Goal: Task Accomplishment & Management: Use online tool/utility

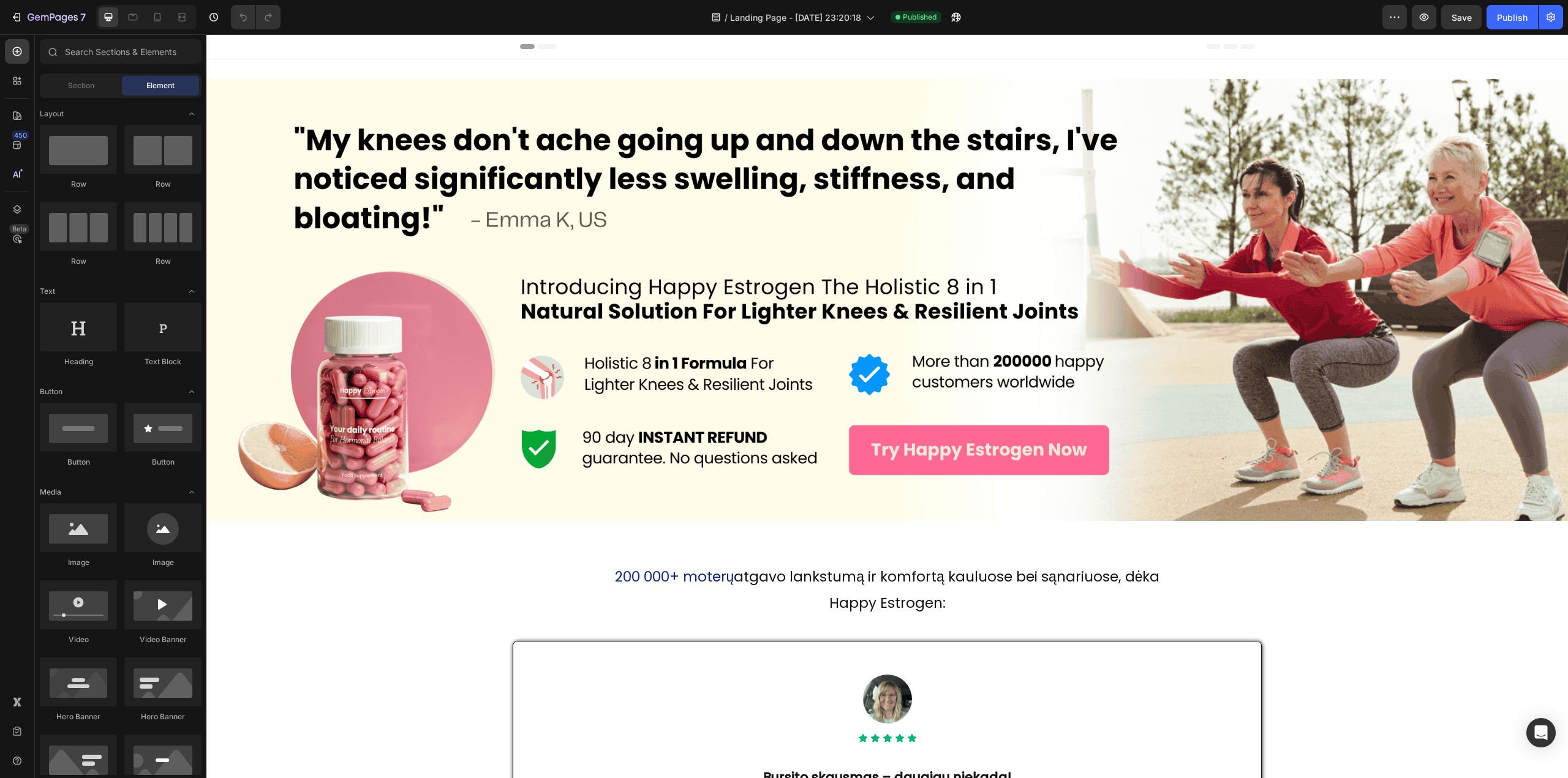
click at [145, 17] on div at bounding box center [146, 17] width 101 height 24
click at [155, 17] on icon at bounding box center [158, 17] width 7 height 8
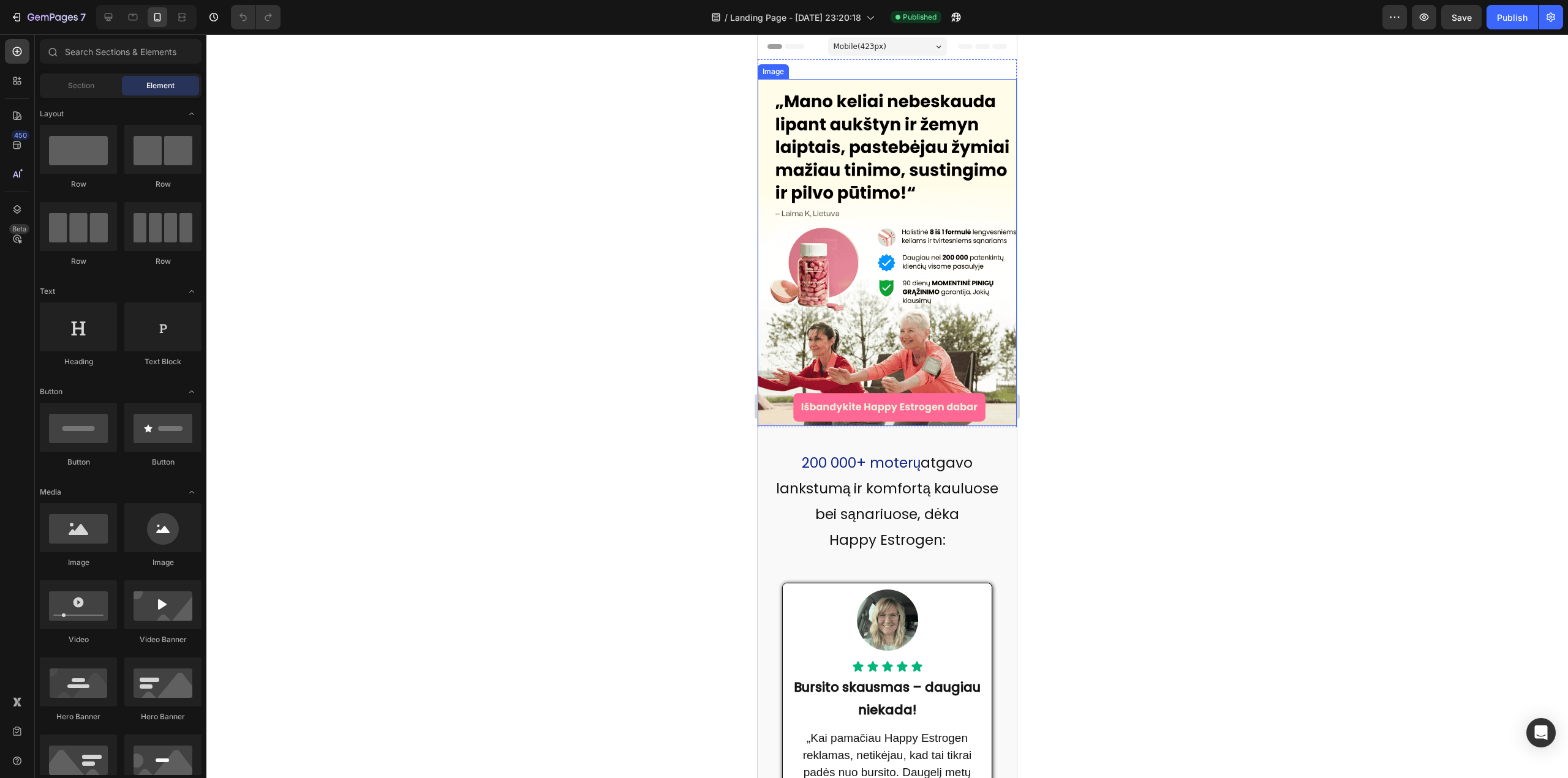
click at [898, 322] on img at bounding box center [887, 253] width 259 height 347
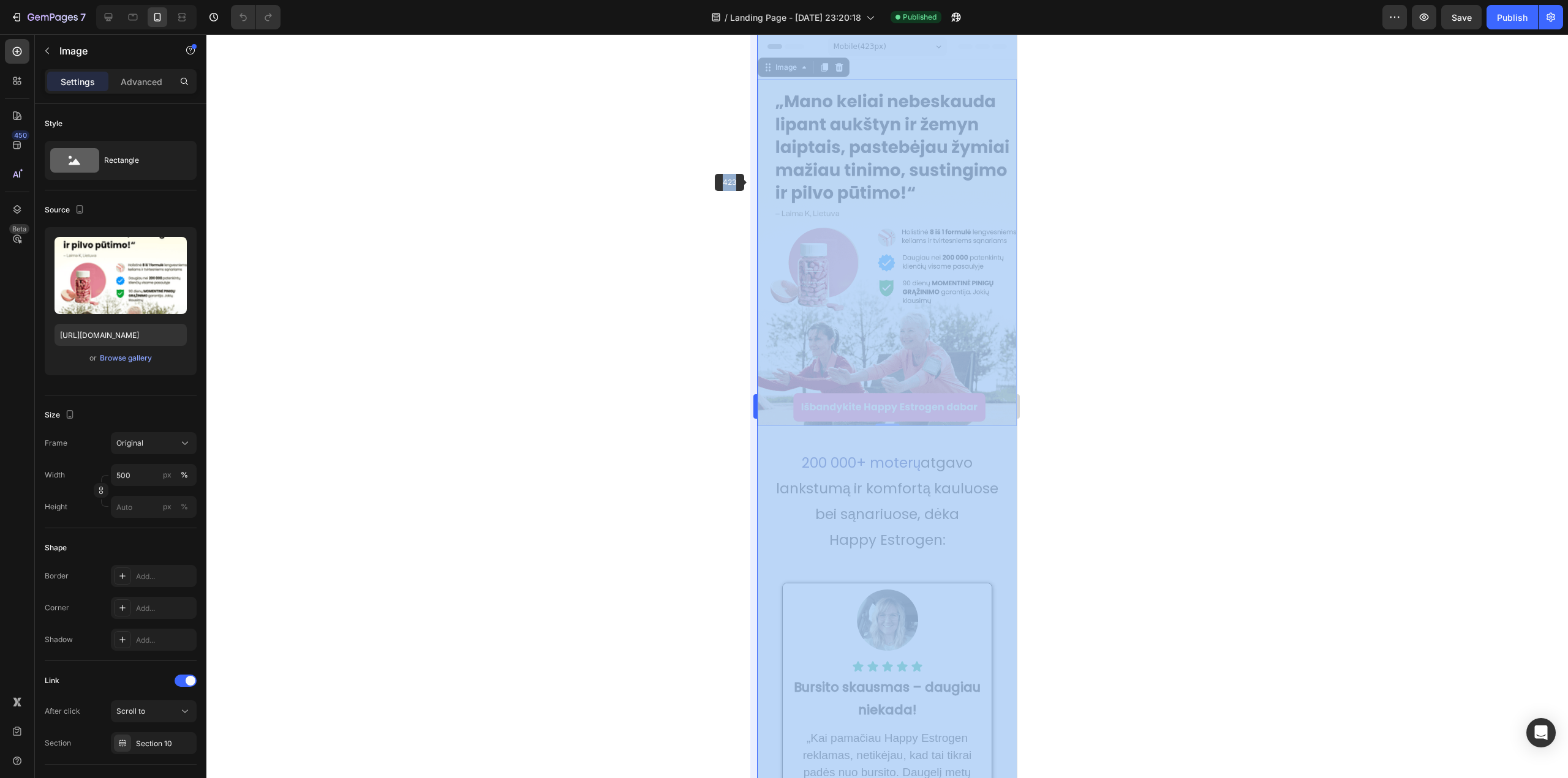
click at [751, 182] on div "423 333333 100 % 333333 100 %" at bounding box center [886, 406] width 1361 height 744
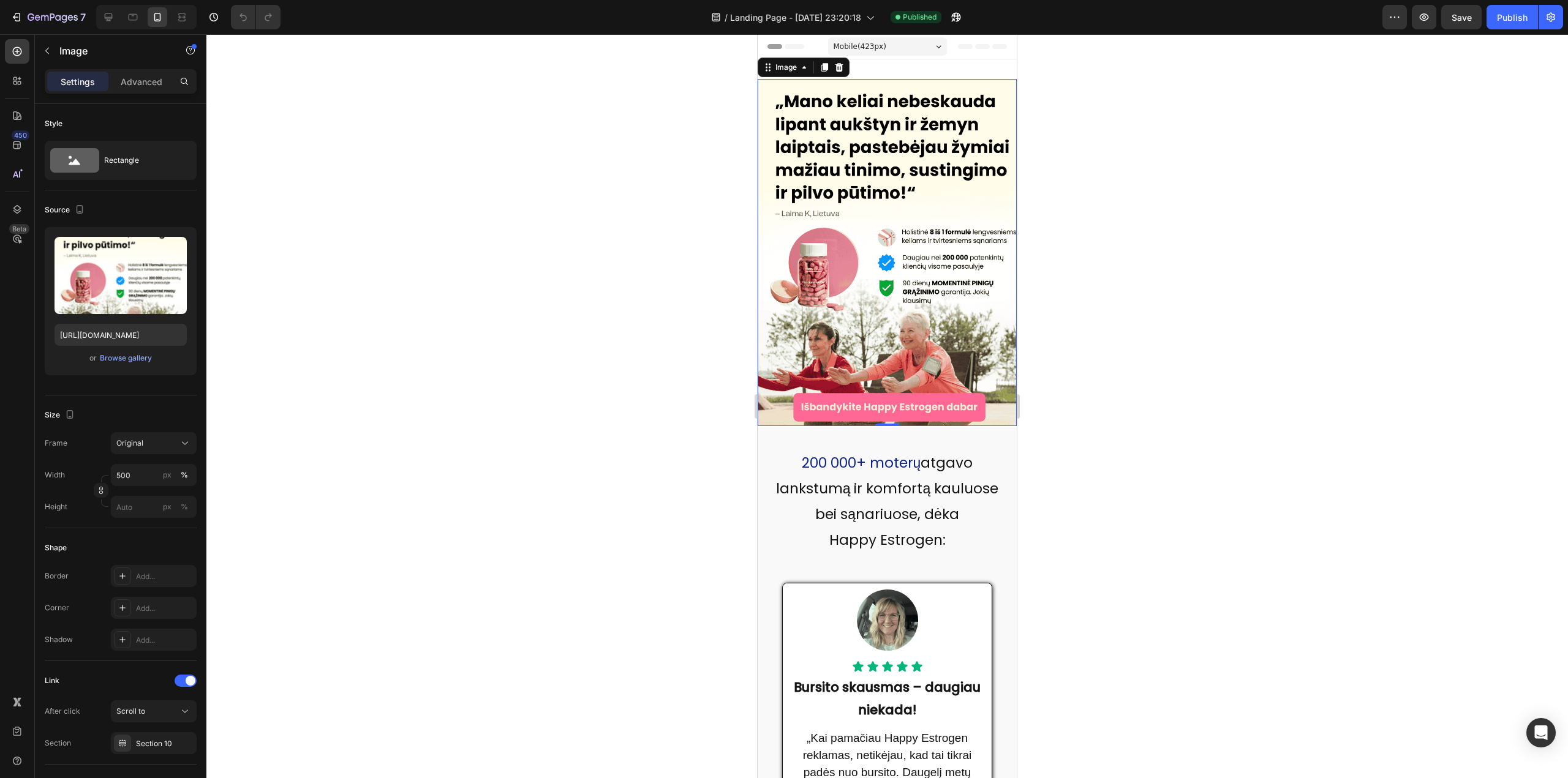
click at [780, 183] on img at bounding box center [887, 253] width 259 height 347
click at [777, 213] on img at bounding box center [887, 253] width 259 height 347
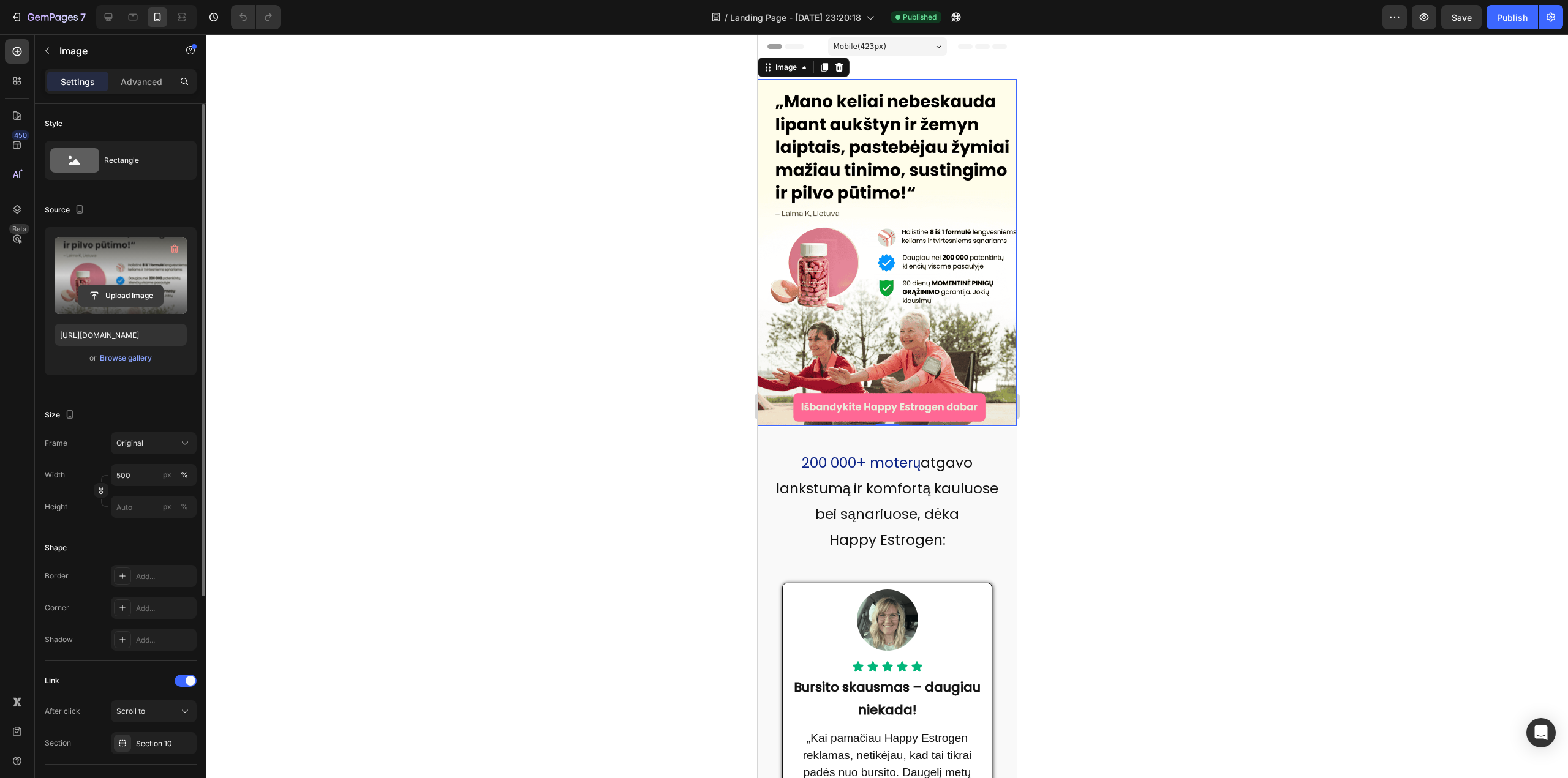
click at [132, 285] on input "file" at bounding box center [121, 295] width 85 height 21
type input "[URL][DOMAIN_NAME]"
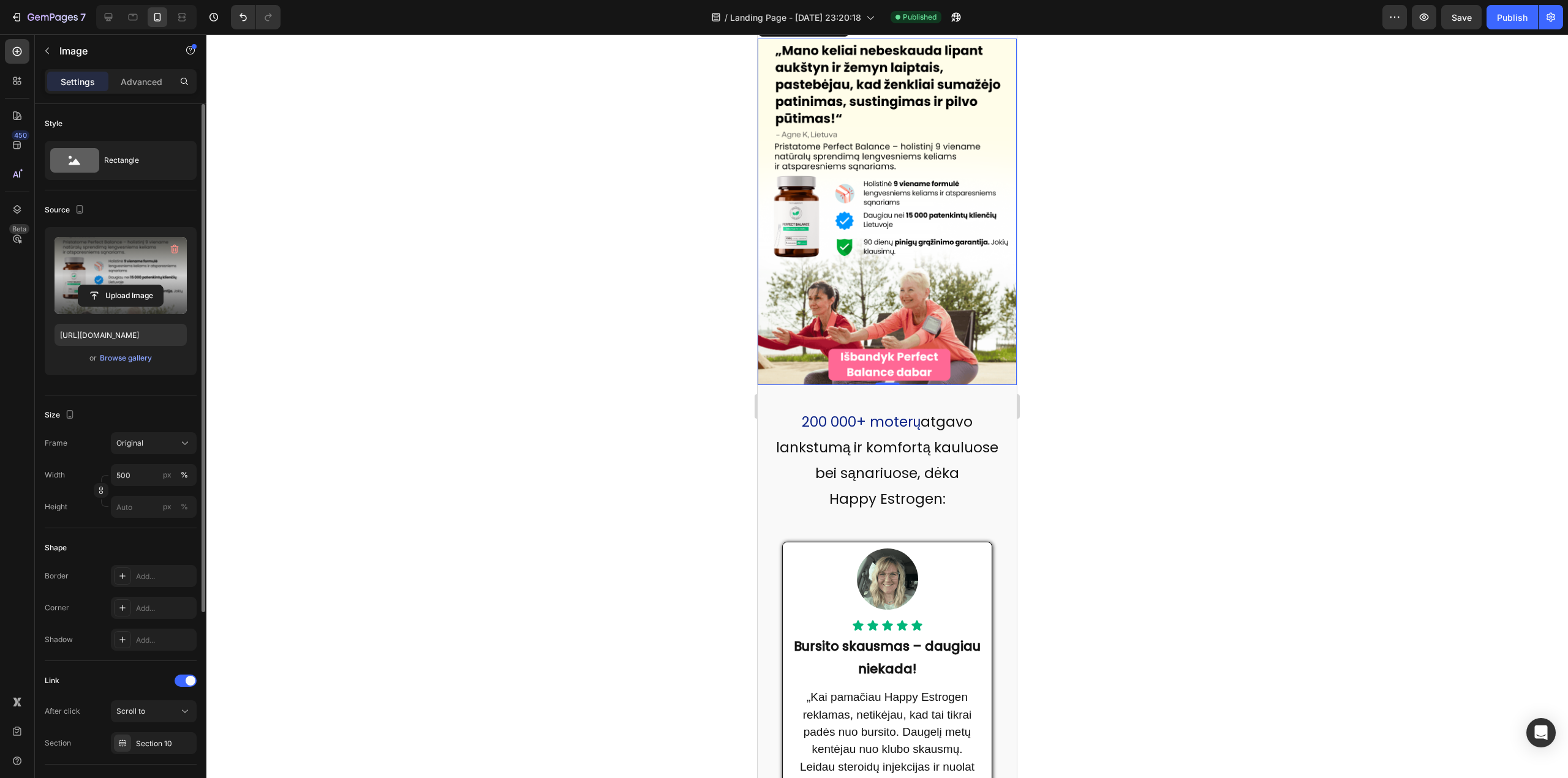
scroll to position [62, 0]
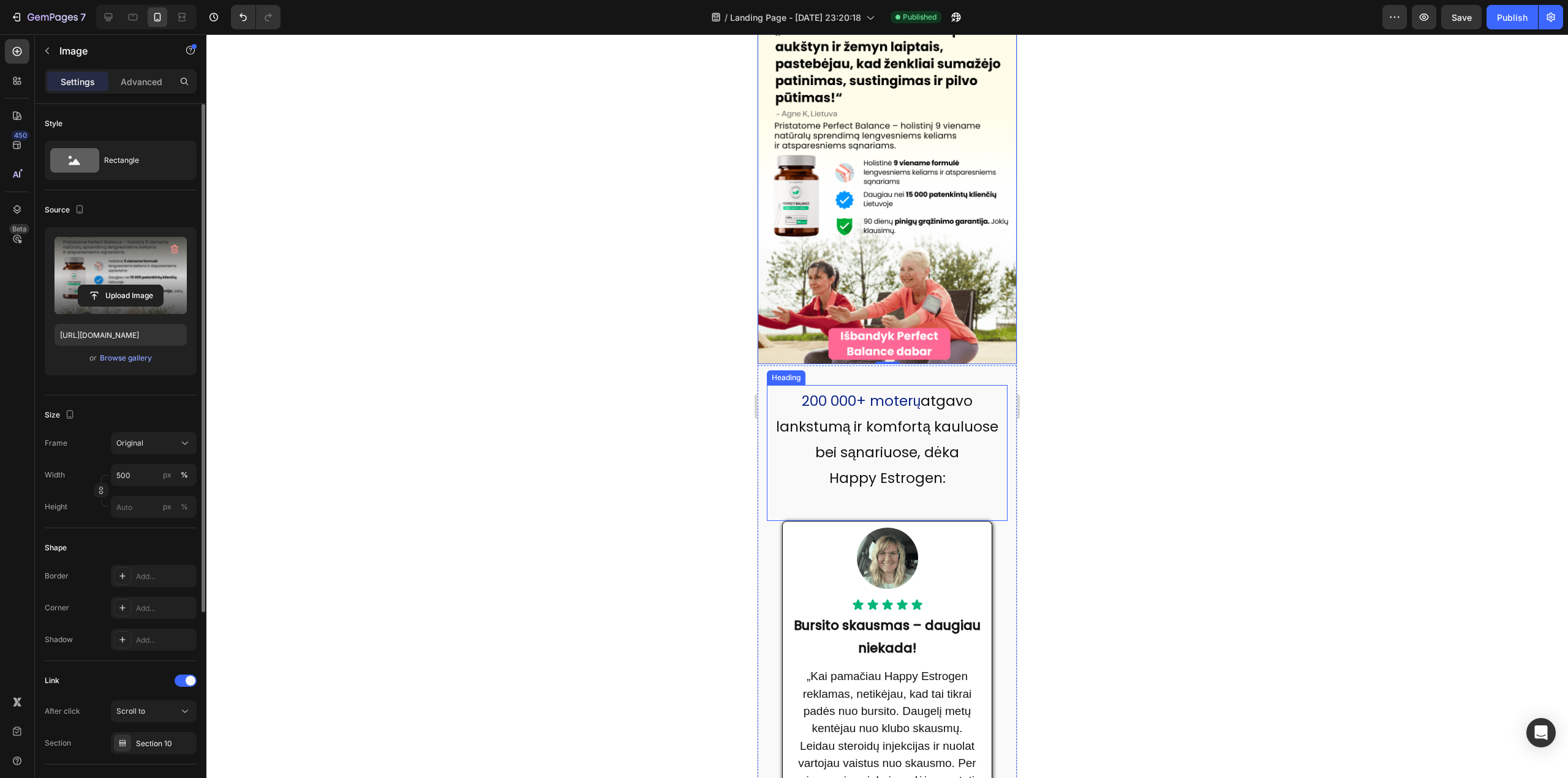
click at [845, 408] on span "atgavo lankstumą ir komfortą kauluose bei sąnariuose, dėka" at bounding box center [887, 426] width 223 height 71
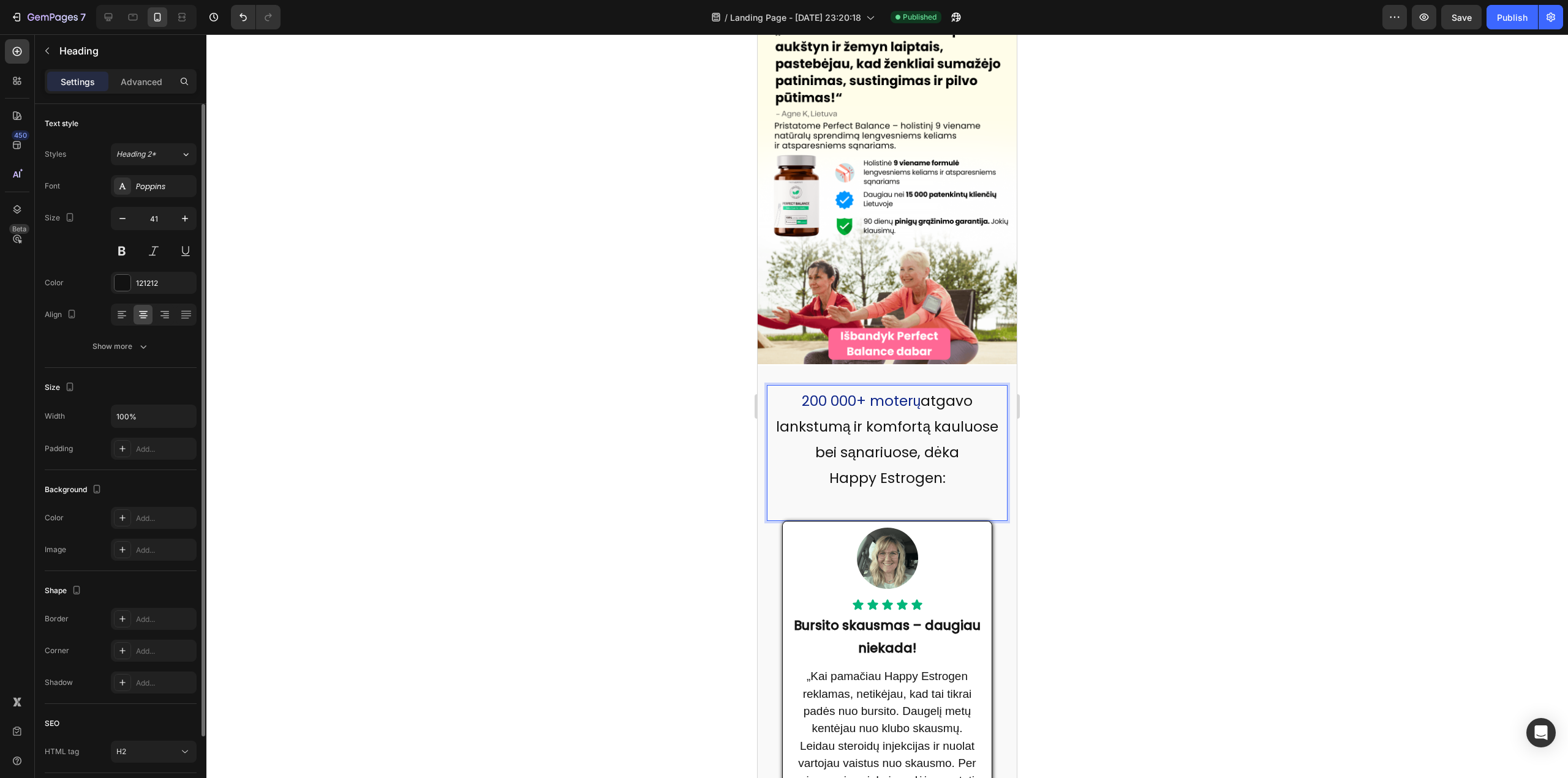
click at [850, 468] on span "Happy Estrogen:" at bounding box center [887, 478] width 116 height 20
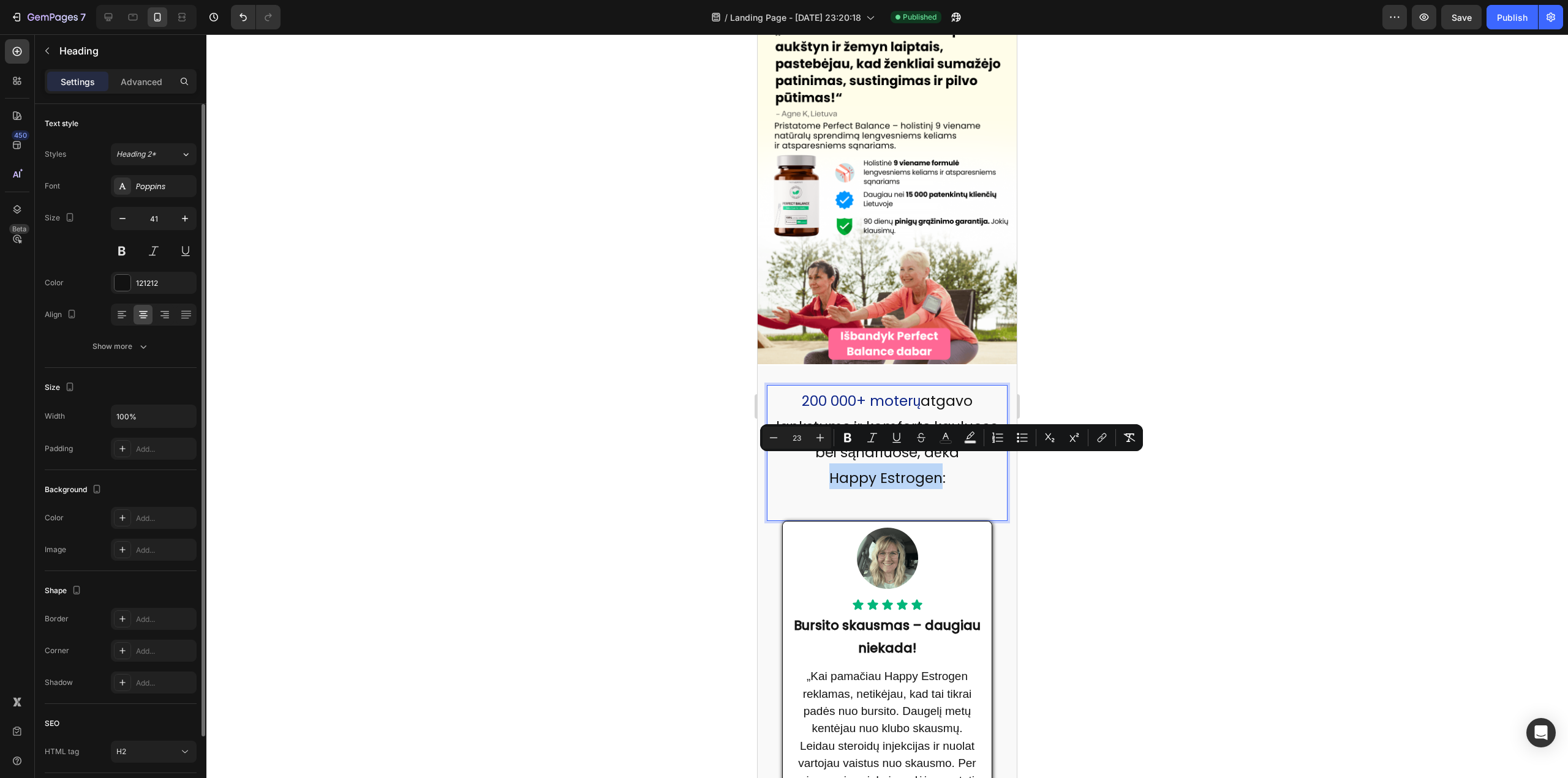
drag, startPoint x: 826, startPoint y: 464, endPoint x: 935, endPoint y: 466, distance: 109.0
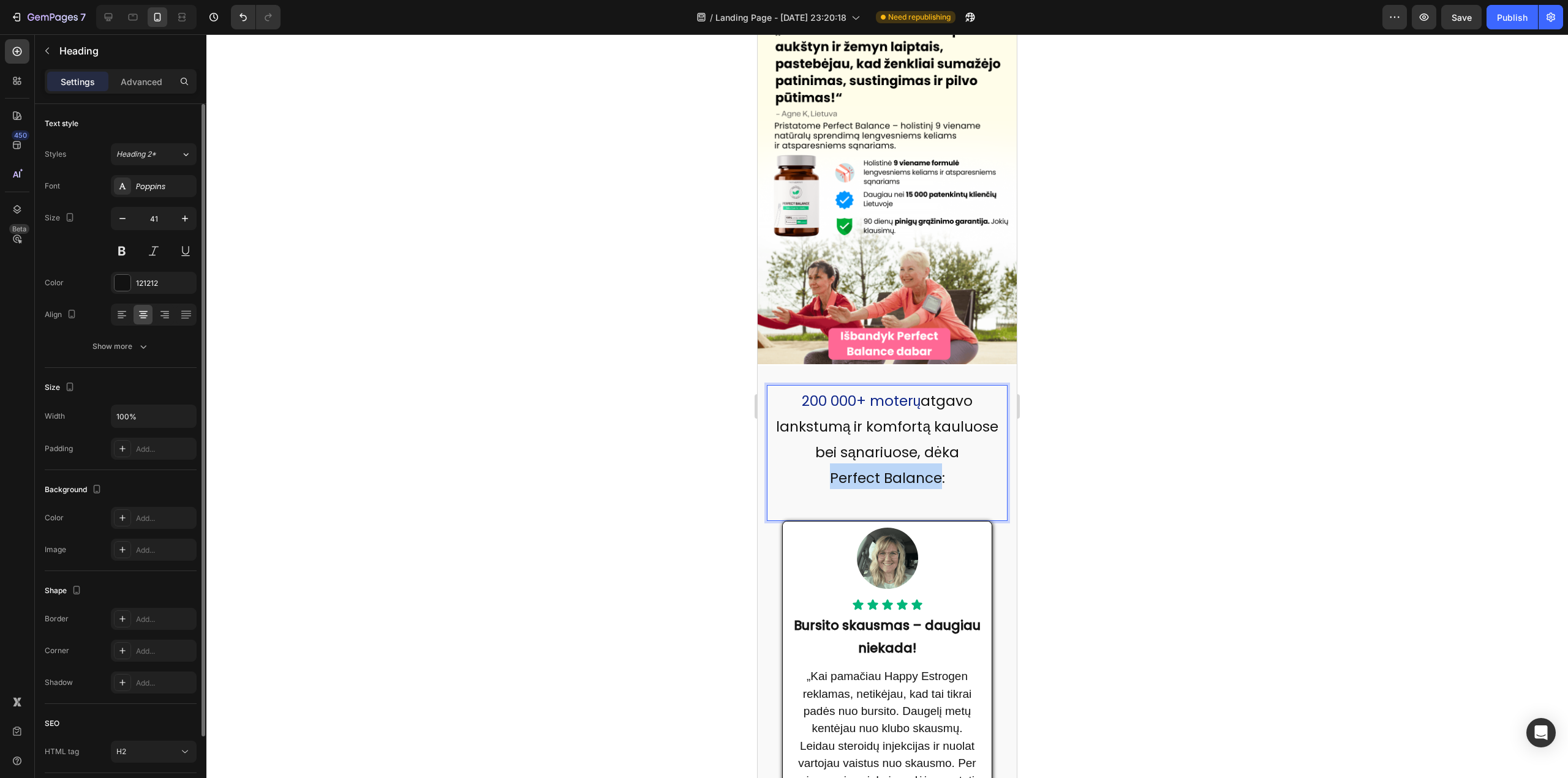
drag, startPoint x: 808, startPoint y: 470, endPoint x: 935, endPoint y: 477, distance: 127.2
click at [935, 477] on h2 "200 000+ moterų atgavo lankstumą ir komfortą kauluose bei sąnariuose, dėka Perf…" at bounding box center [886, 437] width 240 height 106
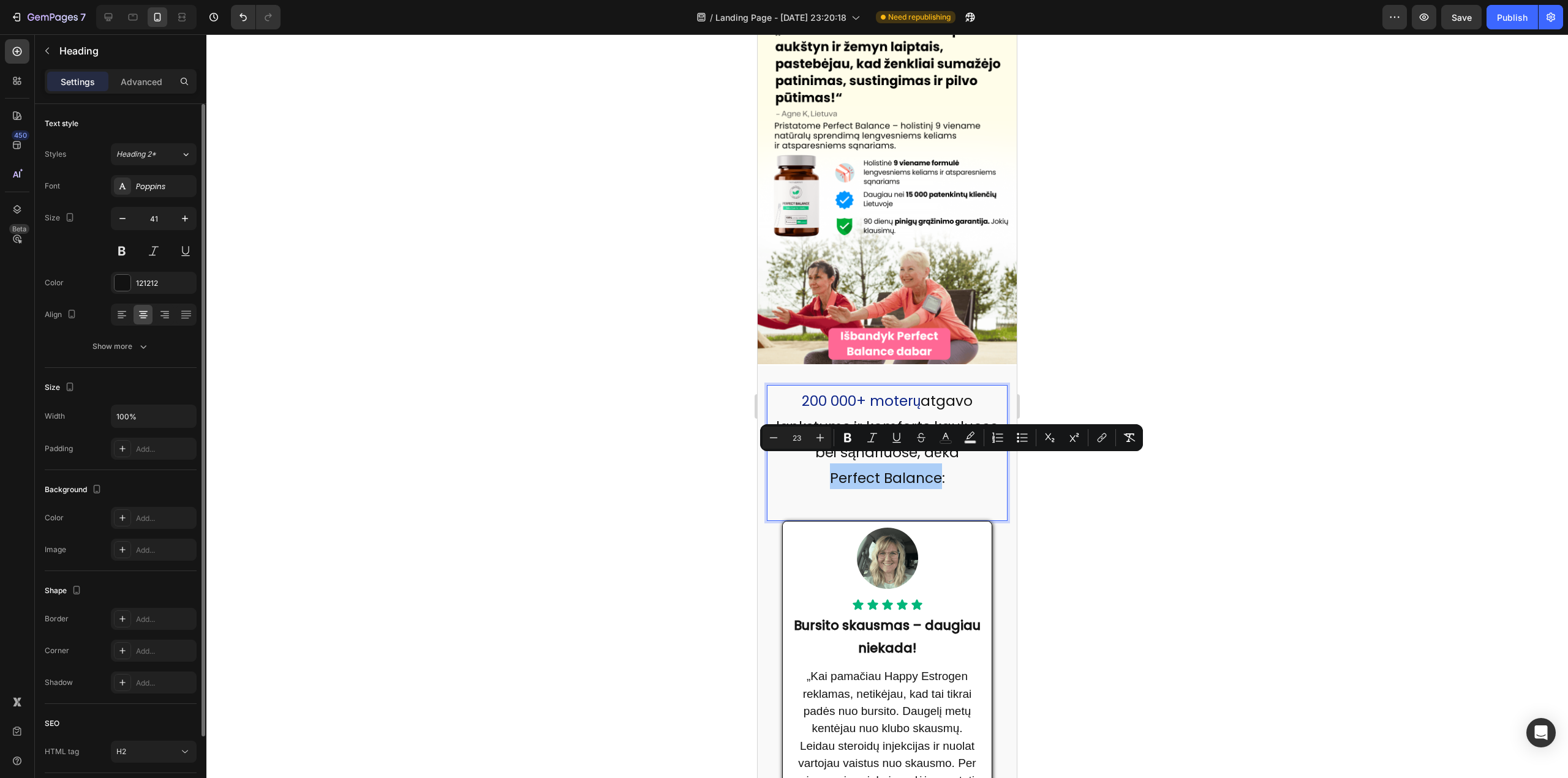
click at [1064, 500] on div at bounding box center [886, 406] width 1361 height 744
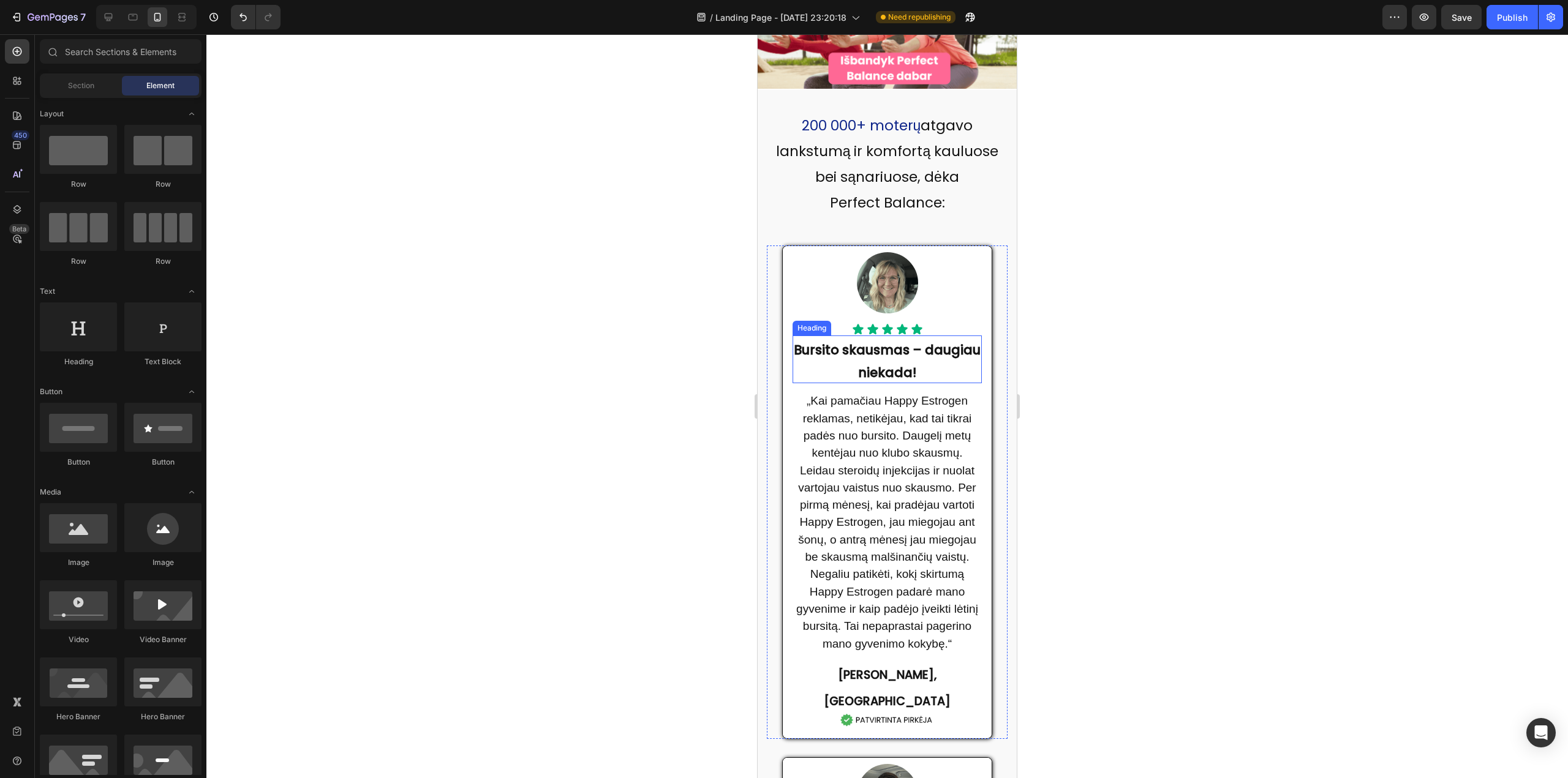
scroll to position [367, 0]
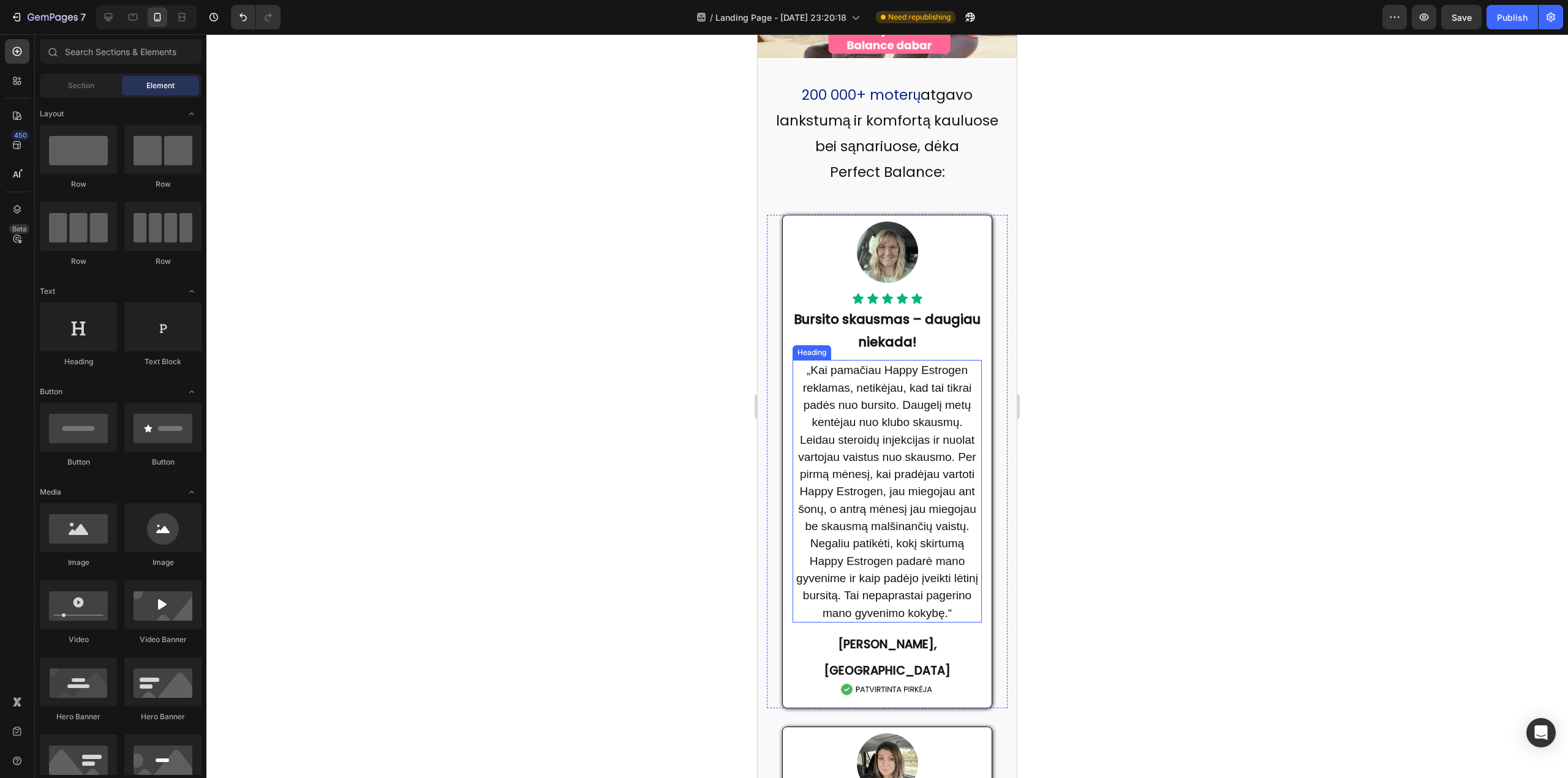
click at [888, 365] on h2 "„Kai pamačiau Happy Estrogen reklamas, netikėjau, kad tai tikrai padės nuo burs…" at bounding box center [887, 490] width 190 height 262
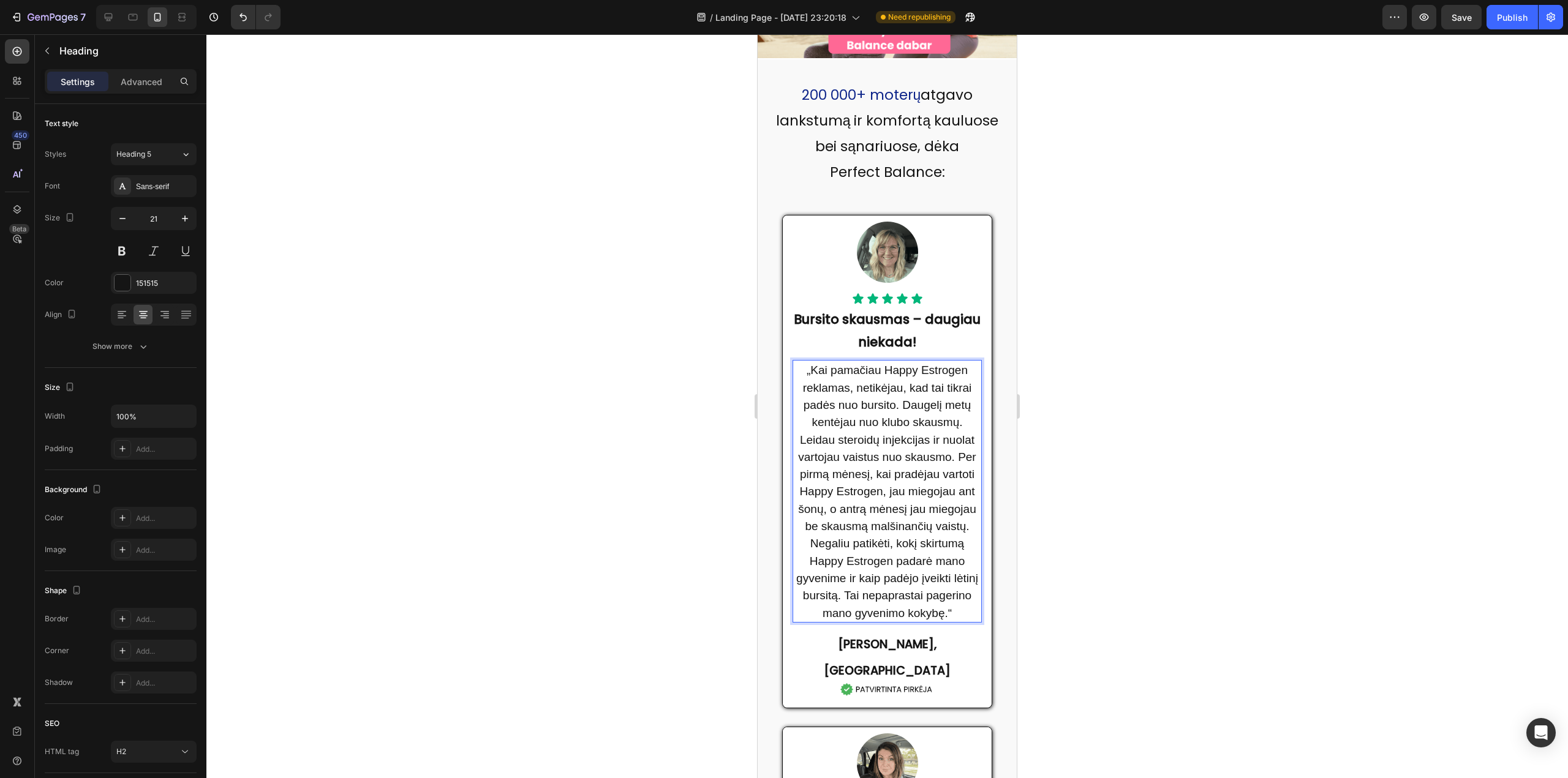
click at [882, 363] on span "„Kai pamačiau Happy Estrogen reklamas, netikėjau, kad tai tikrai padės nuo burs…" at bounding box center [886, 490] width 182 height 255
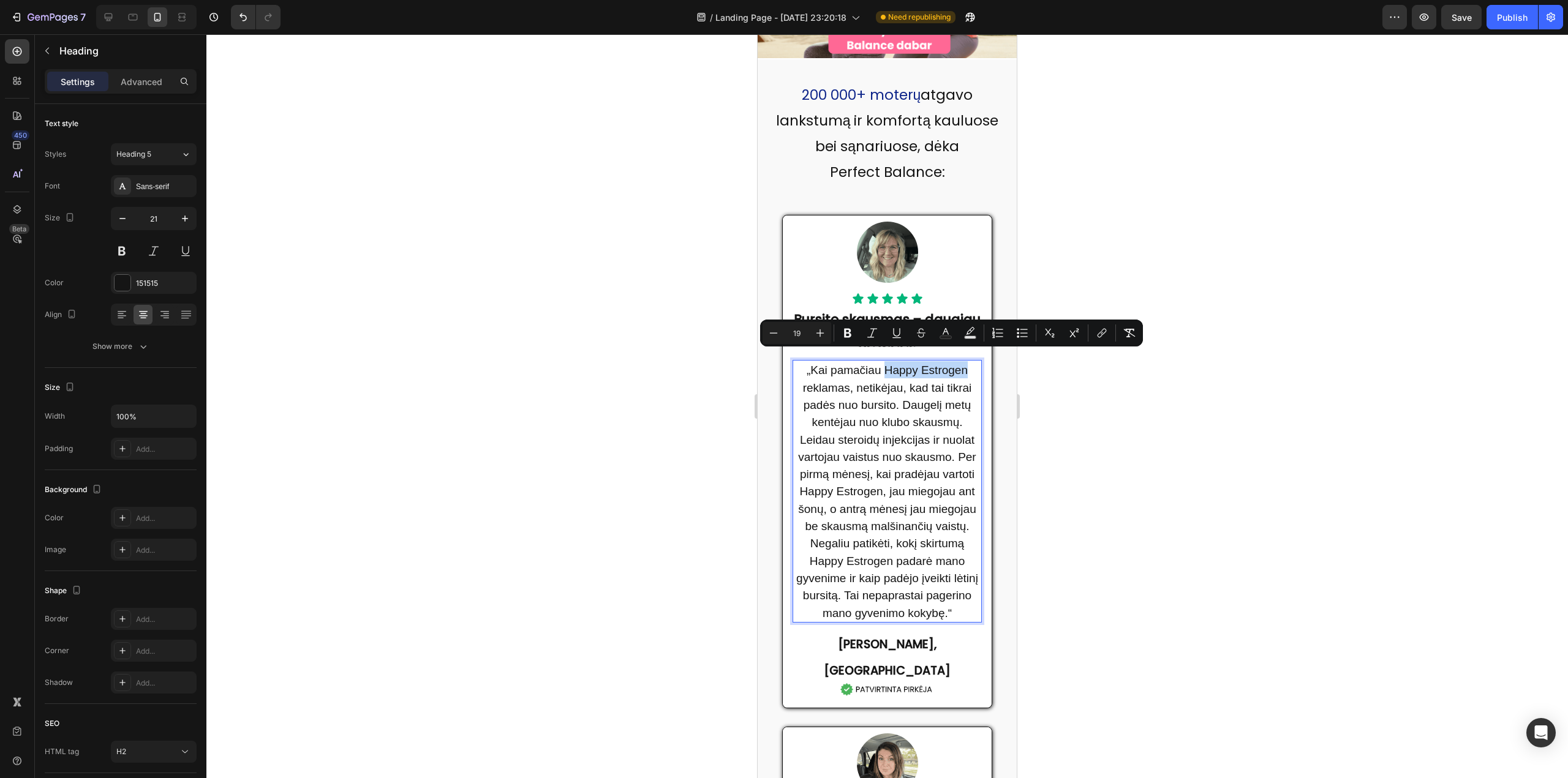
drag, startPoint x: 882, startPoint y: 355, endPoint x: 944, endPoint y: 360, distance: 62.2
click at [944, 363] on span "„Kai pamačiau Happy Estrogen reklamas, netikėjau, kad tai tikrai padės nuo burs…" at bounding box center [886, 490] width 182 height 255
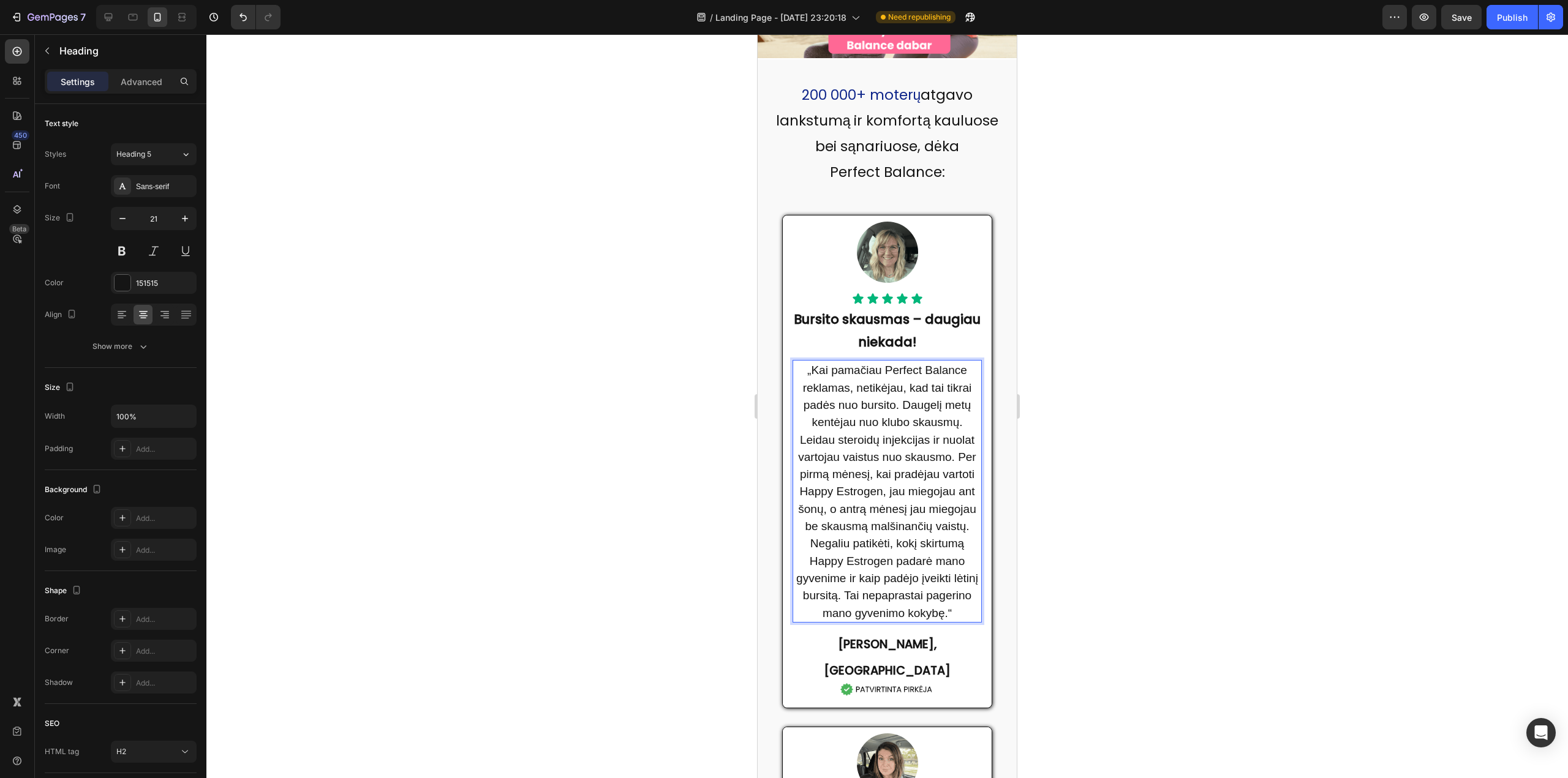
click at [873, 437] on p "„Kai pamačiau Perfect Balance reklamas, netikėjau, kad tai tikrai padės nuo bur…" at bounding box center [887, 491] width 187 height 259
drag, startPoint x: 846, startPoint y: 480, endPoint x: 929, endPoint y: 480, distance: 83.0
click at [929, 480] on span "„Kai pamačiau Perfect Balance reklamas, netikėjau, kad tai tikrai padės nuo bur…" at bounding box center [886, 490] width 182 height 255
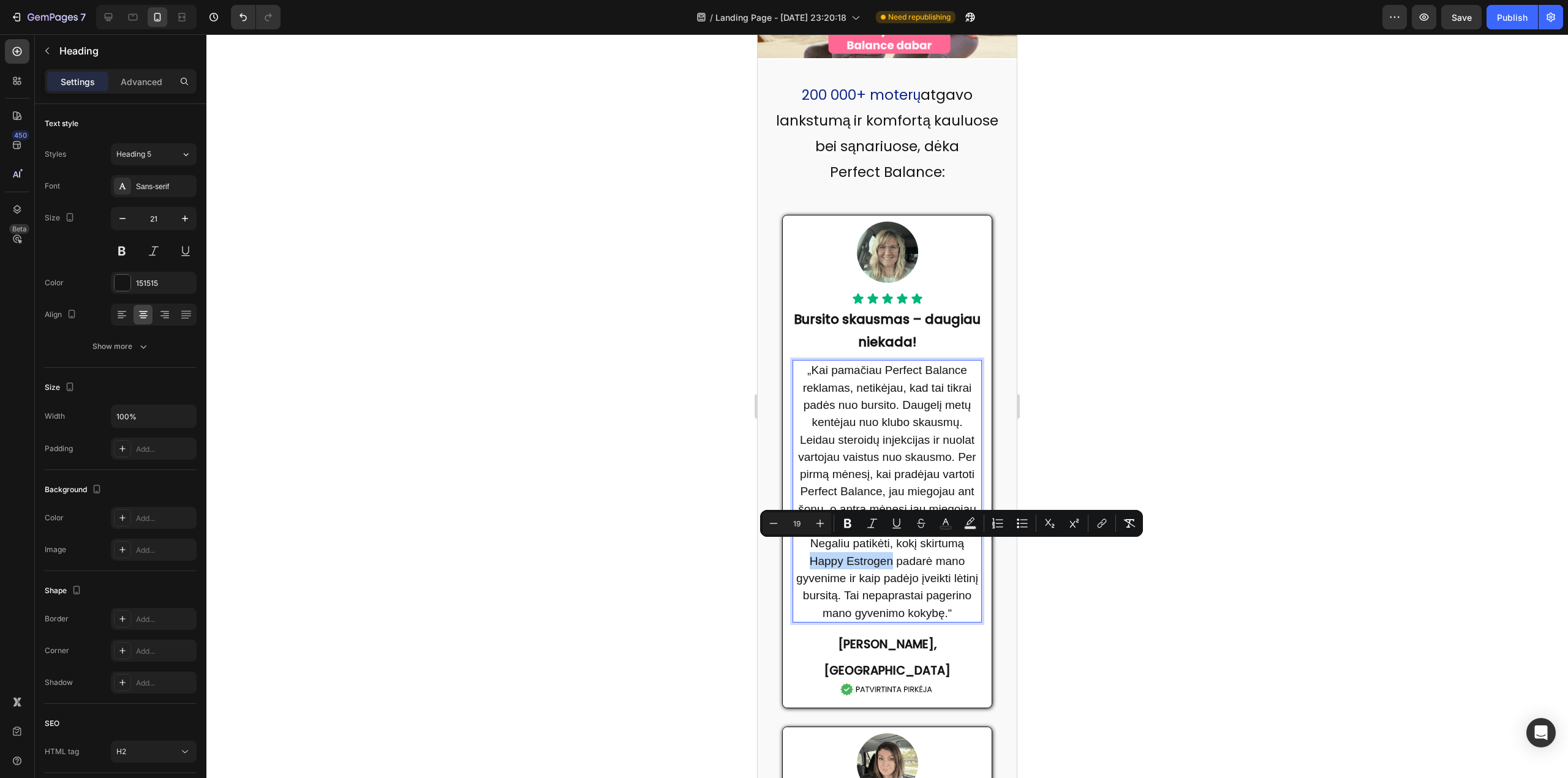
drag, startPoint x: 924, startPoint y: 549, endPoint x: 844, endPoint y: 561, distance: 80.9
click at [844, 561] on span "„Kai pamačiau Perfect Balance reklamas, netikėjau, kad tai tikrai padės nuo bur…" at bounding box center [886, 490] width 182 height 255
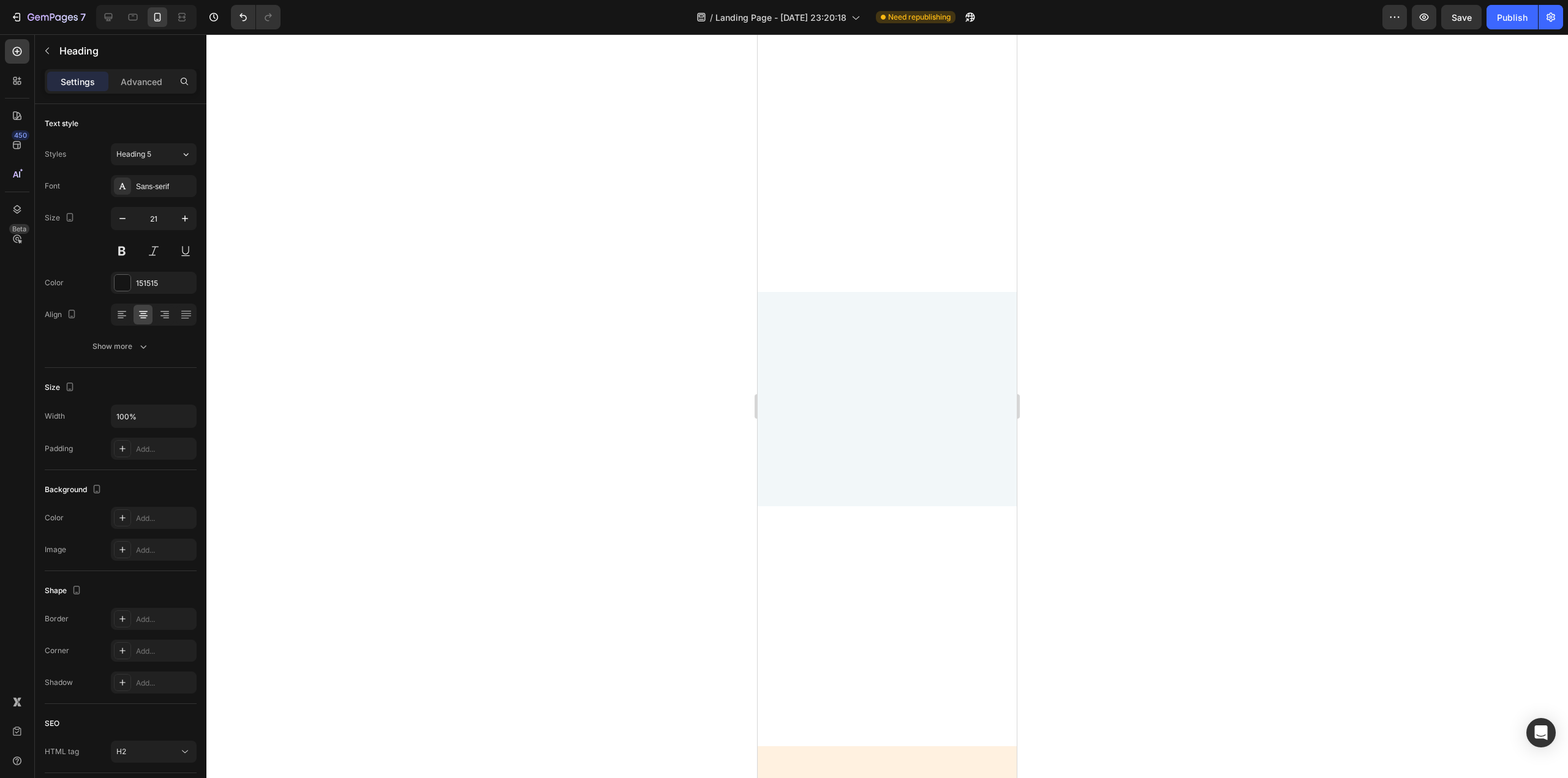
scroll to position [3429, 0]
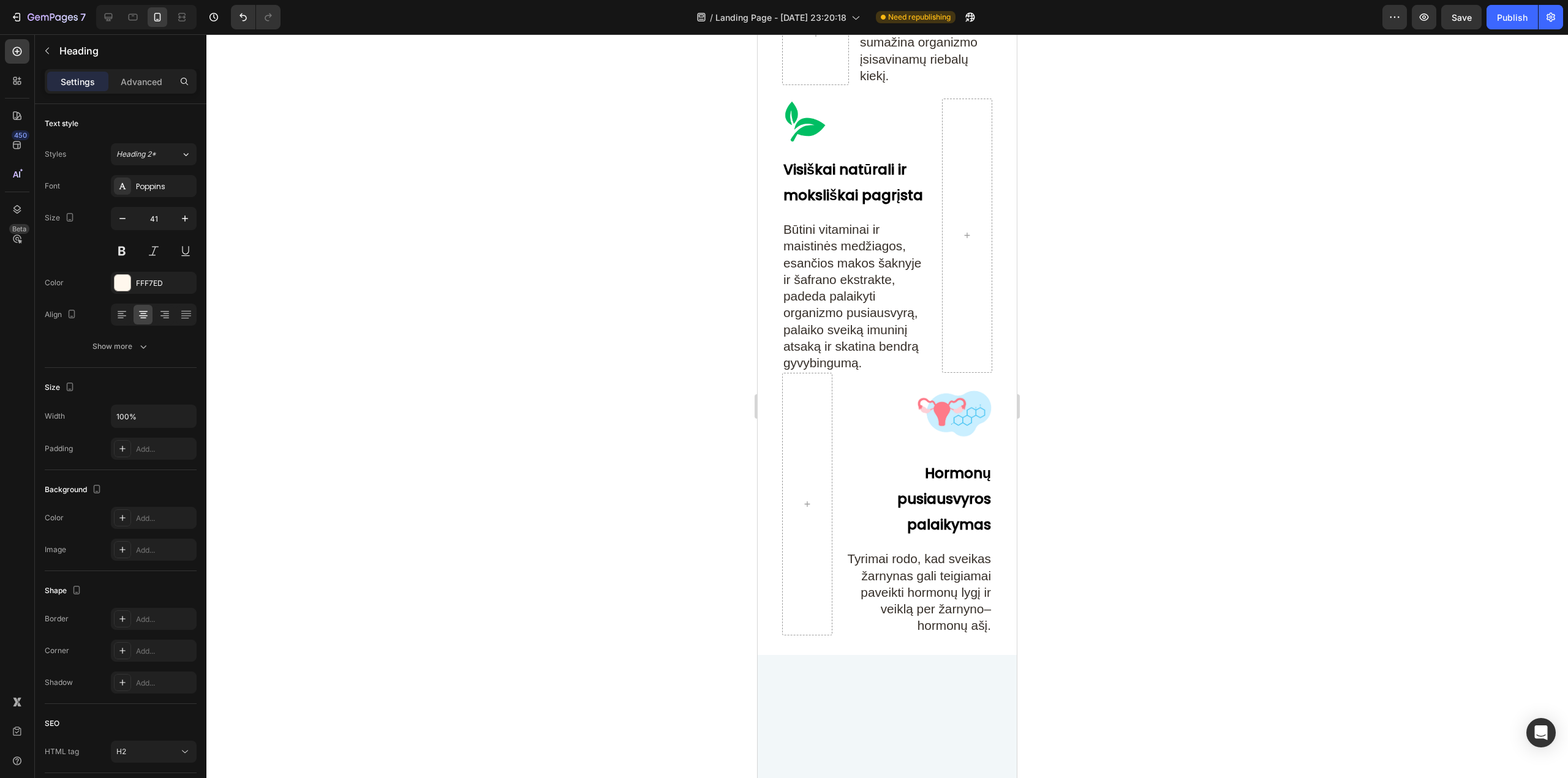
scroll to position [3551, 0]
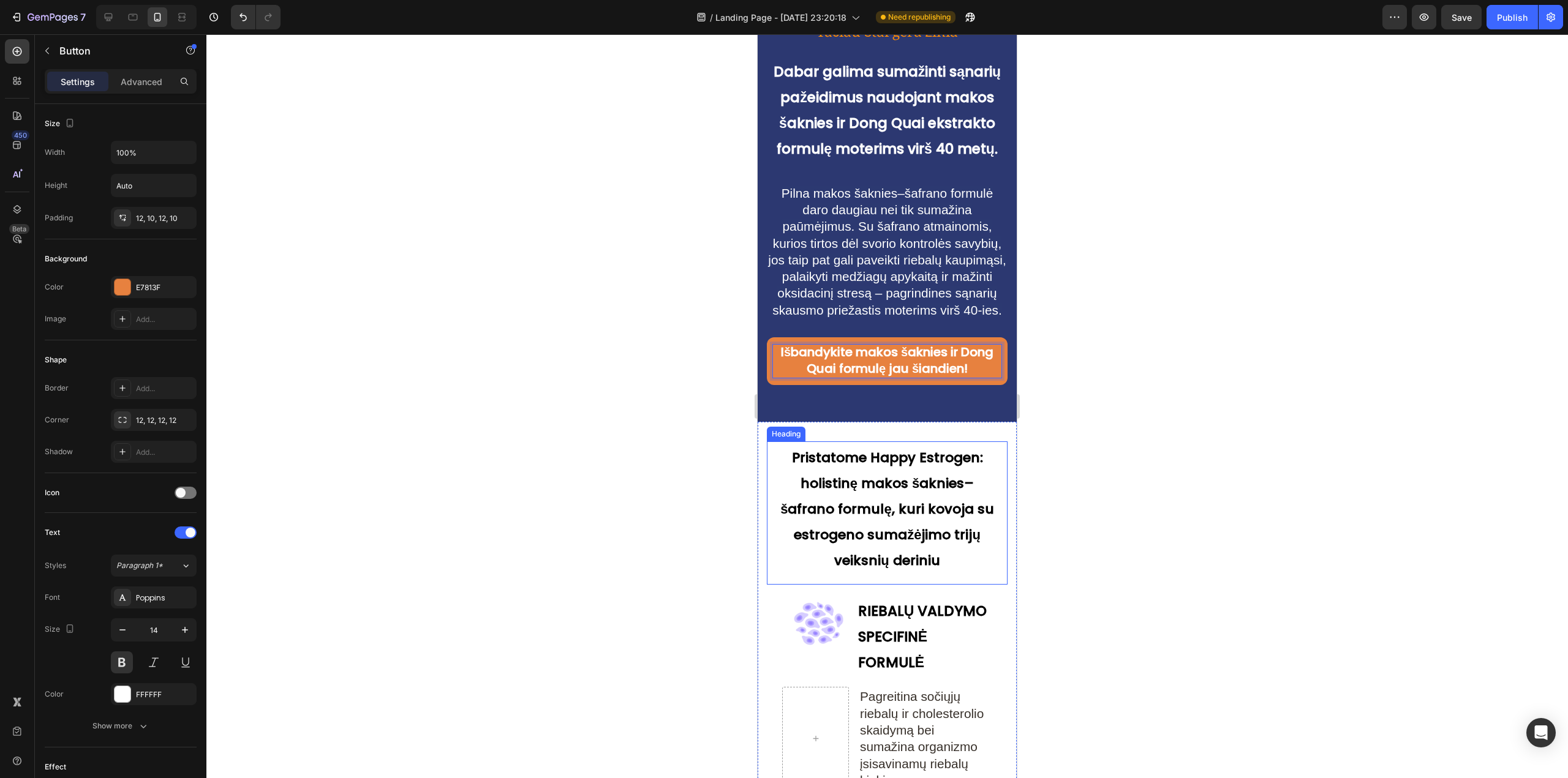
scroll to position [3735, 0]
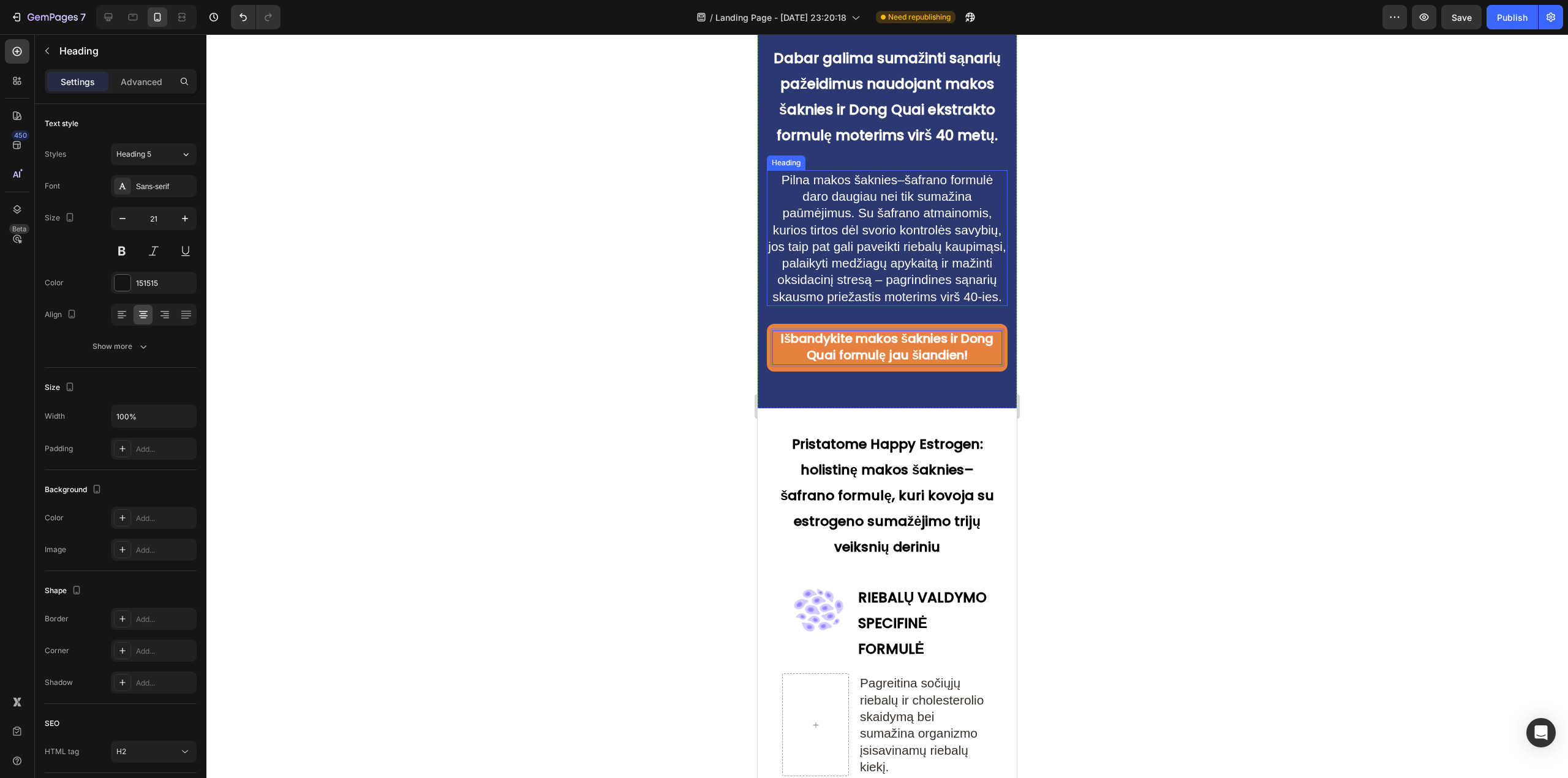
click at [875, 253] on span "Pilna makos šaknies–šafrano formulė daro daugiau nei tik sumažina paūmėjimus. S…" at bounding box center [887, 239] width 238 height 131
click at [850, 293] on span "Pilna makos šaknies–šafrano formulė daro daugiau nei tik sumažina paūmėjimus. S…" at bounding box center [887, 239] width 238 height 131
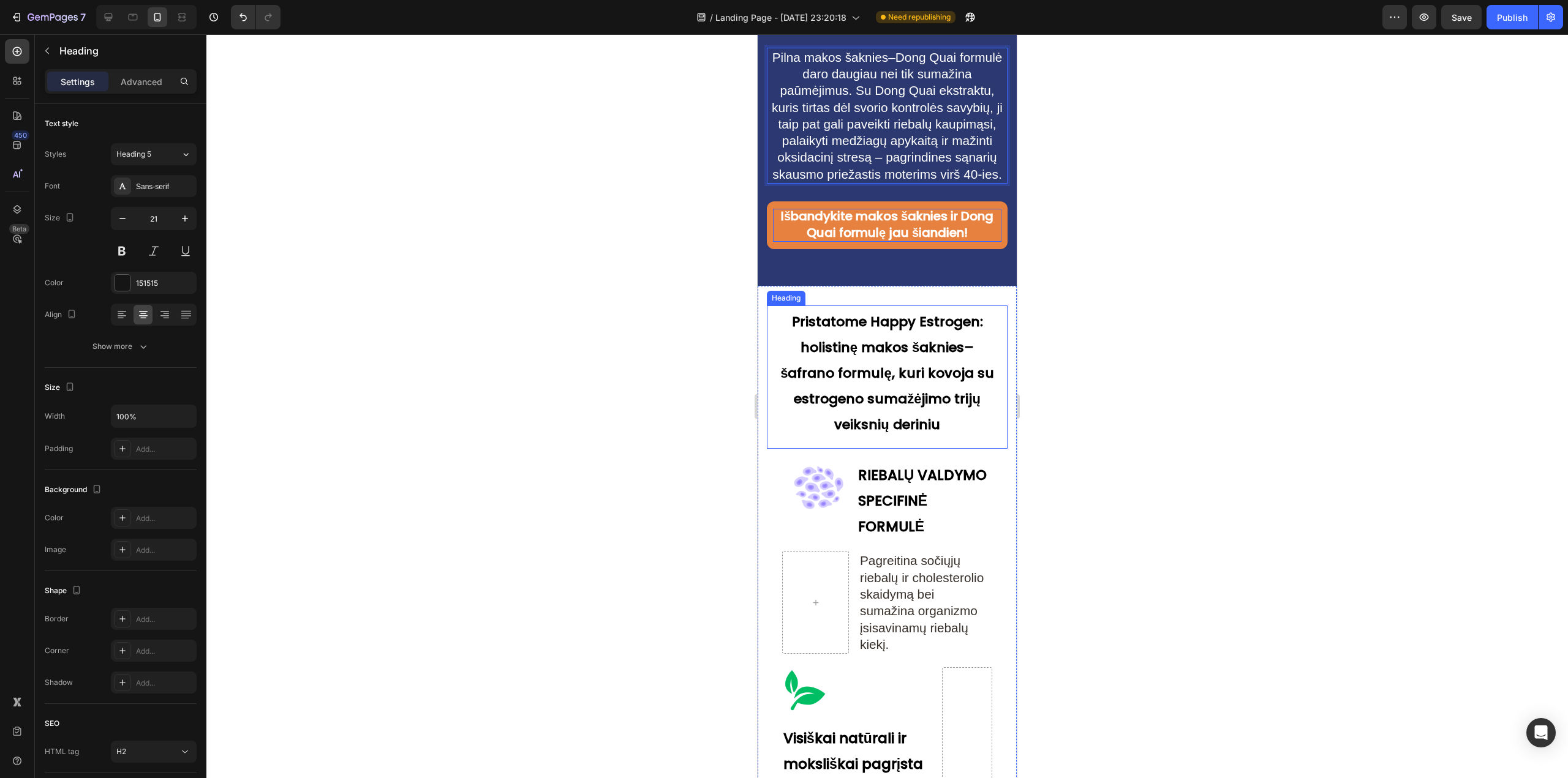
click at [885, 409] on strong "Pristatome Happy Estrogen: holistinę makos šaknies–šafrano formulę, kuri kovoja…" at bounding box center [886, 373] width 213 height 122
click at [885, 374] on h2 "Pristatome Happy Estrogen: holistinę makos šaknies–šafrano formulę, kuri kovoja…" at bounding box center [886, 372] width 222 height 131
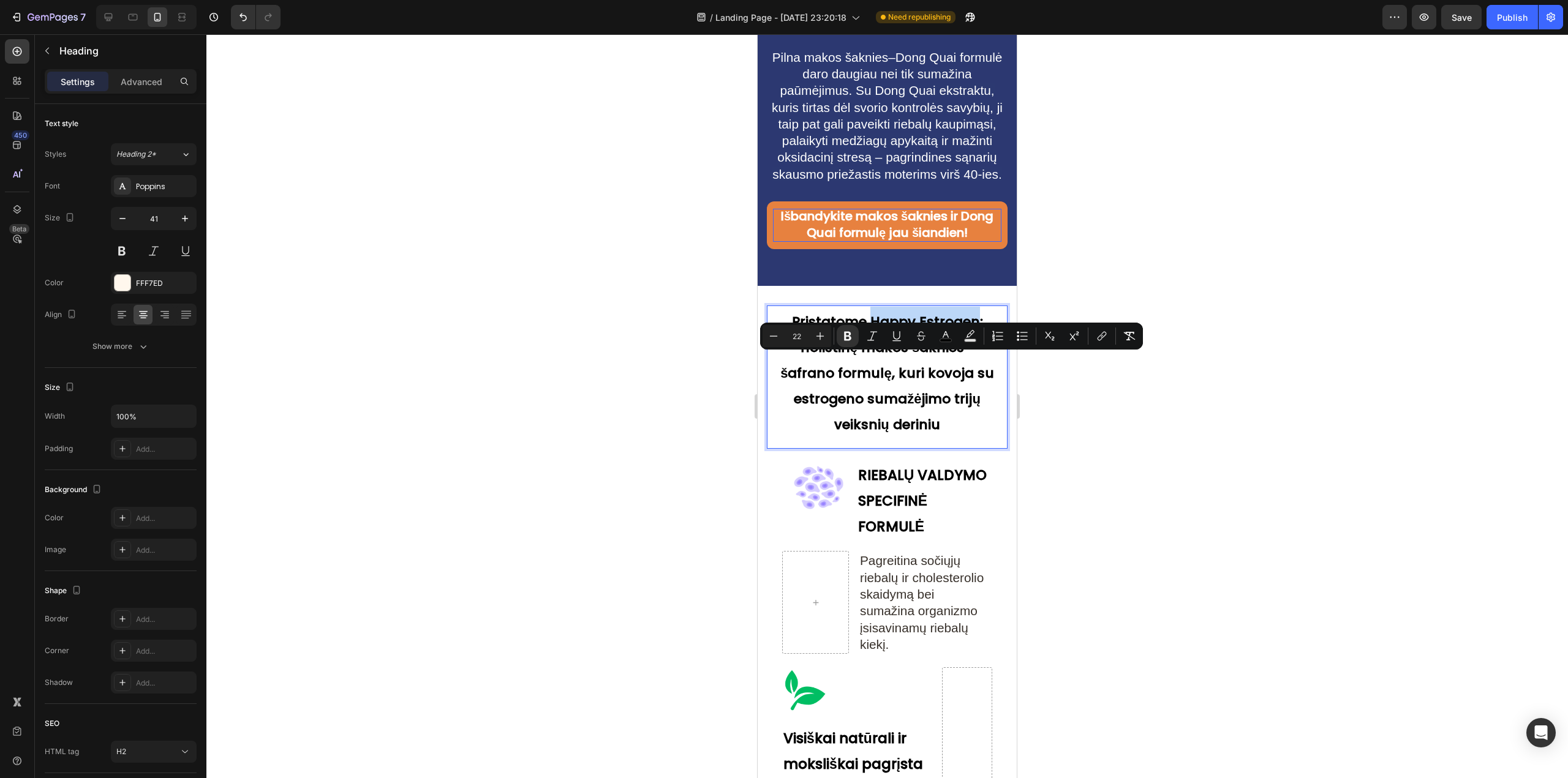
drag, startPoint x: 867, startPoint y: 367, endPoint x: 973, endPoint y: 367, distance: 106.0
click at [973, 367] on strong "Pristatome Happy Estrogen: holistinę makos šaknies–šafrano formulę, kuri kovoja…" at bounding box center [886, 373] width 213 height 122
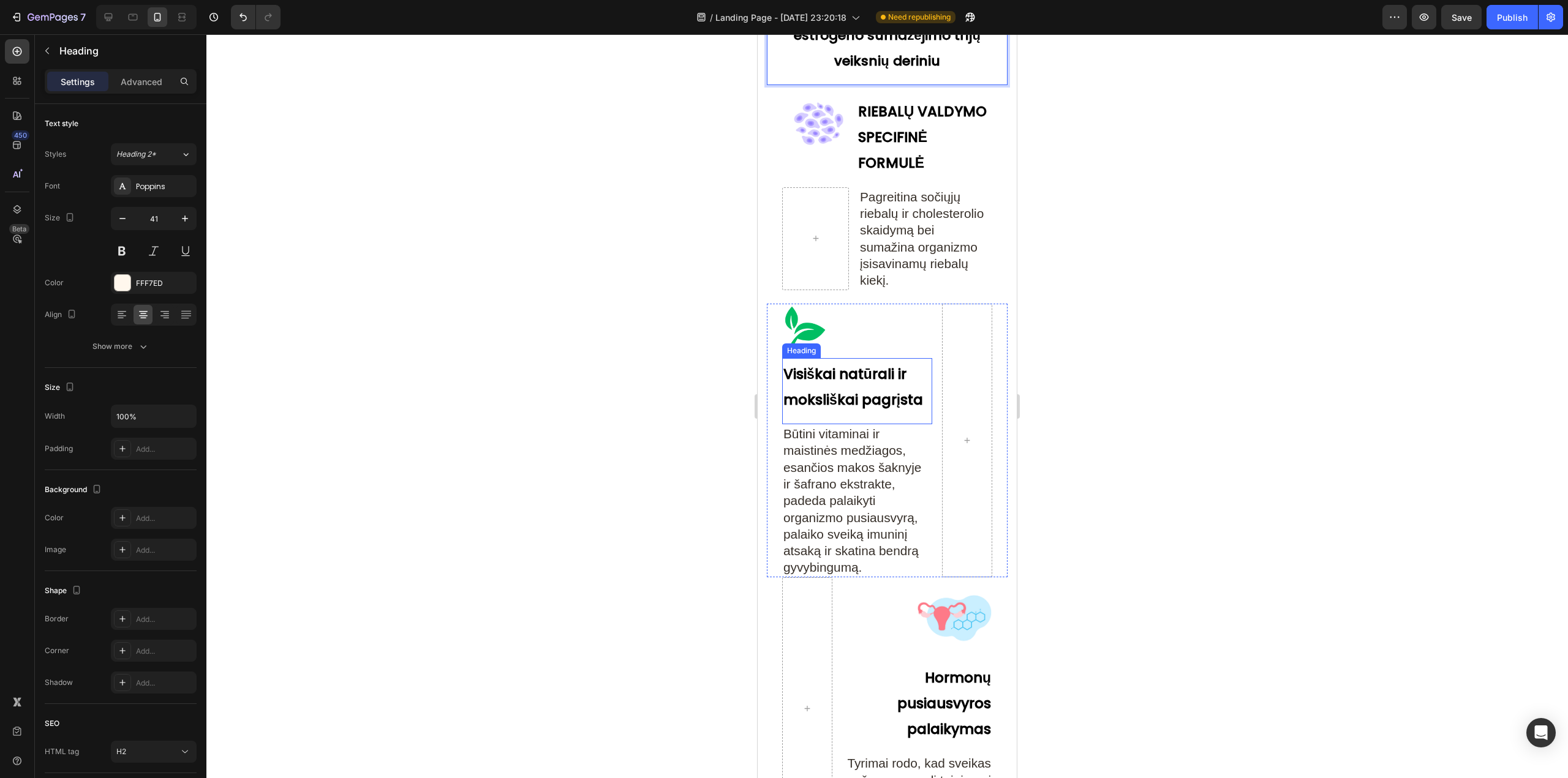
scroll to position [4286, 0]
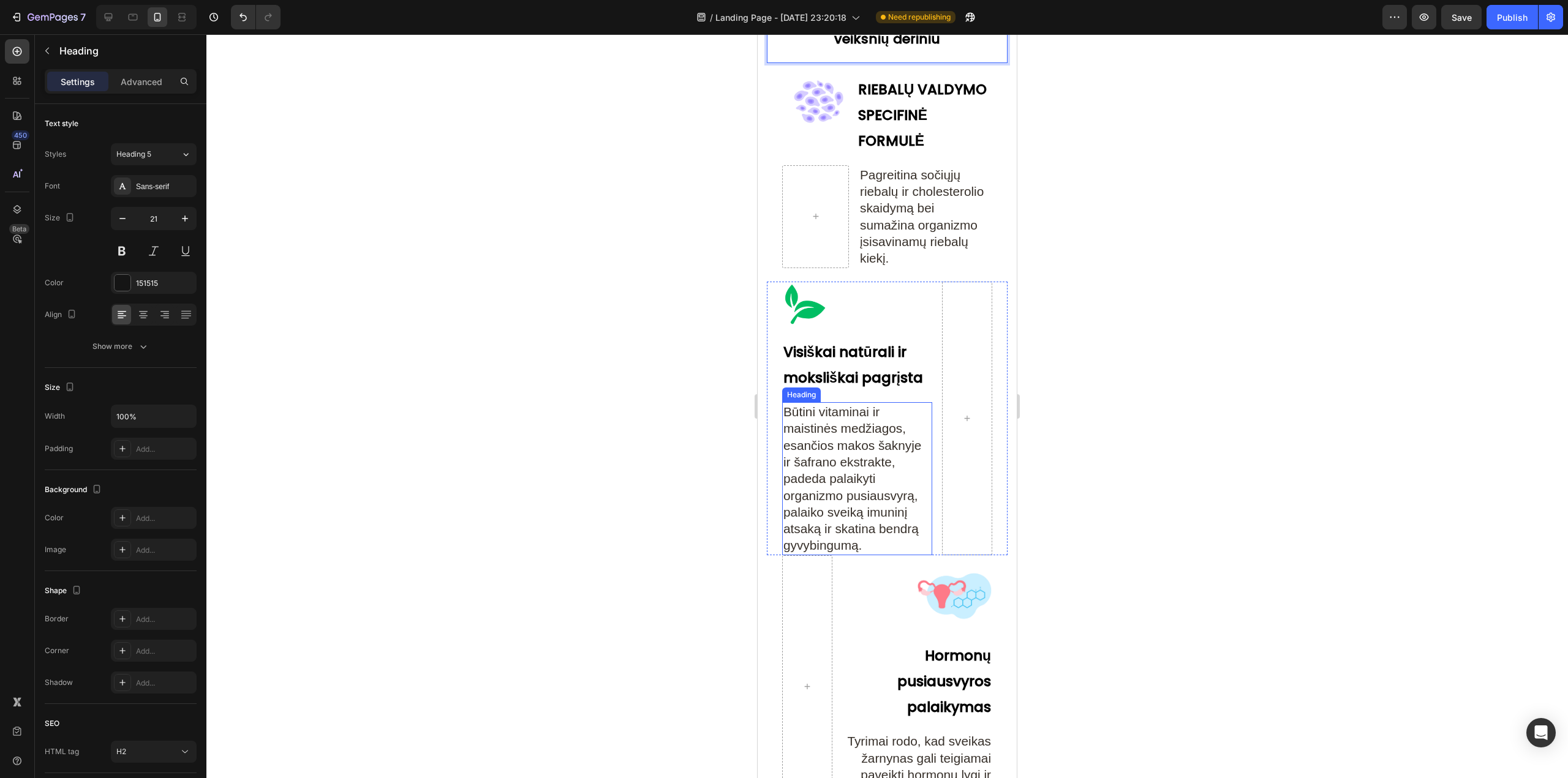
click at [871, 439] on span "Būtini vitaminai ir maistinės medžiagos, esančios makos šaknyje ir šafrano ekst…" at bounding box center [852, 479] width 138 height 148
click at [880, 480] on h2 "Būtini vitaminai ir maistinės medžiagos, esančios makos šaknyje ir šafrano ekst…" at bounding box center [857, 479] width 150 height 153
click at [850, 447] on span "Būtini vitaminai ir maistinės medžiagos, esančios makos šaknyje ir šafrano ekst…" at bounding box center [852, 479] width 138 height 148
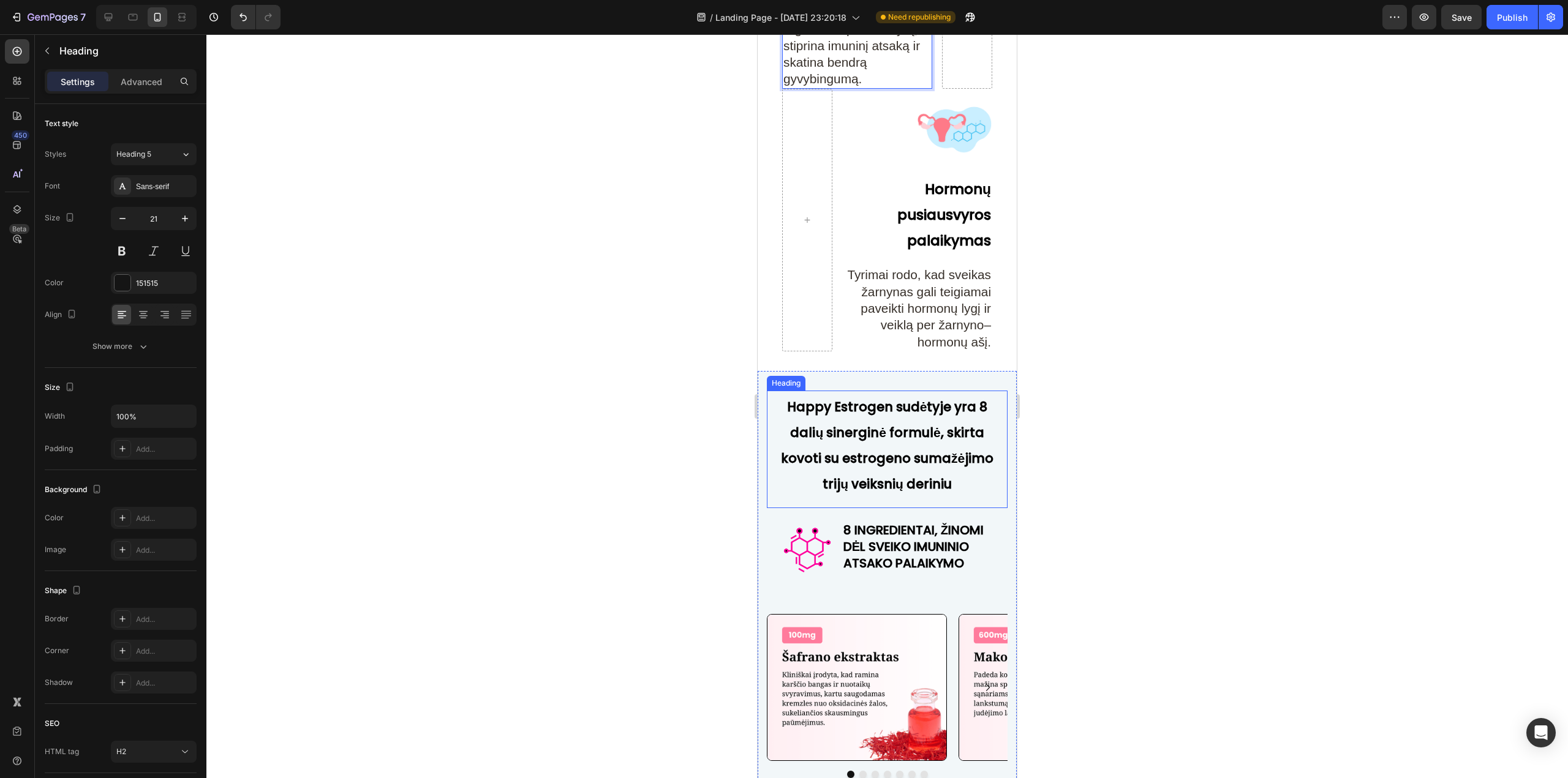
scroll to position [4775, 0]
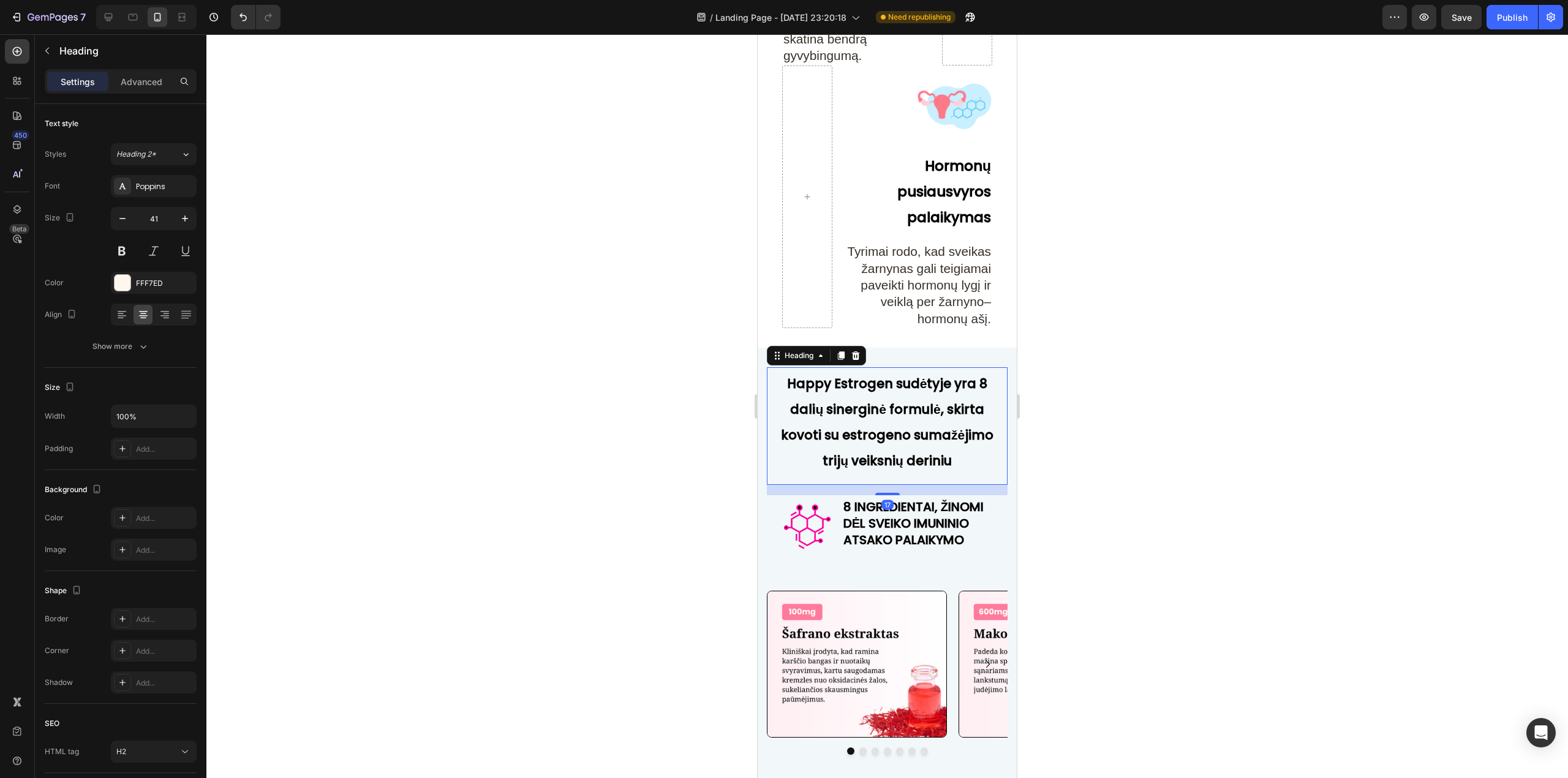
click at [827, 405] on h2 "Happy Estrogen sudėtyje yra 8 dalių sinerginė formulė, skirta kovoti su estroge…" at bounding box center [886, 420] width 222 height 106
drag, startPoint x: 883, startPoint y: 398, endPoint x: 763, endPoint y: 401, distance: 120.0
click at [763, 401] on div "Happy Estrogen sudėtyje yra 8 dalių sinerginė formulė, skirta kovoti su estroge…" at bounding box center [887, 572] width 259 height 450
click at [978, 396] on strong "Perfect Balance sudėtyje yra 8 dalių sinerginė formulė, skirta kovoti su estrog…" at bounding box center [887, 422] width 213 height 95
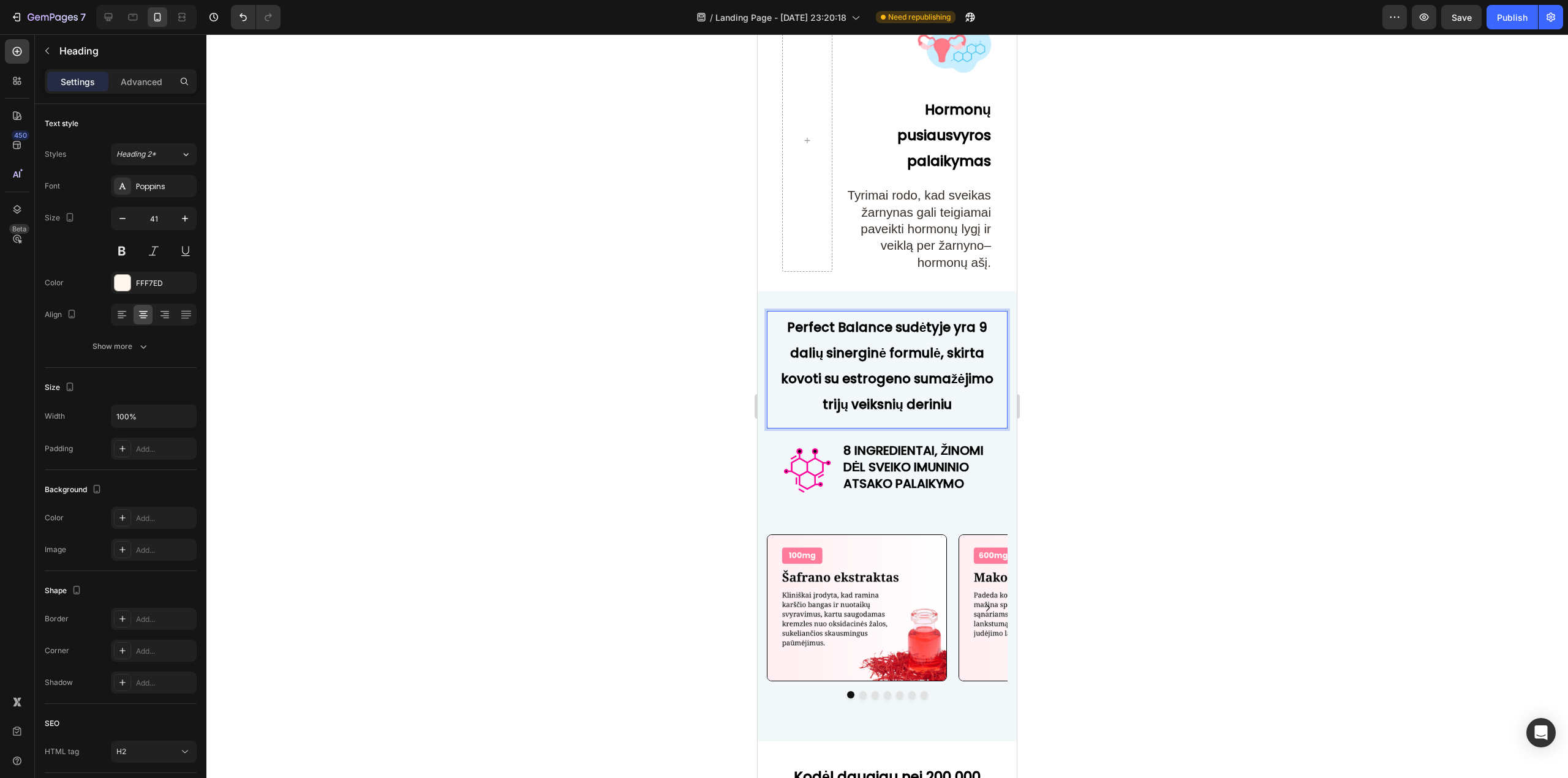
scroll to position [4837, 0]
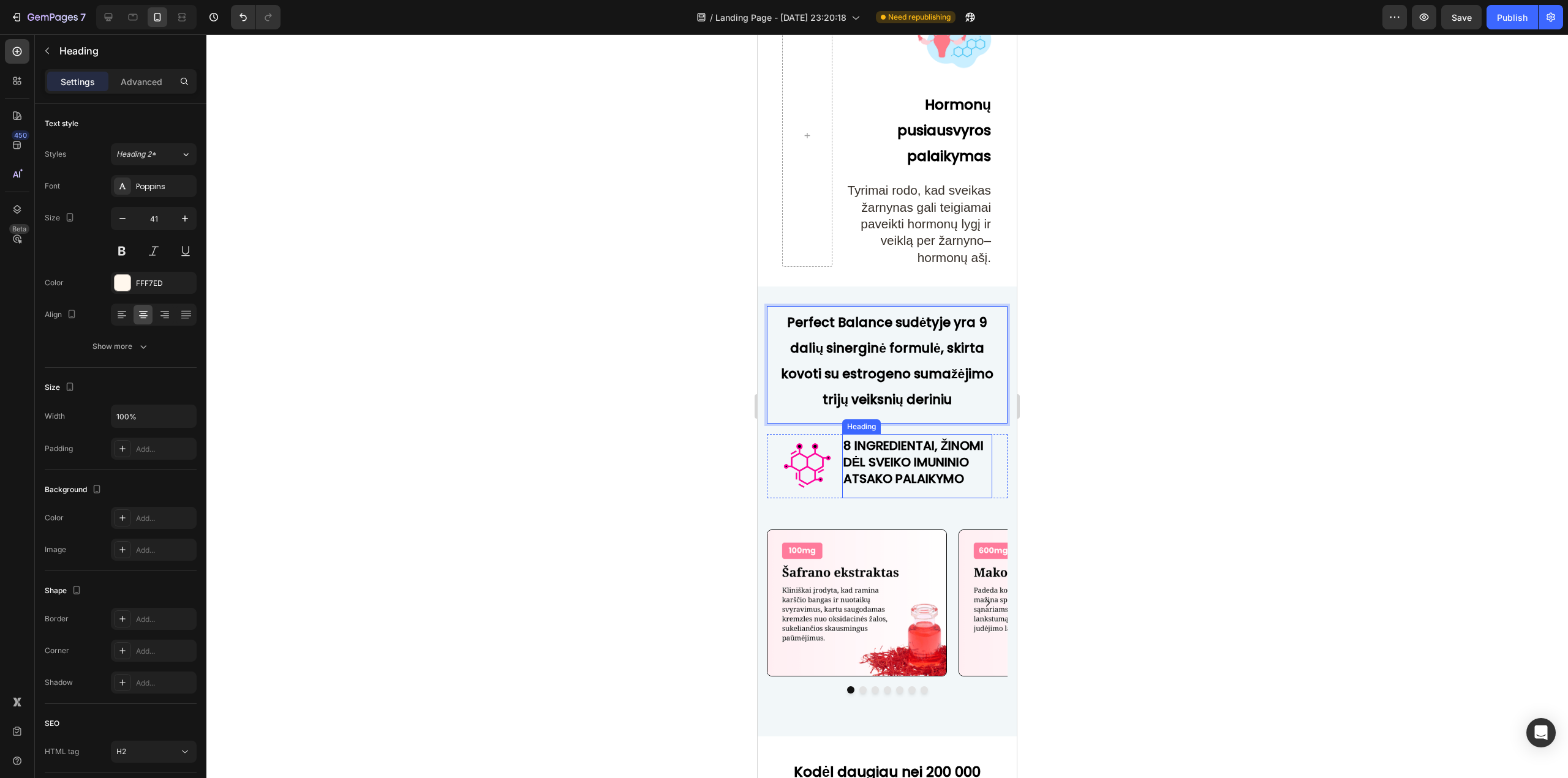
click at [855, 470] on strong "8 INGREDIENTAI, ŽINOMI DĖL SVEIKO IMUNINIO ATSAKO PALAIKYMO" at bounding box center [913, 462] width 141 height 50
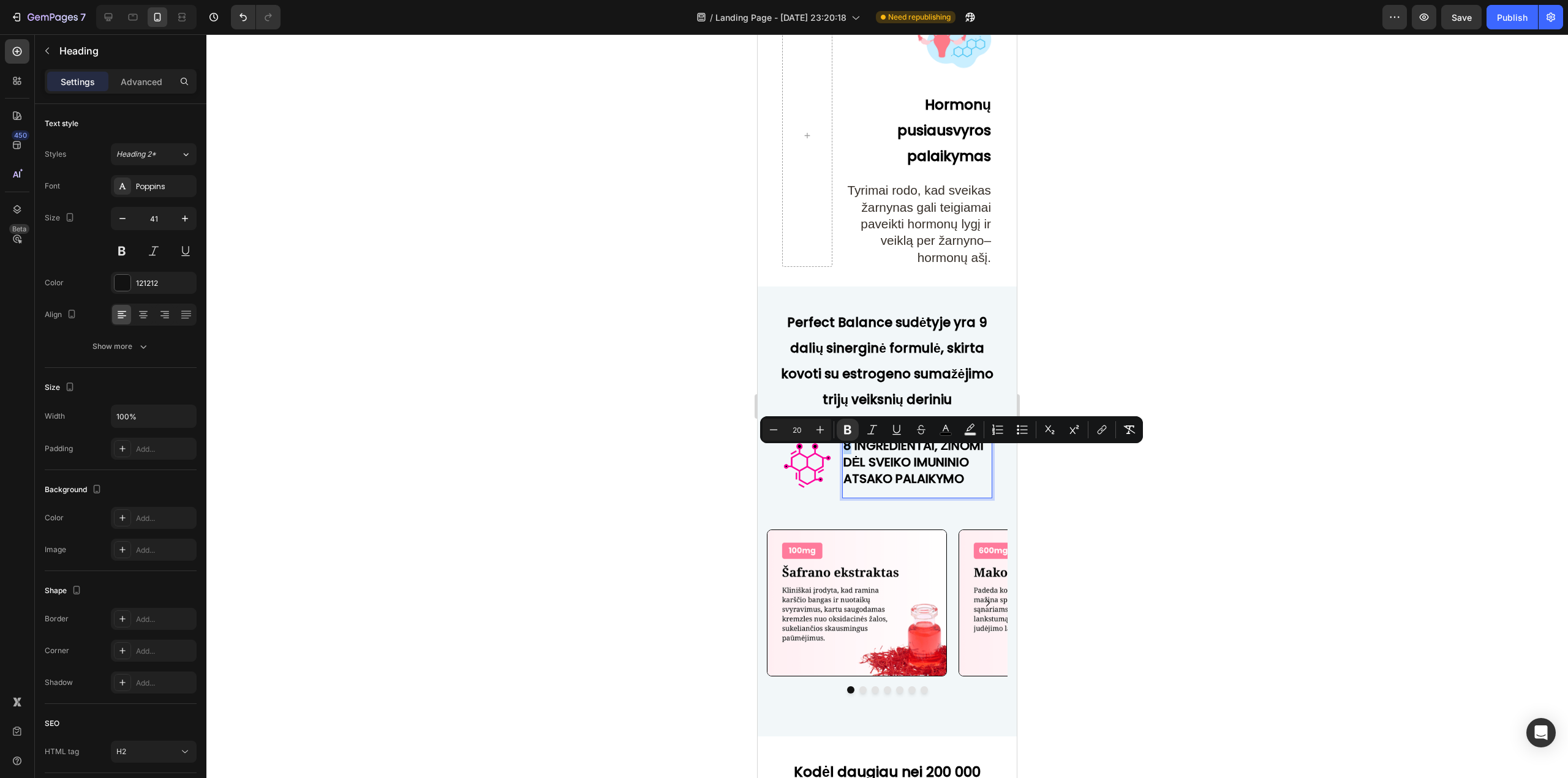
click at [843, 457] on strong "8 INGREDIENTAI, ŽINOMI DĖL SVEIKO IMUNINIO ATSAKO PALAIKYMO" at bounding box center [913, 462] width 141 height 50
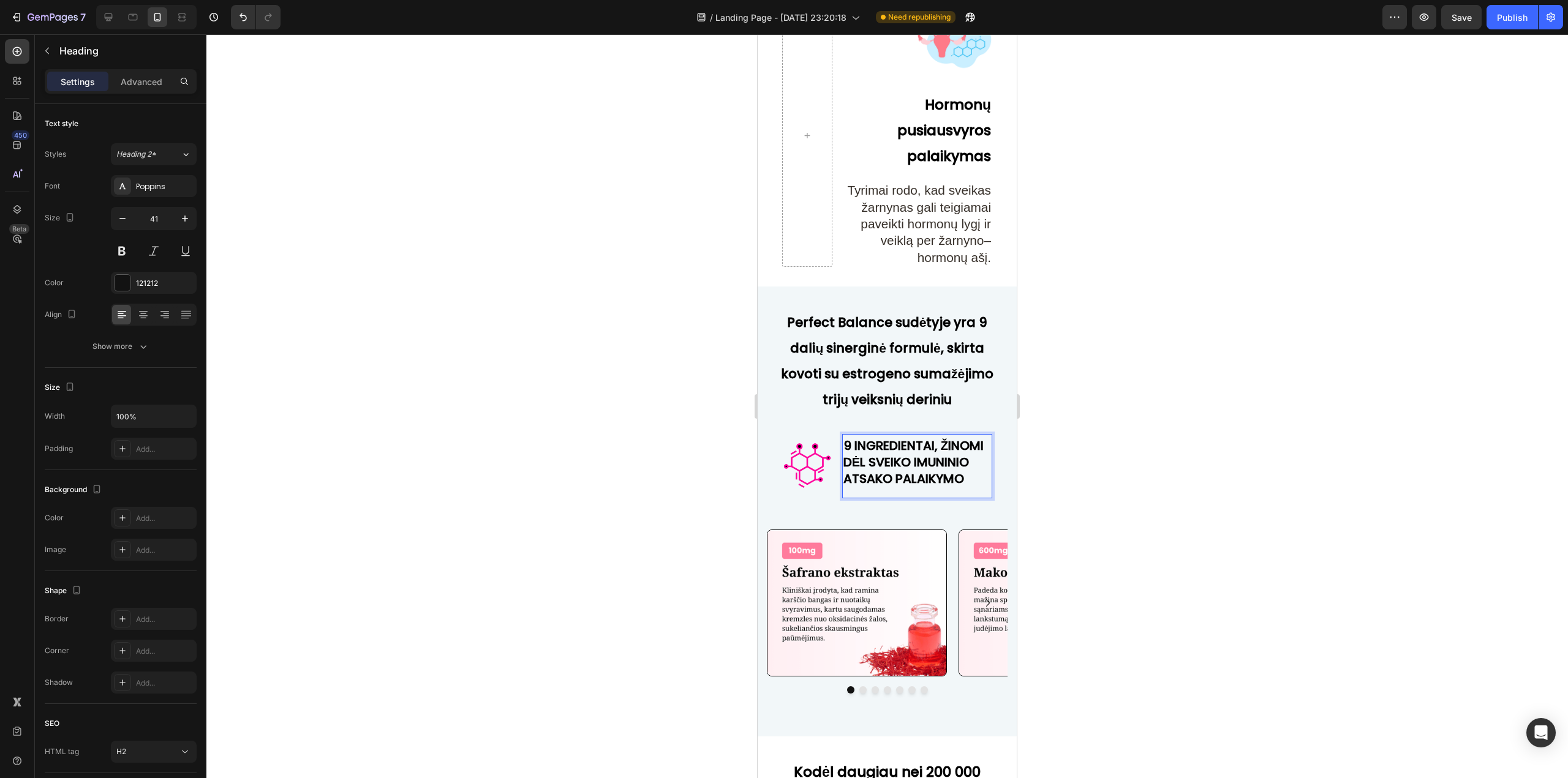
click at [944, 482] on strong "9 INGREDIENTAI, ŽINOMI DĖL SVEIKO IMUNINIO ATSAKO PALAIKYMO" at bounding box center [913, 462] width 141 height 50
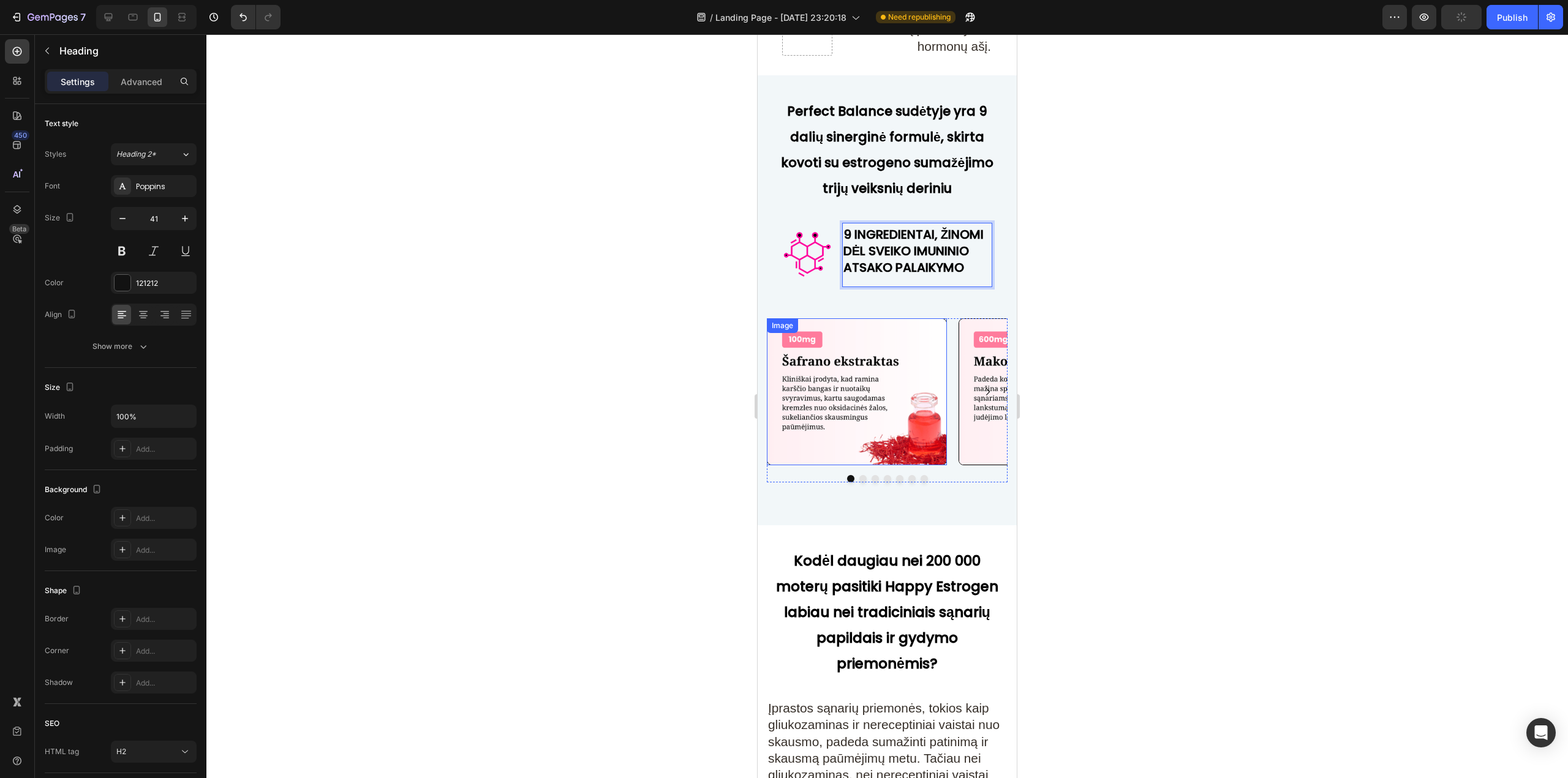
scroll to position [5081, 0]
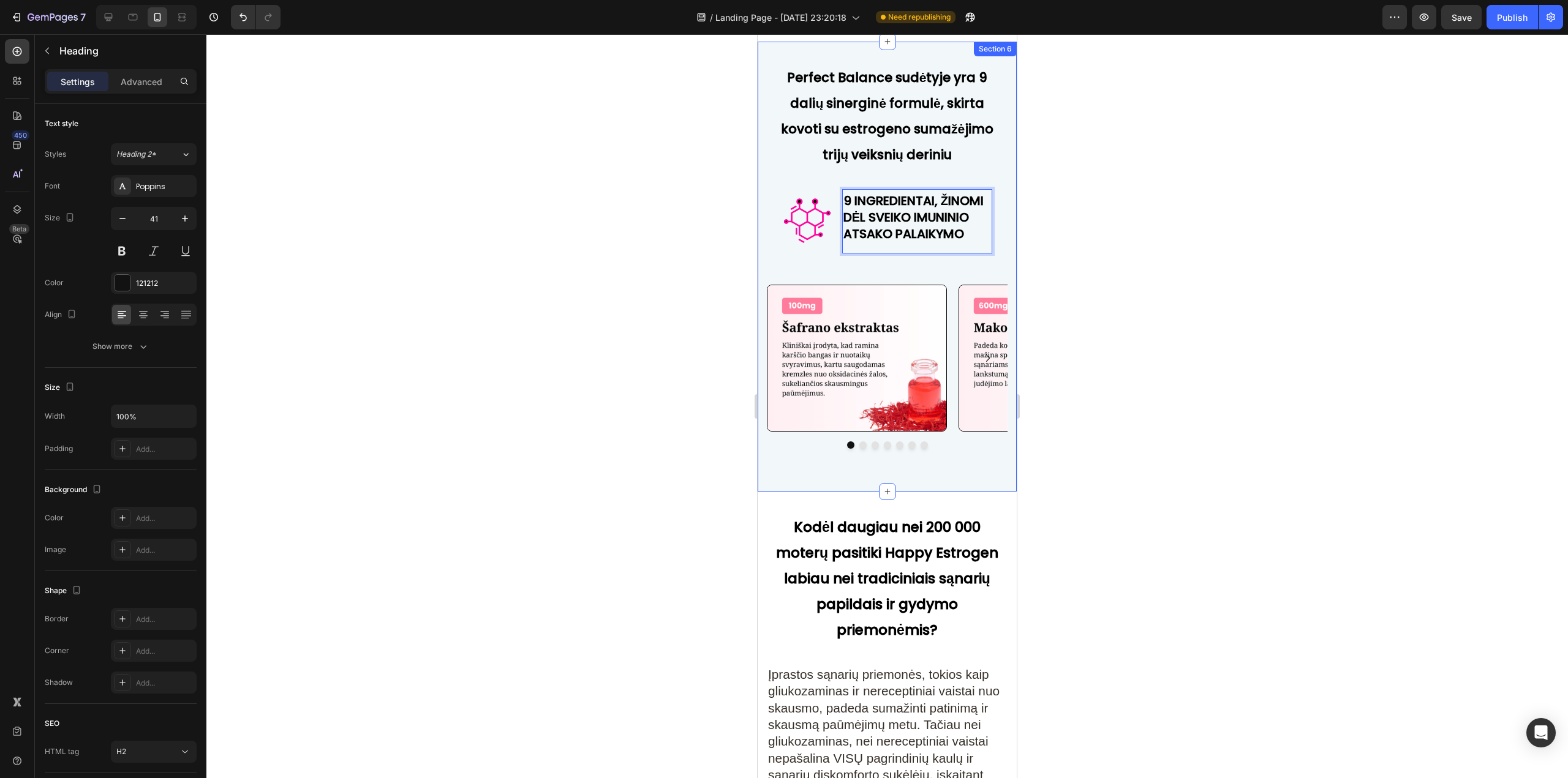
click at [950, 301] on div "⁠⁠⁠⁠⁠⁠⁠ Perfect Balance sudėtyje yra 9 dalių sinerginė formulė, skirta kovoti s…" at bounding box center [886, 261] width 240 height 400
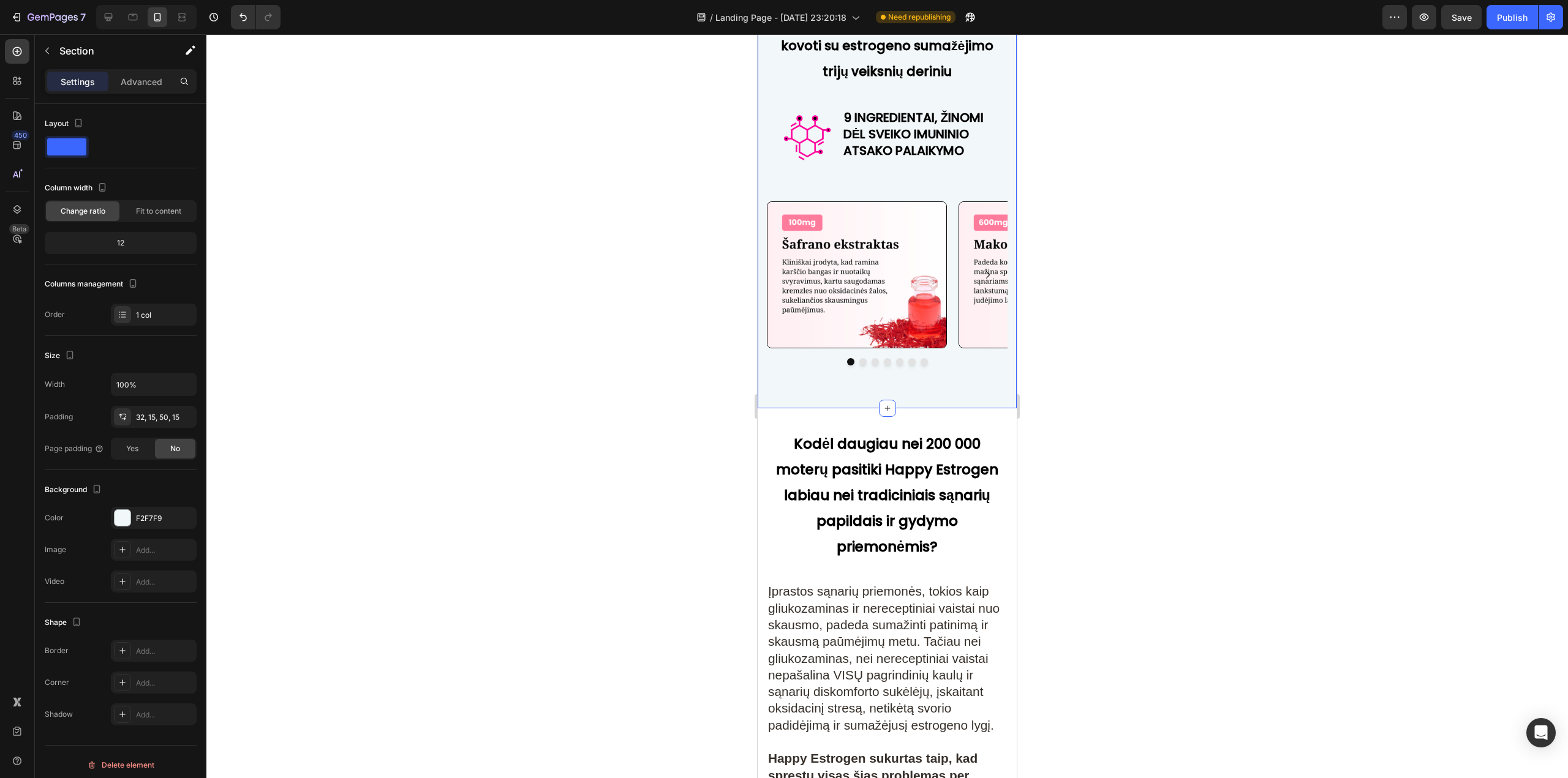
scroll to position [5204, 0]
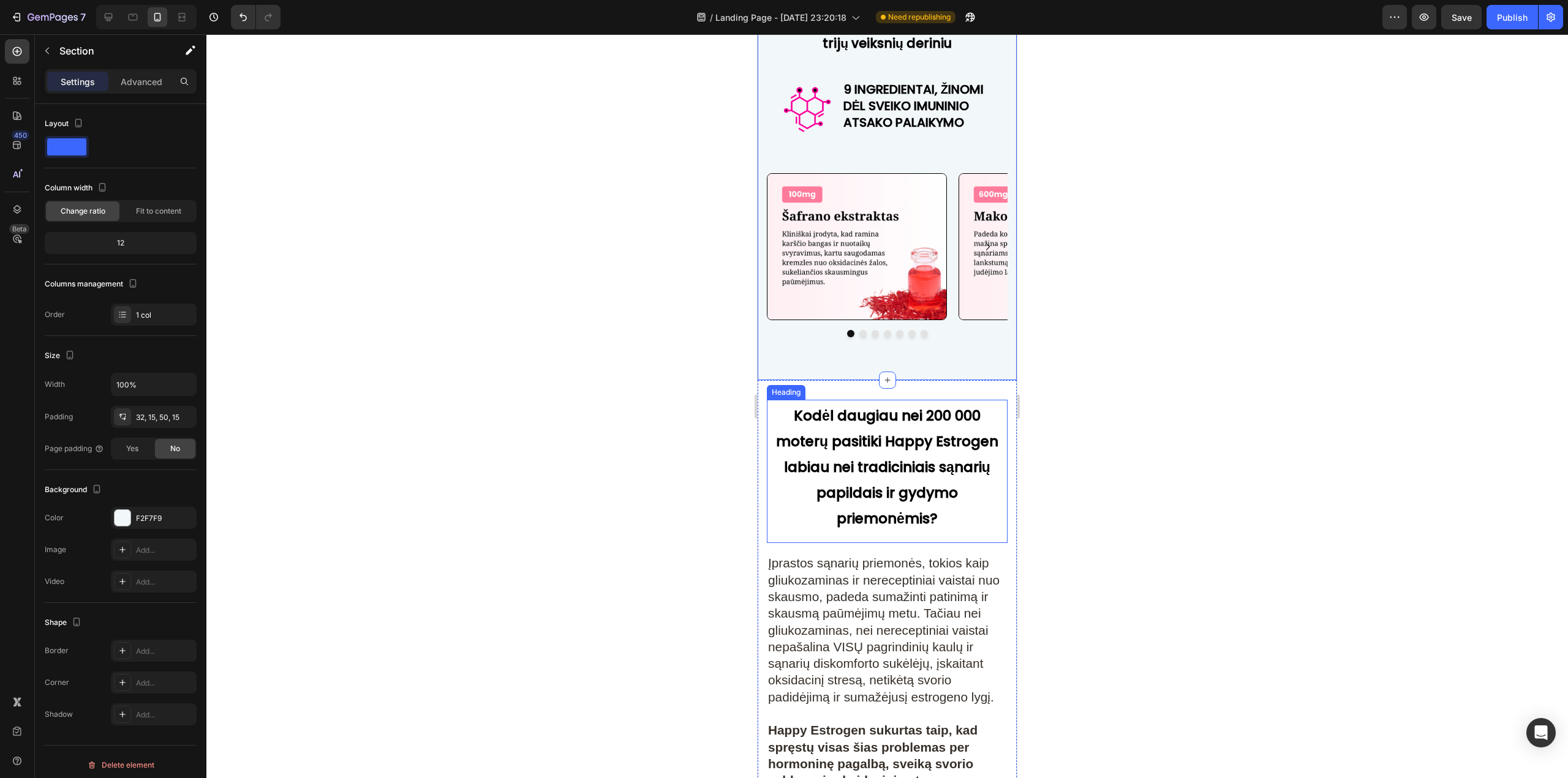
click at [887, 454] on strong "Kodėl daugiau nei 200 000 moterų pasitiki Happy Estrogen labiau nei tradiciniai…" at bounding box center [886, 466] width 222 height 122
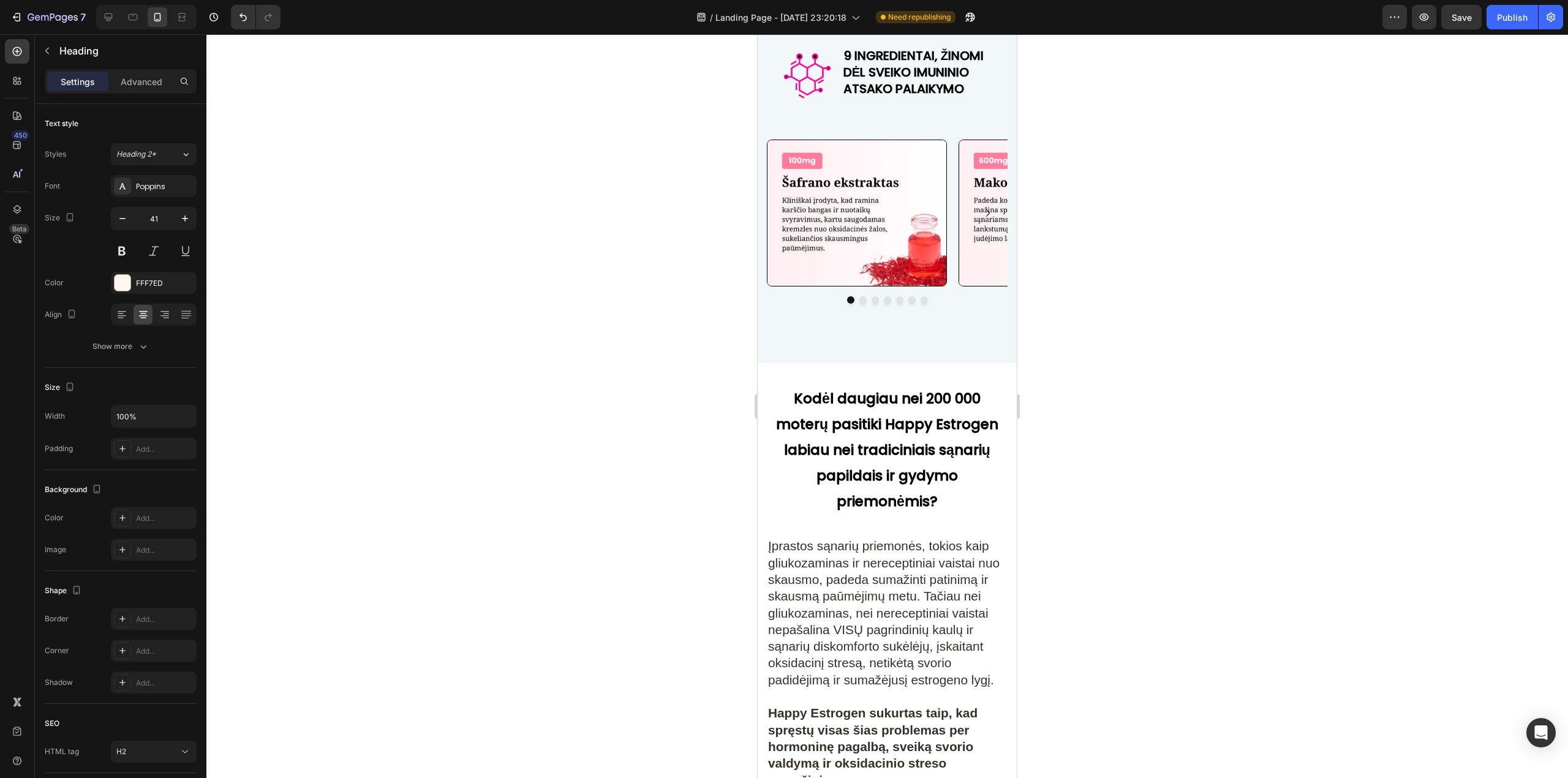
scroll to position [5265, 0]
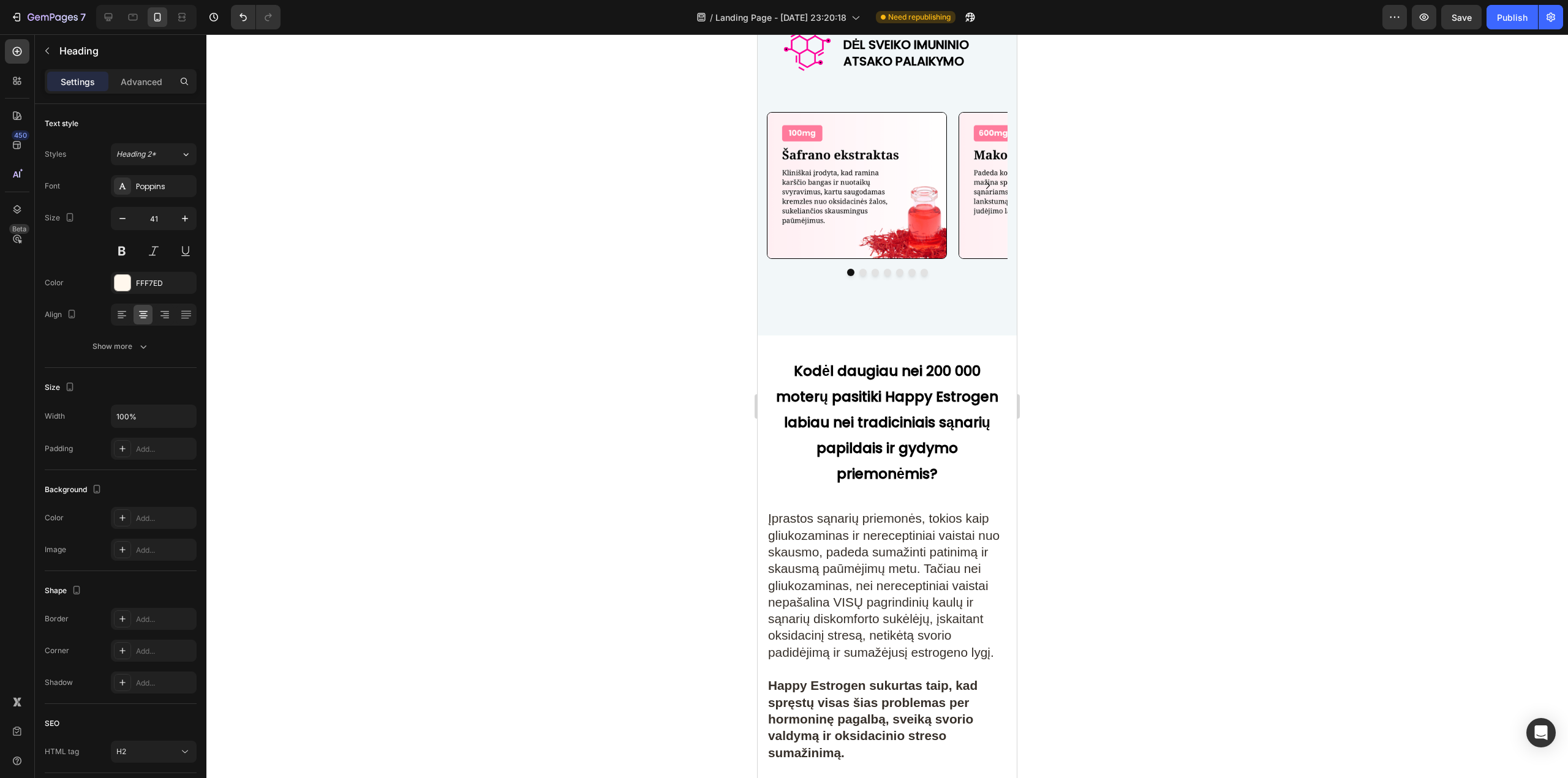
click at [966, 382] on h2 "Kodėl daugiau nei 200 000 moterų pasitiki Happy Estrogen labiau nei tradiciniai…" at bounding box center [886, 421] width 240 height 131
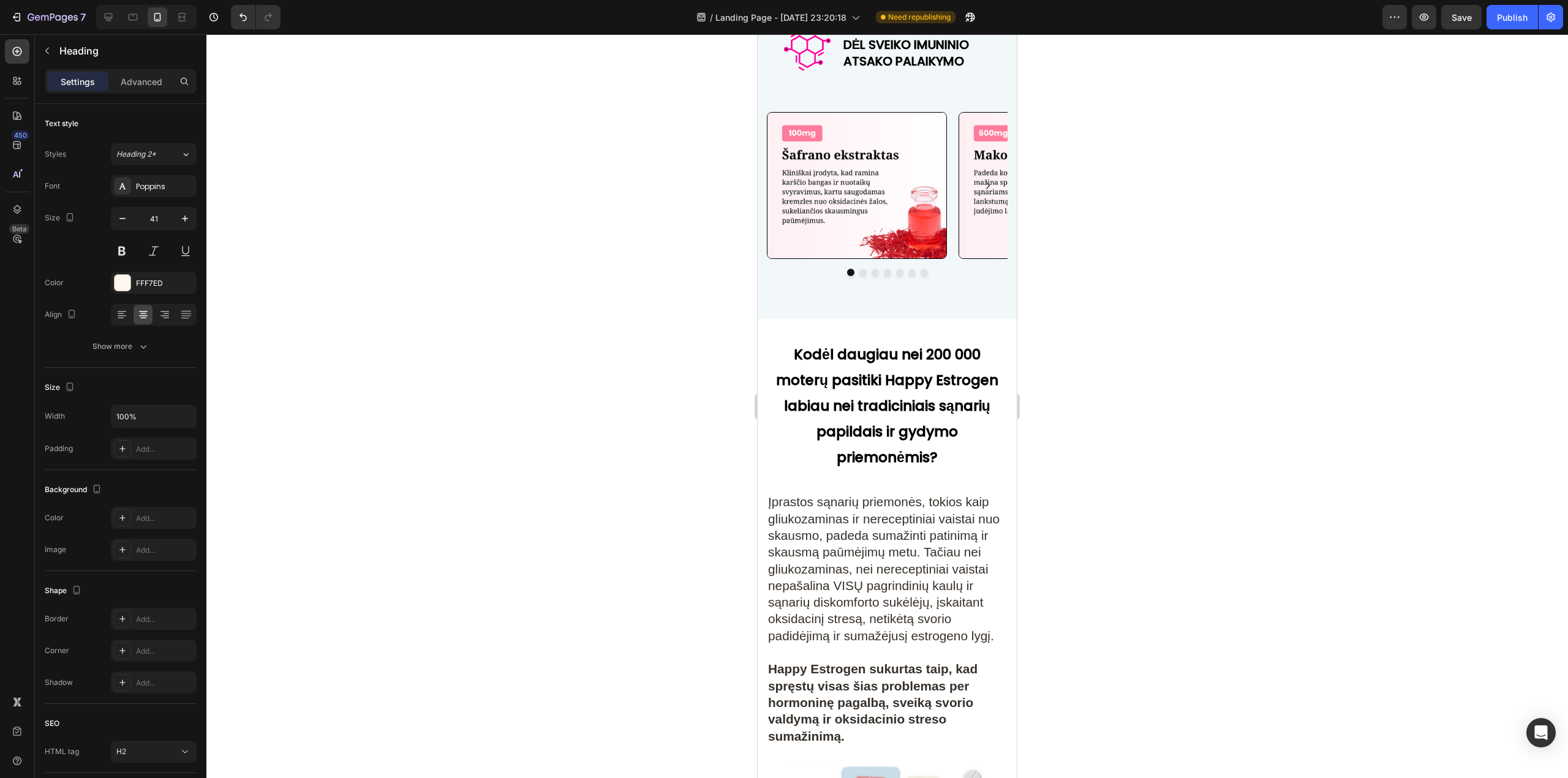
click at [935, 373] on strong "Kodėl daugiau nei 200 000 moterų pasitiki Happy Estrogen labiau nei tradiciniai…" at bounding box center [886, 406] width 222 height 122
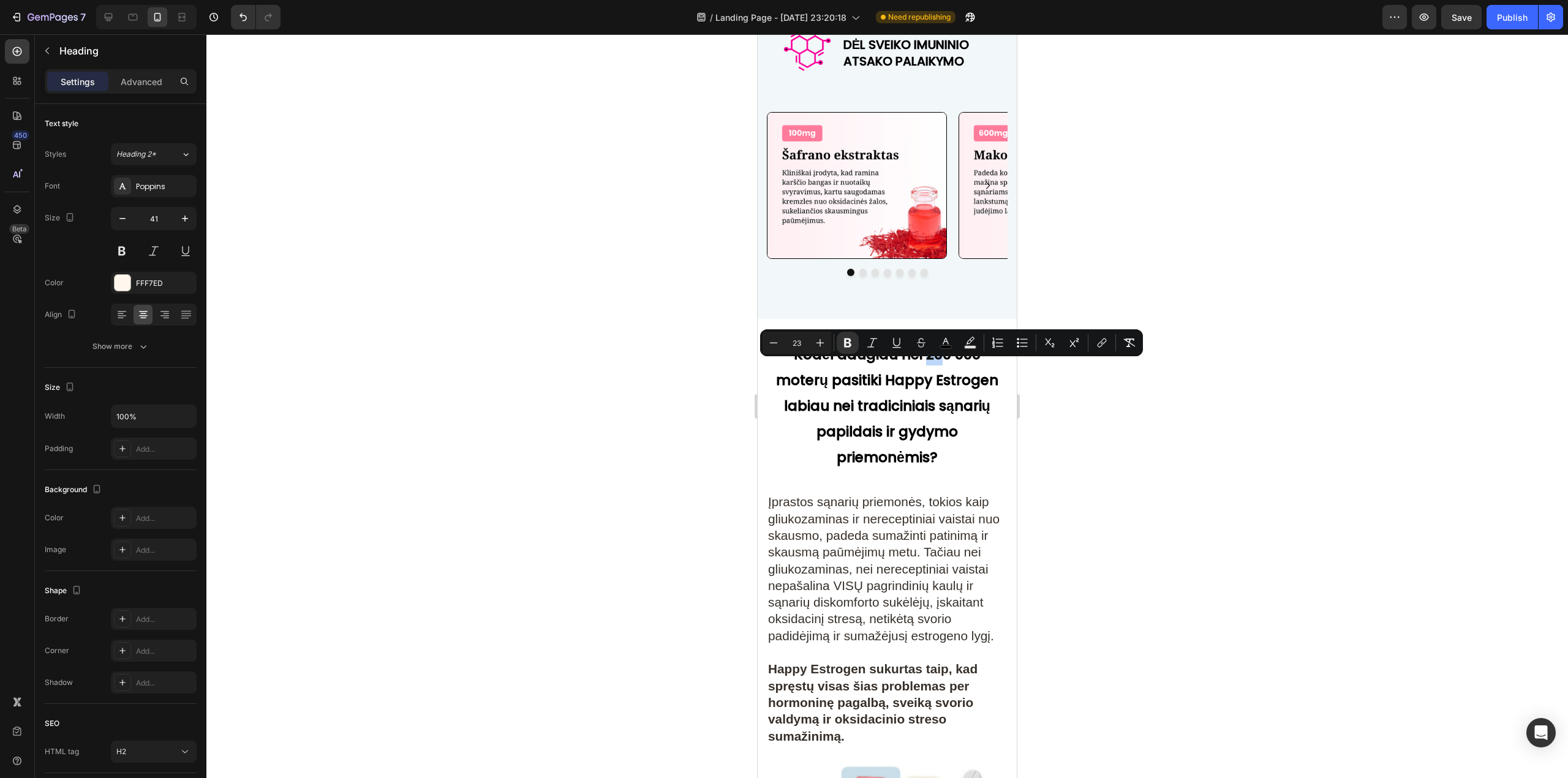
drag, startPoint x: 924, startPoint y: 372, endPoint x: 939, endPoint y: 372, distance: 15.0
click at [939, 372] on strong "Kodėl daugiau nei 200 000 moterų pasitiki Happy Estrogen labiau nei tradiciniai…" at bounding box center [886, 406] width 222 height 122
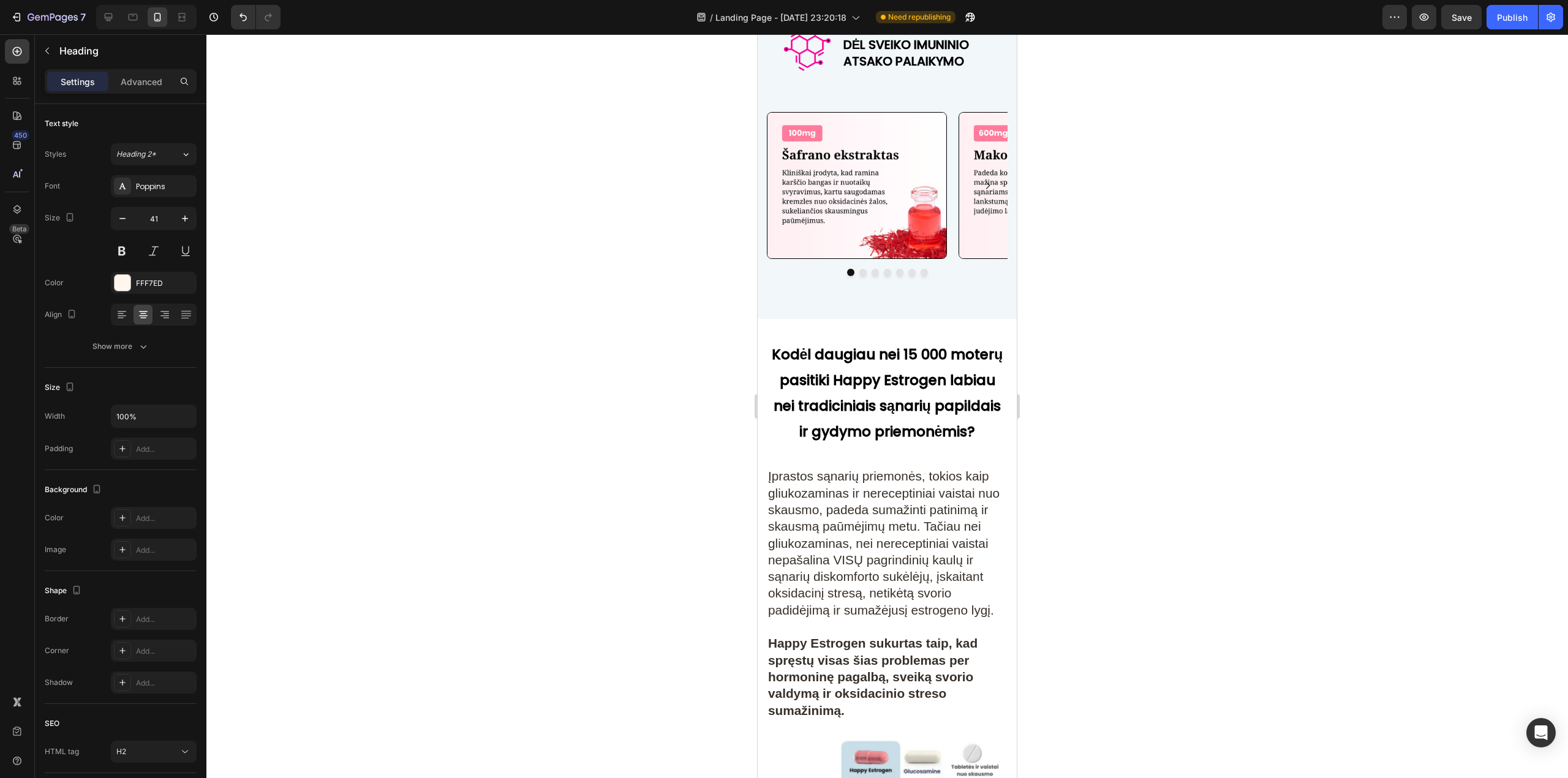
click at [968, 375] on strong "Kodėl daugiau nei 15 000 moterų pasitiki Happy Estrogen labiau nei tradiciniais…" at bounding box center [887, 393] width 231 height 96
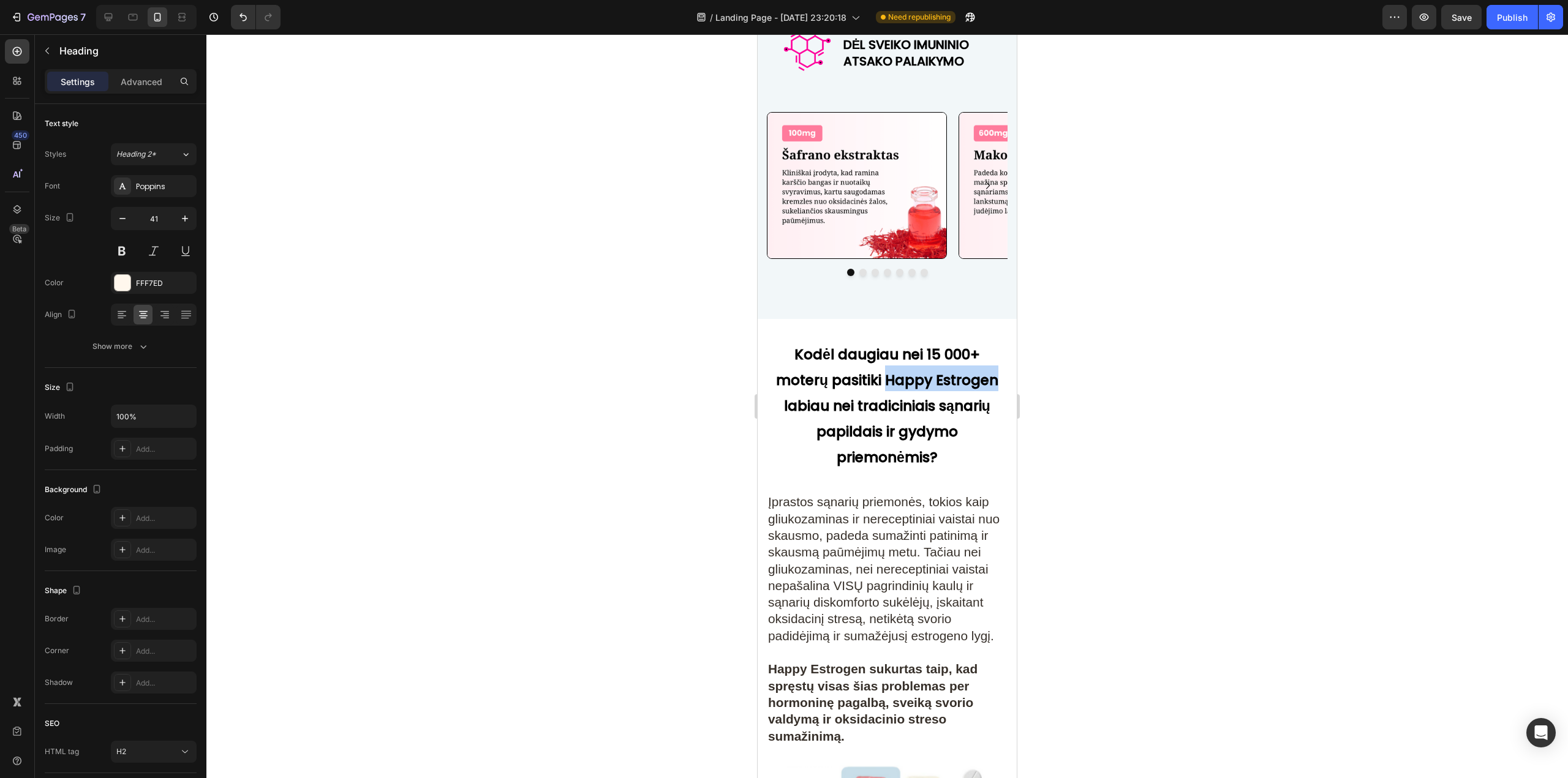
drag, startPoint x: 884, startPoint y: 391, endPoint x: 992, endPoint y: 391, distance: 108.0
click at [992, 391] on strong "Kodėl daugiau nei 15 000+ moterų pasitiki Happy Estrogen labiau nei tradiciniai…" at bounding box center [886, 406] width 222 height 122
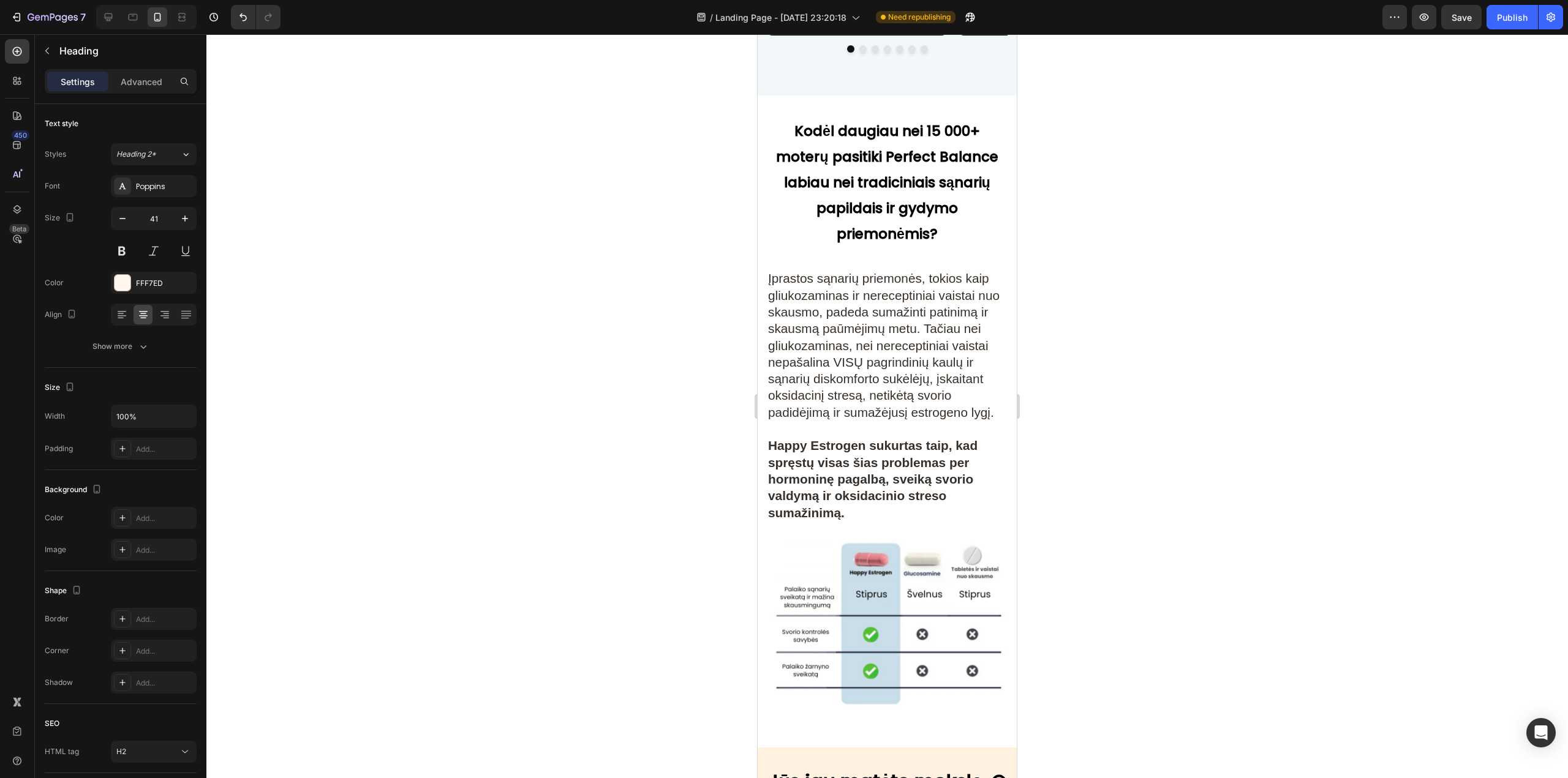
scroll to position [5510, 0]
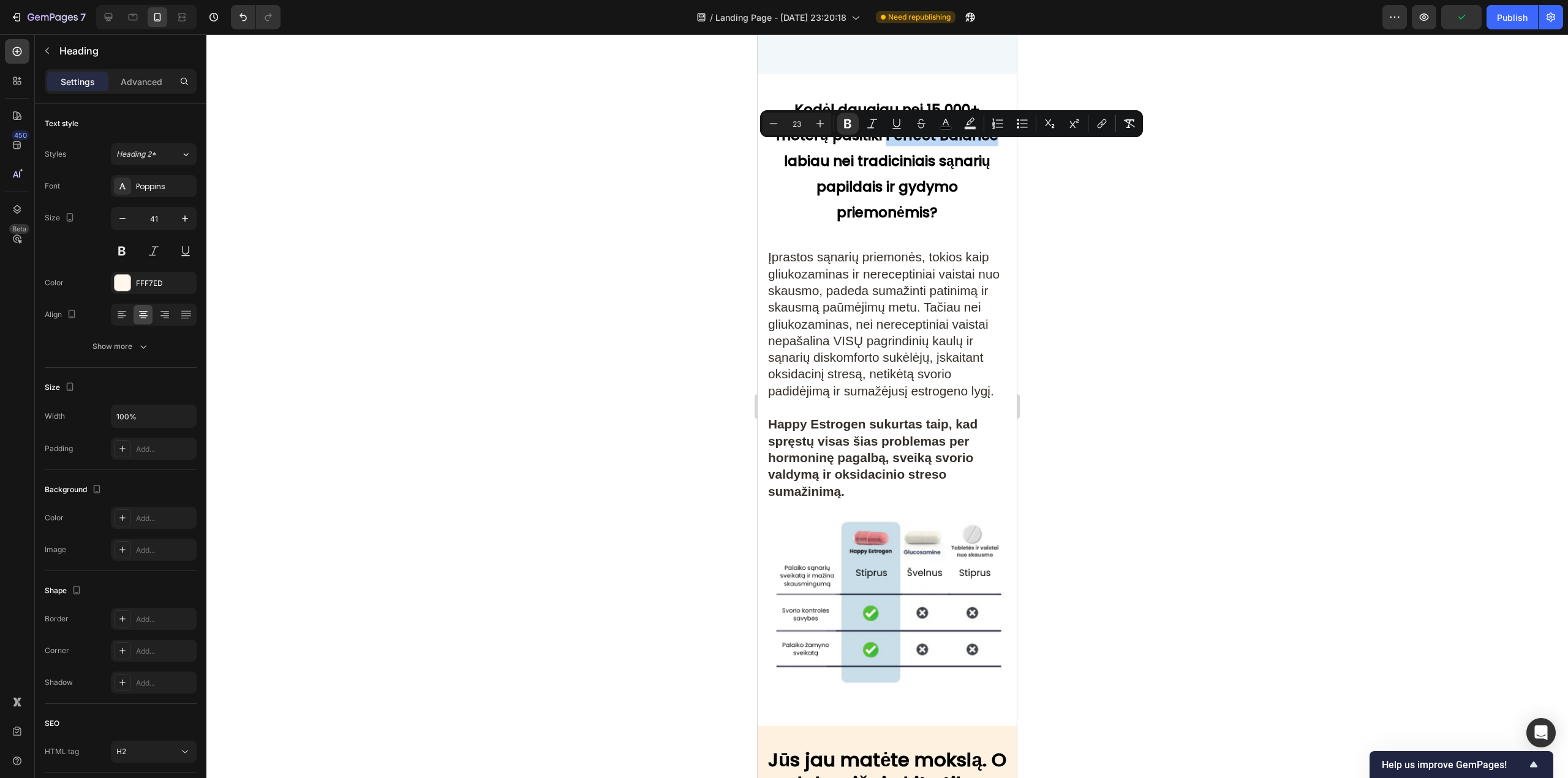
drag, startPoint x: 883, startPoint y: 150, endPoint x: 991, endPoint y: 143, distance: 108.2
click at [991, 143] on strong "Kodėl daugiau nei 15 000+ moterų pasitiki Perfect Balance labiau nei tradicinia…" at bounding box center [886, 160] width 222 height 122
copy strong "Perfect Balance"
click at [806, 466] on strong "Happy Estrogen sukurtas taip, kad spręstų visas šias problemas per hormoninę pa…" at bounding box center [873, 457] width 210 height 81
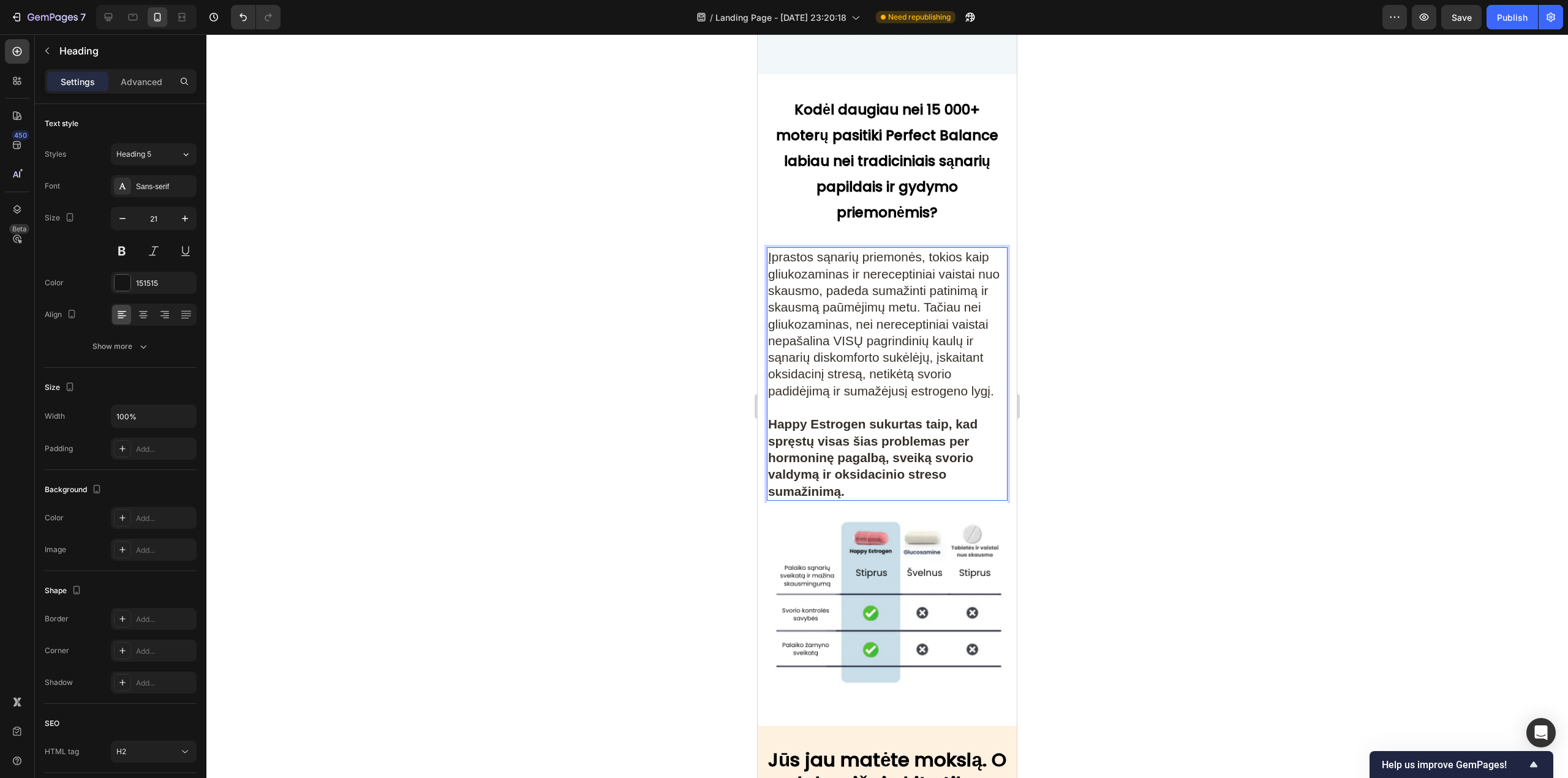
click at [861, 458] on strong "Happy Estrogen sukurtas taip, kad spręstų visas šias problemas per hormoninę pa…" at bounding box center [873, 457] width 210 height 81
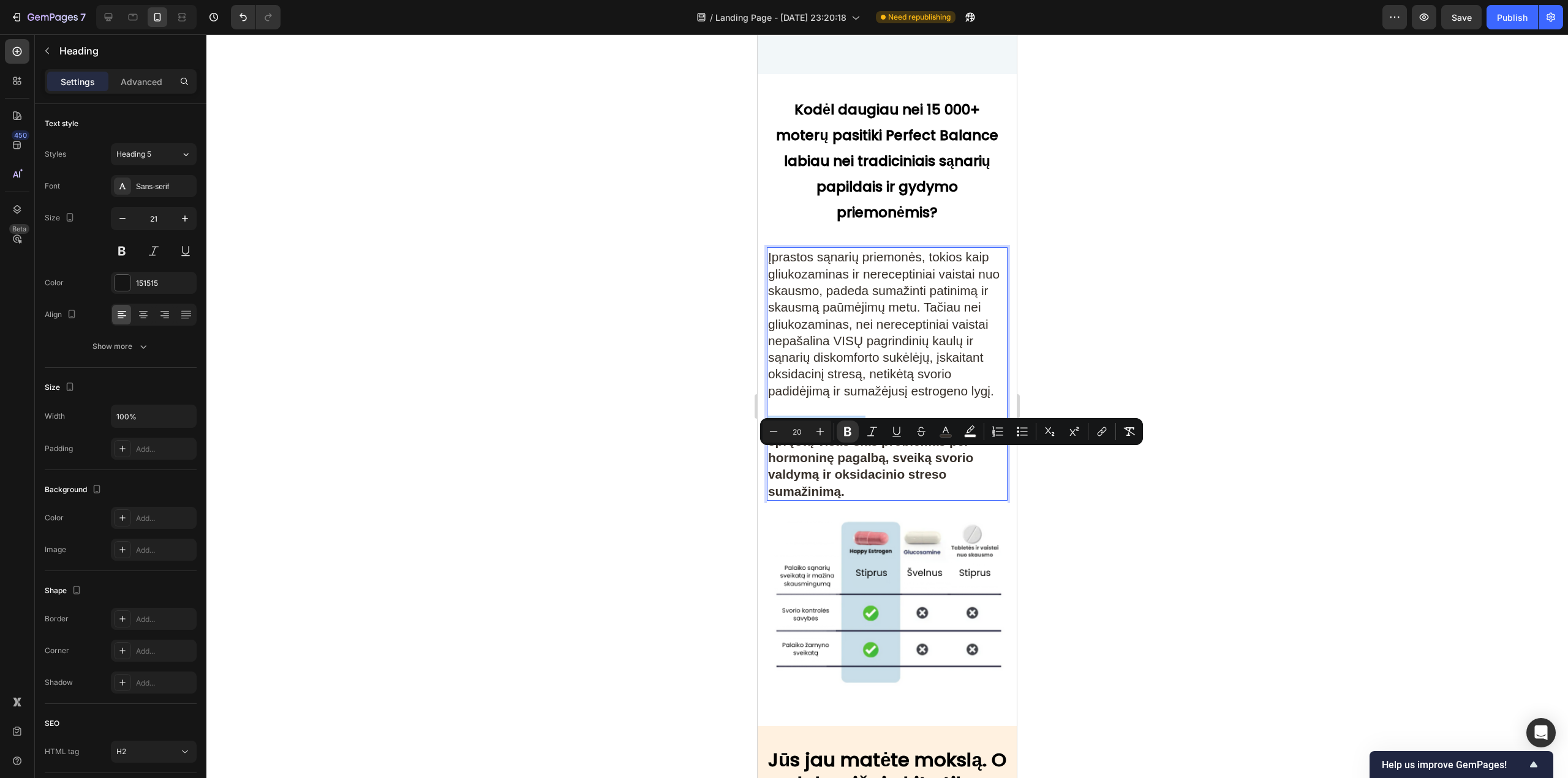
drag, startPoint x: 864, startPoint y: 459, endPoint x: 752, endPoint y: 456, distance: 112.0
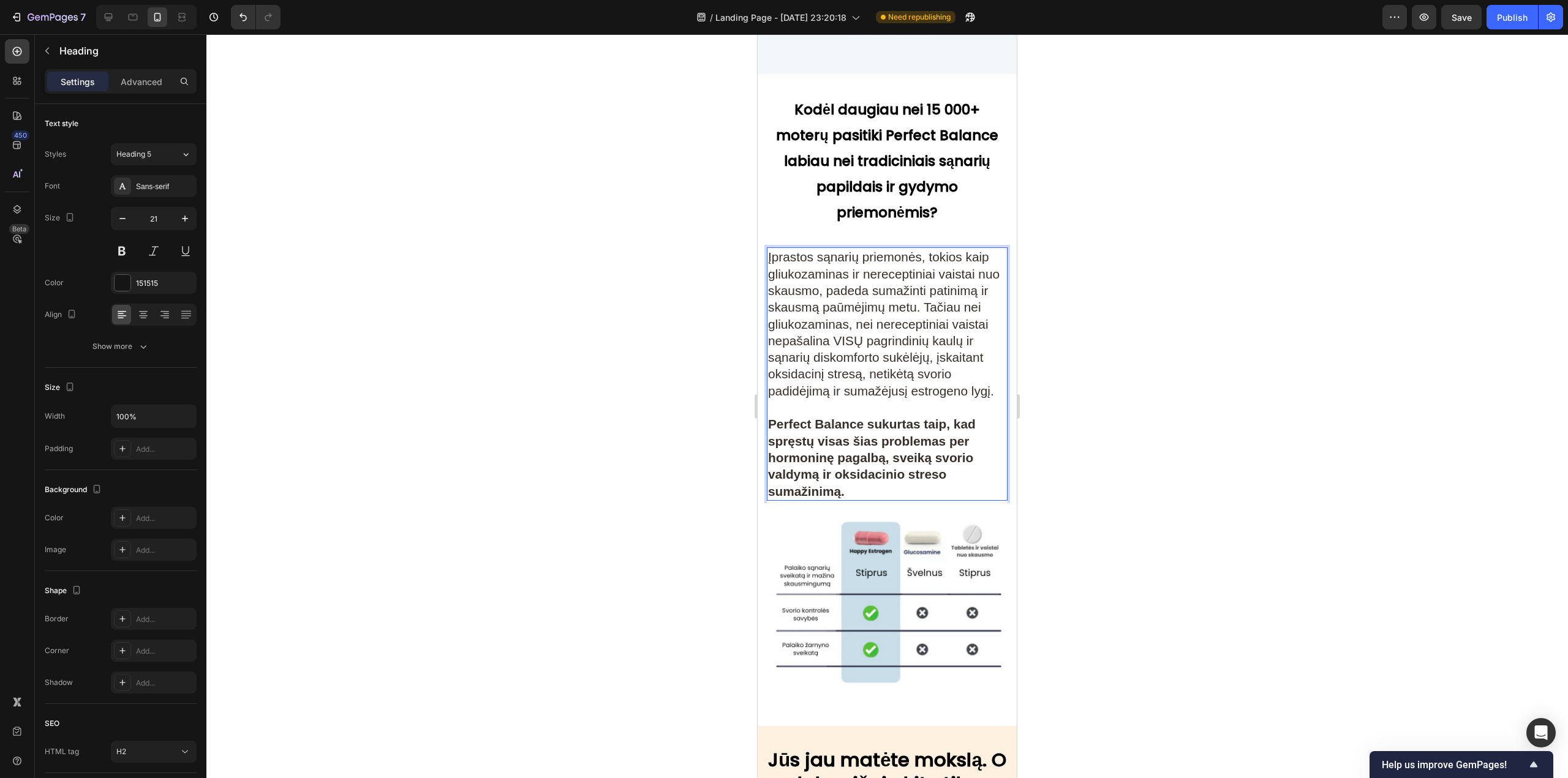
click at [820, 470] on strong "Perfect Balance sukurtas taip, kad spręstų visas šias problemas per hormoninę p…" at bounding box center [872, 457] width 208 height 81
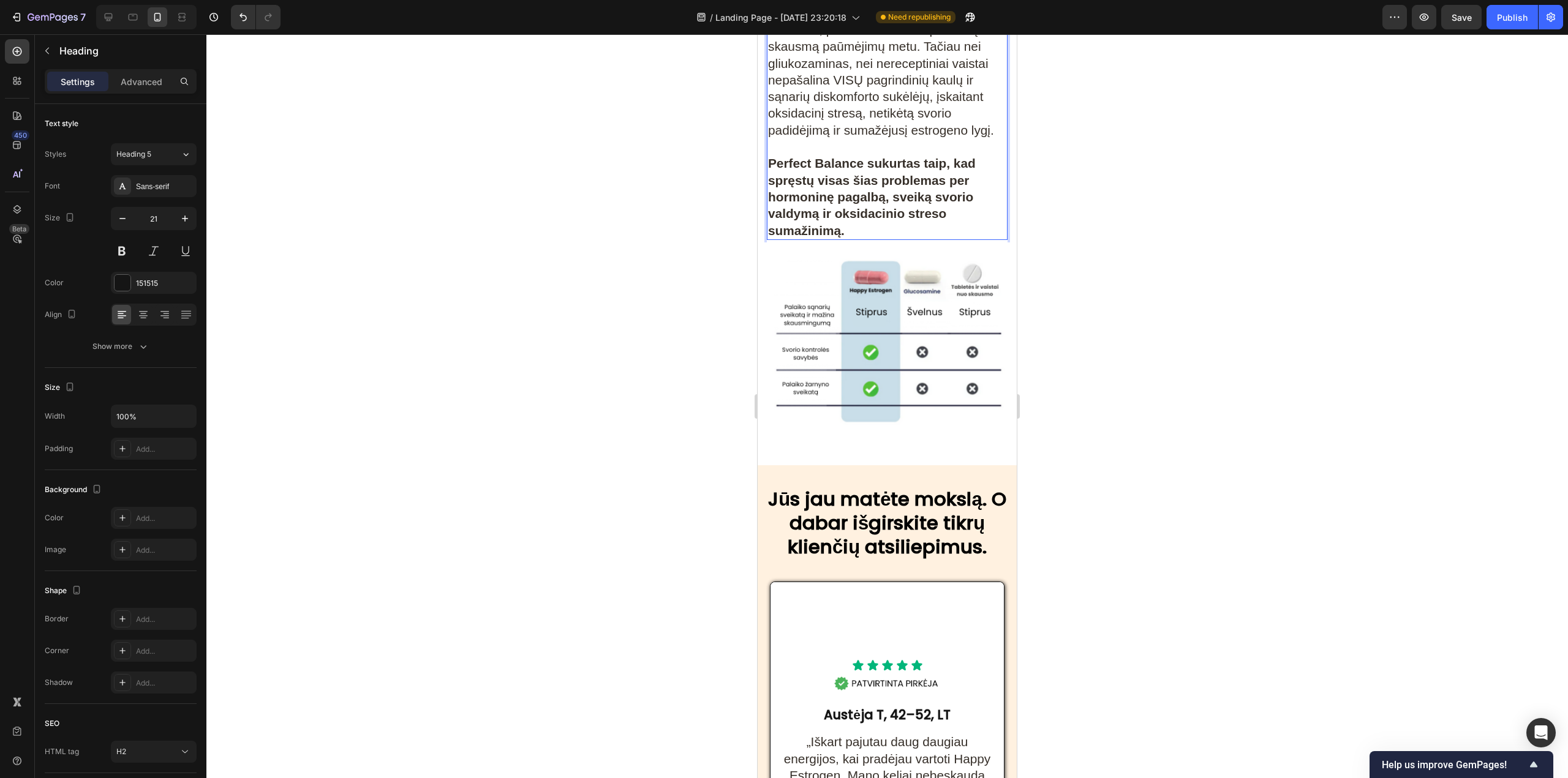
scroll to position [5816, 0]
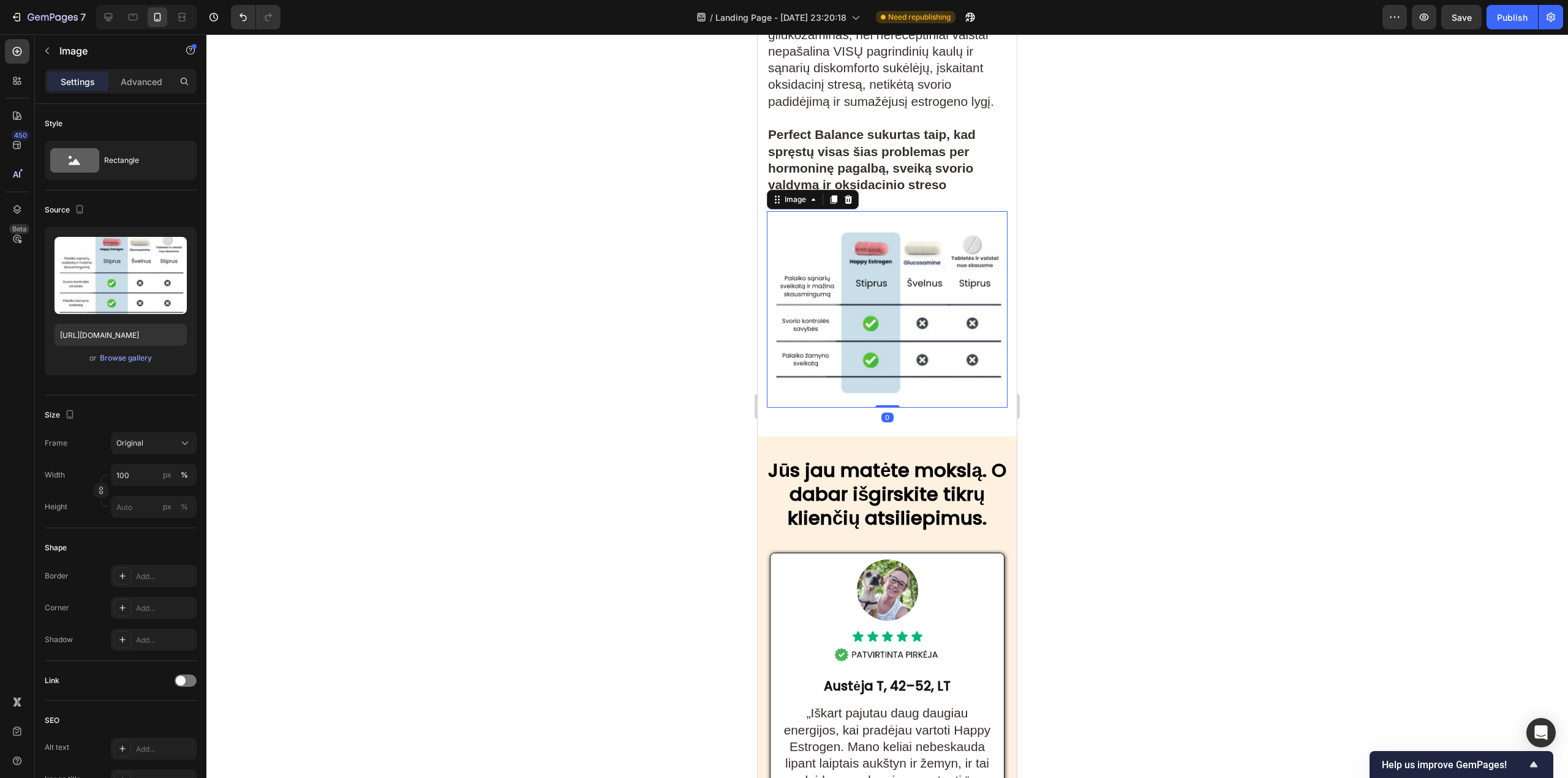
click at [893, 329] on img at bounding box center [886, 309] width 240 height 196
click at [1493, 25] on button "Publish" at bounding box center [1512, 17] width 52 height 24
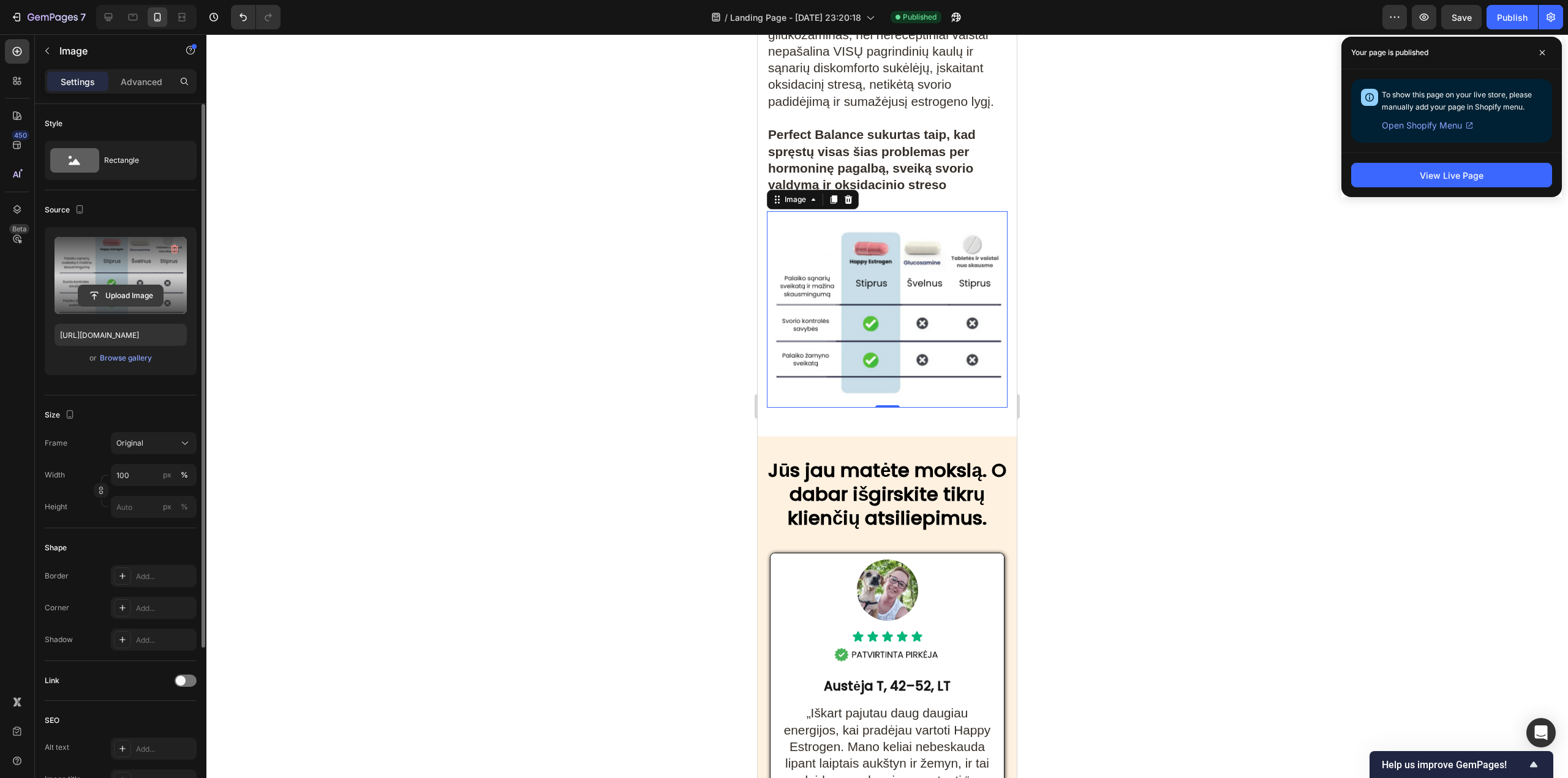
click at [124, 289] on input "file" at bounding box center [121, 295] width 85 height 21
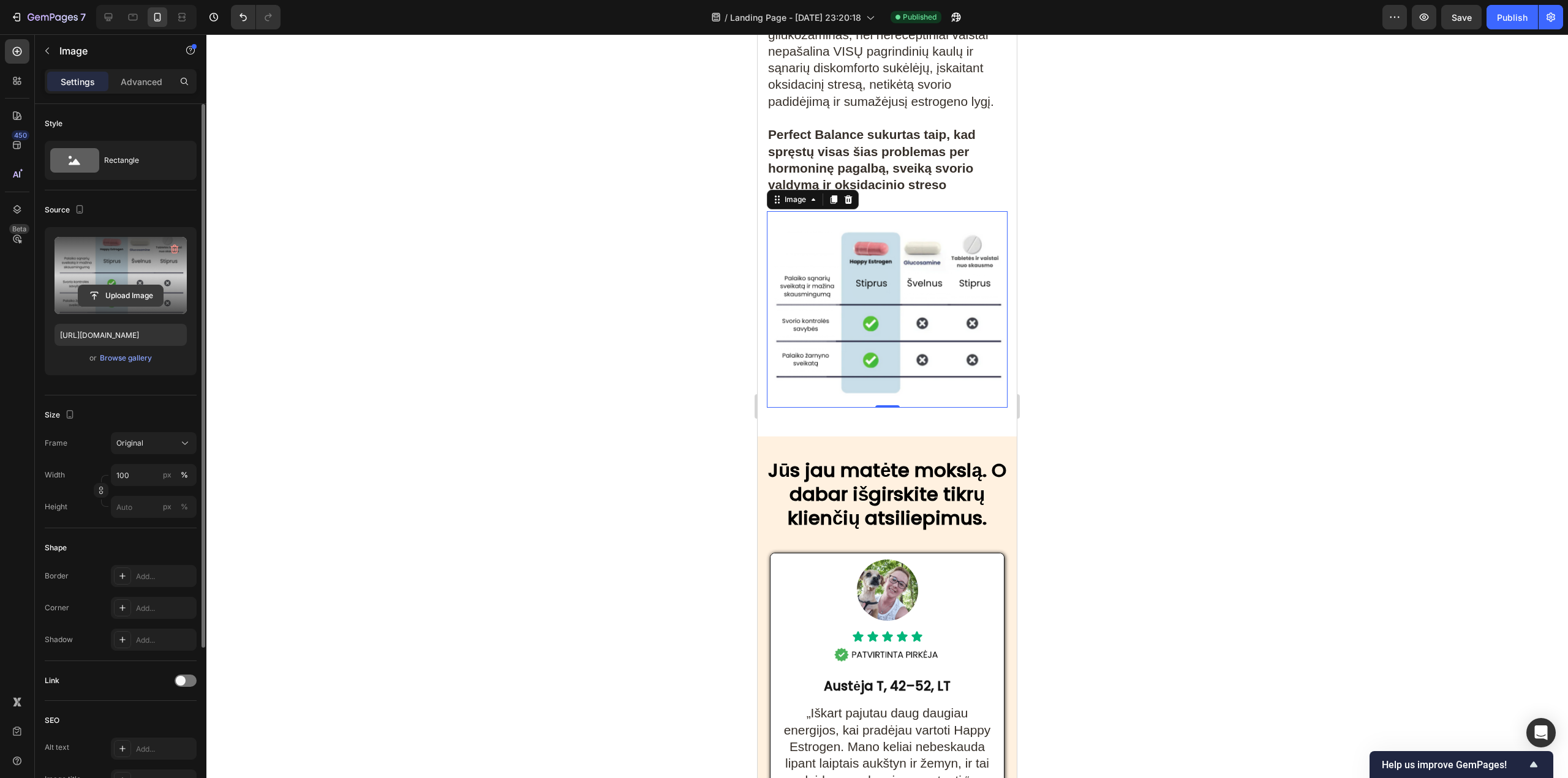
click at [121, 299] on input "file" at bounding box center [121, 295] width 85 height 21
type input "[URL][DOMAIN_NAME]"
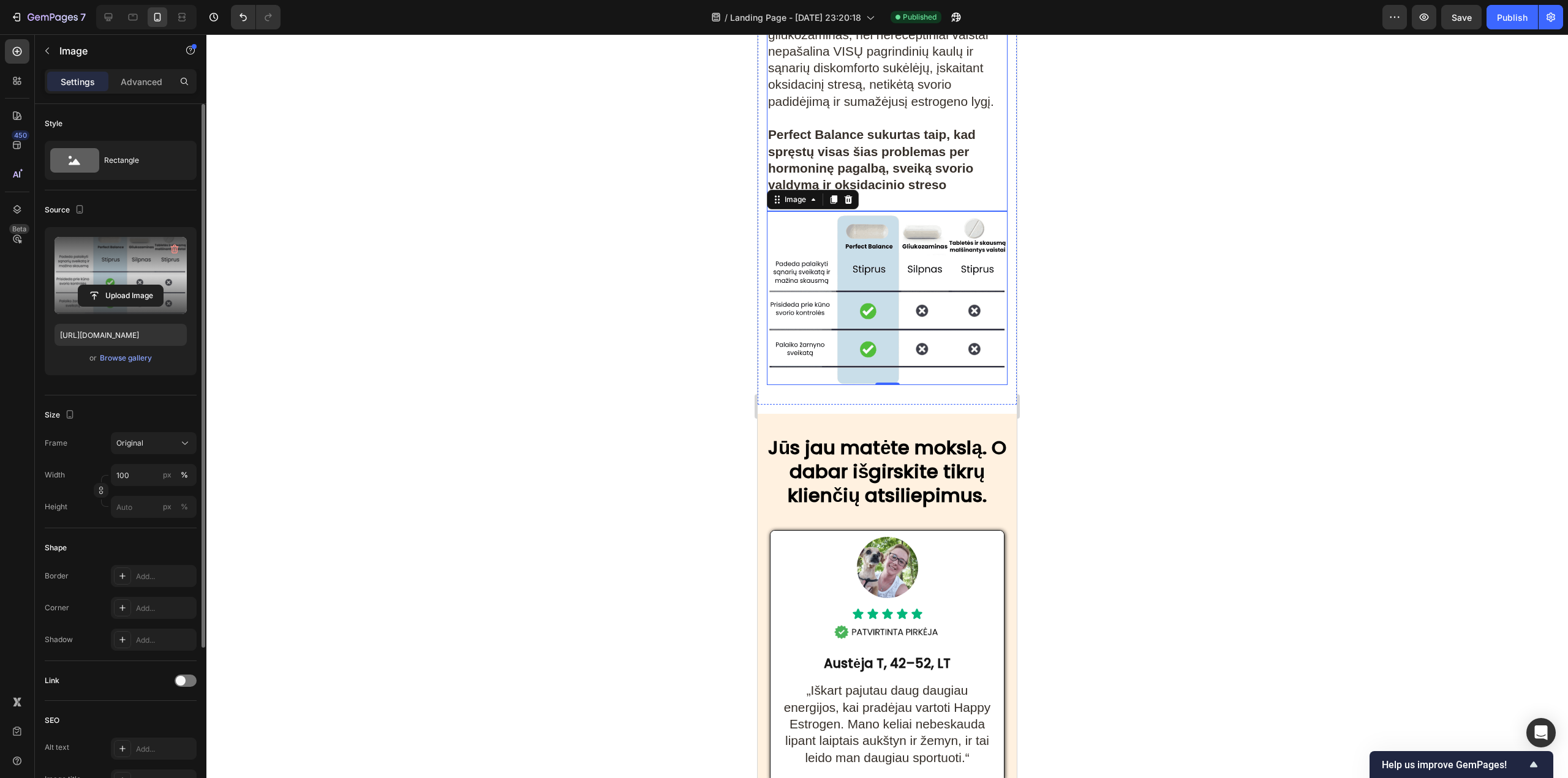
click at [935, 204] on strong "Perfect Balance sukurtas taip, kad spręstų visas šias problemas per hormoninę p…" at bounding box center [872, 167] width 208 height 81
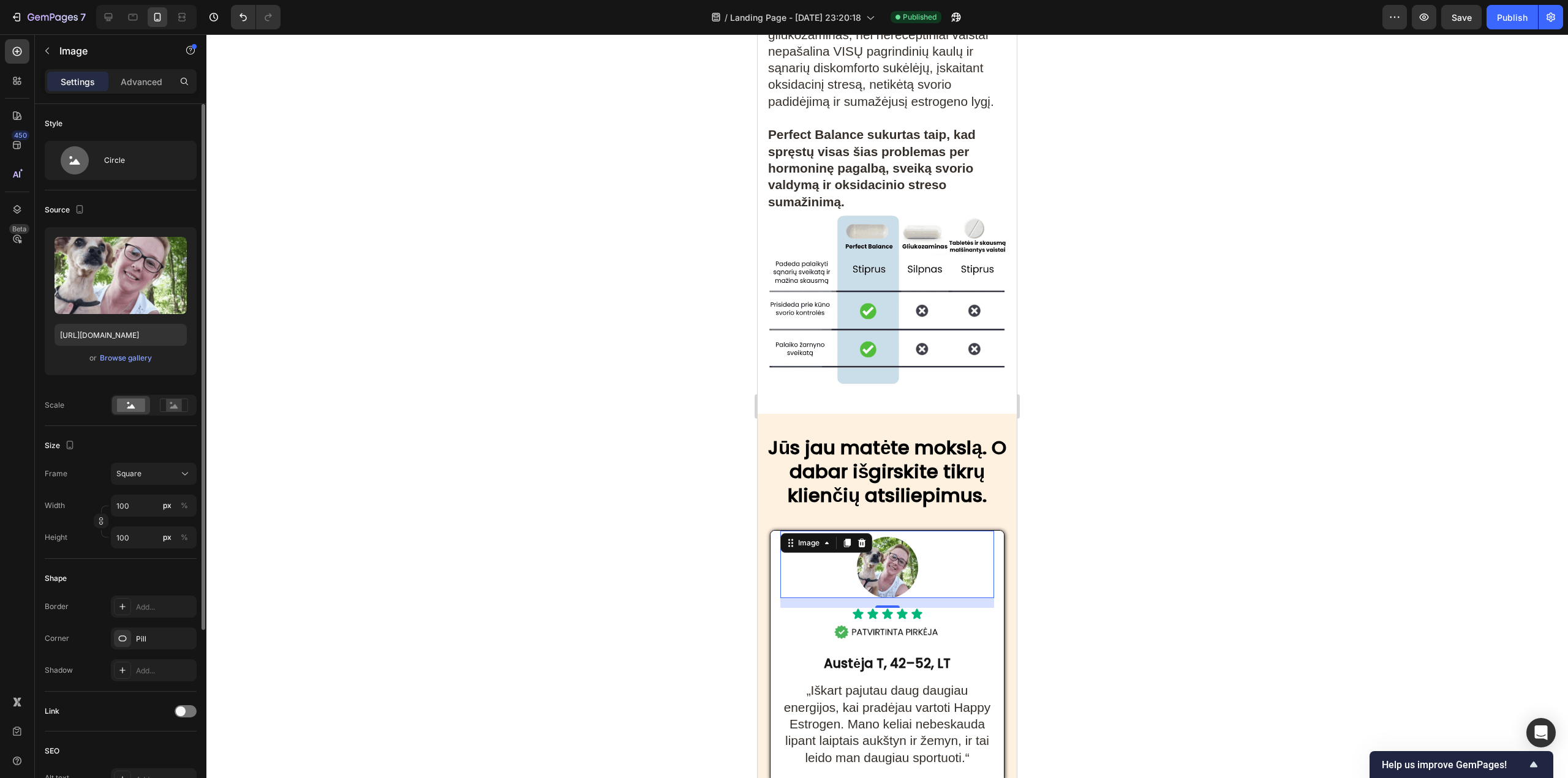
click at [944, 566] on div at bounding box center [886, 568] width 214 height 62
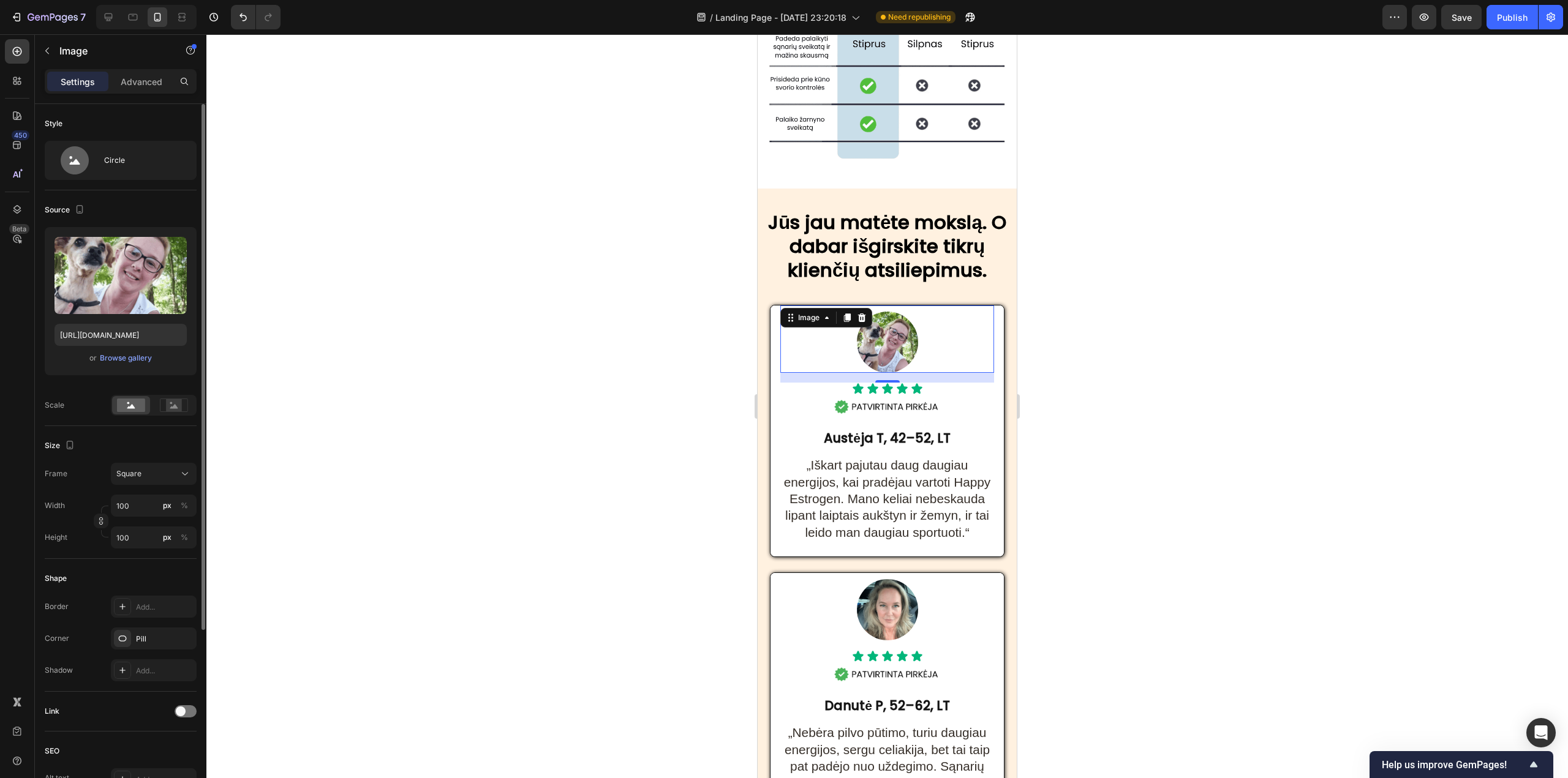
scroll to position [6061, 0]
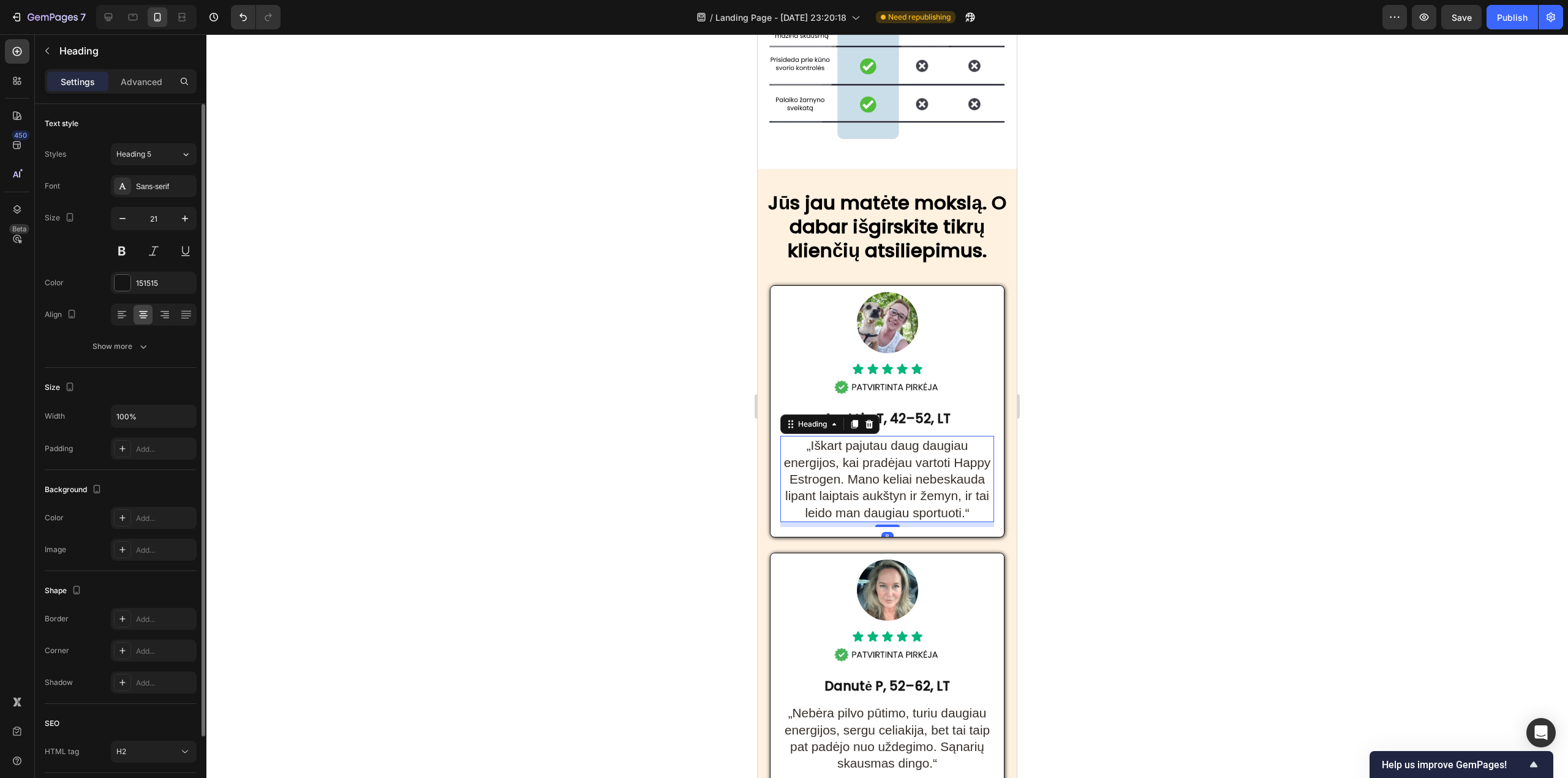
click at [804, 493] on span "„Iškart pajutau daug daugiau energijos, kai pradėjau vartoti Happy Estrogen. Ma…" at bounding box center [887, 478] width 207 height 81
click at [803, 488] on span "„Iškart pajutau daug daugiau energijos, kai pradėjau vartoti Happy Estrogen. Ma…" at bounding box center [887, 478] width 207 height 81
drag, startPoint x: 803, startPoint y: 488, endPoint x: 890, endPoint y: 491, distance: 87.1
click at [890, 491] on span "„Iškart pajutau daug daugiau energijos, kai pradėjau vartoti Happy Estrogen. Ma…" at bounding box center [887, 478] width 207 height 81
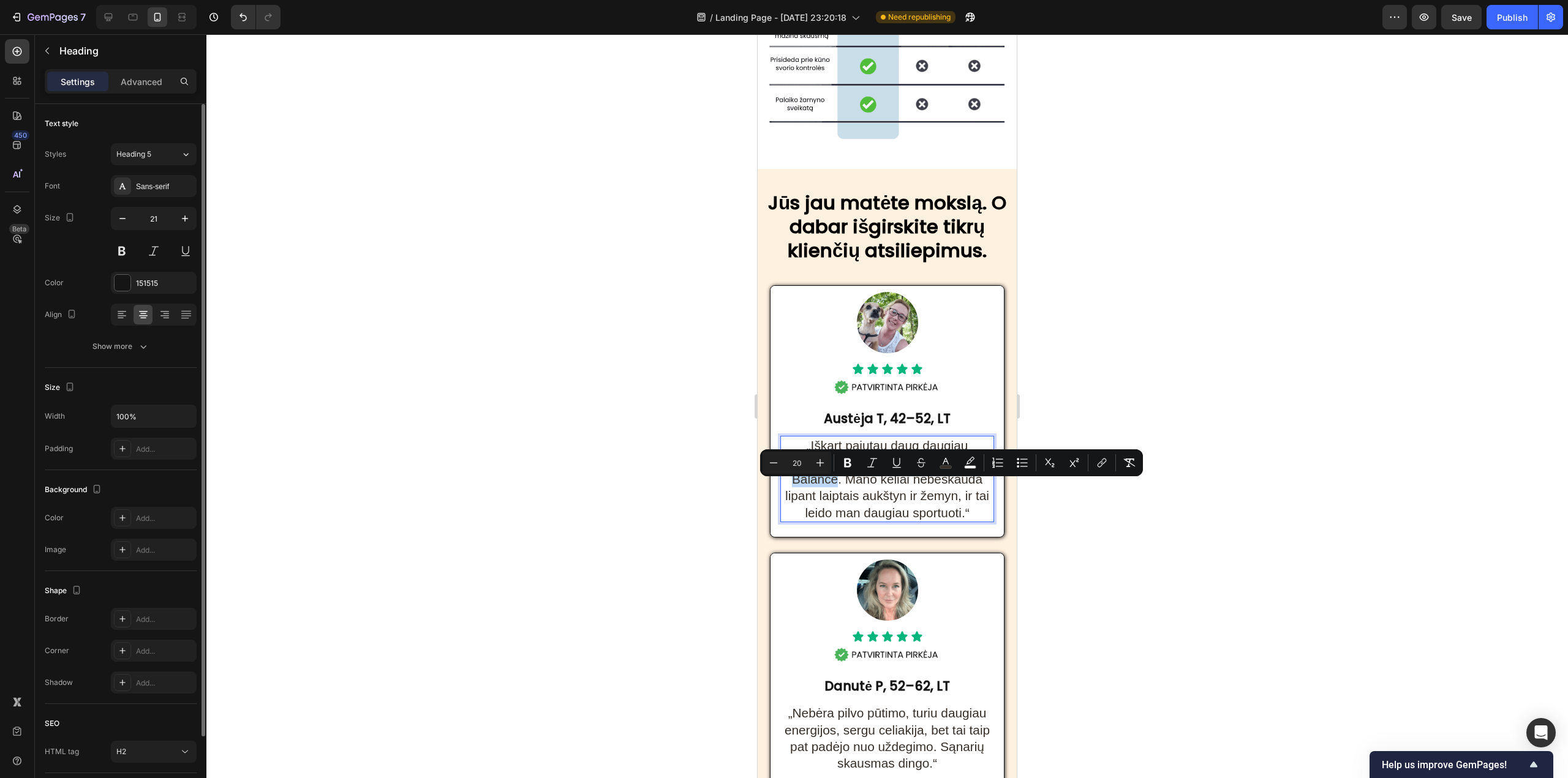
drag, startPoint x: 793, startPoint y: 491, endPoint x: 889, endPoint y: 491, distance: 96.0
click at [889, 491] on p "„Iškart pajutau daug daugiau energijos, kai pradėjau vartoti Perfect Balance. M…" at bounding box center [887, 479] width 211 height 83
copy span "Perfect Balance"
click at [889, 491] on span "„Iškart pajutau daug daugiau energijos, kai pradėjau vartoti Perfect Balance. M…" at bounding box center [887, 478] width 210 height 81
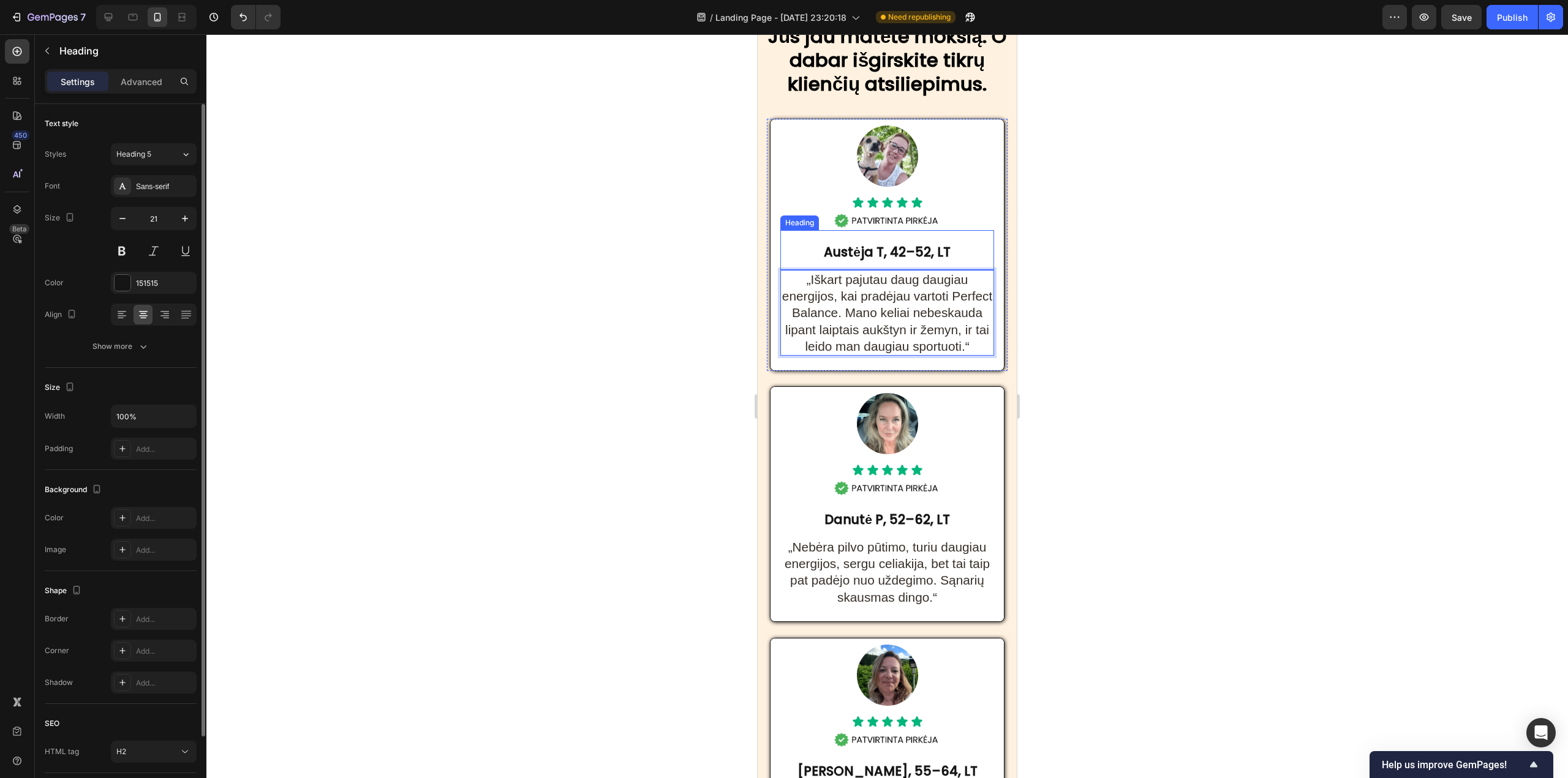
scroll to position [6245, 0]
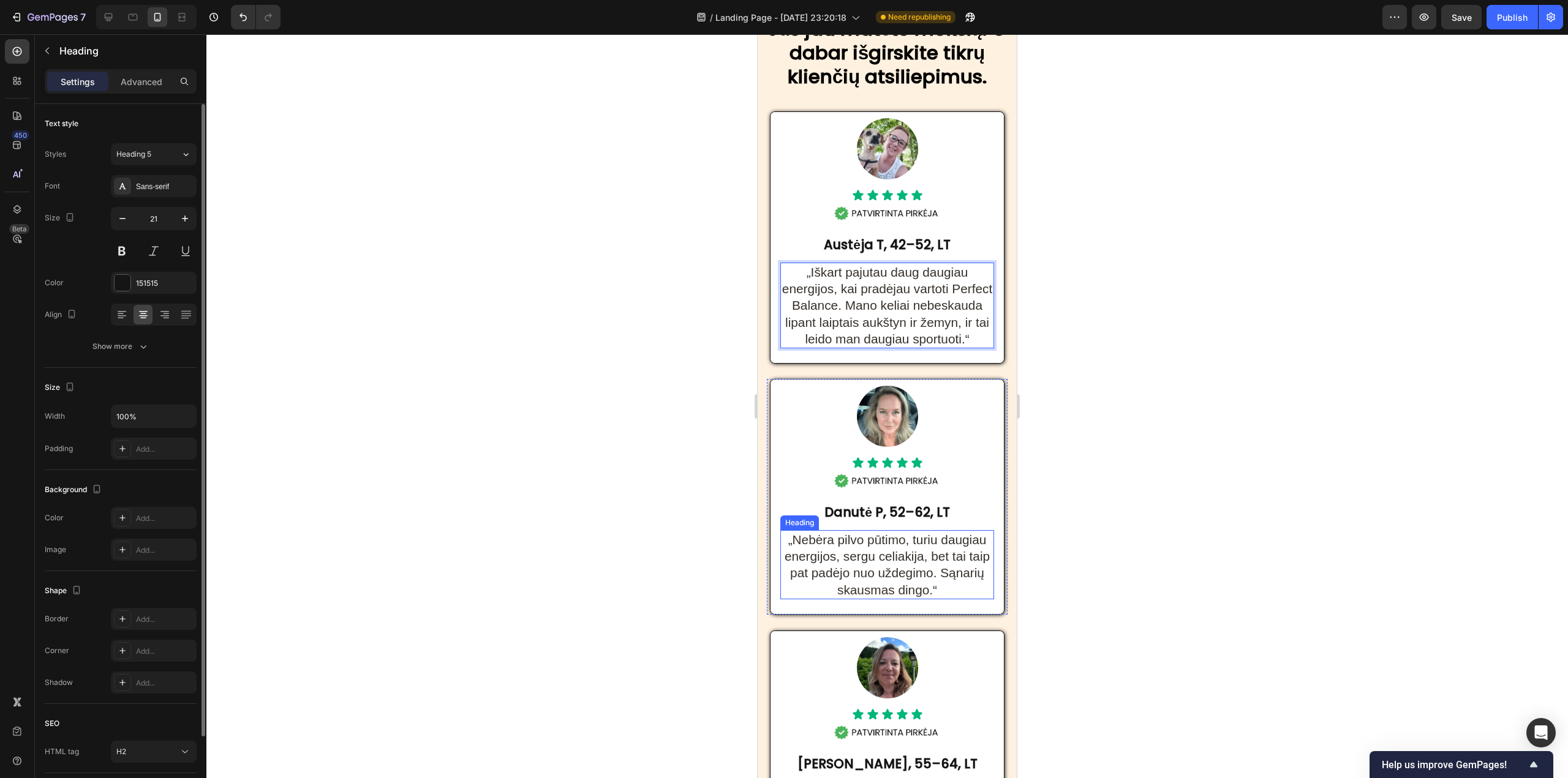
click at [833, 567] on span "„Nebėra pilvo pūtimo, turiu daugiau energijos, sergu celiakija, bet tai taip pa…" at bounding box center [886, 564] width 205 height 64
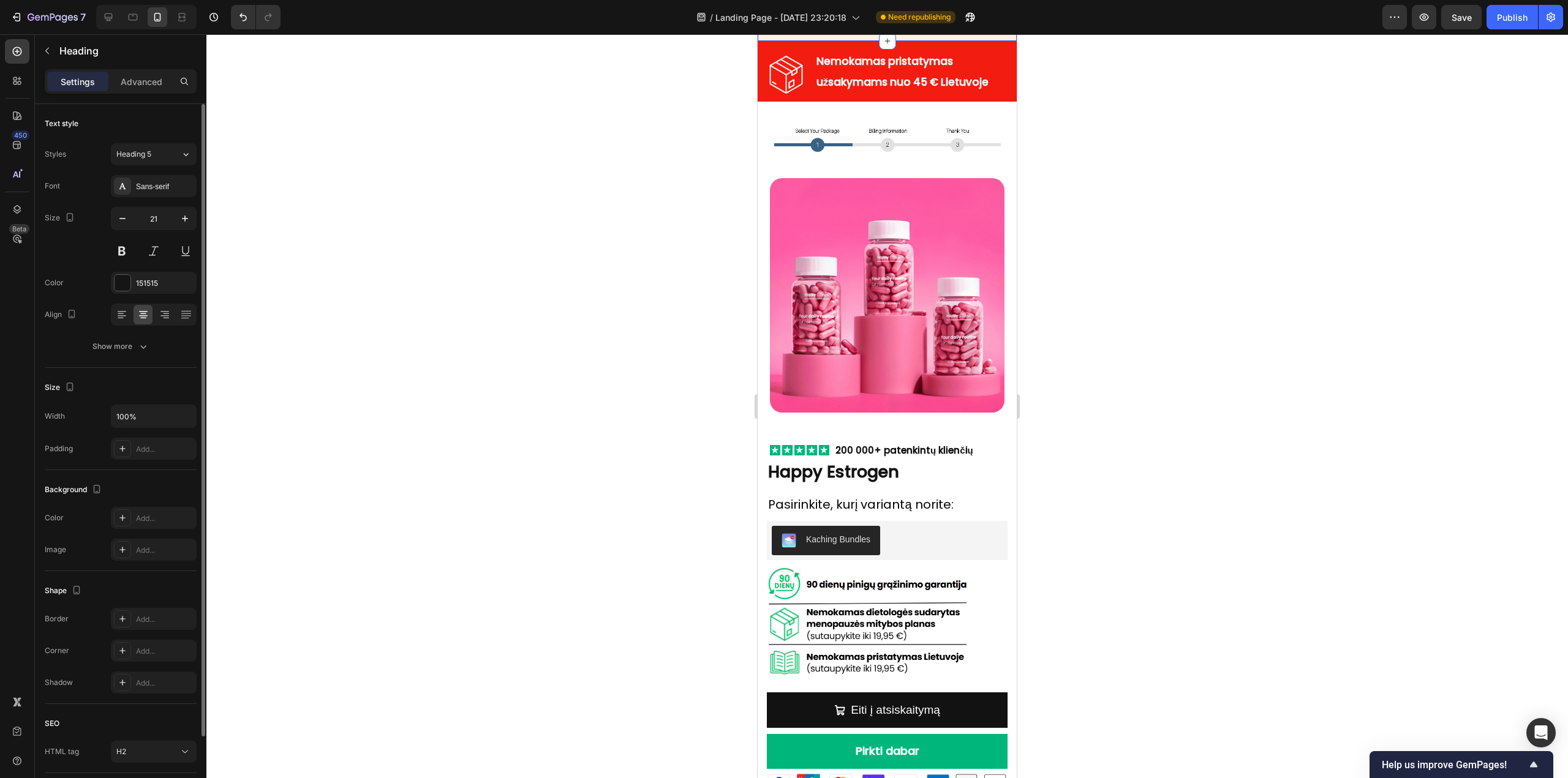
scroll to position [7102, 0]
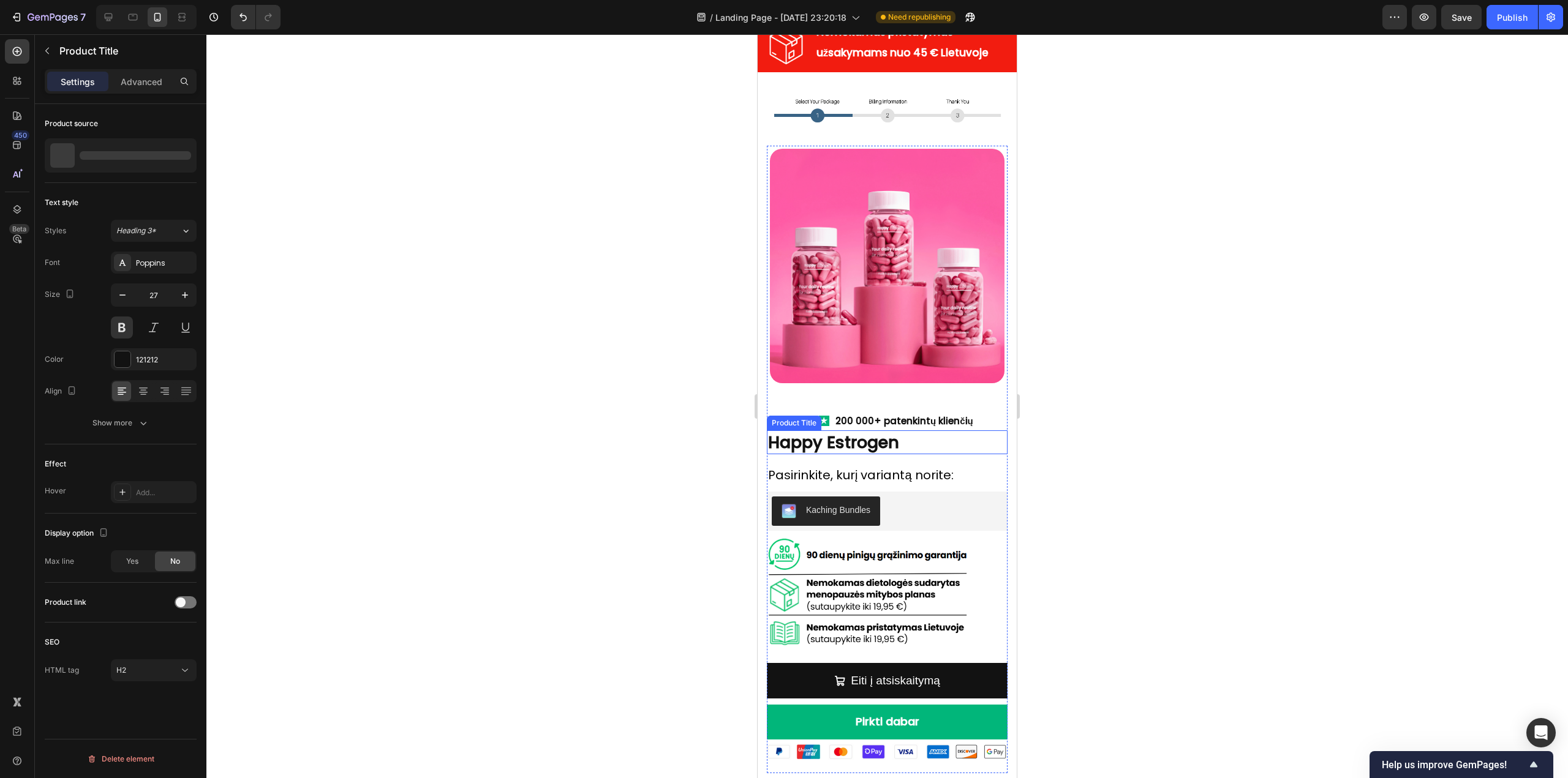
click at [851, 455] on h2 "Happy Estrogen" at bounding box center [886, 442] width 240 height 24
click at [875, 298] on img at bounding box center [887, 266] width 234 height 234
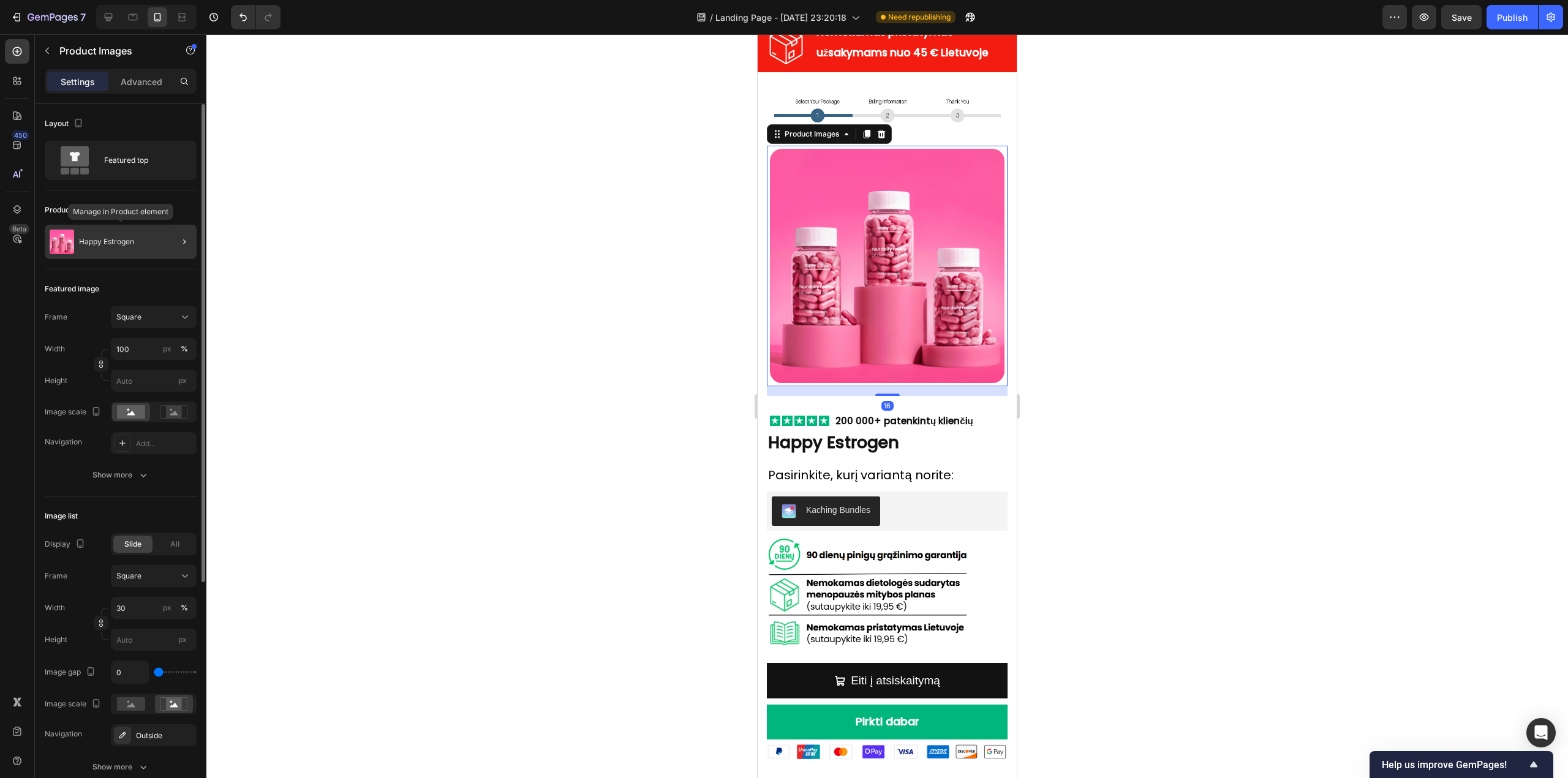
click at [148, 240] on div "Happy Estrogen" at bounding box center [121, 241] width 152 height 34
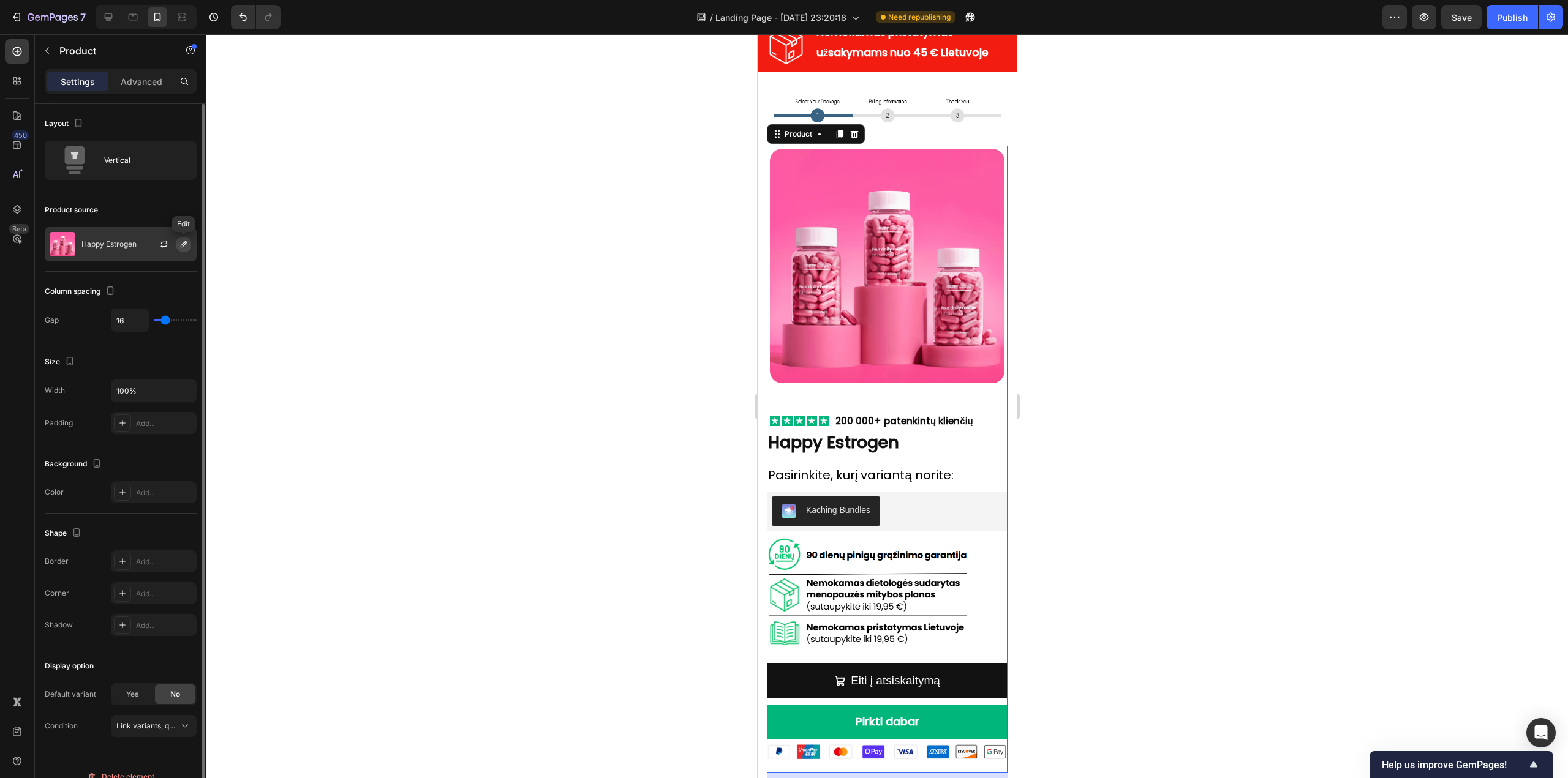
click at [181, 245] on icon "button" at bounding box center [183, 244] width 6 height 6
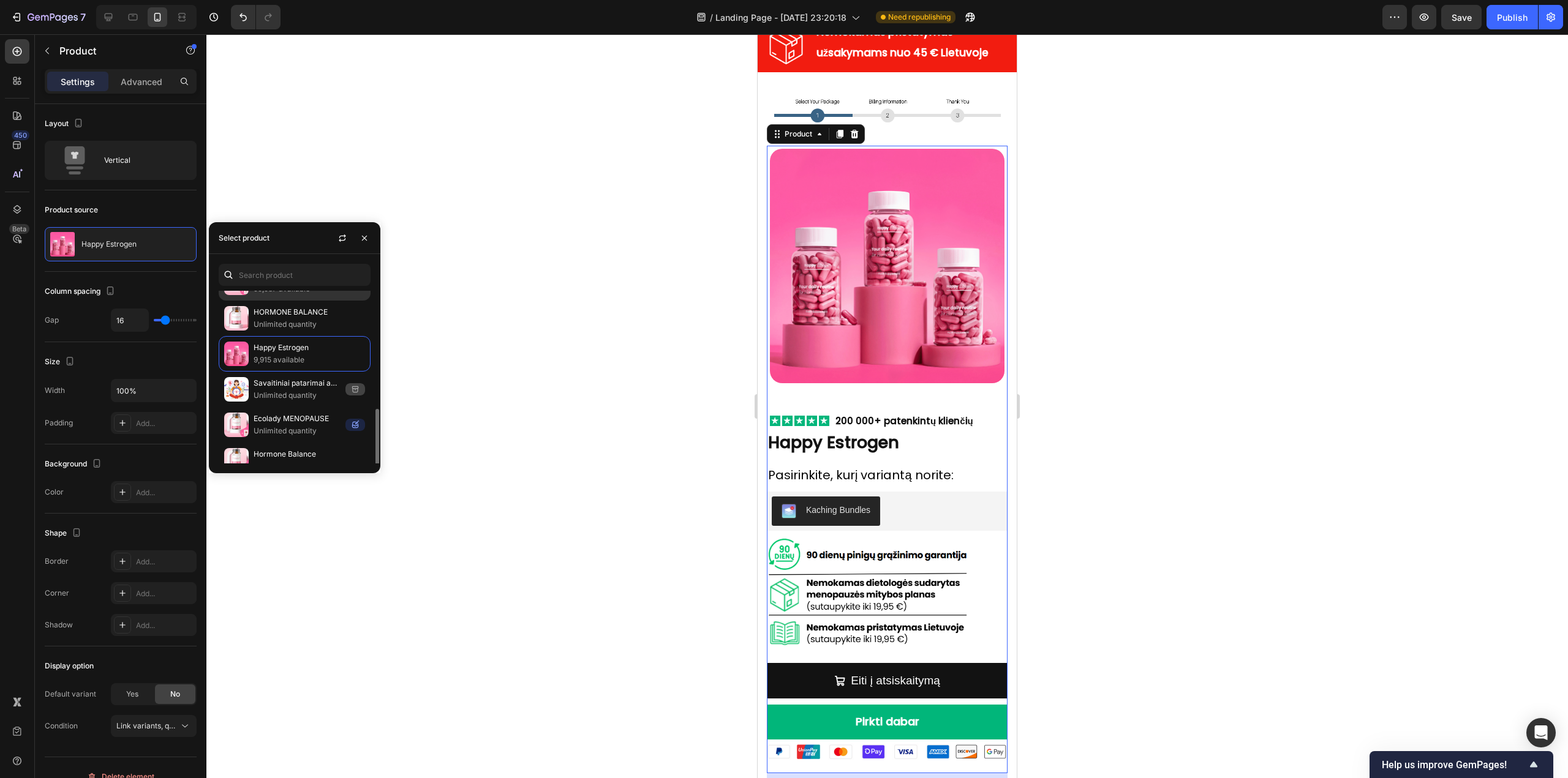
scroll to position [111, 0]
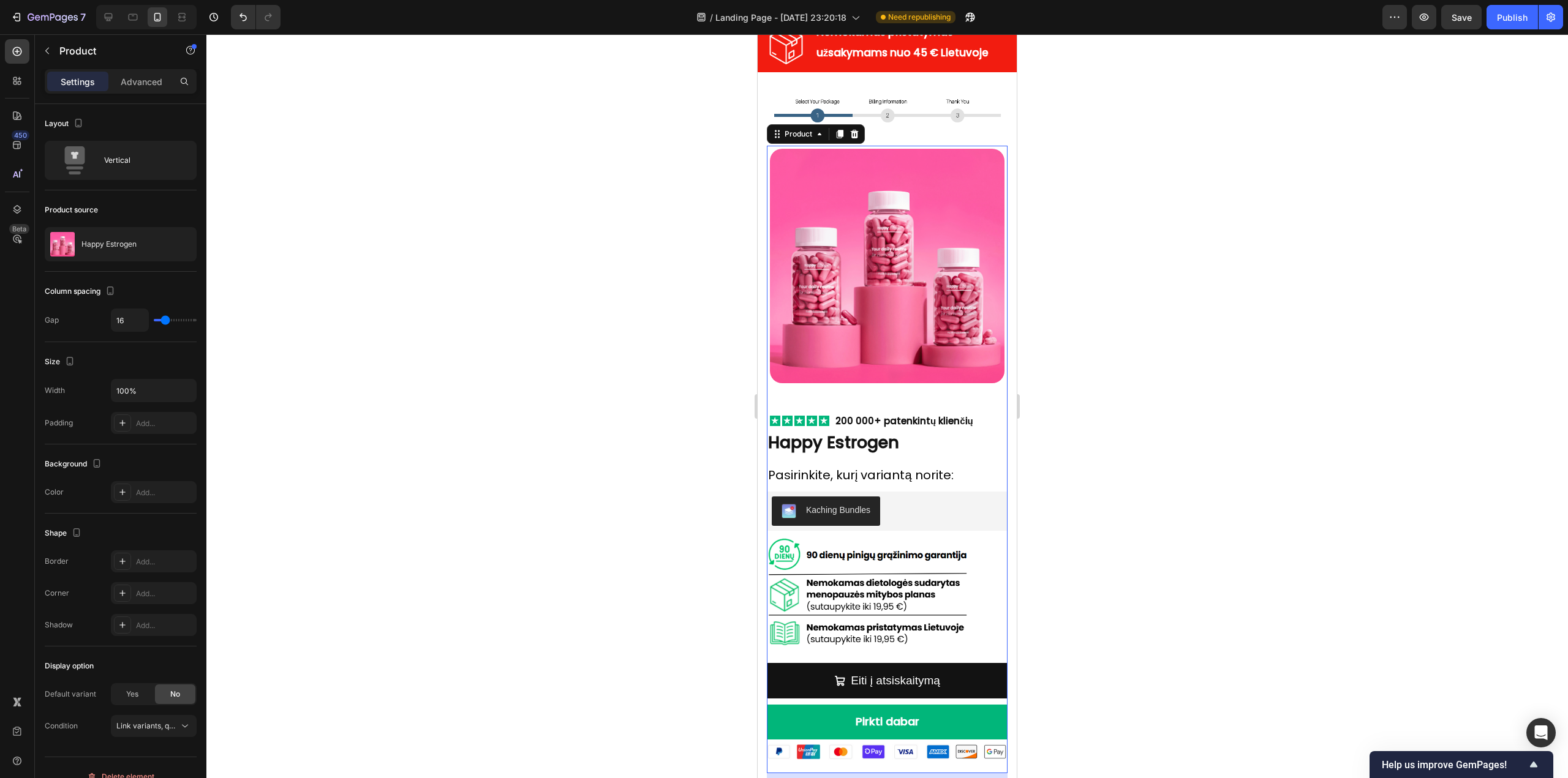
click at [436, 295] on div at bounding box center [886, 406] width 1361 height 744
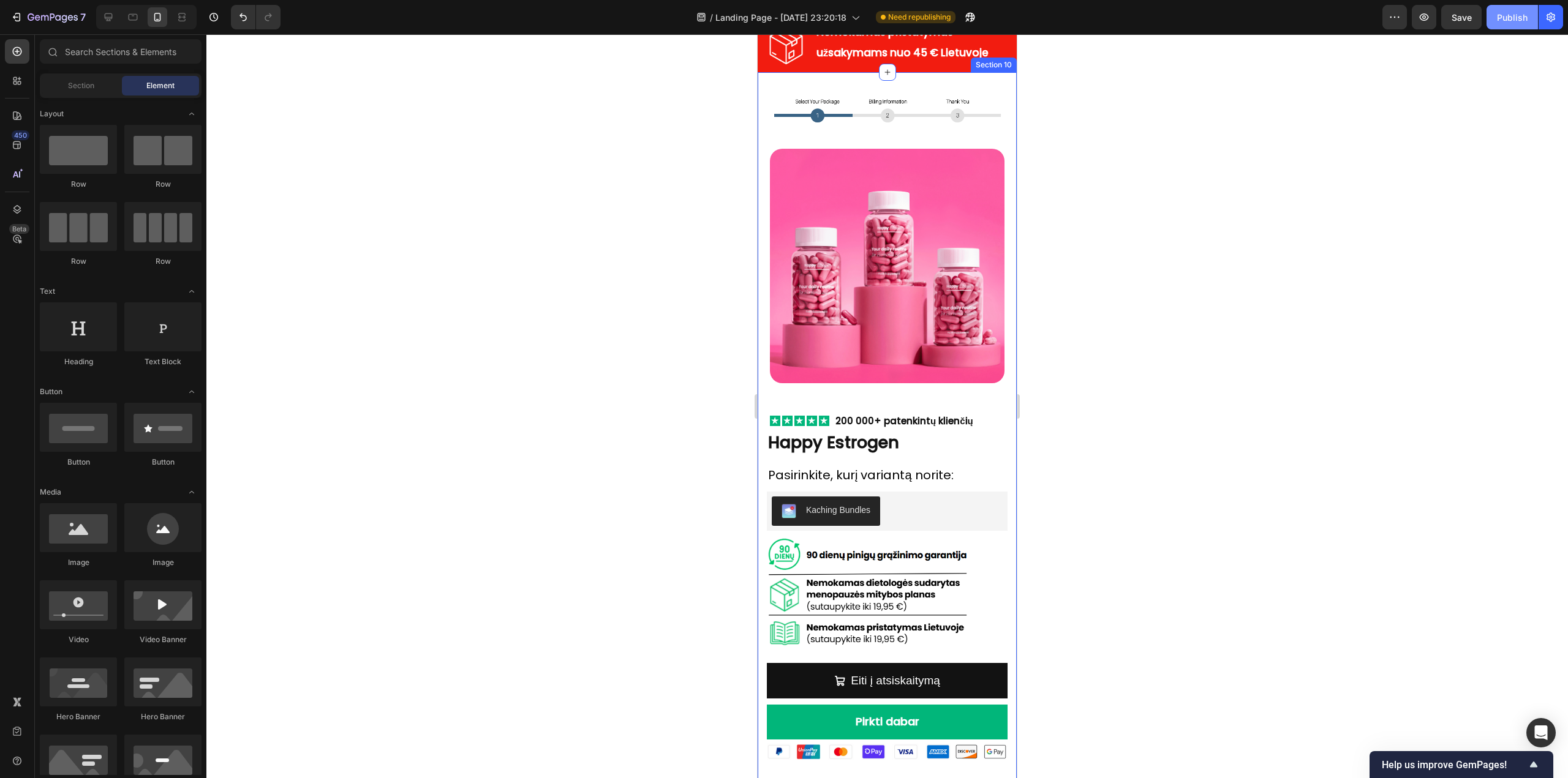
click at [1510, 28] on button "Publish" at bounding box center [1512, 17] width 52 height 24
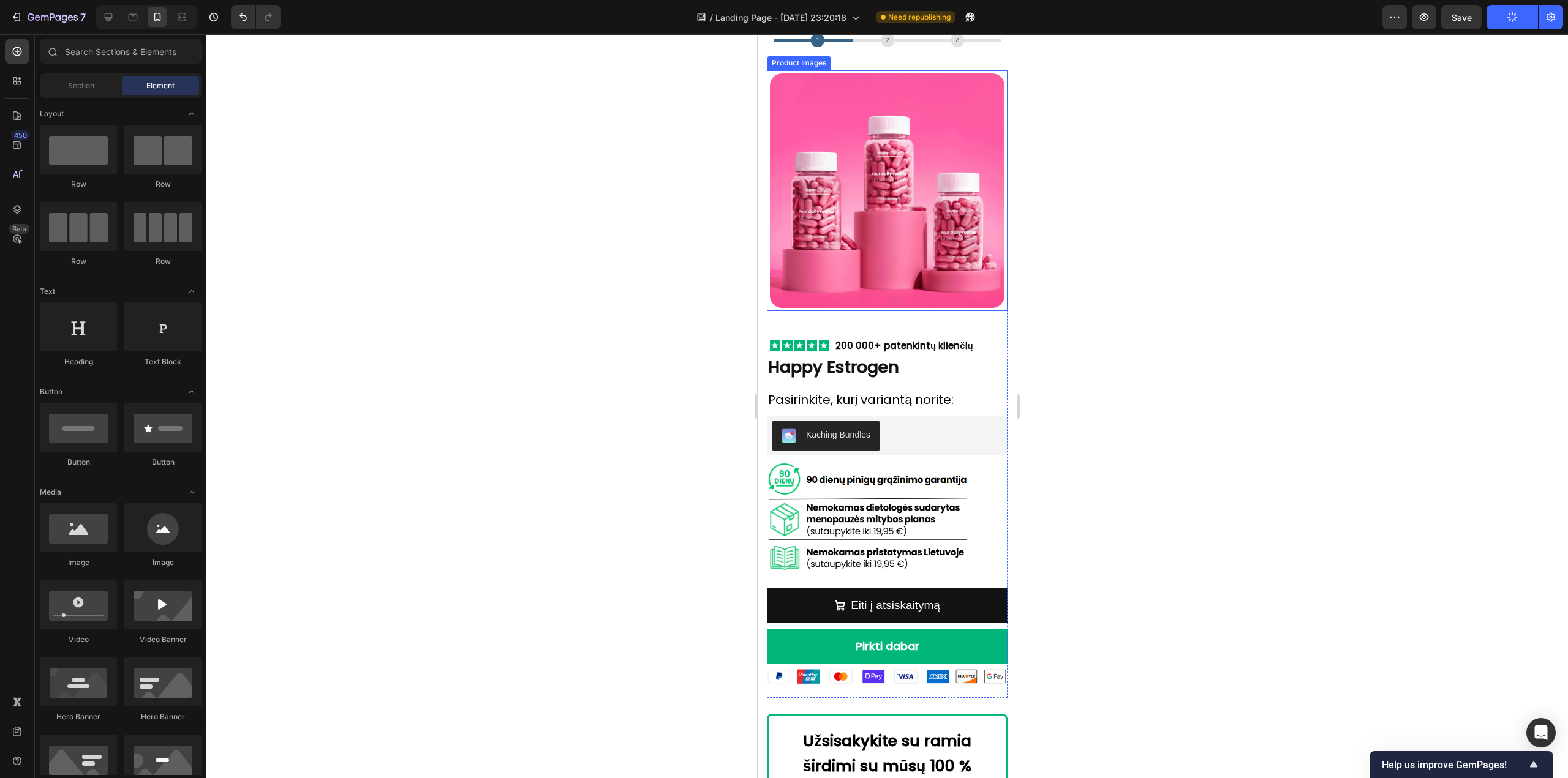
scroll to position [7224, 0]
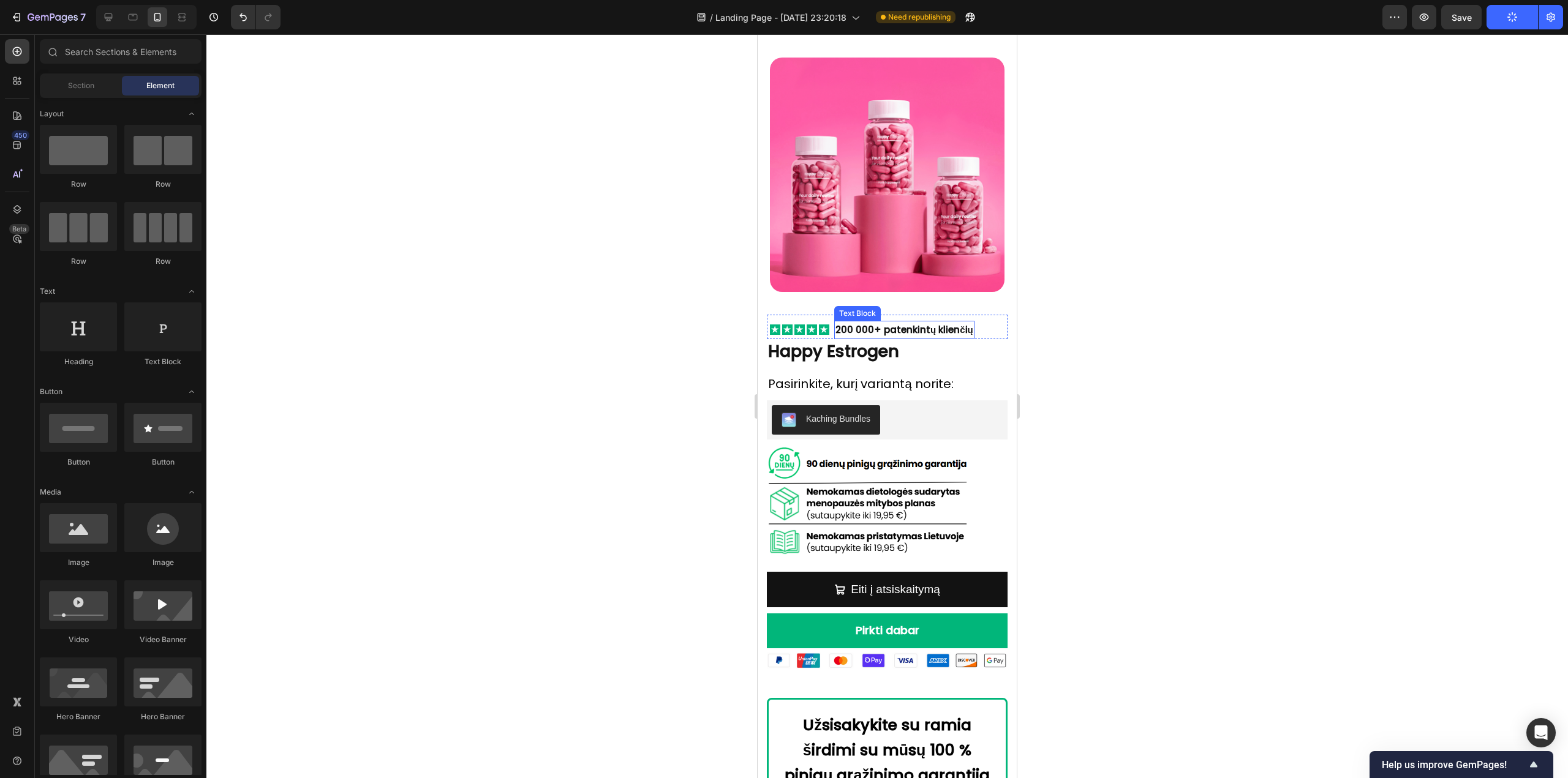
click at [870, 323] on strong "200 000+ patenkintų klienčių" at bounding box center [905, 329] width 138 height 12
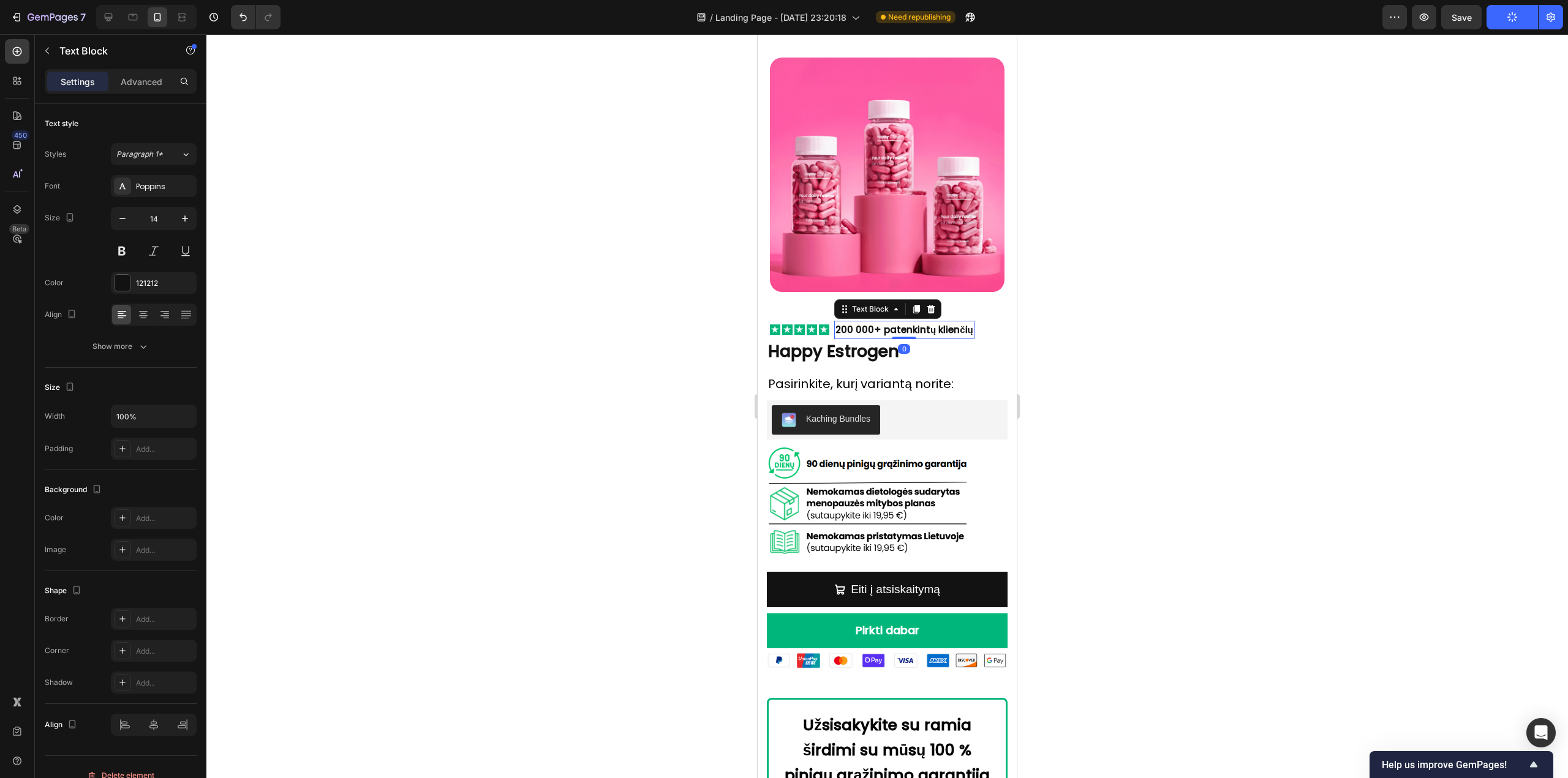
click at [860, 323] on strong "200 000+ patenkintų klienčių" at bounding box center [905, 329] width 138 height 12
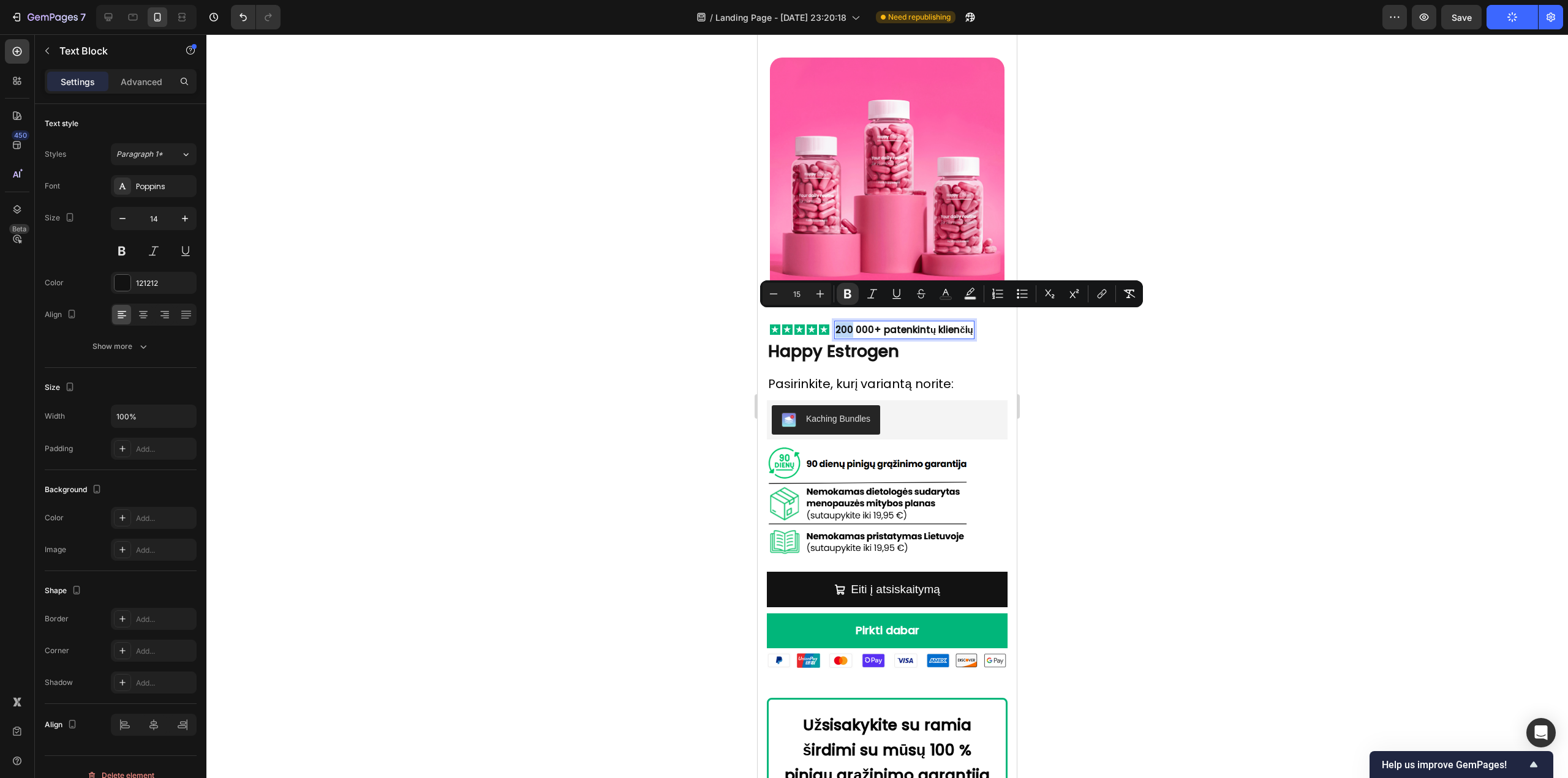
drag, startPoint x: 852, startPoint y: 317, endPoint x: 837, endPoint y: 316, distance: 15.0
click at [837, 323] on strong "200 000+ patenkintų klienčių" at bounding box center [905, 329] width 138 height 12
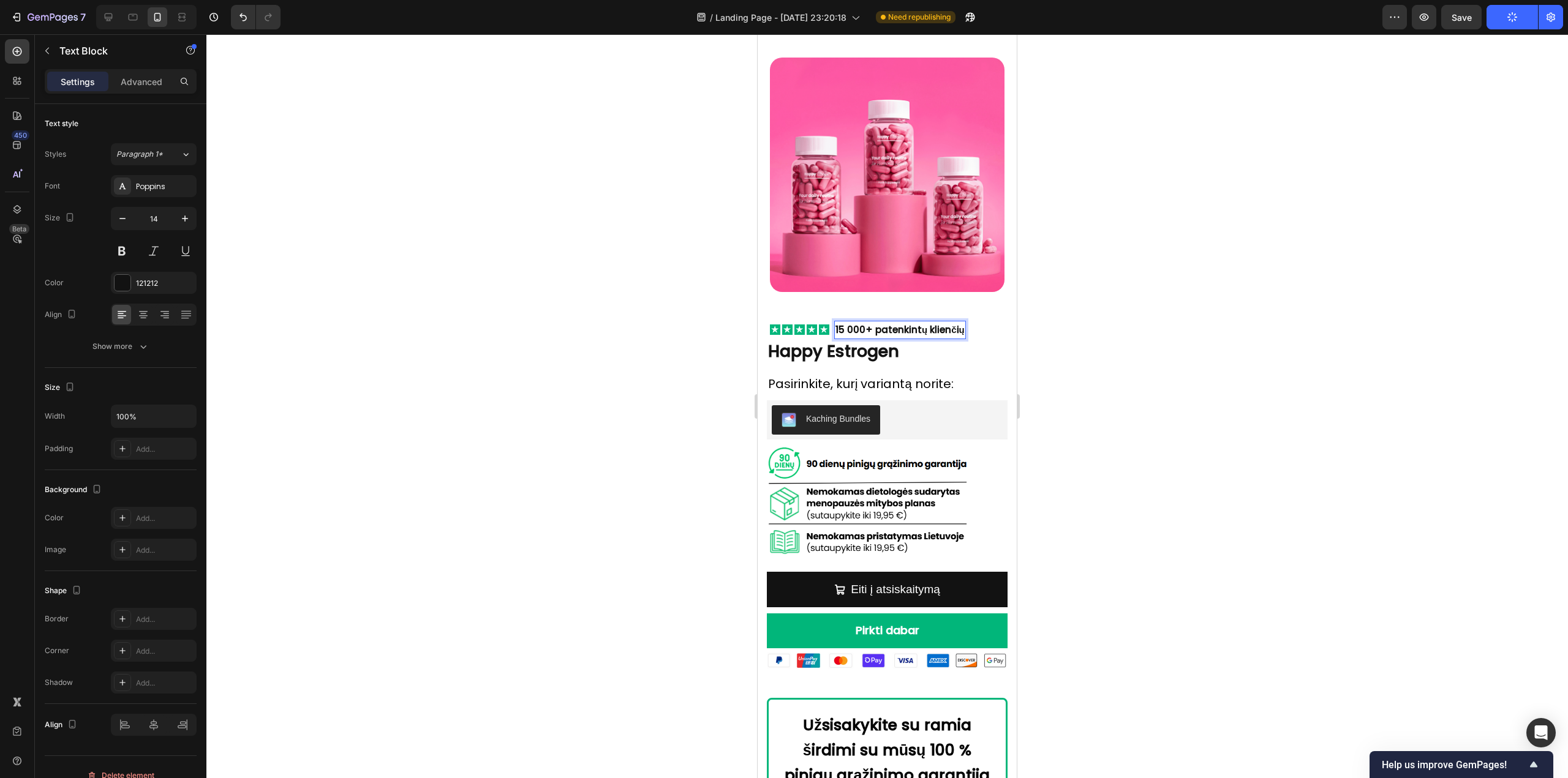
click at [1123, 290] on div at bounding box center [886, 406] width 1361 height 744
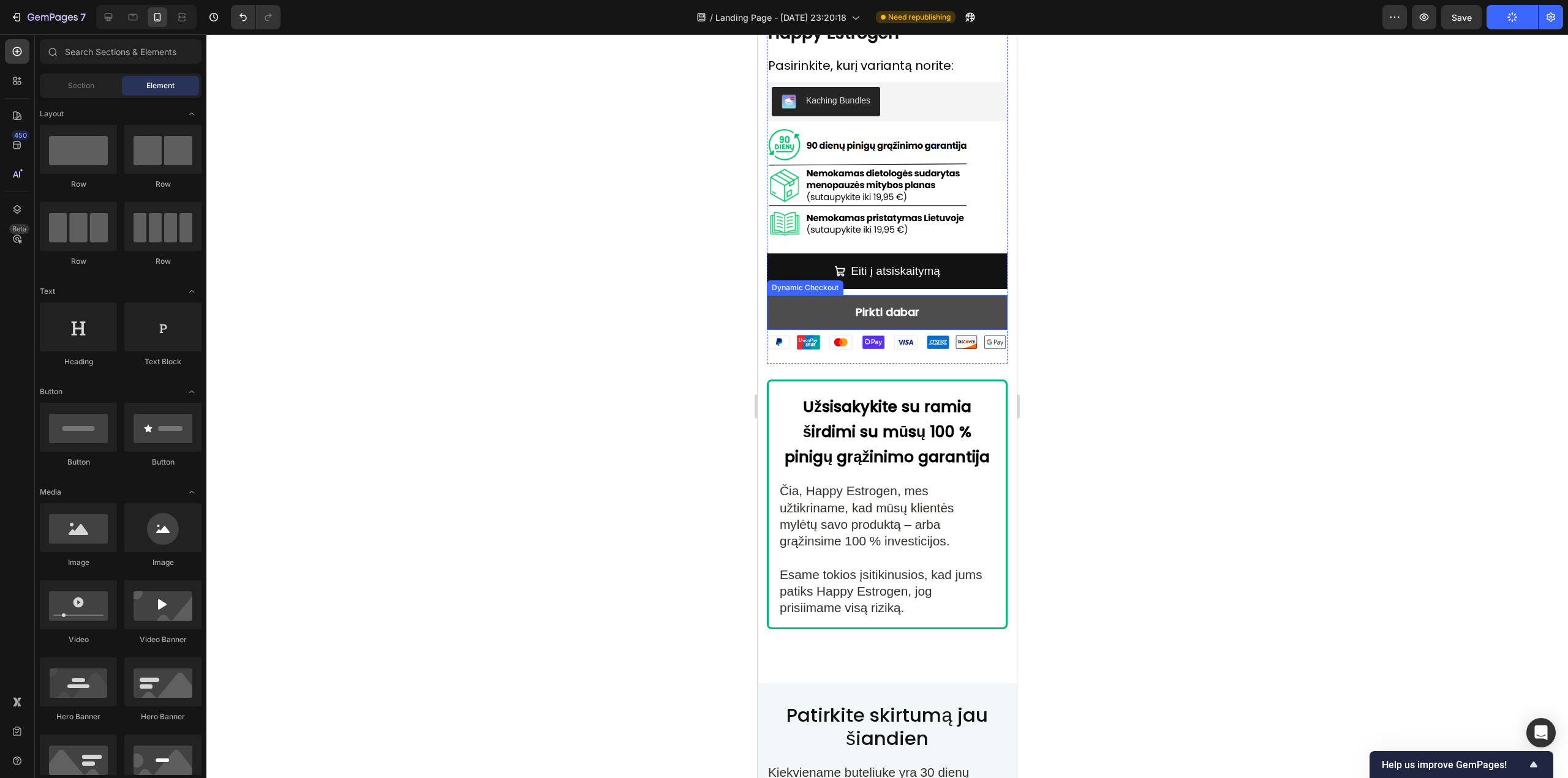
scroll to position [7591, 0]
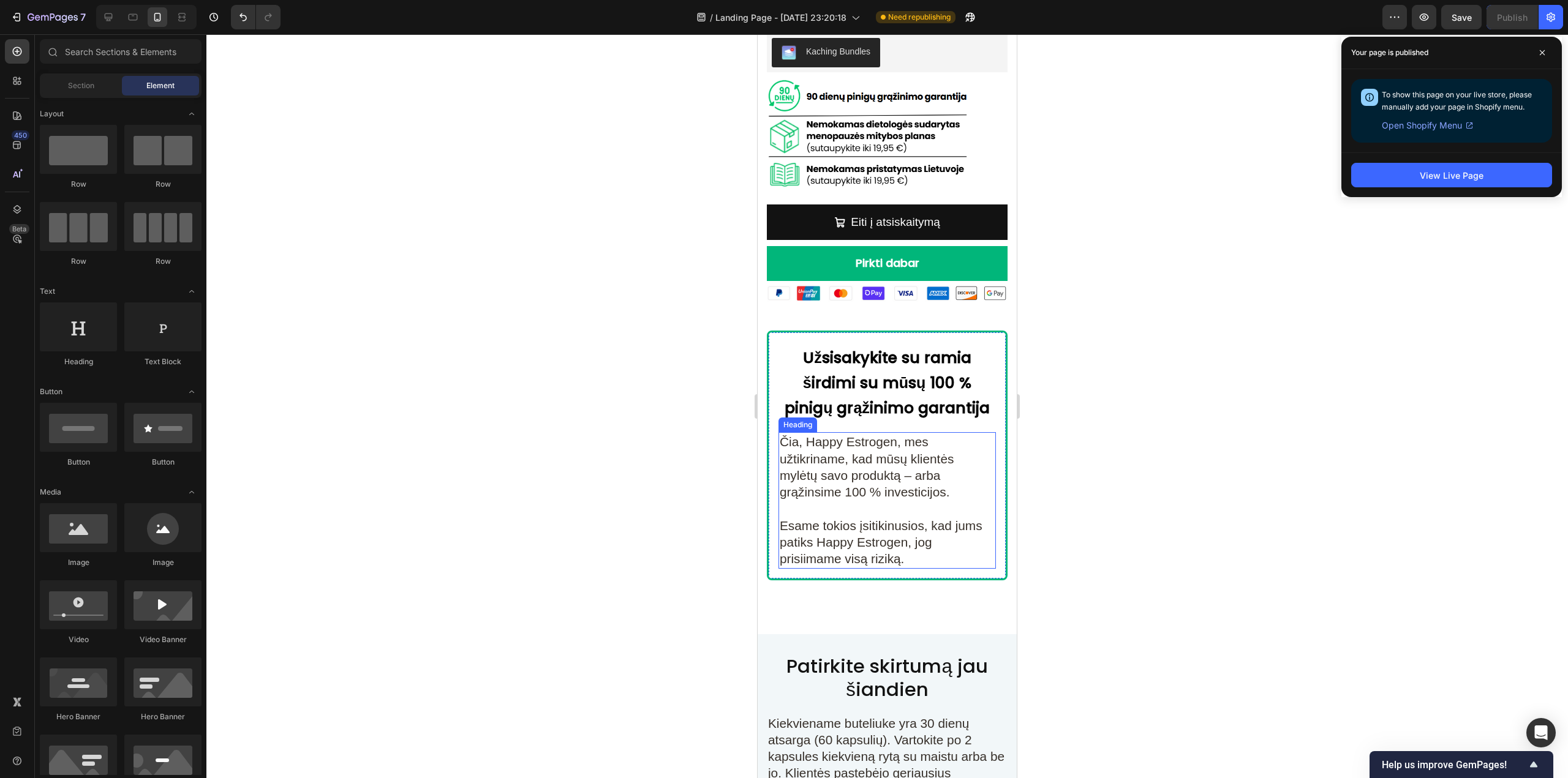
click at [903, 444] on span "Čia, Happy Estrogen, mes užtikriname, kad mūsų klientės mylėtų savo produktą – …" at bounding box center [866, 466] width 174 height 64
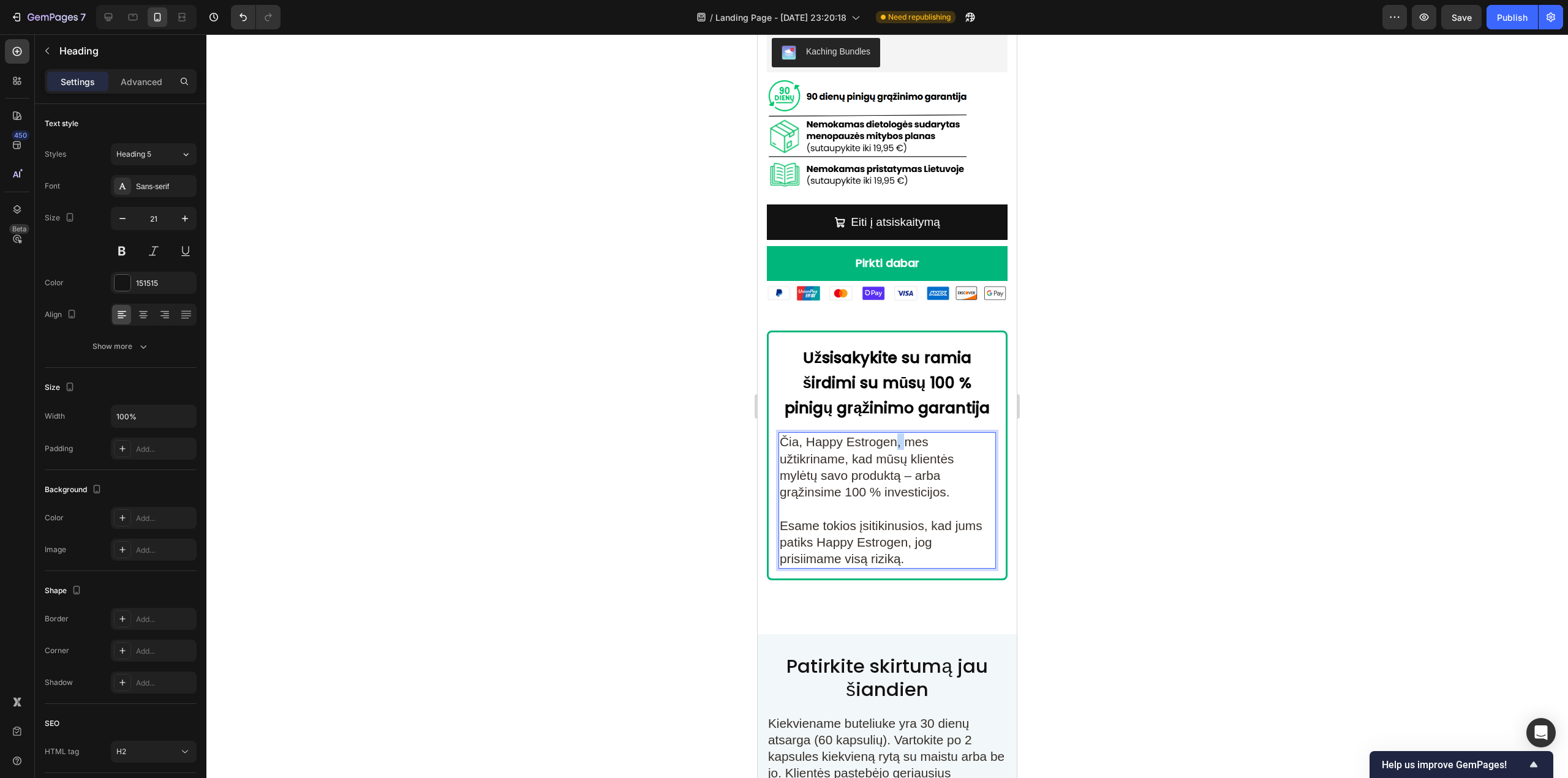
click at [896, 435] on span "Čia, Happy Estrogen, mes užtikriname, kad mūsų klientės mylėtų savo produktą – …" at bounding box center [866, 466] width 174 height 64
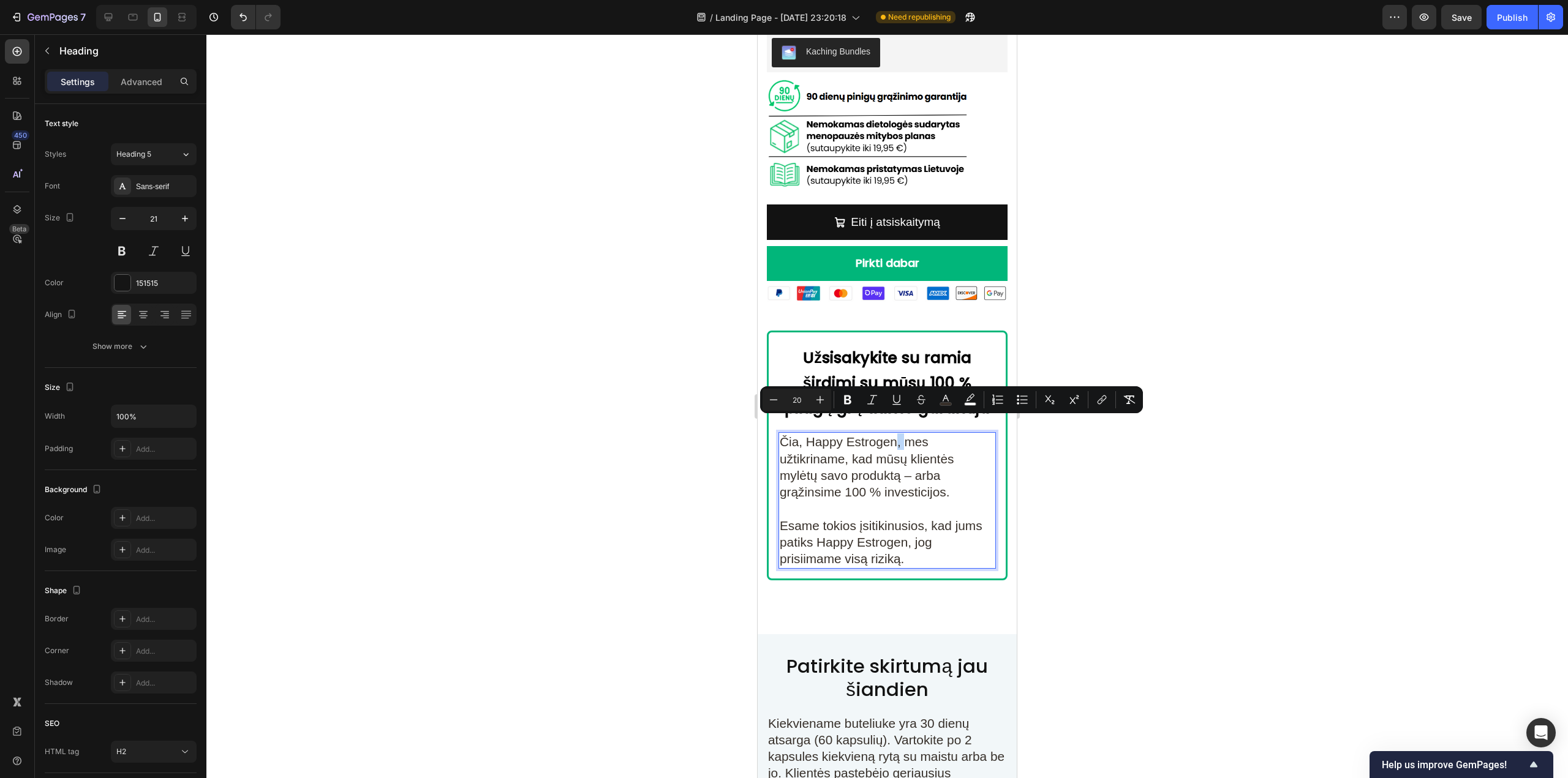
click at [896, 435] on span "Čia, Happy Estrogen, mes užtikriname, kad mūsų klientės mylėtų savo produktą – …" at bounding box center [866, 466] width 174 height 64
drag, startPoint x: 896, startPoint y: 429, endPoint x: 806, endPoint y: 426, distance: 90.0
click at [806, 435] on span "Čia, Happy Estrogen, mes užtikriname, kad mūsų klientės mylėtų savo produktą – …" at bounding box center [866, 466] width 174 height 64
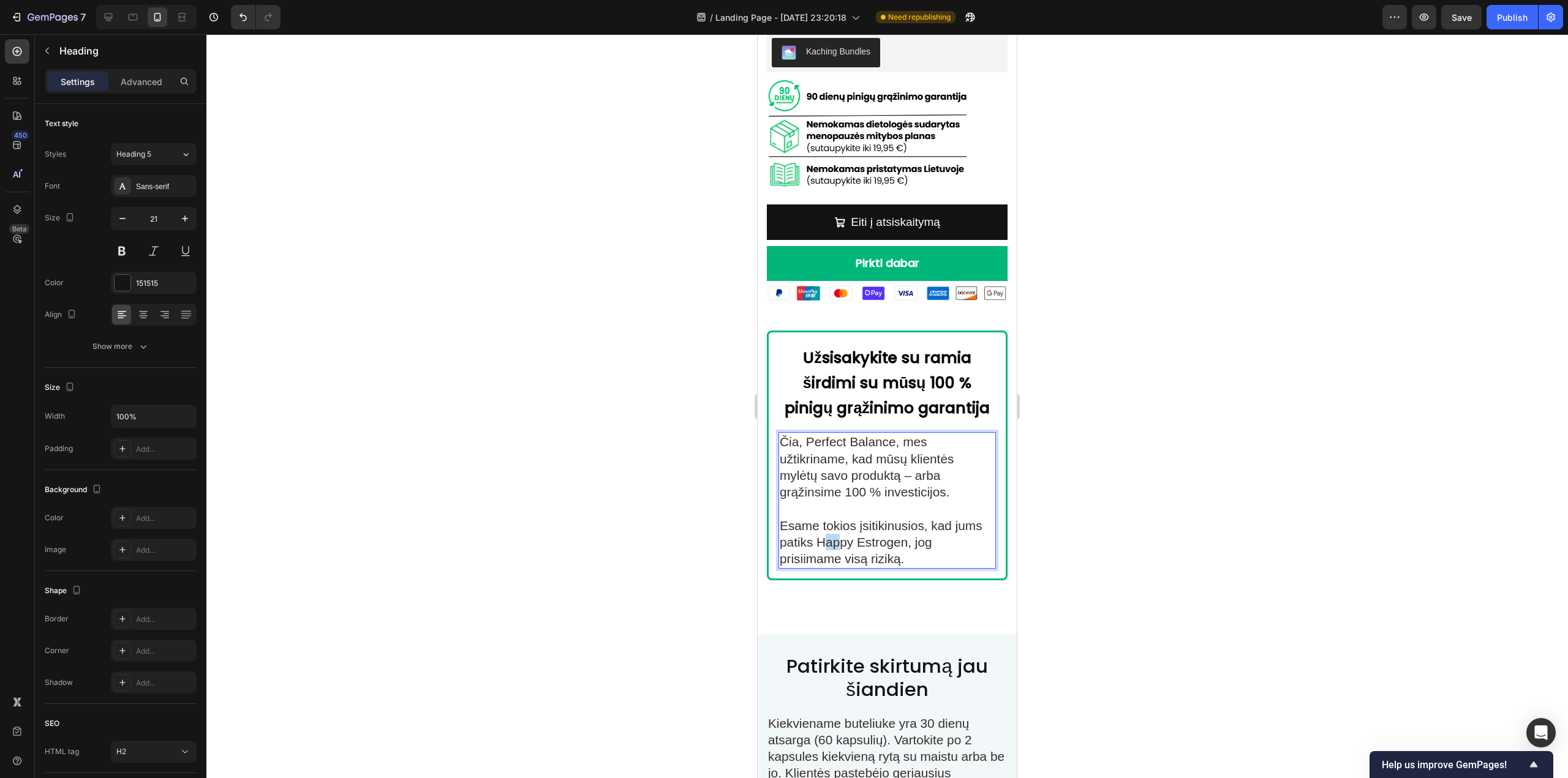
drag, startPoint x: 821, startPoint y: 528, endPoint x: 839, endPoint y: 529, distance: 18.0
click at [839, 529] on span "Esame tokios įsitikinusios, kad jums patiks Happy Estrogen, jog prisiimame visą…" at bounding box center [881, 542] width 203 height 47
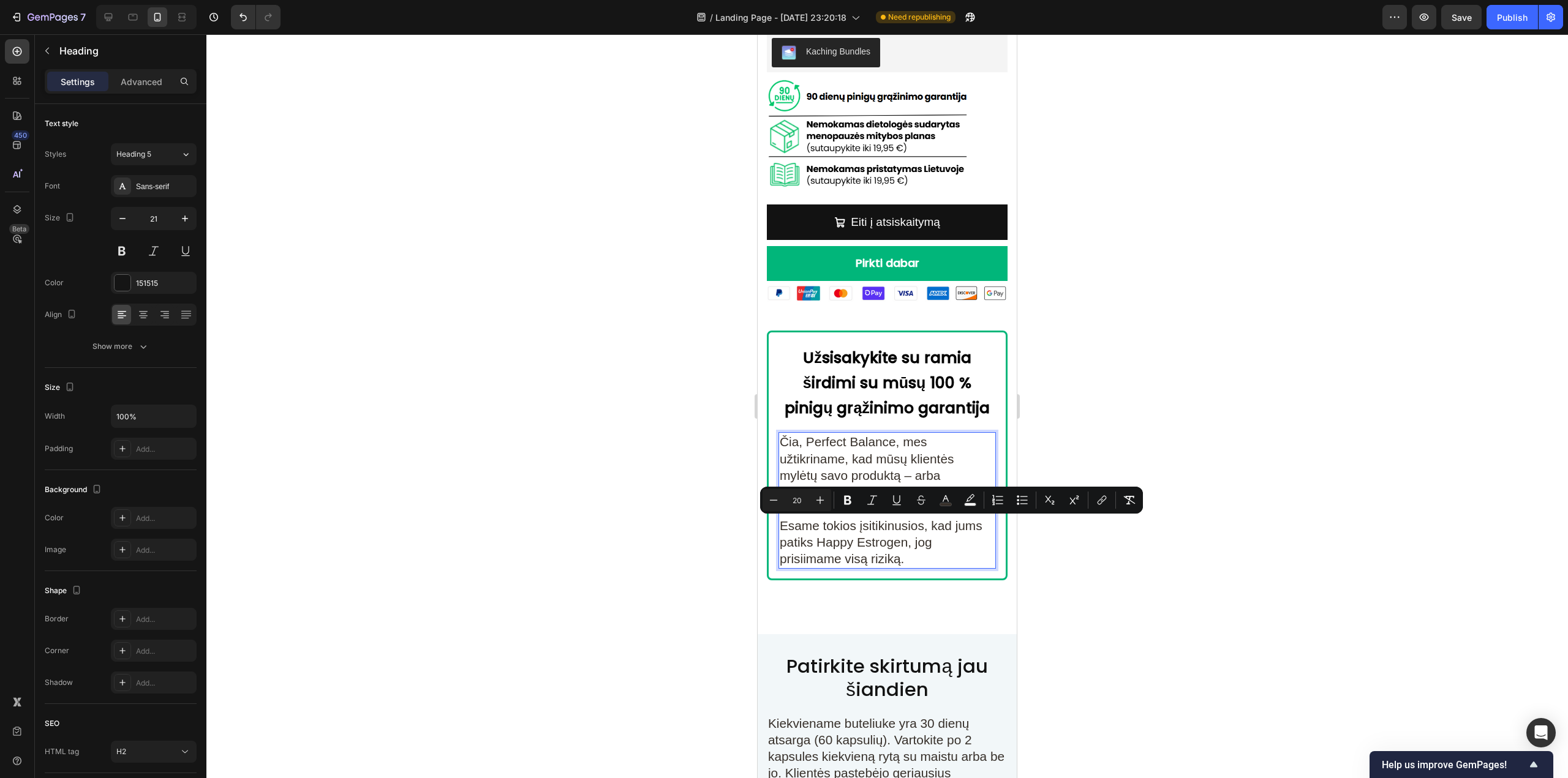
click at [819, 435] on span "Čia, Perfect Balance, mes užtikriname, kad mūsų klientės mylėtų savo produktą –…" at bounding box center [866, 466] width 174 height 64
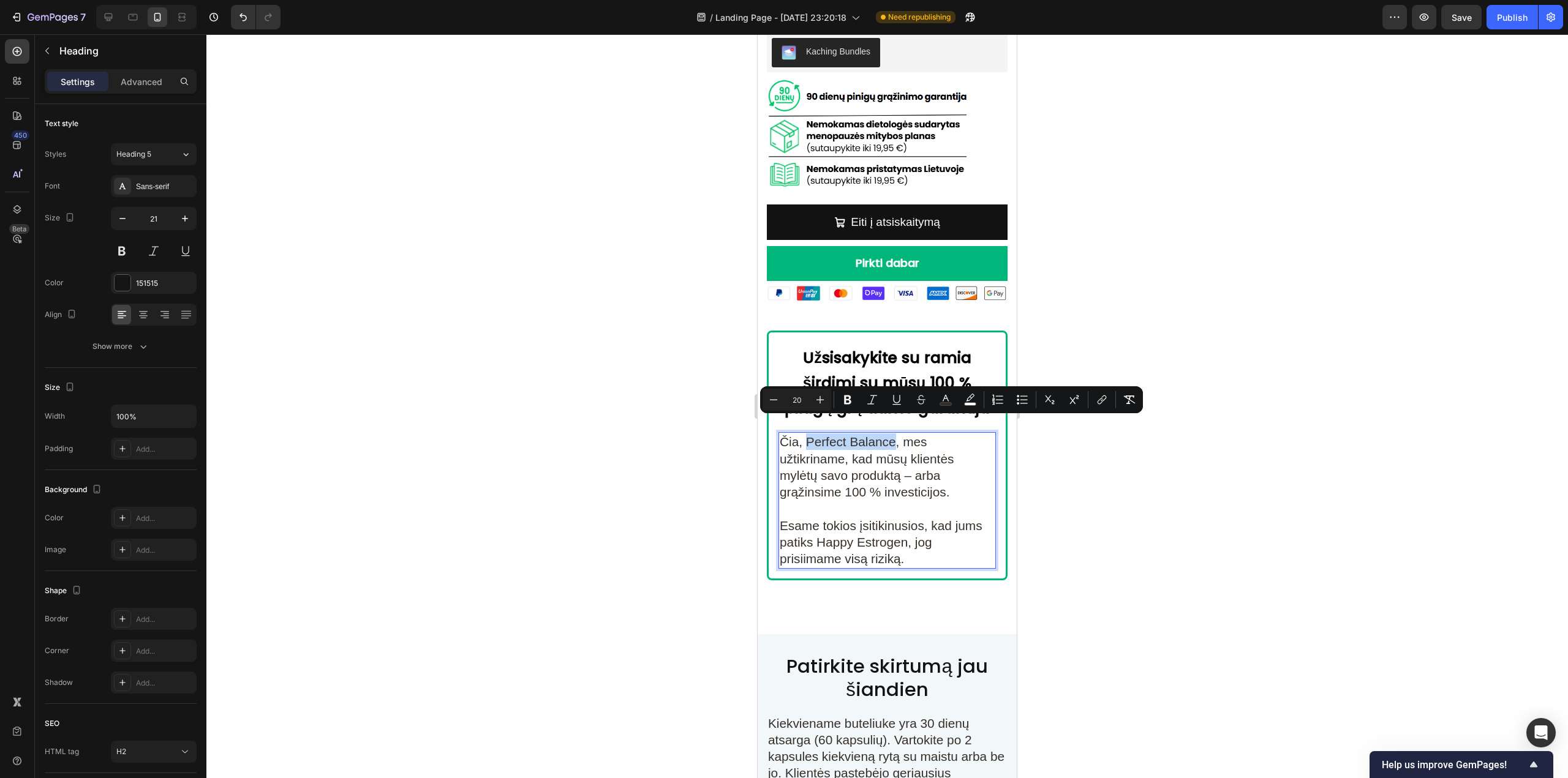
drag, startPoint x: 806, startPoint y: 424, endPoint x: 896, endPoint y: 431, distance: 90.3
click at [896, 435] on span "Čia, Perfect Balance, mes užtikriname, kad mūsų klientės mylėtų savo produktą –…" at bounding box center [866, 466] width 174 height 64
copy span "Perfect Balance"
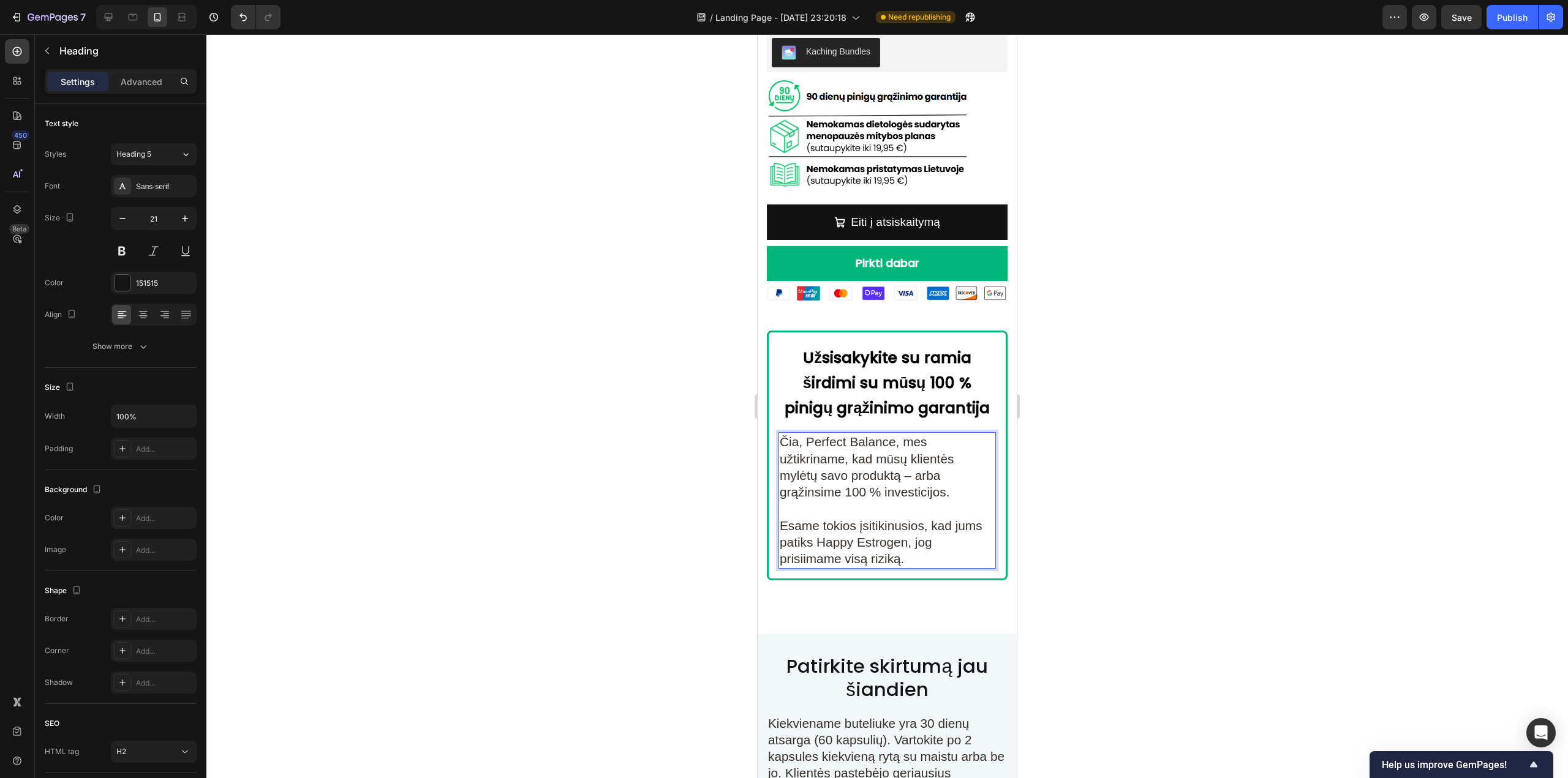
click at [864, 480] on span "Čia, Perfect Balance, mes užtikriname, kad mūsų klientės mylėtų savo produktą –…" at bounding box center [866, 466] width 174 height 64
drag, startPoint x: 819, startPoint y: 526, endPoint x: 905, endPoint y: 529, distance: 86.1
click at [905, 529] on span "Esame tokios įsitikinusios, kad jums patiks Happy Estrogen, jog prisiimame visą…" at bounding box center [881, 542] width 203 height 47
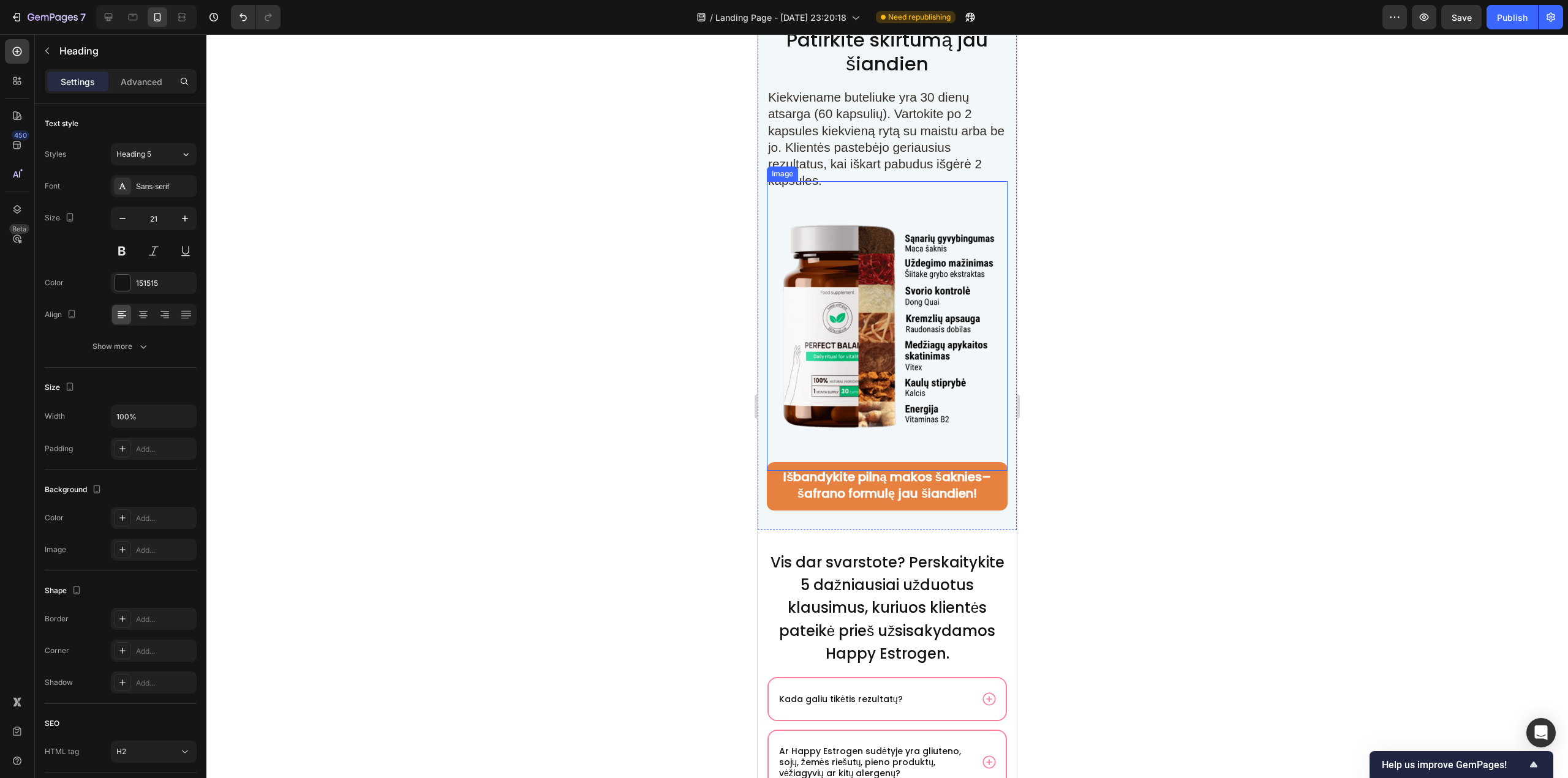
scroll to position [8204, 0]
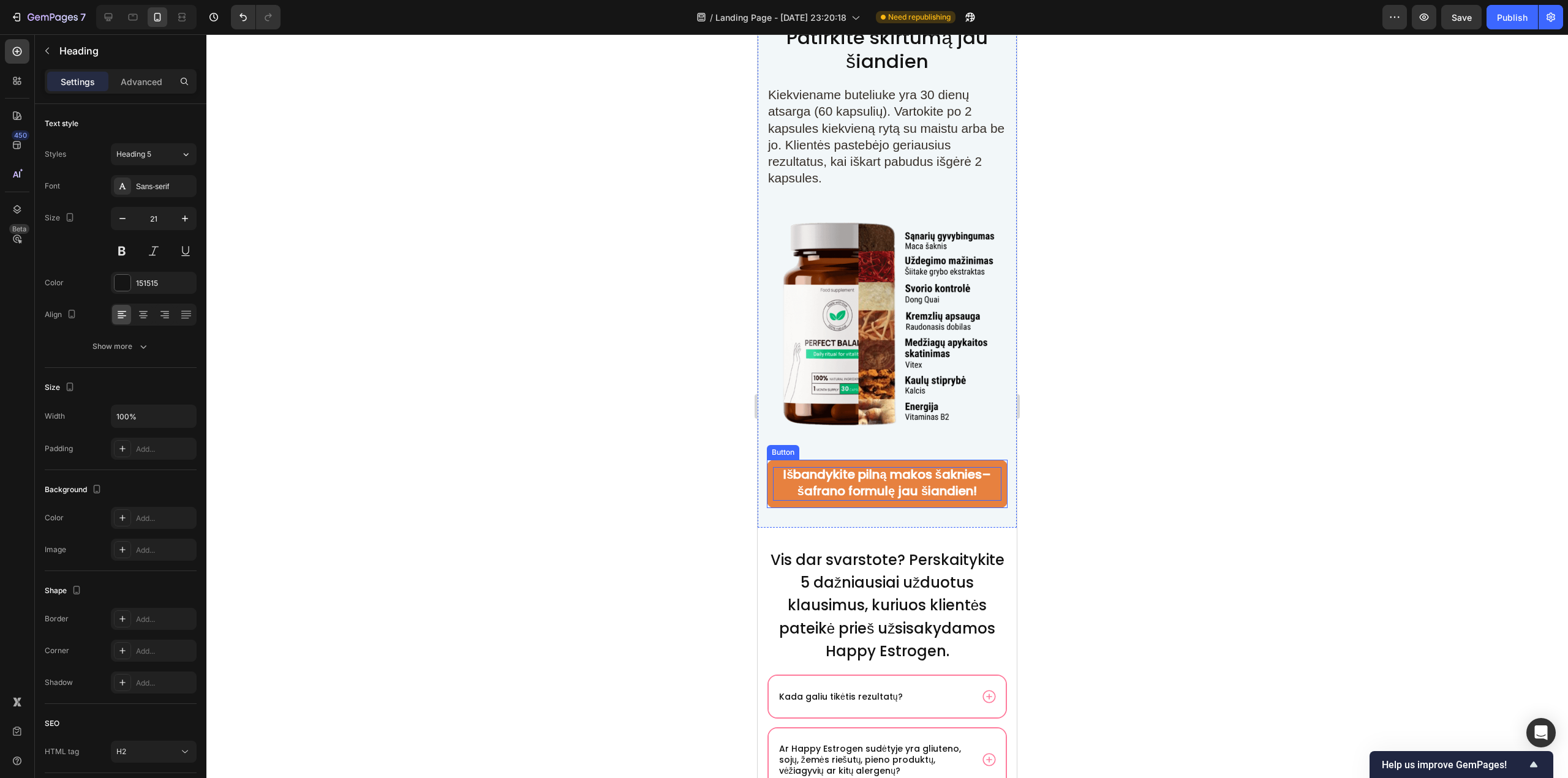
click at [877, 470] on span "Išbandykite pilną makos šaknies–šafrano formulę jau šiandien!" at bounding box center [886, 482] width 207 height 34
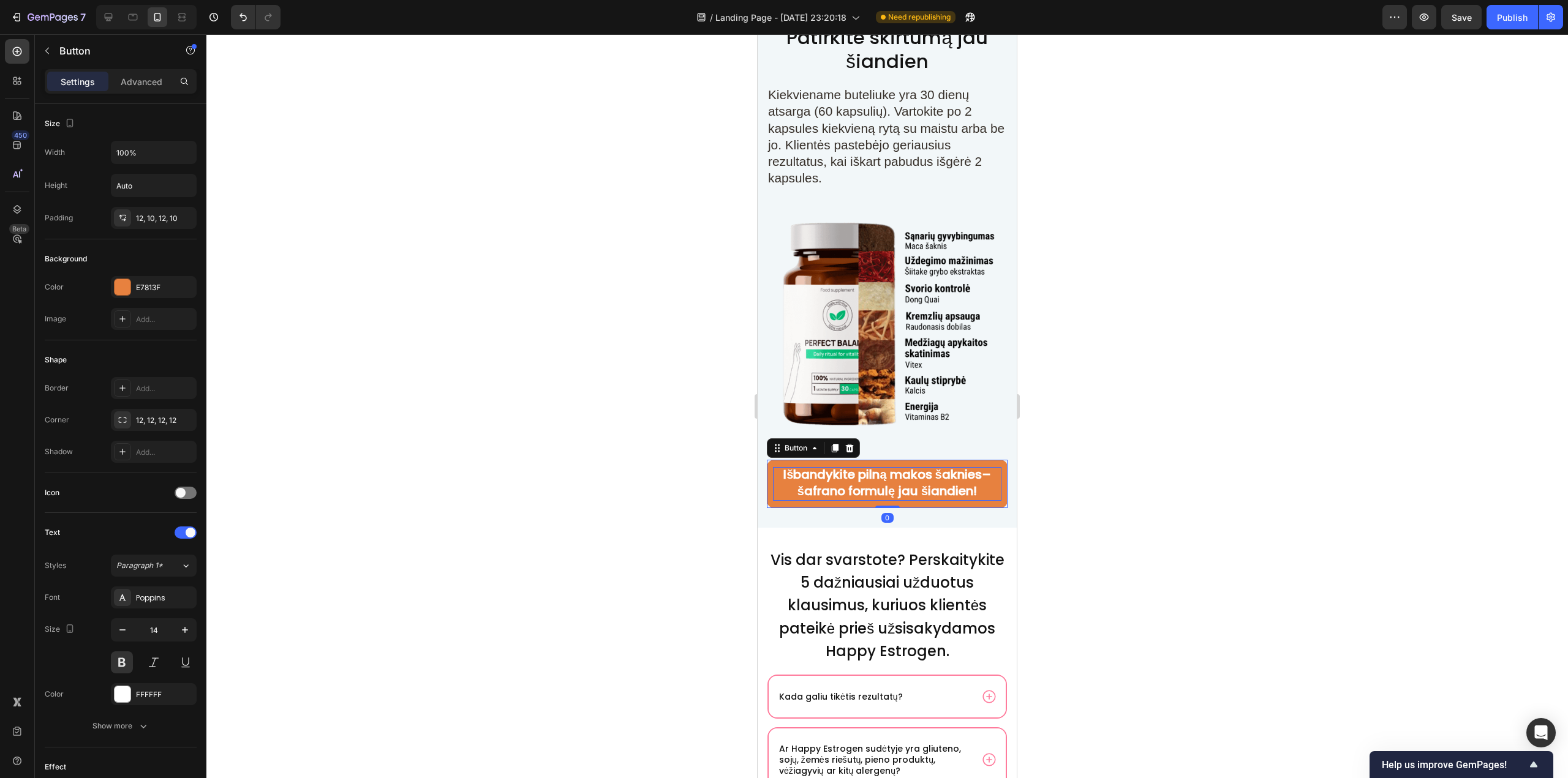
click at [877, 470] on span "Išbandykite pilną makos šaknies–šafrano formulę jau šiandien!" at bounding box center [886, 482] width 207 height 34
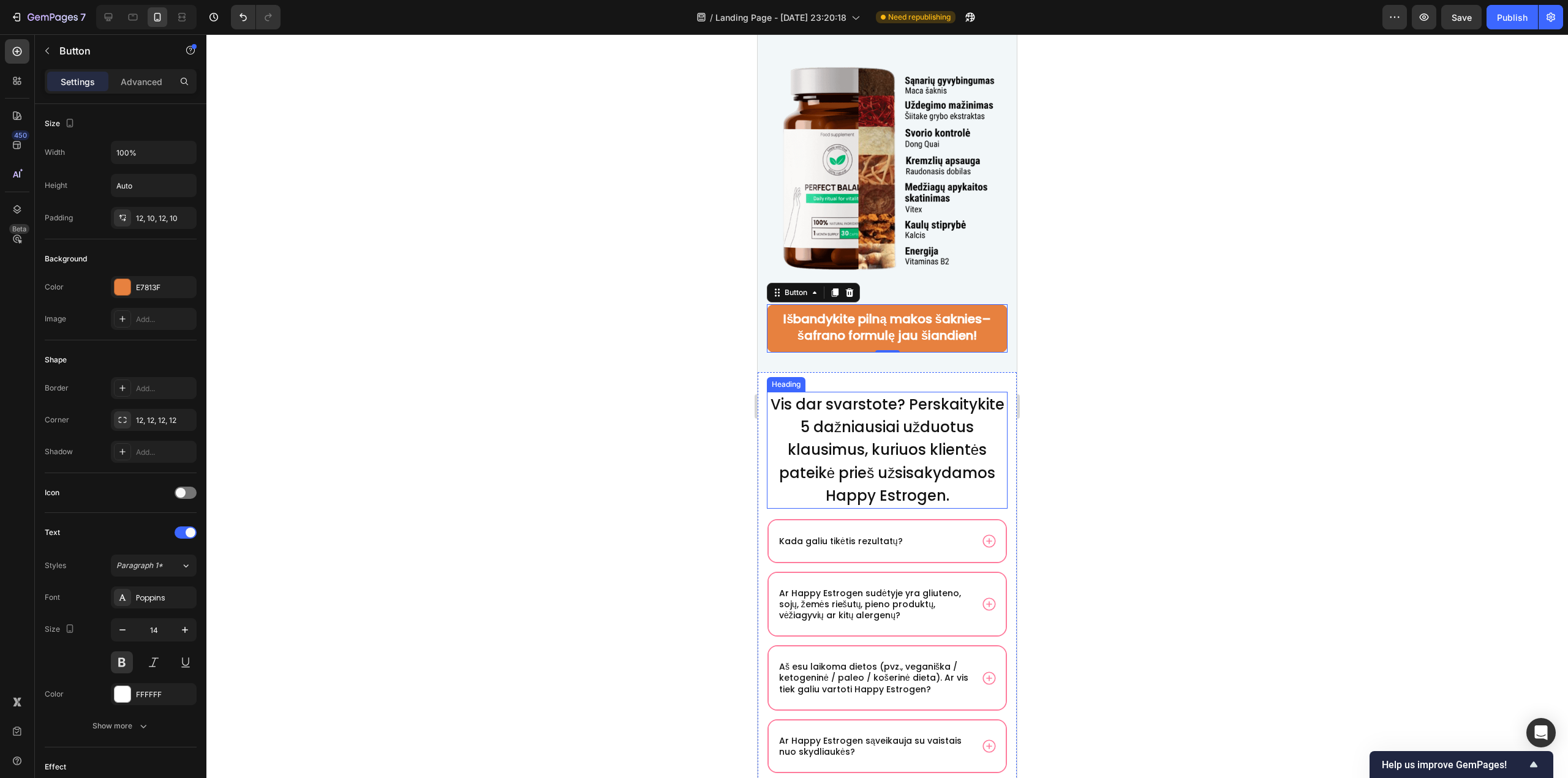
scroll to position [8387, 0]
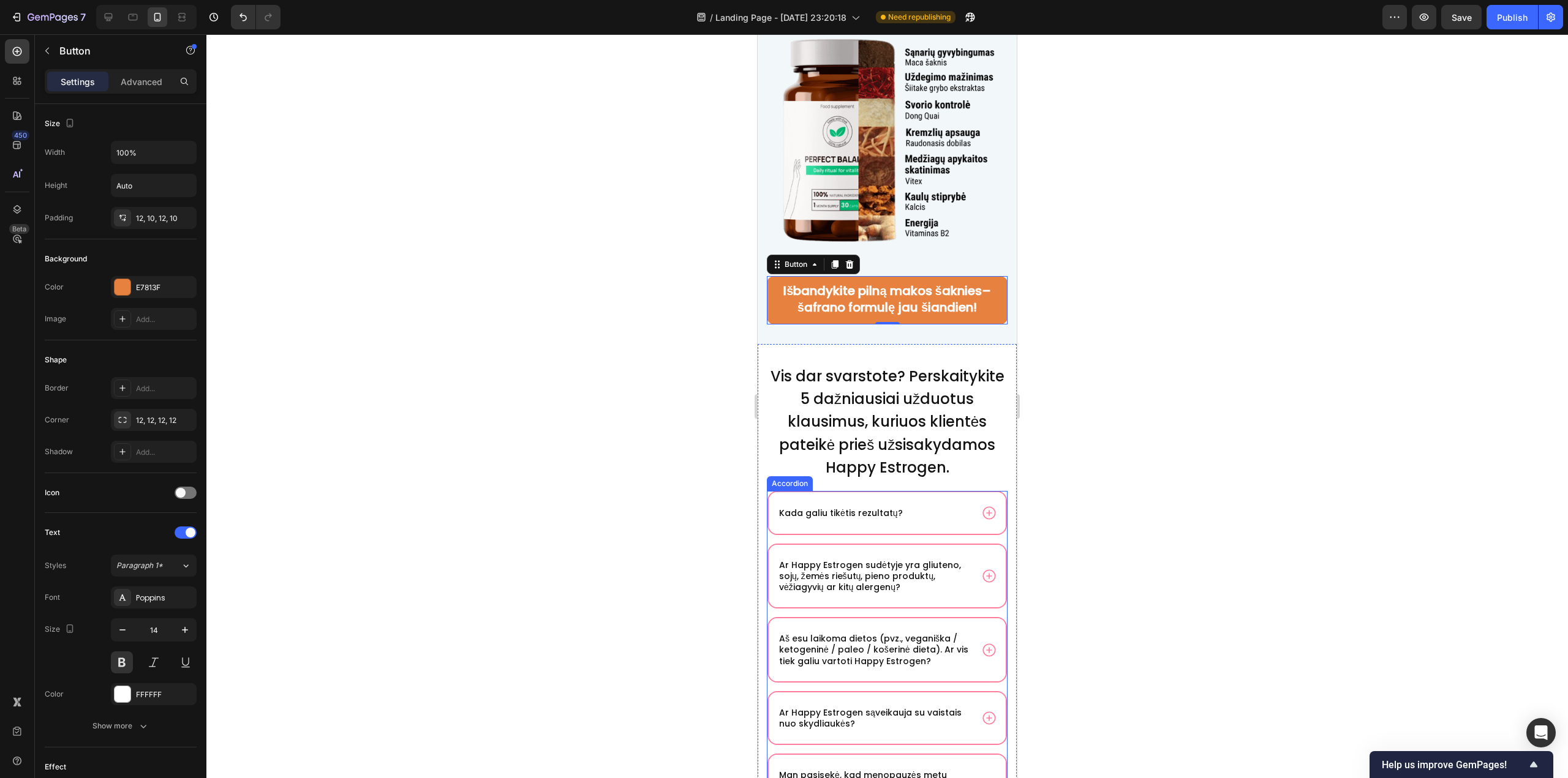
click at [801, 570] on div "Ar Happy Estrogen sudėtyje yra gliuteno, sojų, žemės riešutų, pieno produktų, v…" at bounding box center [874, 576] width 194 height 37
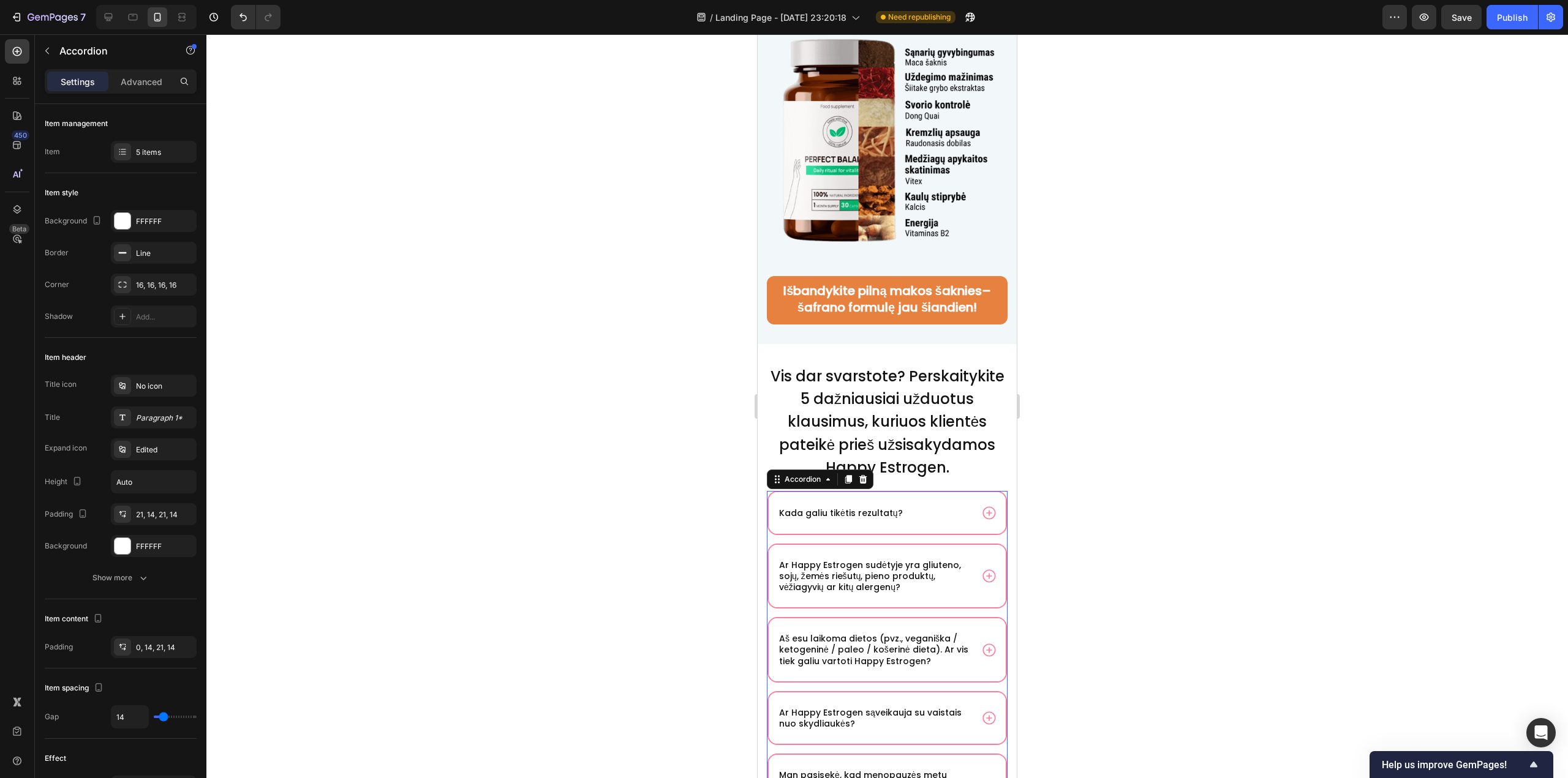
click at [812, 576] on p "Ar Happy Estrogen sudėtyje yra gliuteno, sojų, žemės riešutų, pieno produktų, v…" at bounding box center [874, 576] width 190 height 34
click at [870, 303] on span "Išbandykite pilną makos šaknies–šafrano formulę jau šiandien!" at bounding box center [886, 299] width 207 height 34
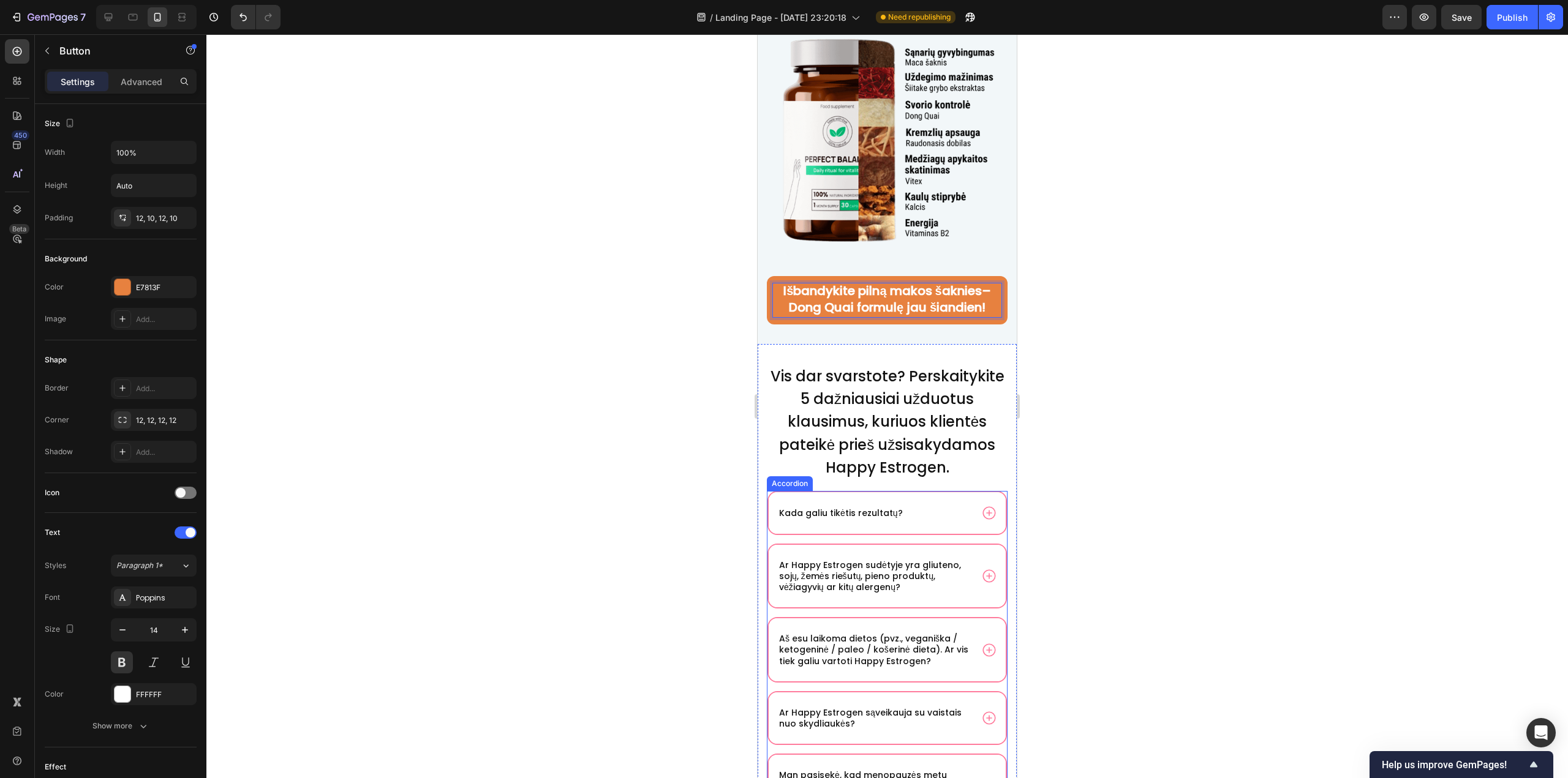
click at [819, 582] on p "Ar Happy Estrogen sudėtyje yra gliuteno, sojų, žemės riešutų, pieno produktų, v…" at bounding box center [874, 576] width 190 height 34
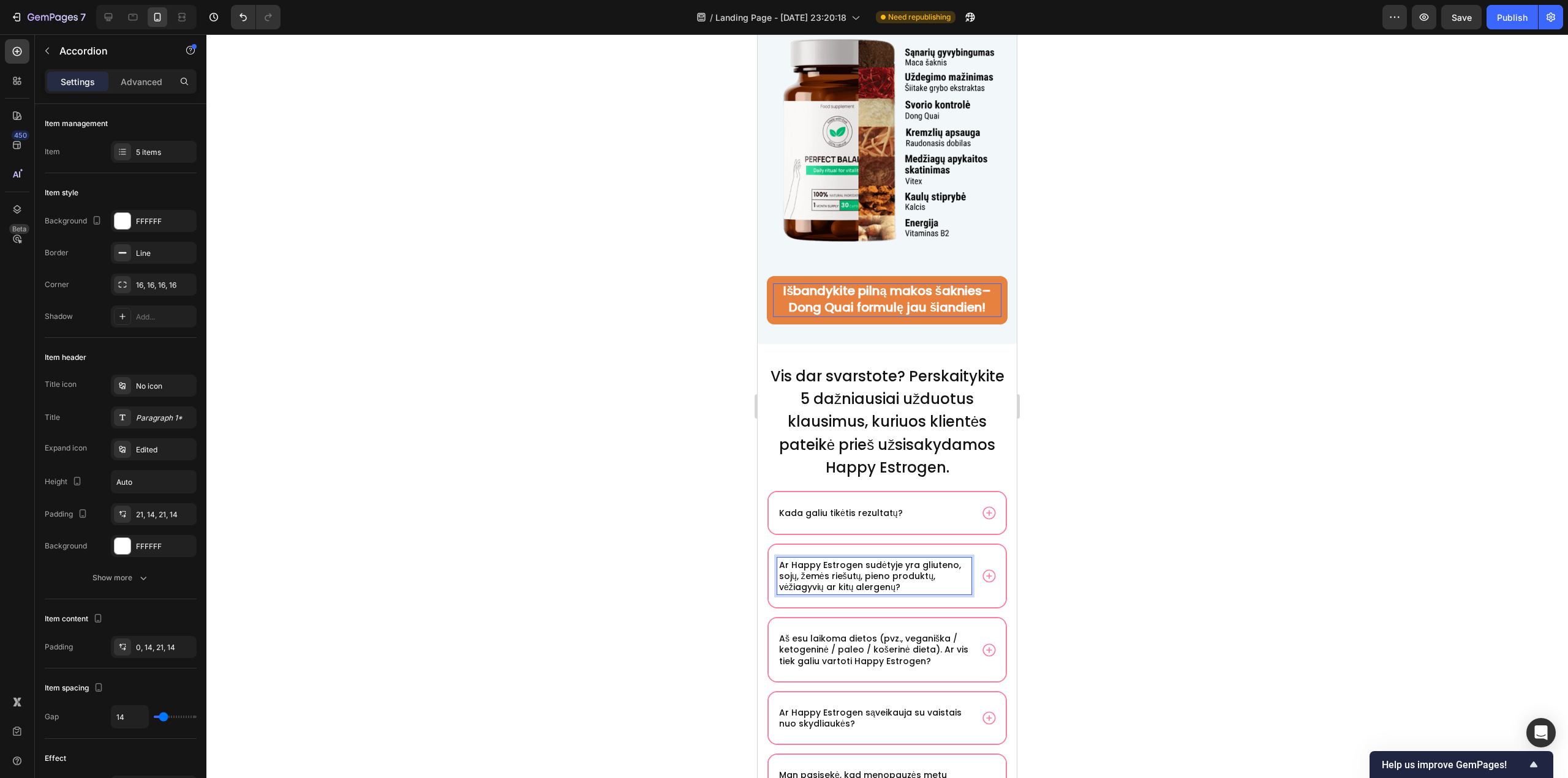
click at [852, 579] on p "Ar Happy Estrogen sudėtyje yra gliuteno, sojų, žemės riešutų, pieno produktų, v…" at bounding box center [874, 576] width 190 height 34
drag, startPoint x: 858, startPoint y: 577, endPoint x: 790, endPoint y: 575, distance: 68.0
click at [790, 575] on p "Ar Happy Estrogen sudėtyje yra gliuteno, sojų, žemės riešutų, pieno produktų, v…" at bounding box center [874, 576] width 190 height 34
click at [967, 524] on div "Kada galiu tikėtis rezultatų?" at bounding box center [886, 513] width 237 height 42
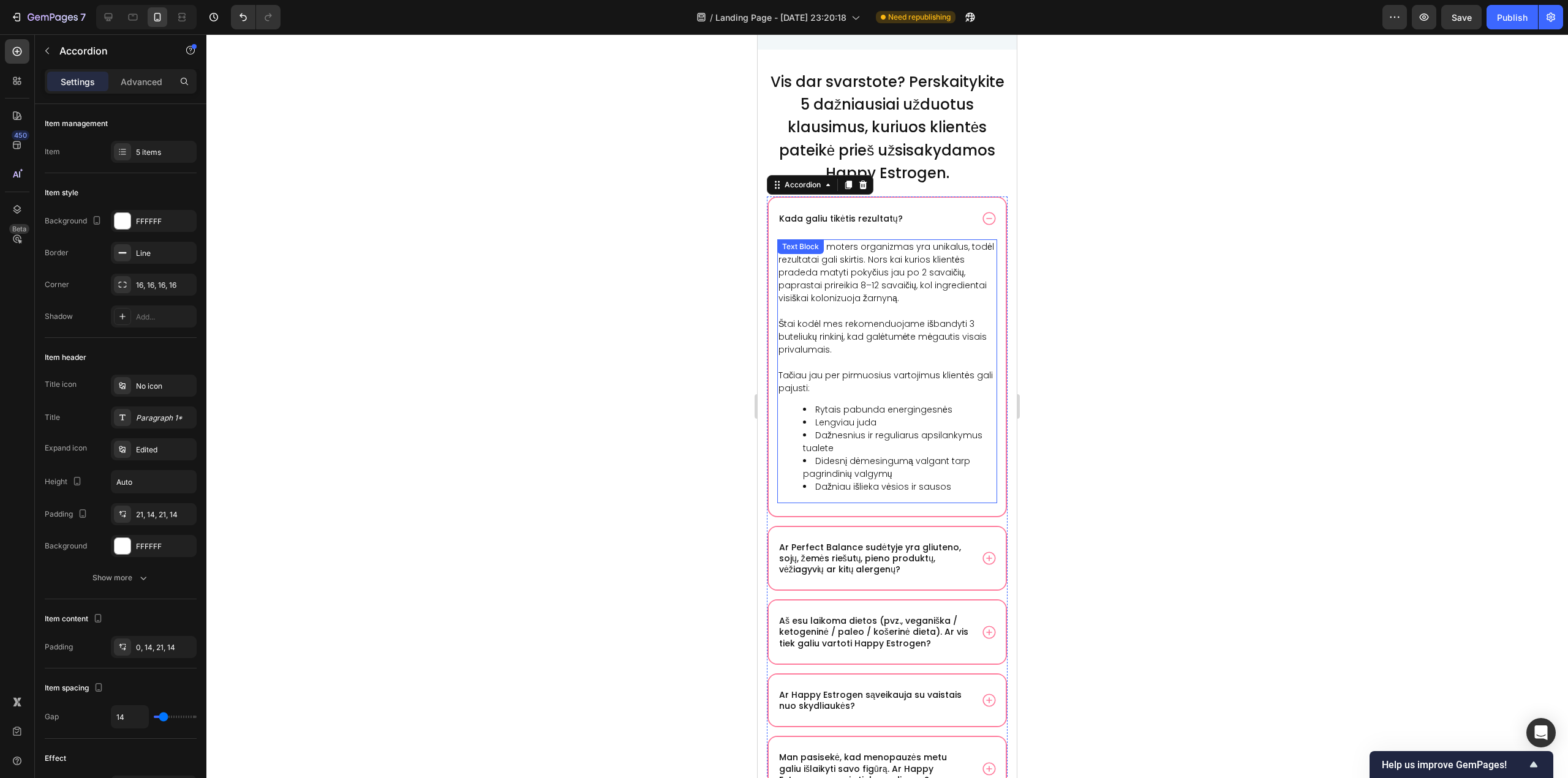
scroll to position [8693, 0]
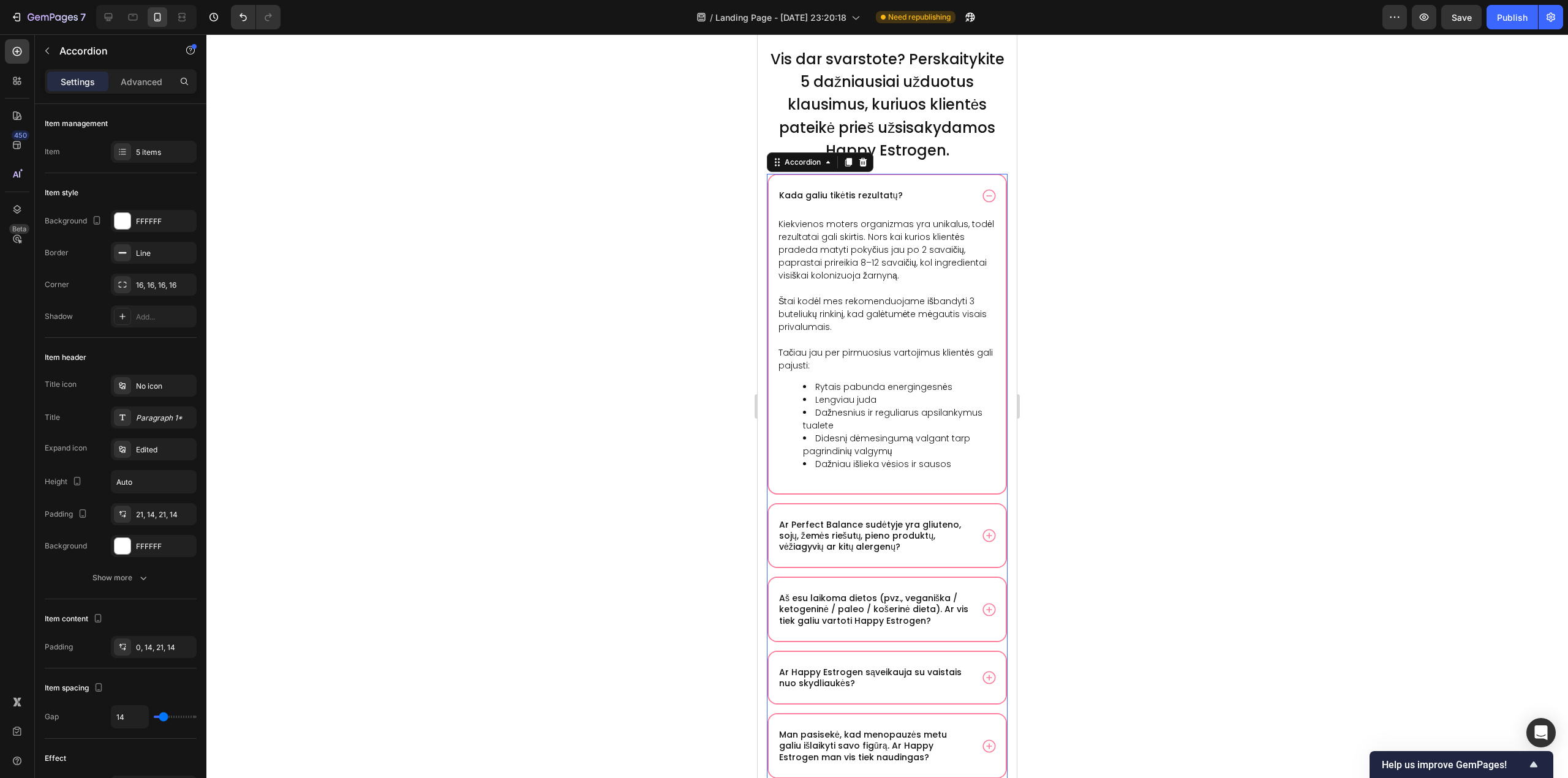
click at [982, 542] on icon at bounding box center [988, 534] width 12 height 12
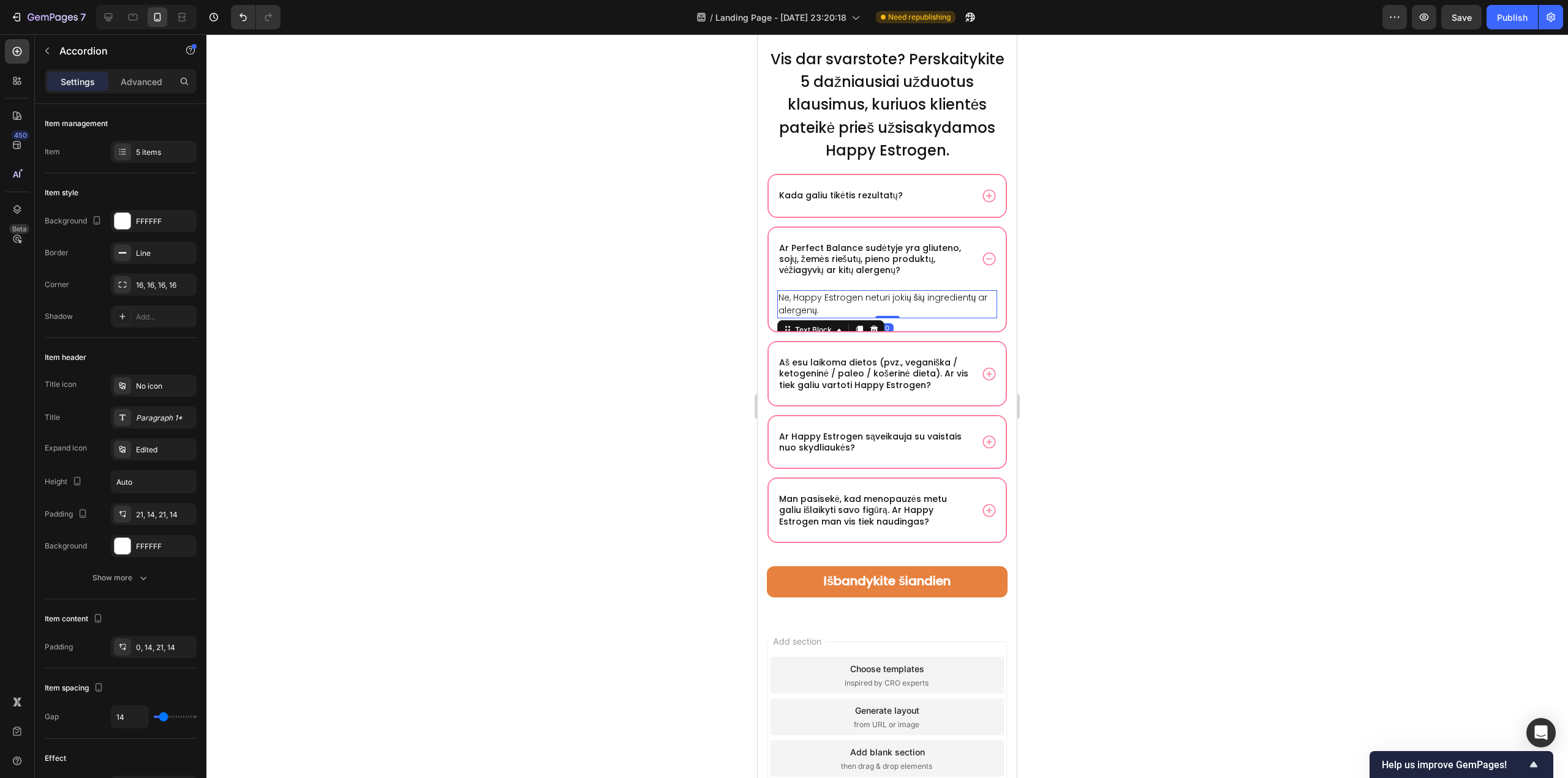
click at [851, 318] on p "Ne, Happy Estrogen neturi jokių šių ingredientų ar alergenų." at bounding box center [886, 304] width 217 height 26
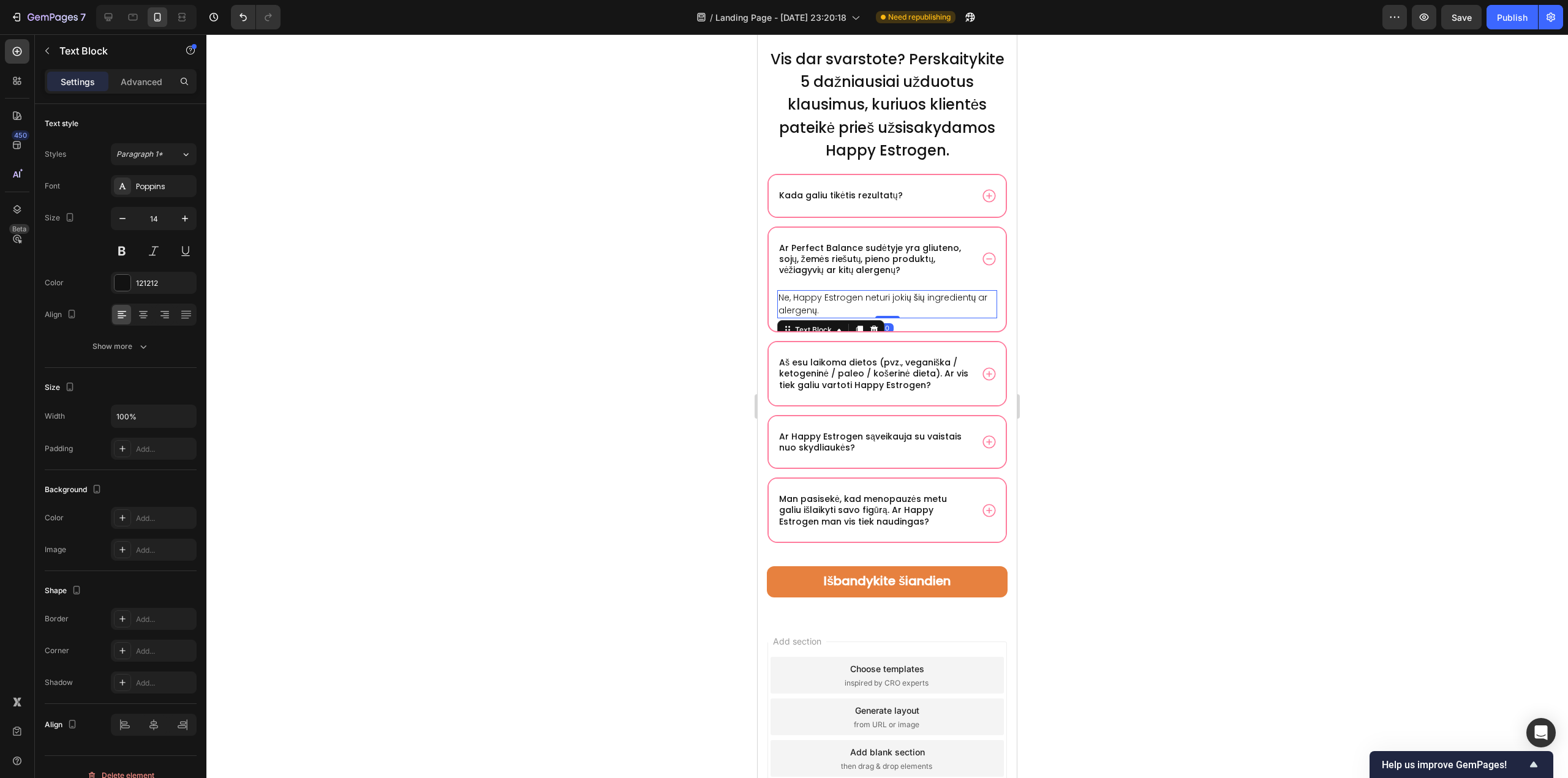
click at [798, 318] on p "Ne, Happy Estrogen neturi jokių šių ingredientų ar alergenų." at bounding box center [886, 304] width 217 height 26
drag, startPoint x: 792, startPoint y: 318, endPoint x: 859, endPoint y: 320, distance: 67.0
click at [859, 318] on p "Ne, Happy Estrogen neturi jokių šių ingredientų ar alergenų." at bounding box center [886, 304] width 217 height 26
click at [879, 406] on div "Aš esu laikoma dietos (pvz., veganiška / ketogeninė / paleo / košerinė dieta). …" at bounding box center [886, 374] width 237 height 63
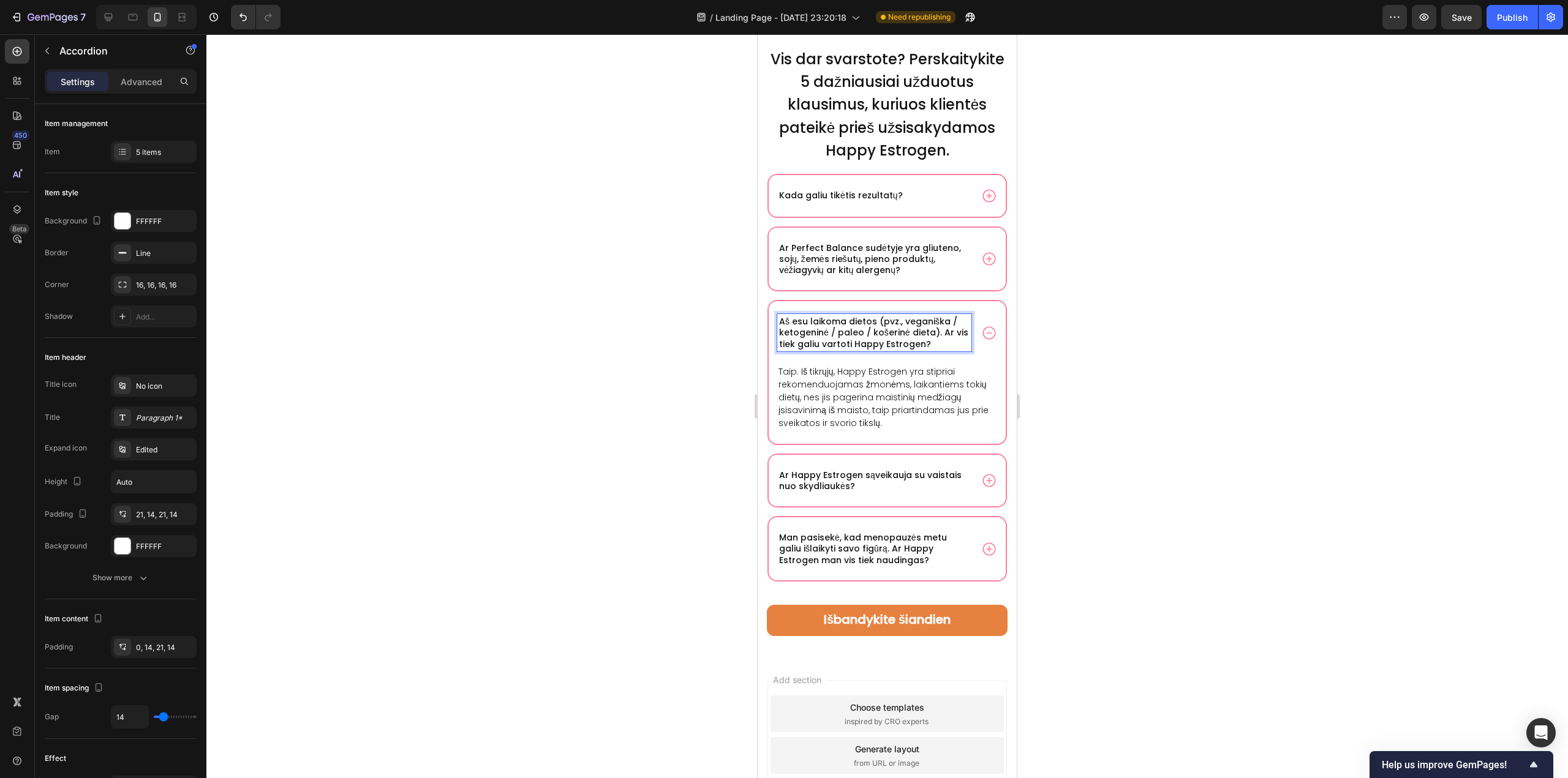
click at [867, 350] on p "Aš esu laikoma dietos (pvz., veganiška / ketogeninė / paleo / košerinė dieta). …" at bounding box center [874, 332] width 190 height 34
drag, startPoint x: 867, startPoint y: 366, endPoint x: 931, endPoint y: 365, distance: 64.0
click at [931, 350] on p "Aš esu laikoma dietos (pvz., veganiška / ketogeninė / paleo / košerinė dieta). …" at bounding box center [874, 332] width 190 height 34
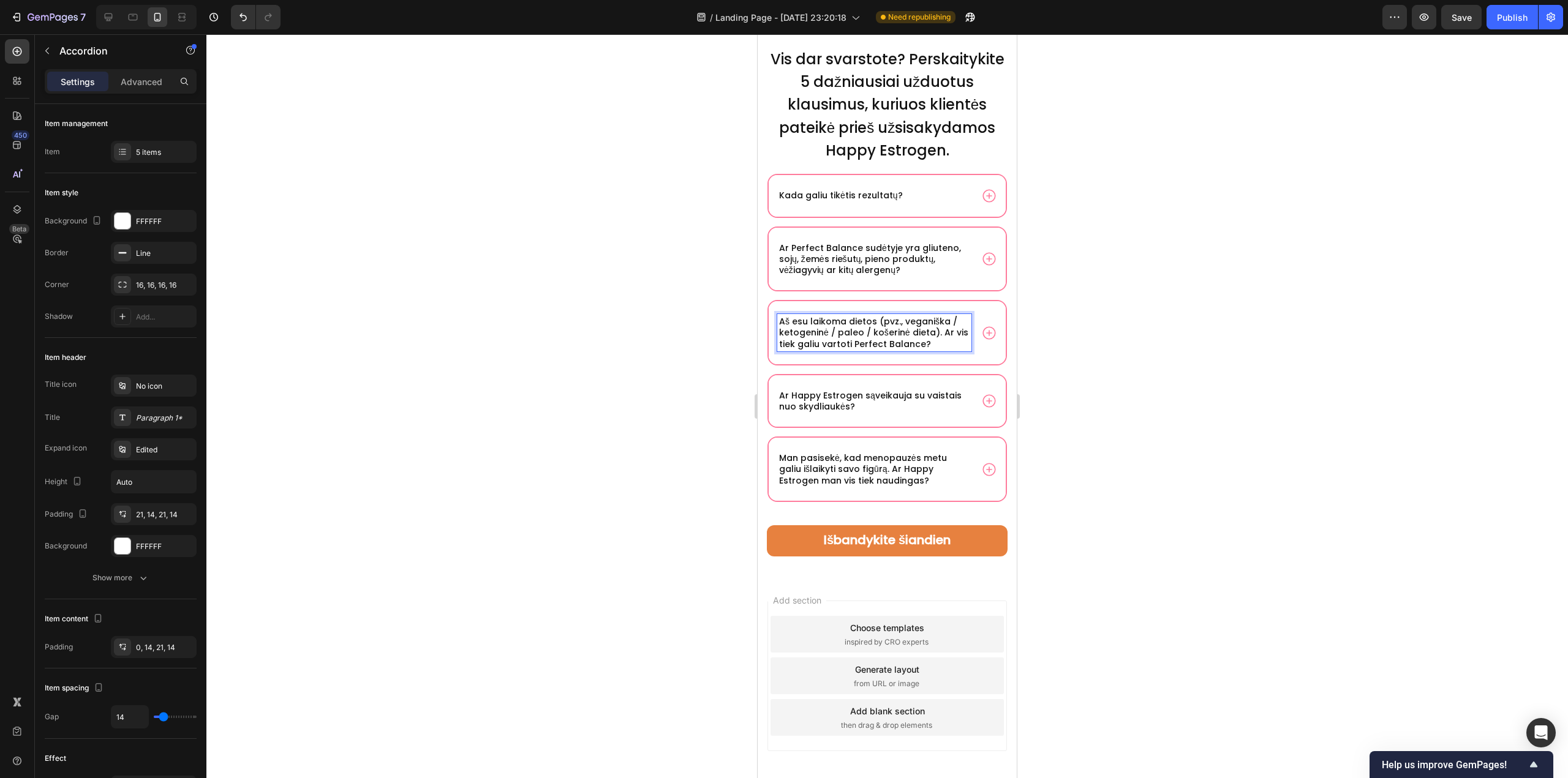
click at [870, 350] on p "Aš esu laikoma dietos (pvz., veganiška / ketogeninė / paleo / košerinė dieta). …" at bounding box center [874, 332] width 190 height 34
drag, startPoint x: 864, startPoint y: 365, endPoint x: 931, endPoint y: 373, distance: 67.5
click at [931, 352] on div "Aš esu laikoma dietos (pvz., veganiška / ketogeninė / paleo / košerinė dieta). …" at bounding box center [874, 332] width 194 height 37
copy p "Perfect Balance"
click at [974, 363] on div "Aš esu laikoma dietos (pvz., veganiška / ketogeninė / paleo / košerinė dieta). …" at bounding box center [886, 332] width 237 height 63
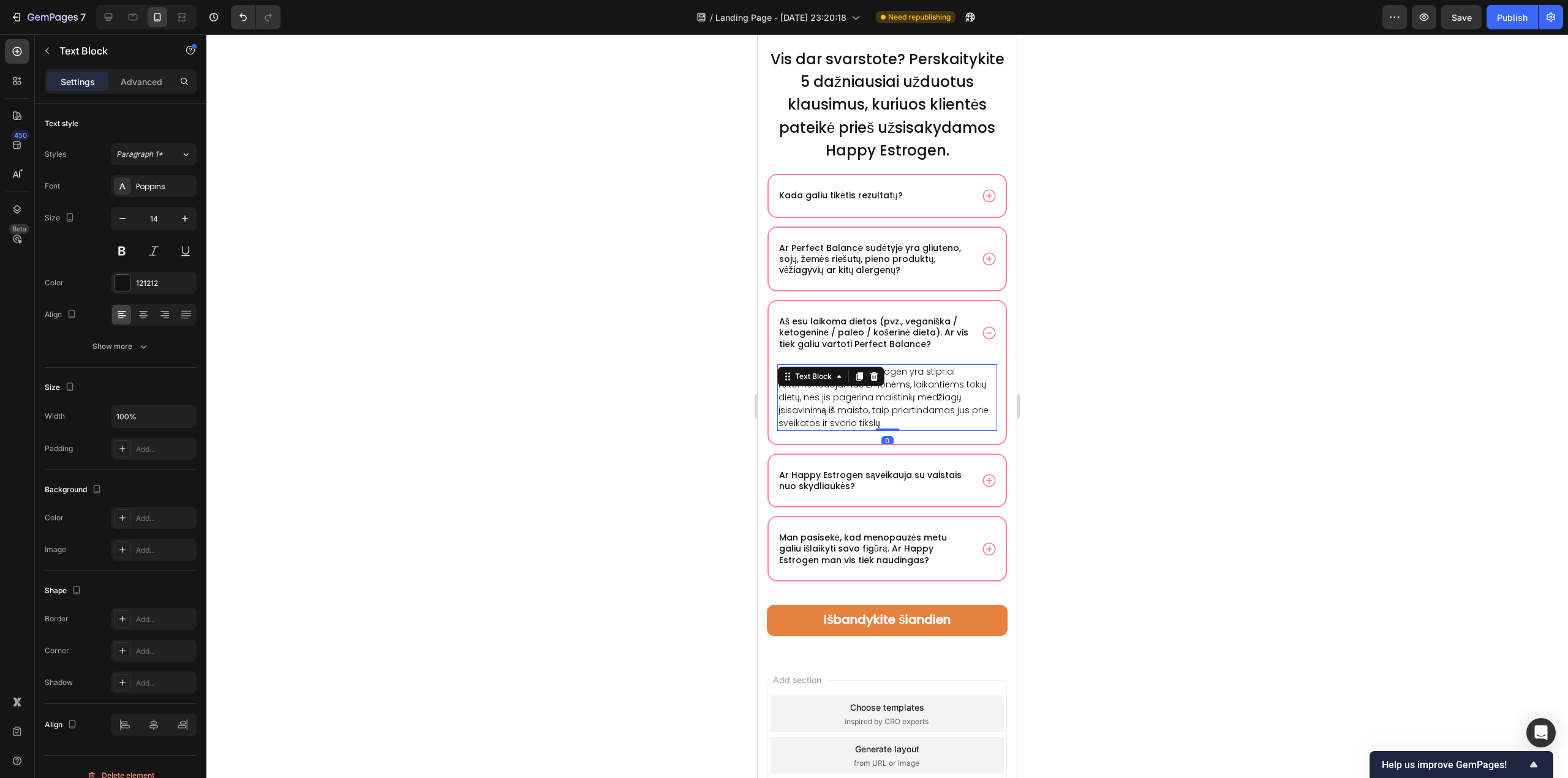
click at [881, 396] on div "Taip. Iš tikrųjų, Happy Estrogen yra stipriai rekomenduojamas žmonėms, laikanti…" at bounding box center [887, 397] width 219 height 66
click at [886, 406] on p "Taip. Iš tikrųjų, Happy Estrogen yra stipriai rekomenduojamas žmonėms, laikanti…" at bounding box center [886, 397] width 217 height 64
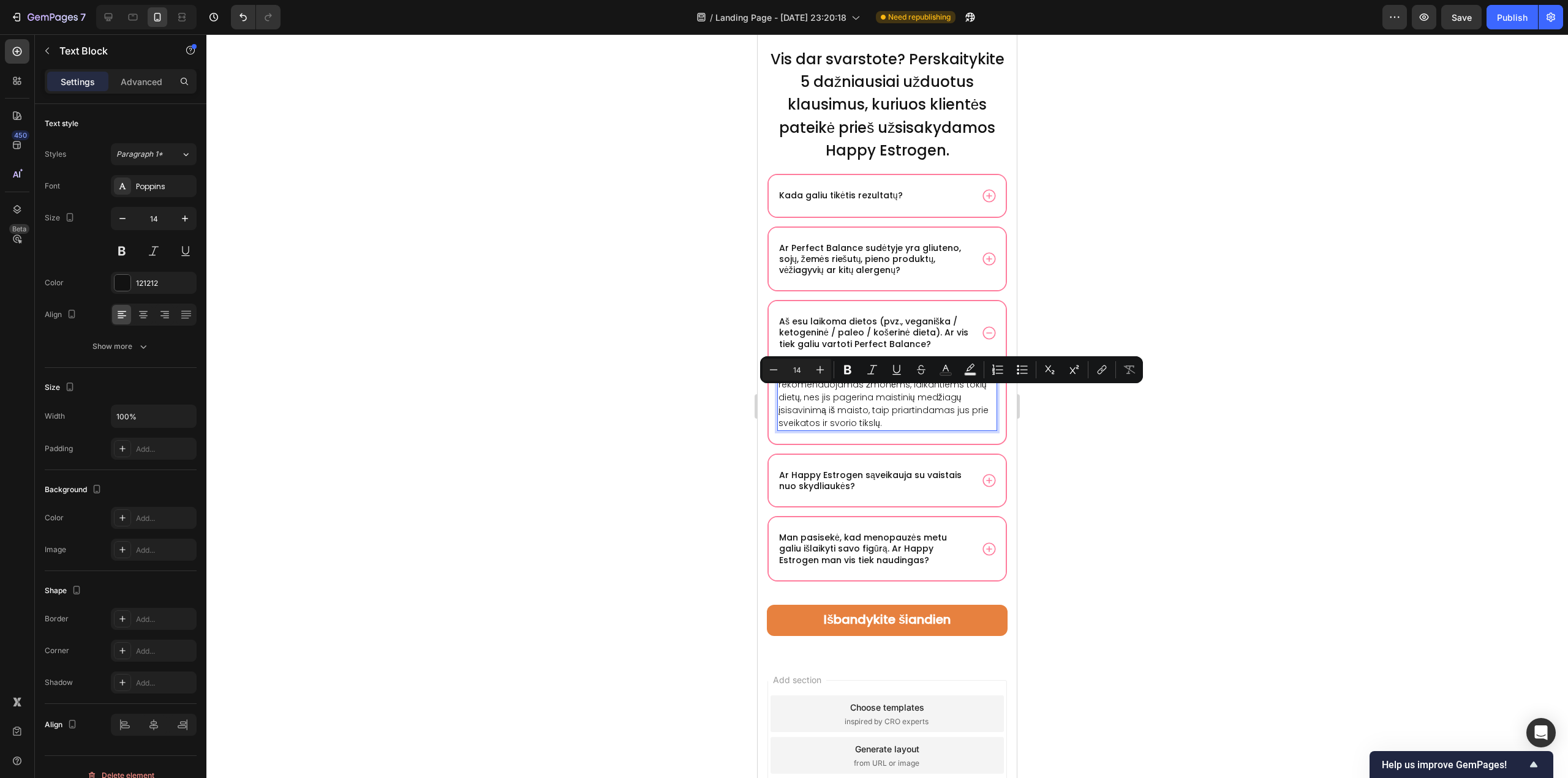
drag, startPoint x: 839, startPoint y: 391, endPoint x: 904, endPoint y: 388, distance: 65.1
click at [904, 388] on p "Taip. Iš tikrųjų, Happy Estrogen yra stipriai rekomenduojamas žmonėms, laikanti…" at bounding box center [886, 397] width 217 height 64
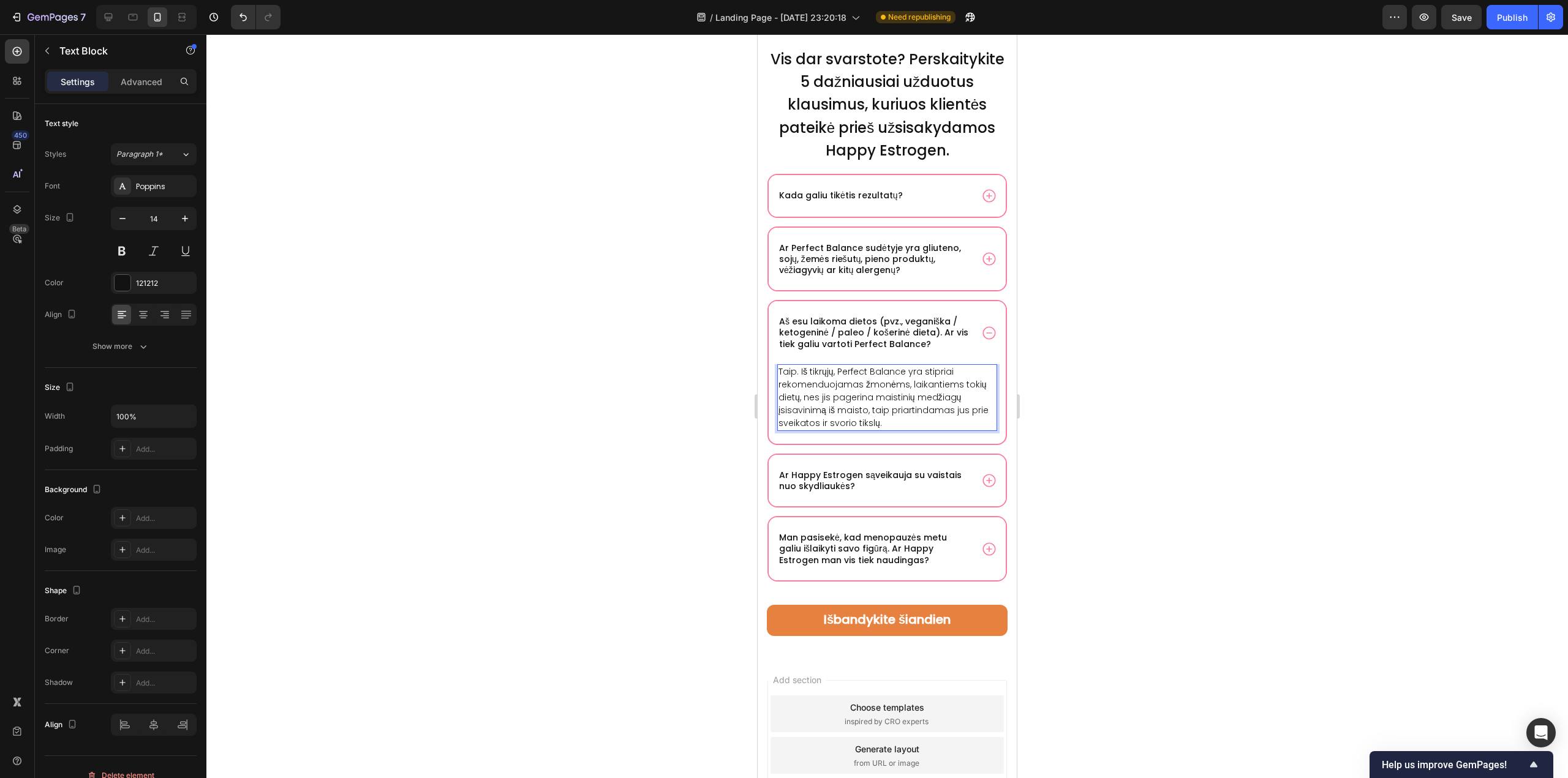
click at [903, 430] on p "Taip. Iš tikrųjų, Perfect Balance yra stipriai rekomenduojamas žmonėms, laikant…" at bounding box center [886, 397] width 217 height 64
click at [833, 491] on p "Ar Happy Estrogen sąveikauja su vaistais nuo skydliaukės?" at bounding box center [874, 480] width 190 height 22
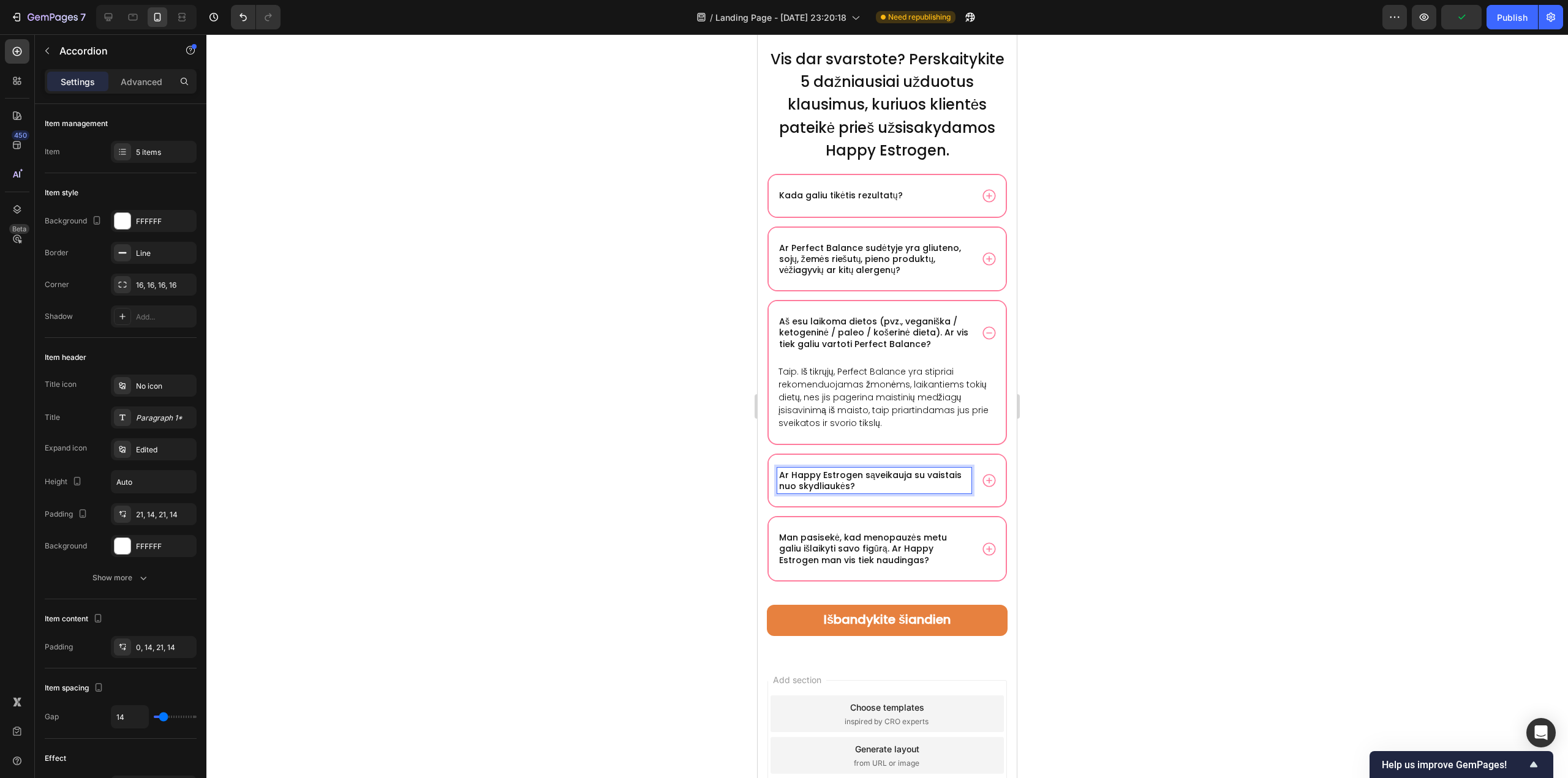
click at [856, 491] on p "Ar Happy Estrogen sąveikauja su vaistais nuo skydliaukės?" at bounding box center [874, 480] width 190 height 22
drag, startPoint x: 858, startPoint y: 498, endPoint x: 791, endPoint y: 494, distance: 67.1
click at [791, 491] on p "Ar Happy Estrogen sąveikauja su vaistais nuo skydliaukės?" at bounding box center [874, 480] width 190 height 22
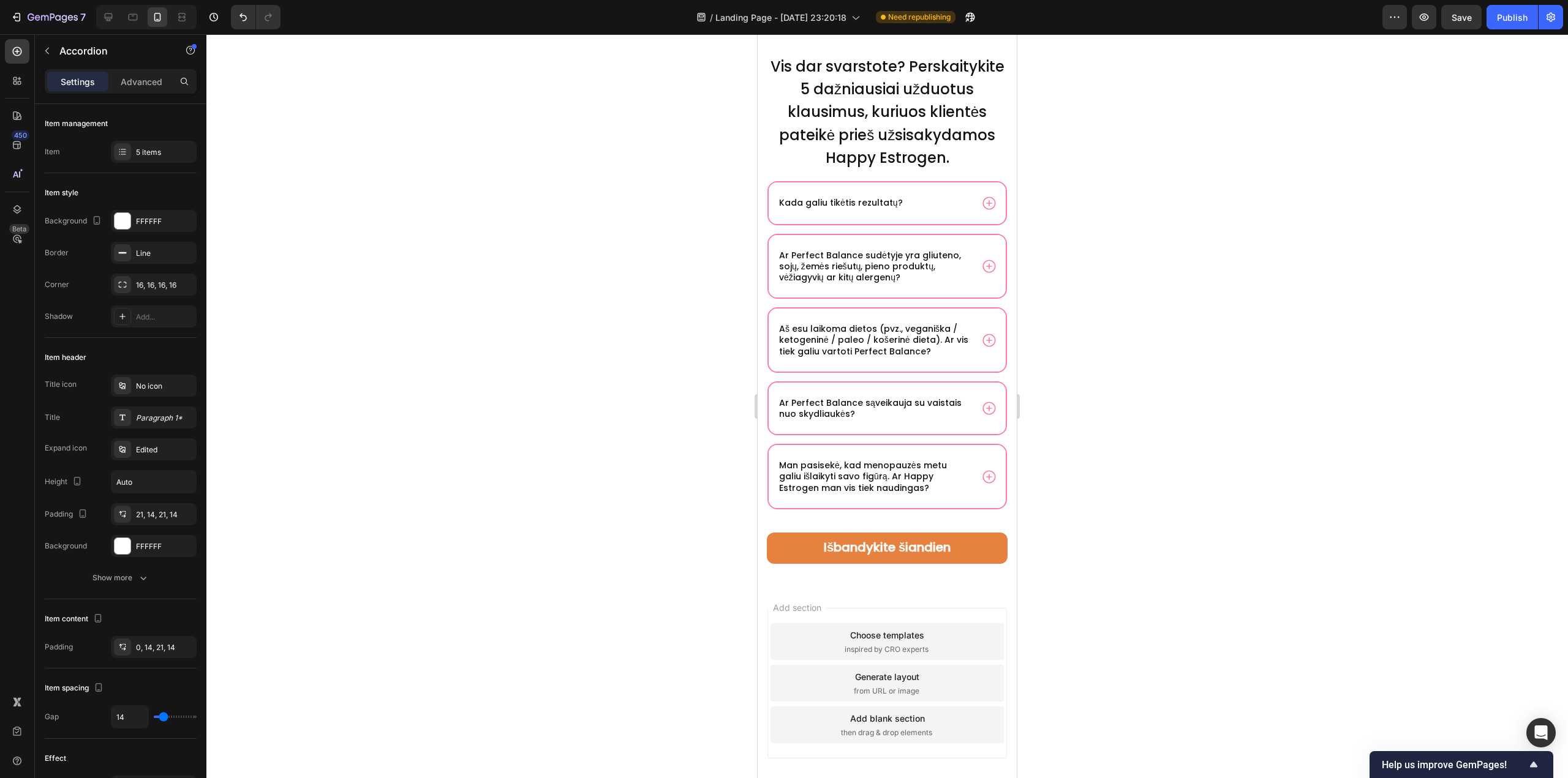
scroll to position [8661, 0]
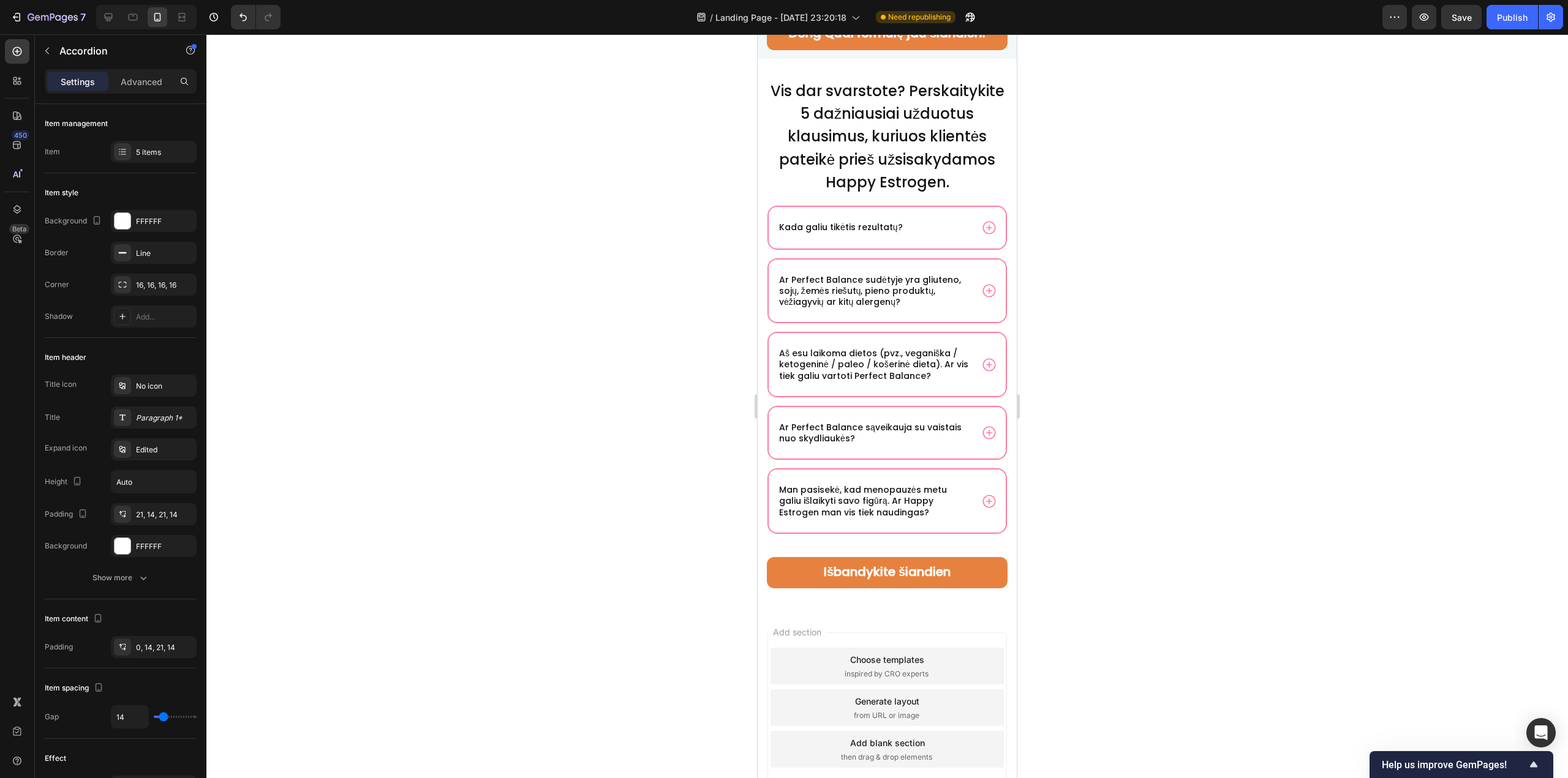
click at [990, 505] on div "Kada galiu tikėtis rezultatų? Ar Perfect Balance sudėtyje yra gliuteno, sojų, ž…" at bounding box center [886, 369] width 240 height 328
click at [981, 441] on icon at bounding box center [989, 432] width 16 height 16
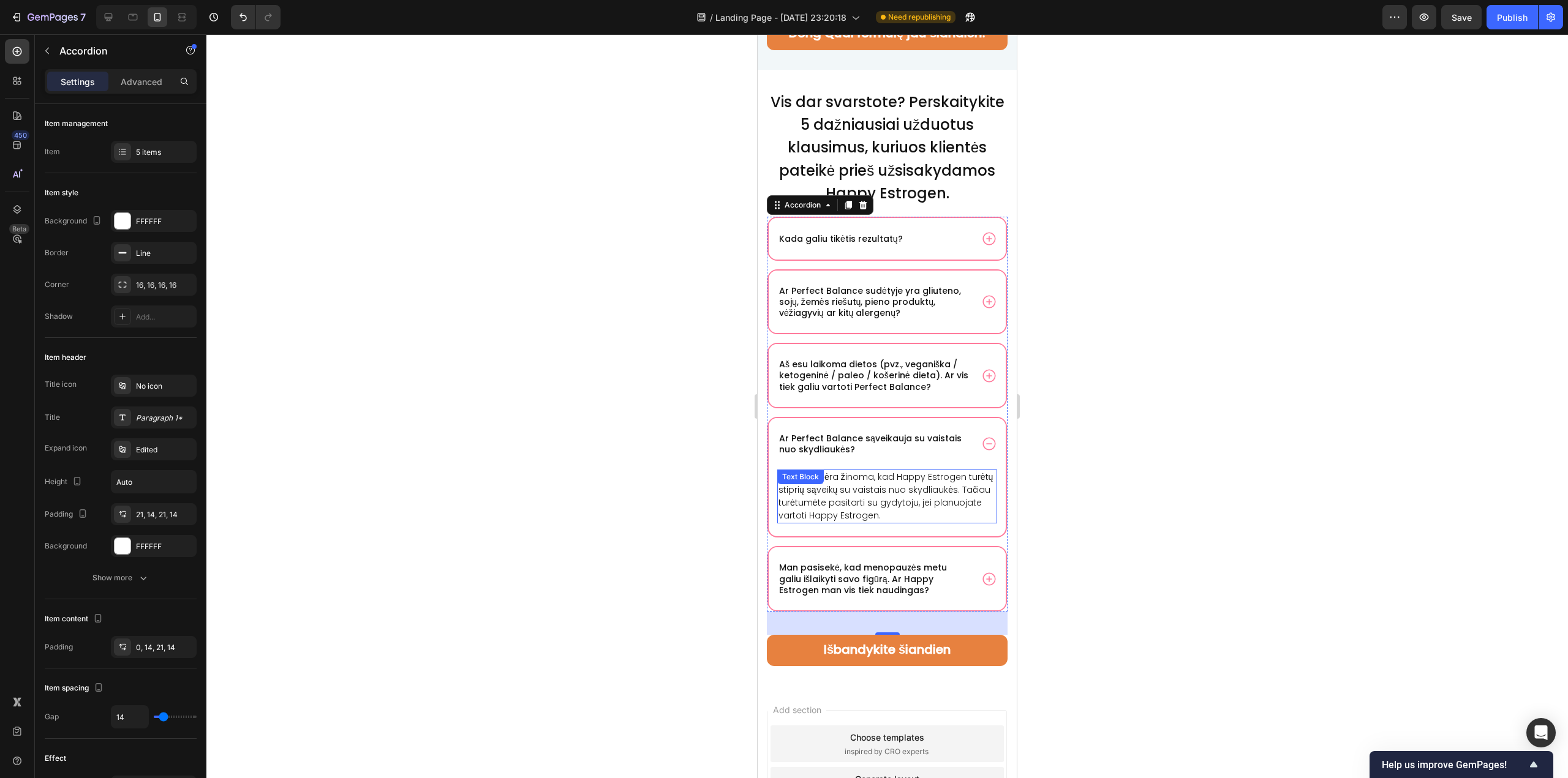
click at [943, 494] on p "Apskritai, nėra žinoma, kad Happy Estrogen turėtų stiprių sąveikų su vaistais n…" at bounding box center [886, 496] width 217 height 52
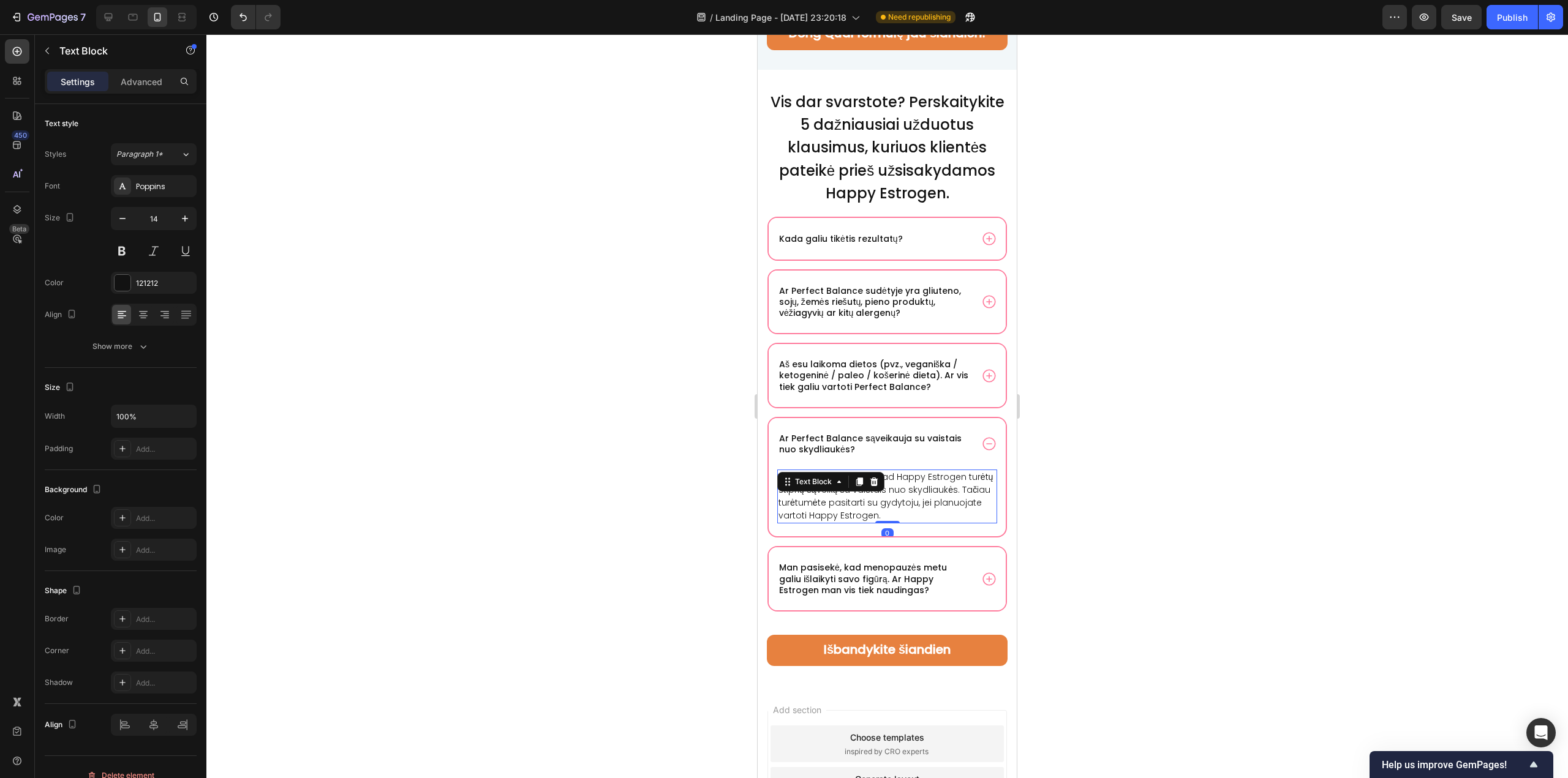
click at [953, 493] on p "Apskritai, nėra žinoma, kad Happy Estrogen turėtų stiprių sąveikų su vaistais n…" at bounding box center [886, 496] width 217 height 52
drag, startPoint x: 959, startPoint y: 489, endPoint x: 894, endPoint y: 487, distance: 65.0
click at [894, 487] on p "Apskritai, nėra žinoma, kad Happy Estrogen turėtų stiprių sąveikų su vaistais n…" at bounding box center [886, 496] width 217 height 52
drag, startPoint x: 857, startPoint y: 526, endPoint x: 922, endPoint y: 528, distance: 65.0
click at [922, 522] on p "Apskritai, nėra žinoma, kad Perfect Balance turėtų stiprių sąveikų su vaistais …" at bounding box center [886, 496] width 217 height 52
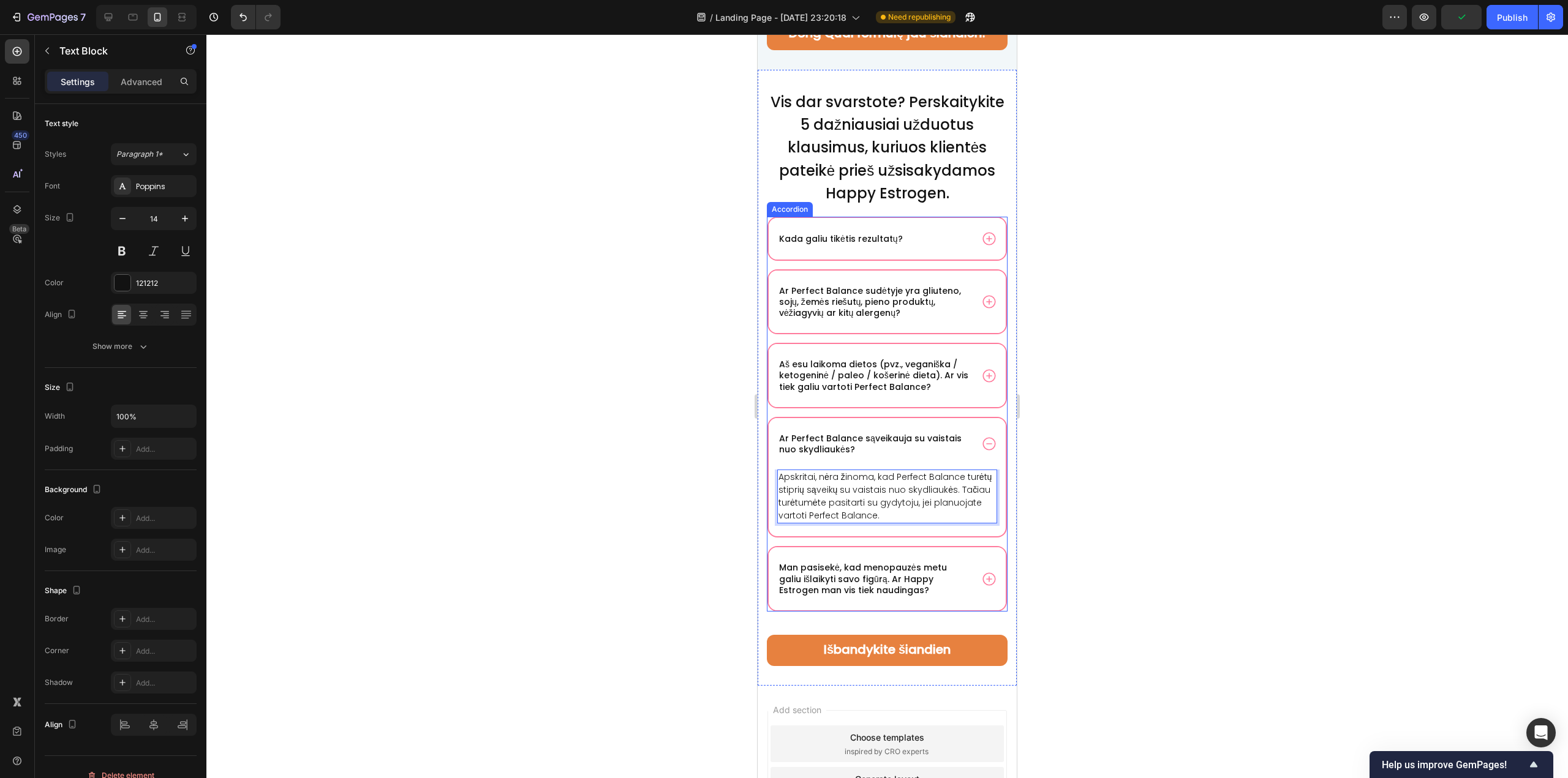
click at [900, 585] on p "Man pasisekė, kad menopauzės metu galiu išlaikyti savo figūrą. Ar Happy Estroge…" at bounding box center [874, 579] width 190 height 34
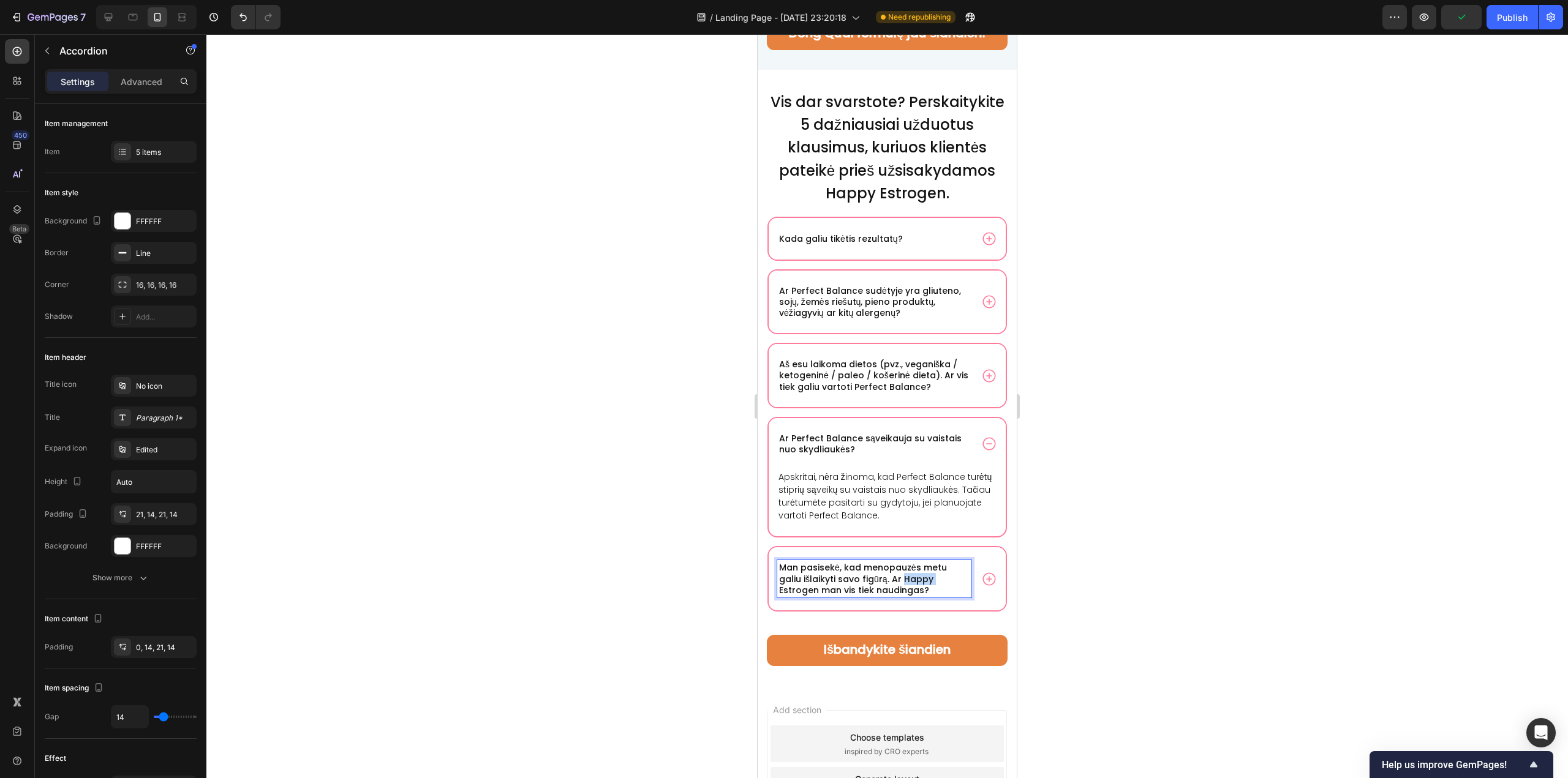
click at [901, 591] on p "Man pasisekė, kad menopauzės metu galiu išlaikyti savo figūrą. Ar Happy Estroge…" at bounding box center [874, 579] width 190 height 34
click at [903, 591] on p "Man pasisekė, kad menopauzės metu galiu išlaikyti savo figūrą. Ar Happy Estroge…" at bounding box center [874, 579] width 190 height 34
drag, startPoint x: 903, startPoint y: 590, endPoint x: 816, endPoint y: 598, distance: 87.4
click at [816, 596] on p "Man pasisekė, kad menopauzės metu galiu išlaikyti savo figūrą. Ar Happy Estroge…" at bounding box center [874, 579] width 190 height 34
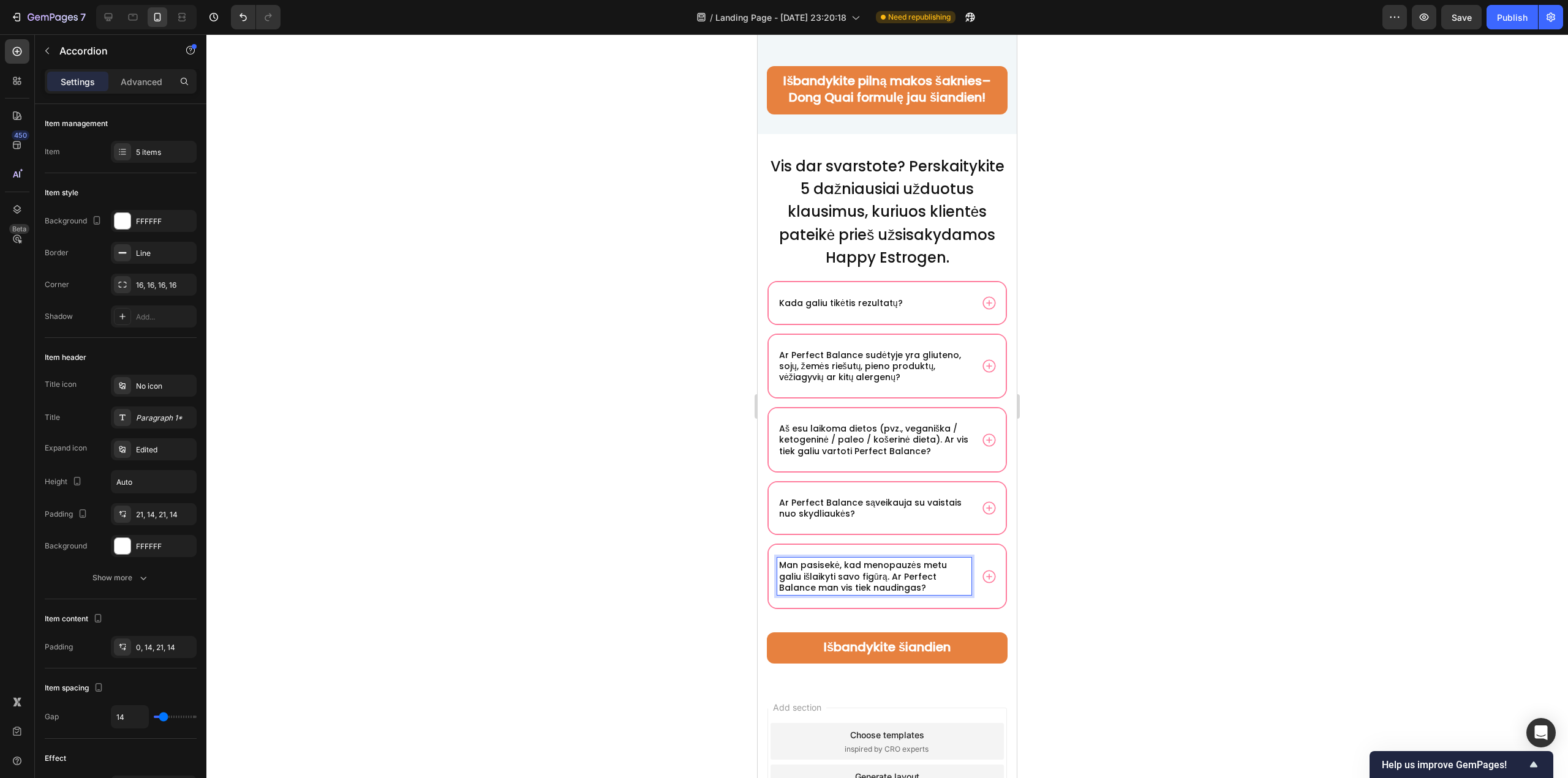
scroll to position [8595, 0]
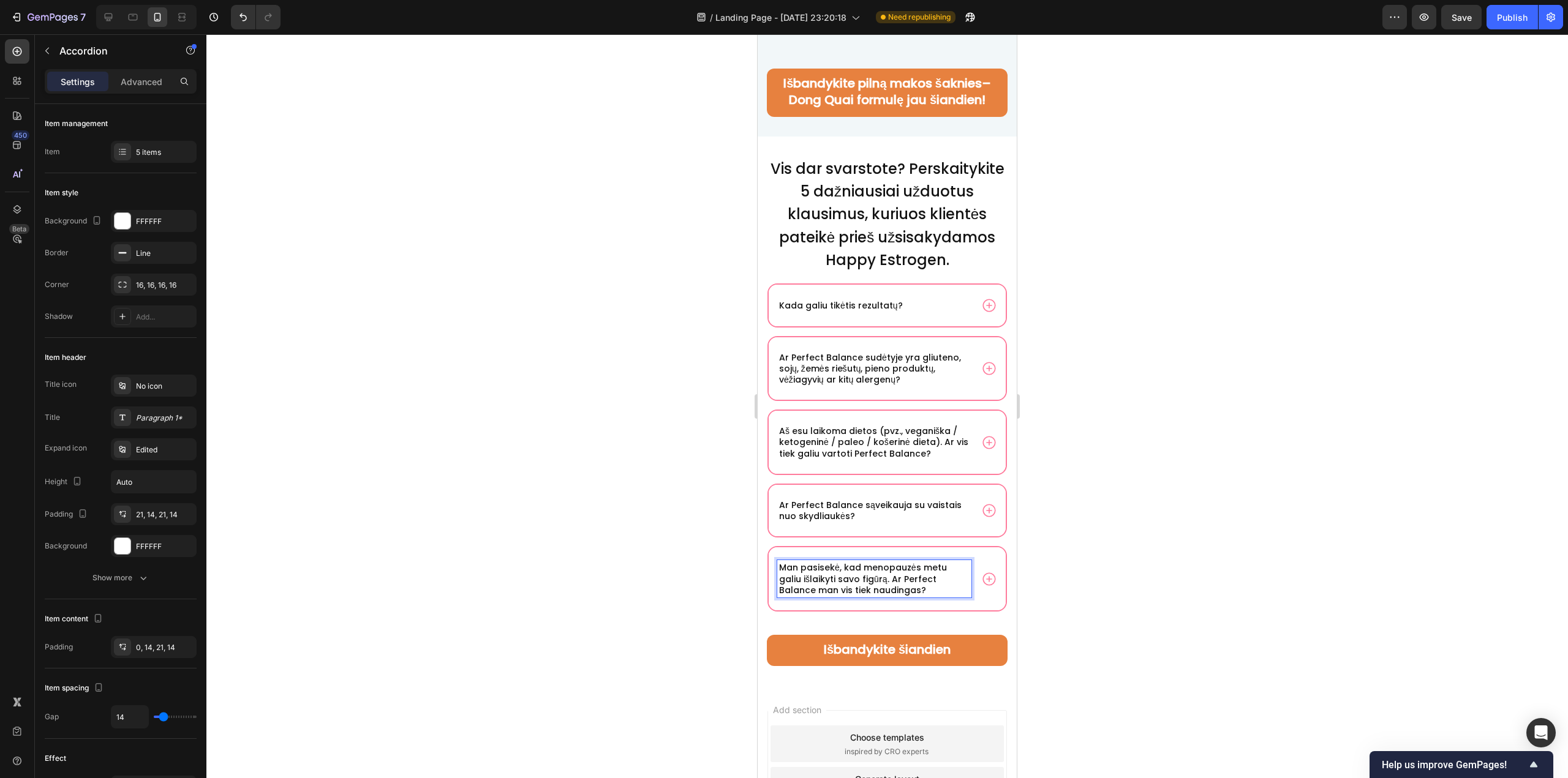
click at [983, 587] on icon at bounding box center [989, 579] width 16 height 16
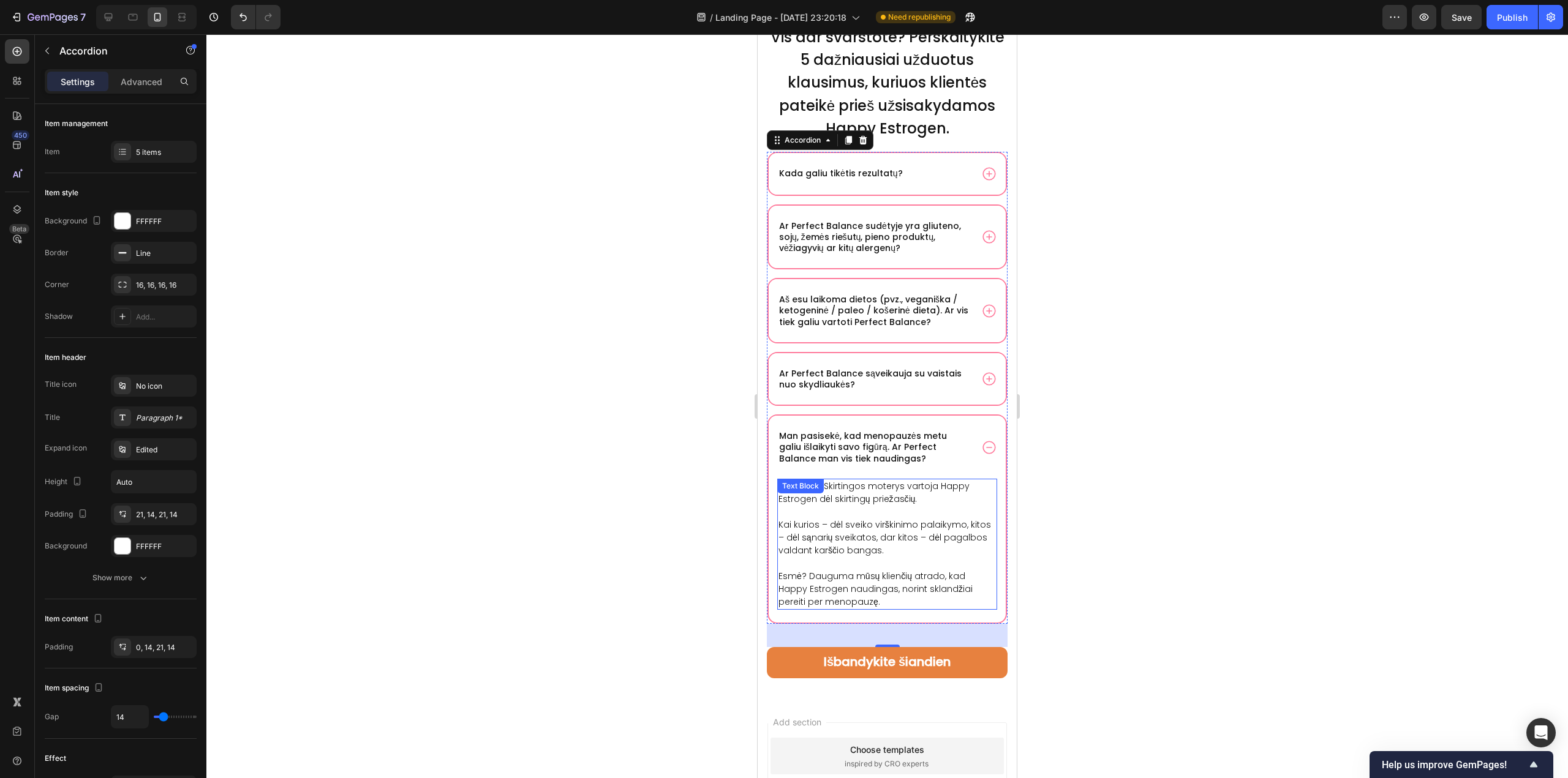
scroll to position [8717, 0]
click at [940, 504] on p "Tikrai taip! Skirtingos moterys vartoja Happy Estrogen dėl skirtingų priežasčių." at bounding box center [886, 490] width 217 height 26
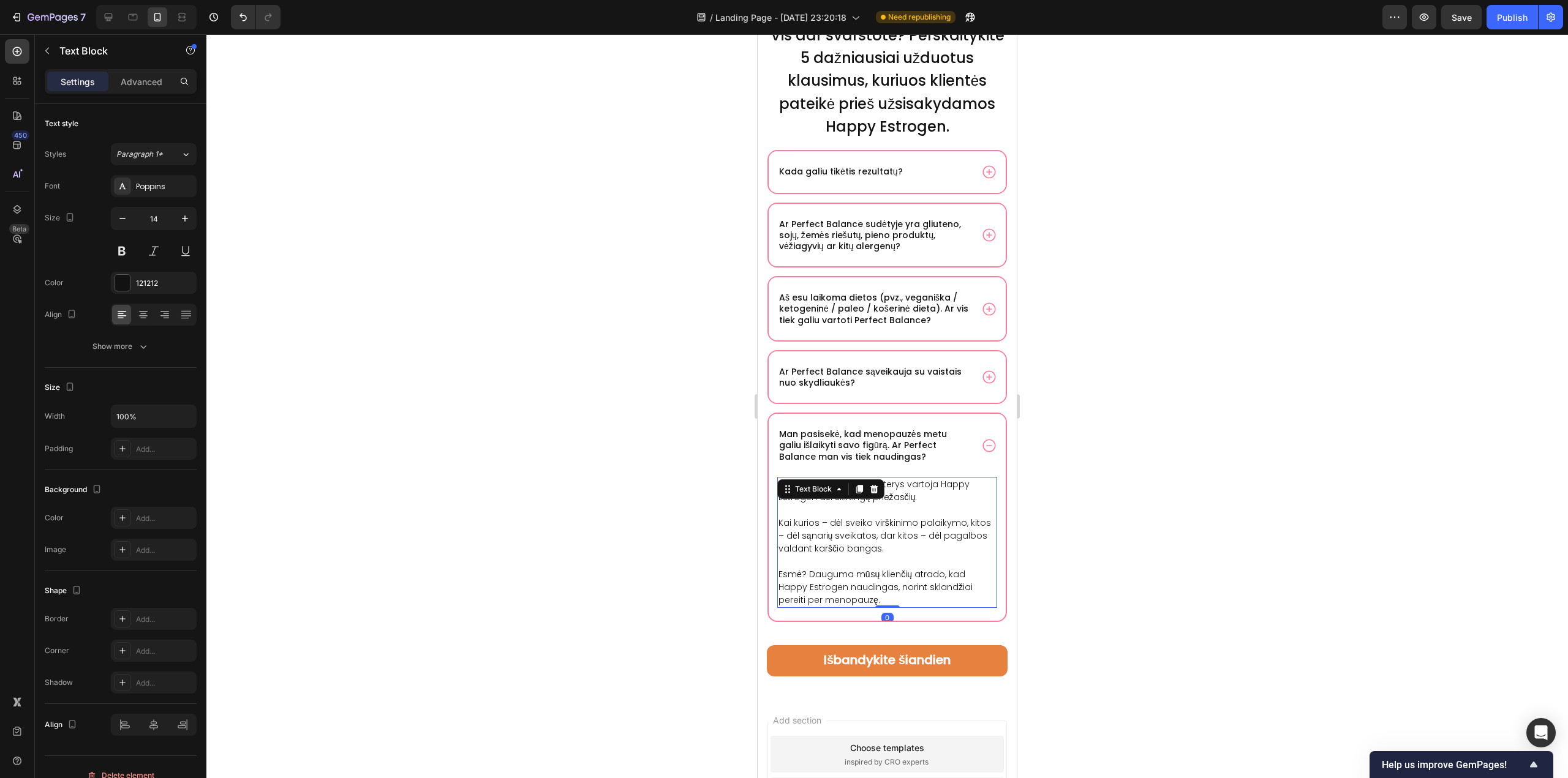
click at [940, 504] on p "Tikrai taip! Skirtingos moterys vartoja Happy Estrogen dėl skirtingų priežasčių." at bounding box center [886, 490] width 217 height 26
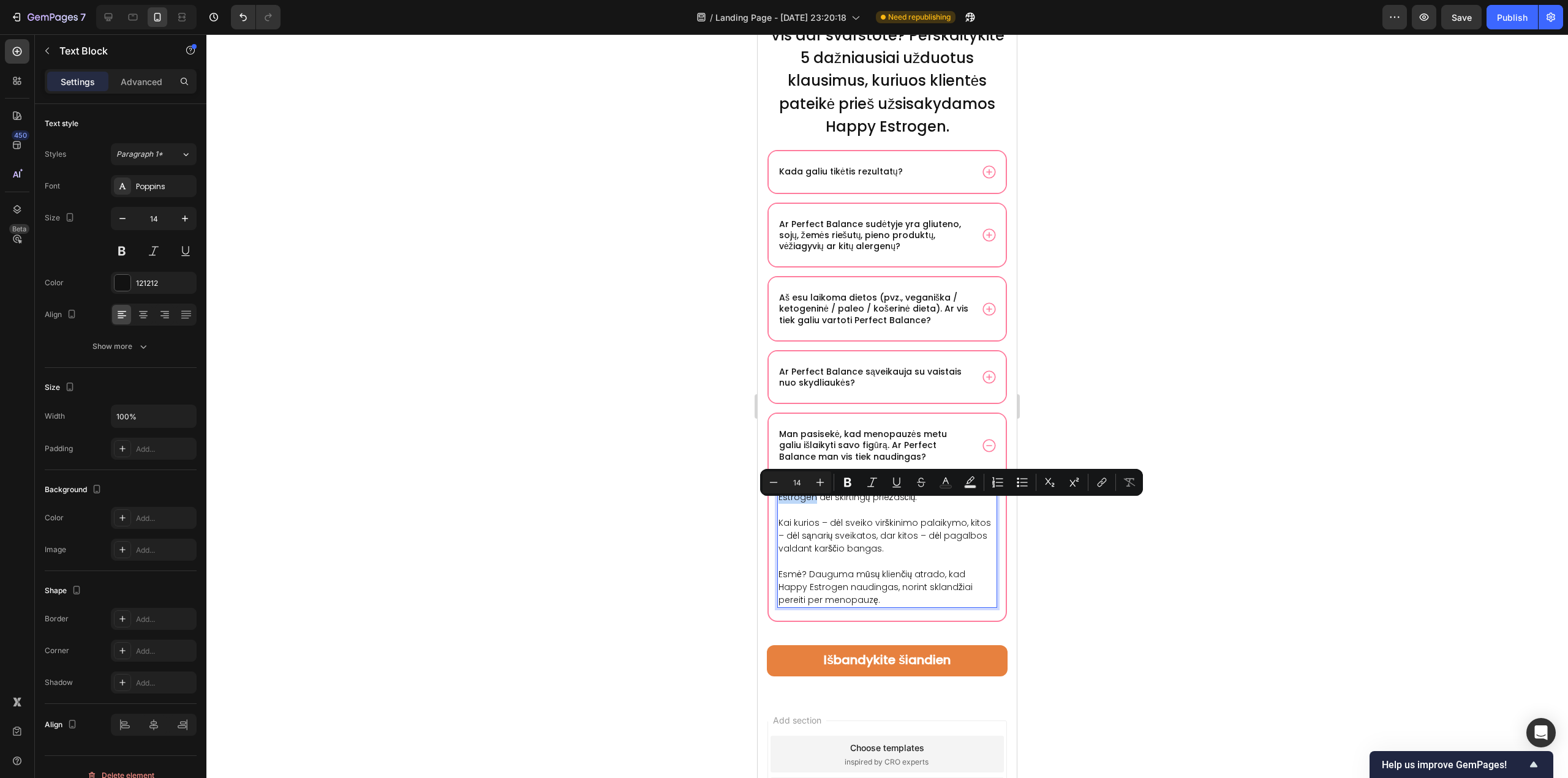
drag, startPoint x: 938, startPoint y: 506, endPoint x: 813, endPoint y: 522, distance: 126.0
click at [813, 504] on p "Tikrai taip! Skirtingos moterys vartoja Happy Estrogen dėl skirtingų priežasčių." at bounding box center [886, 490] width 217 height 26
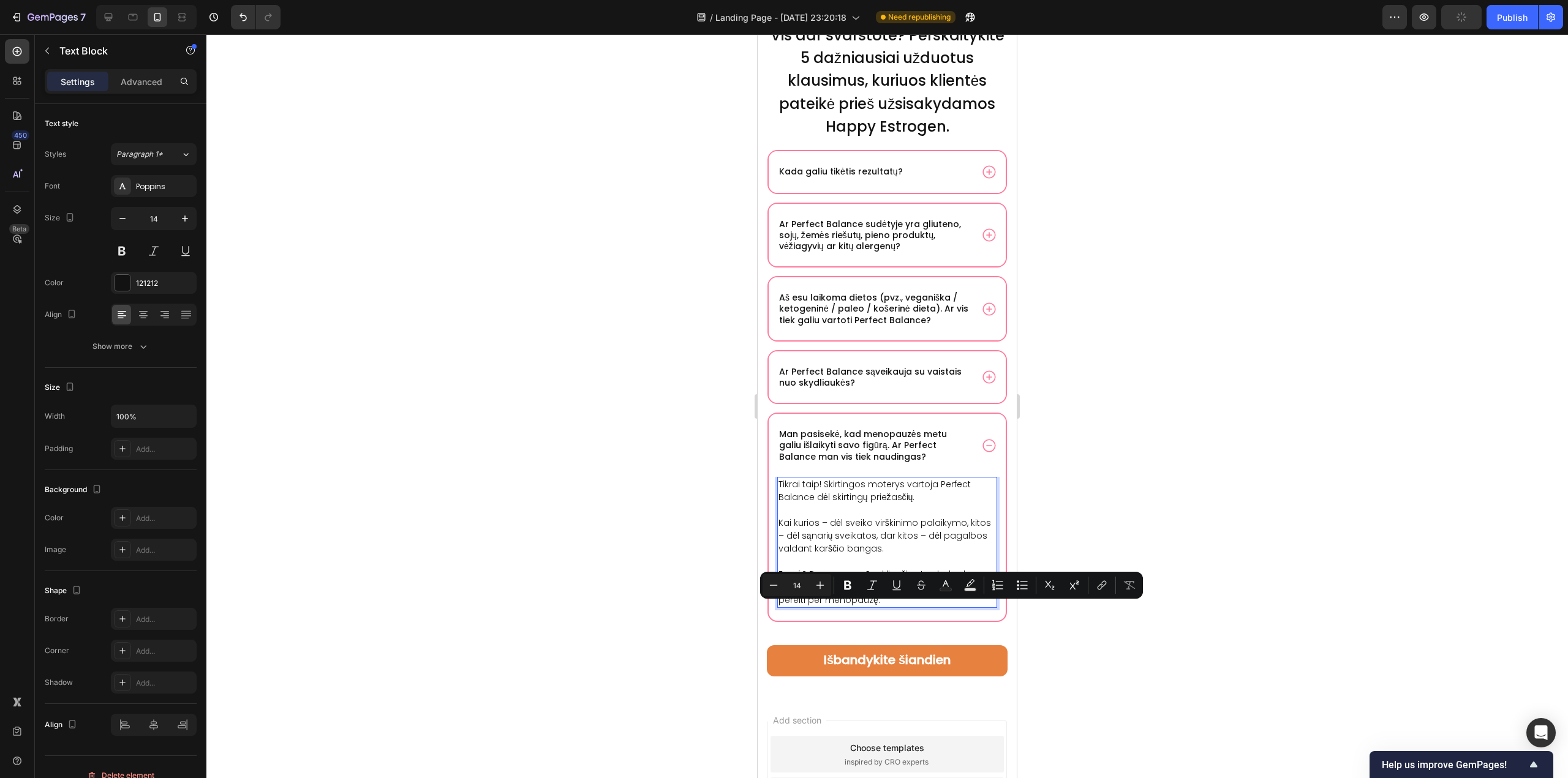
drag, startPoint x: 846, startPoint y: 609, endPoint x: 777, endPoint y: 608, distance: 69.0
click at [777, 608] on div "Tikrai taip! Skirtingos moterys vartoja Perfect Balance dėl skirtingų priežasči…" at bounding box center [887, 543] width 219 height 131
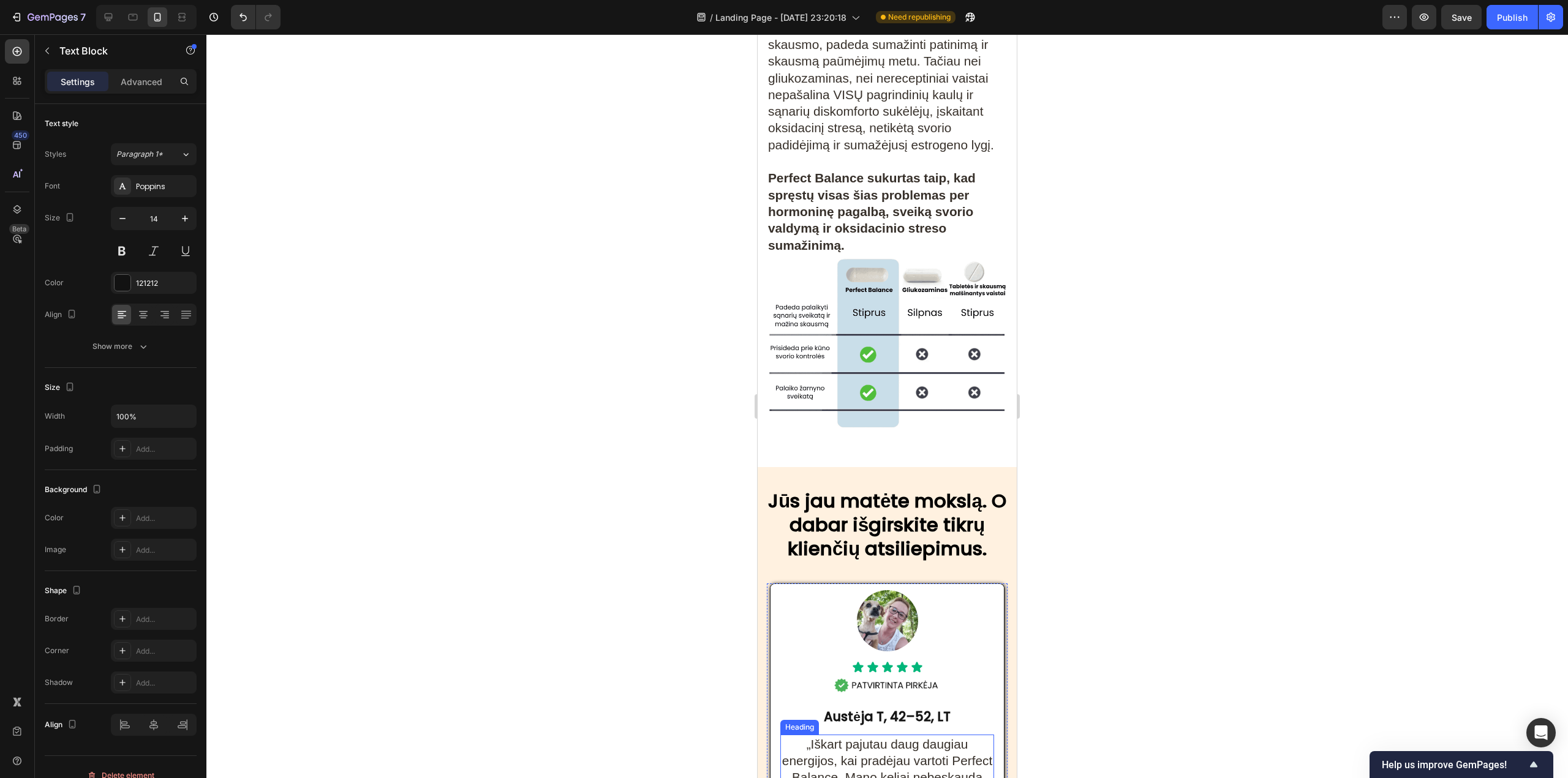
scroll to position [5766, 0]
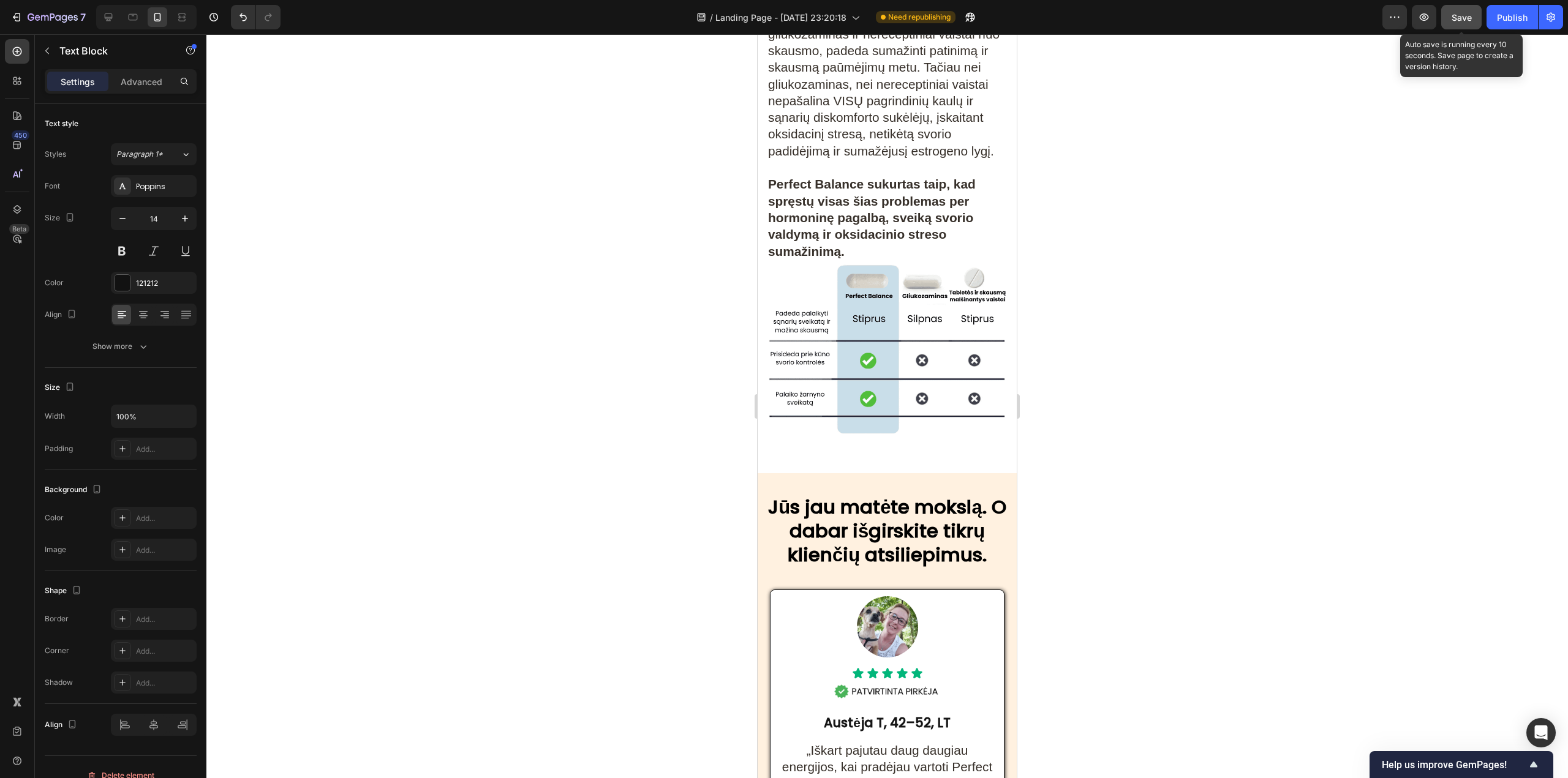
click at [1457, 17] on span "Save" at bounding box center [1462, 17] width 20 height 11
click at [1479, 20] on button "button" at bounding box center [1461, 17] width 41 height 24
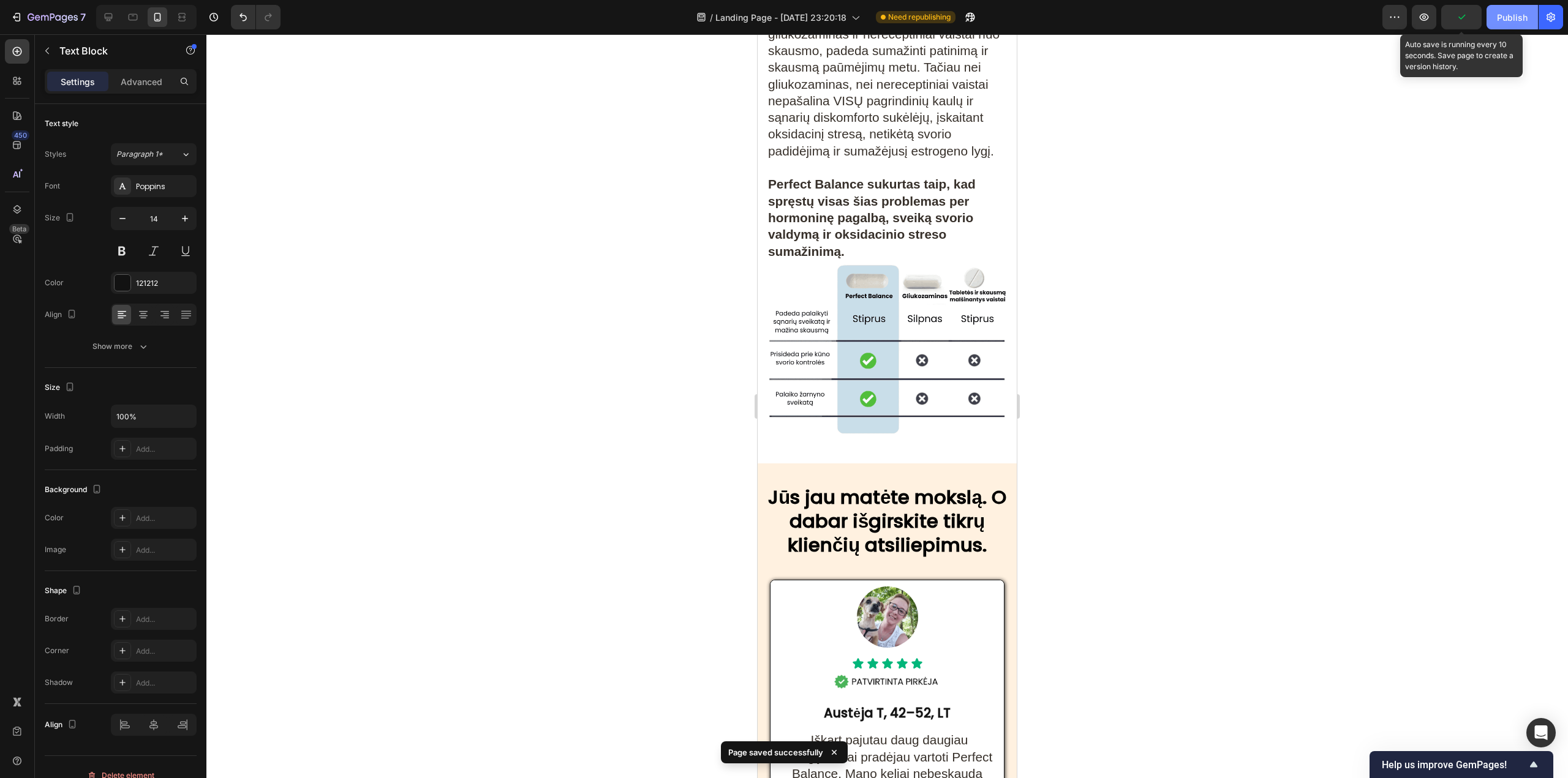
click at [1510, 17] on div "Publish" at bounding box center [1511, 17] width 31 height 12
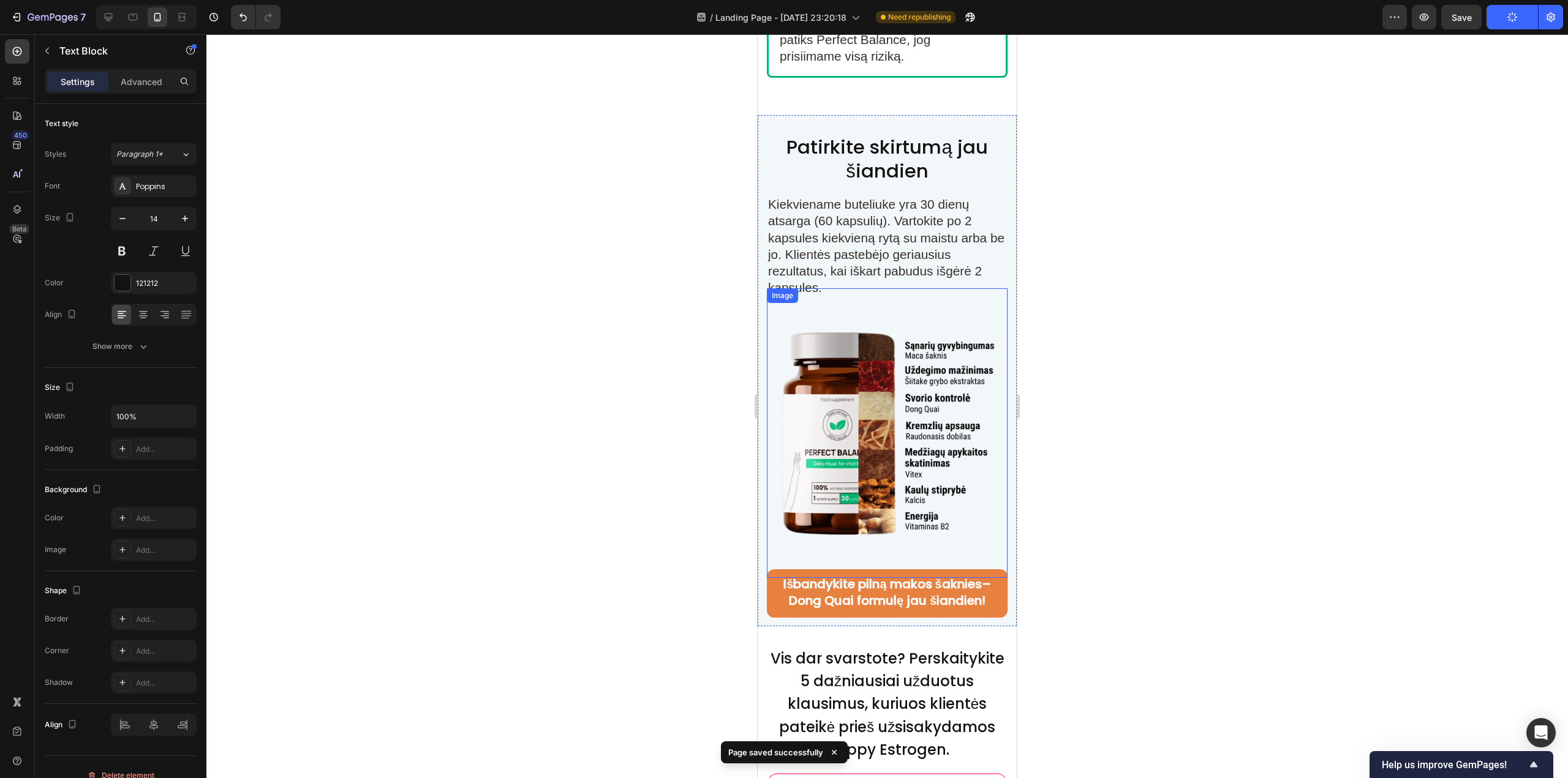
scroll to position [8093, 0]
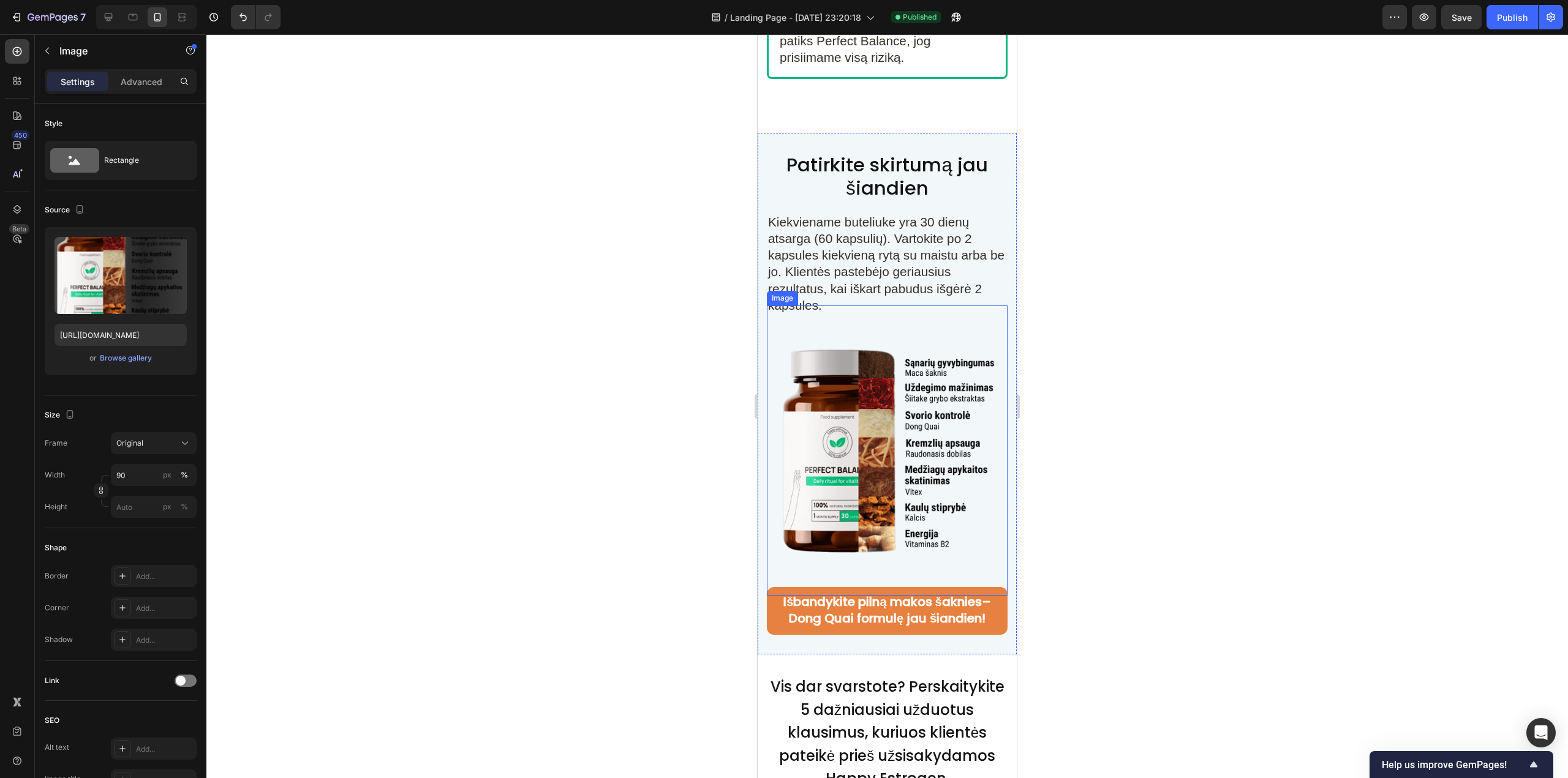
click at [855, 387] on img at bounding box center [887, 451] width 217 height 290
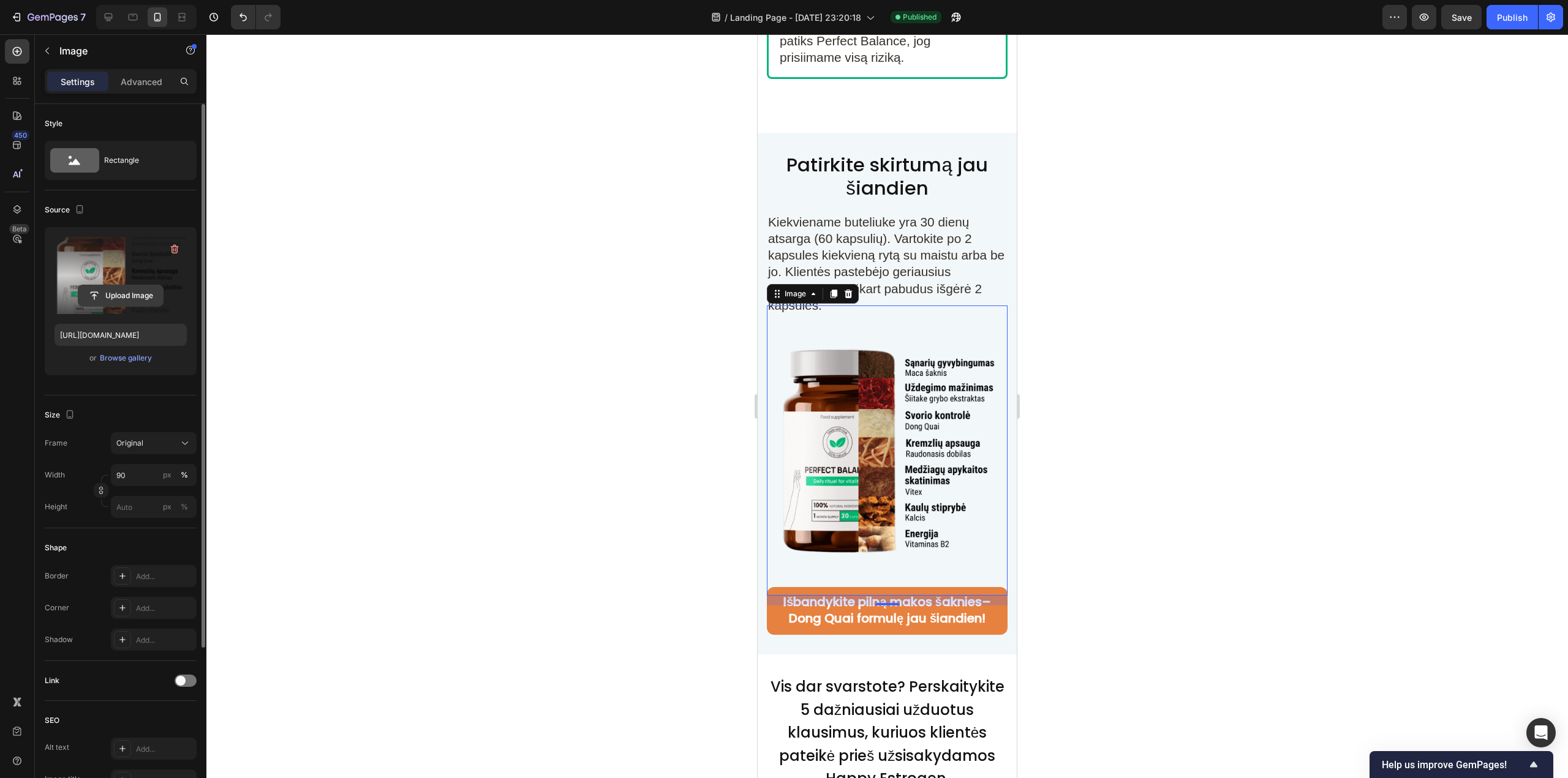
click at [109, 299] on input "file" at bounding box center [121, 295] width 85 height 21
type input "[URL][DOMAIN_NAME]"
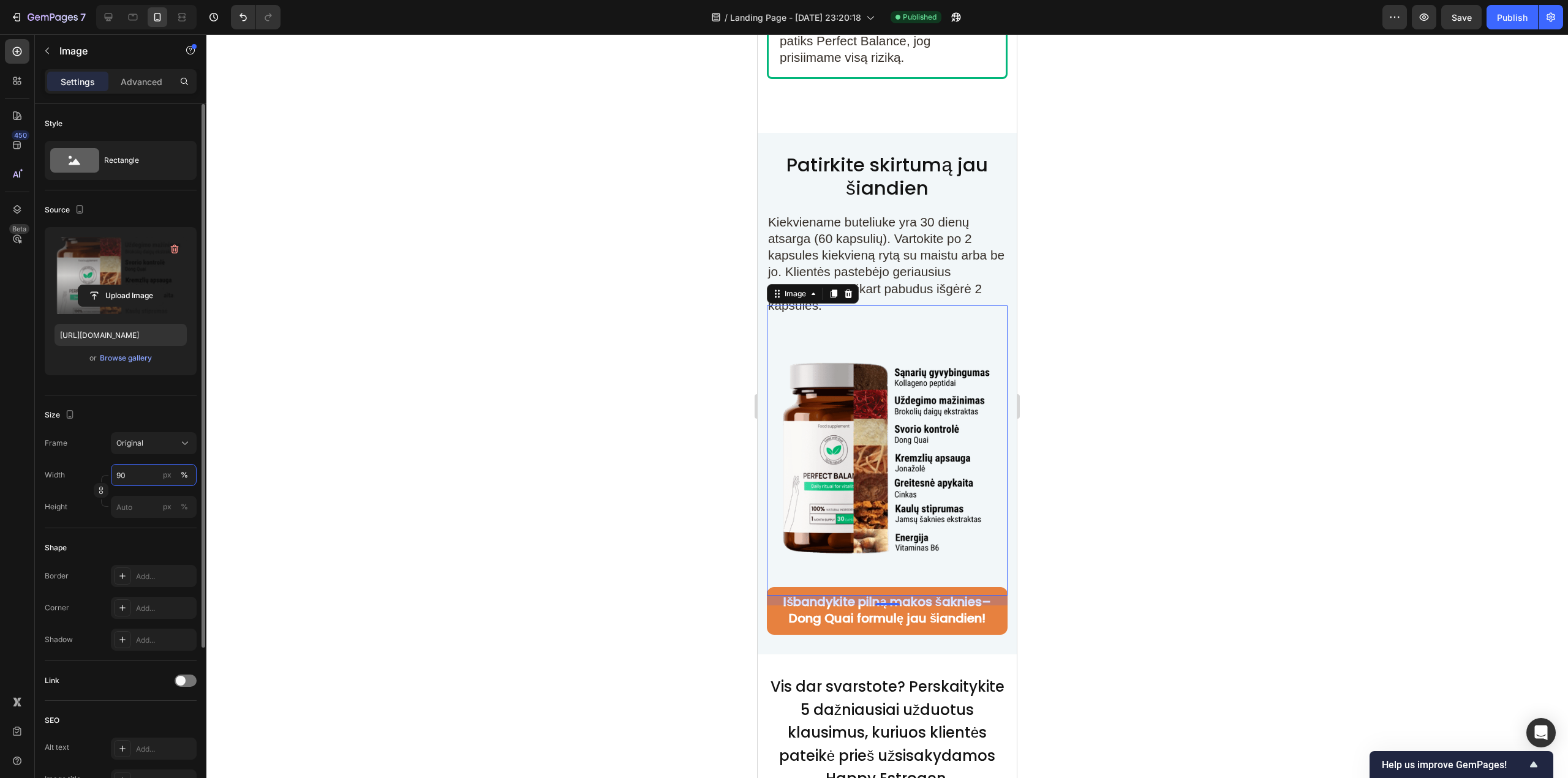
click at [142, 475] on input "90" at bounding box center [153, 475] width 86 height 22
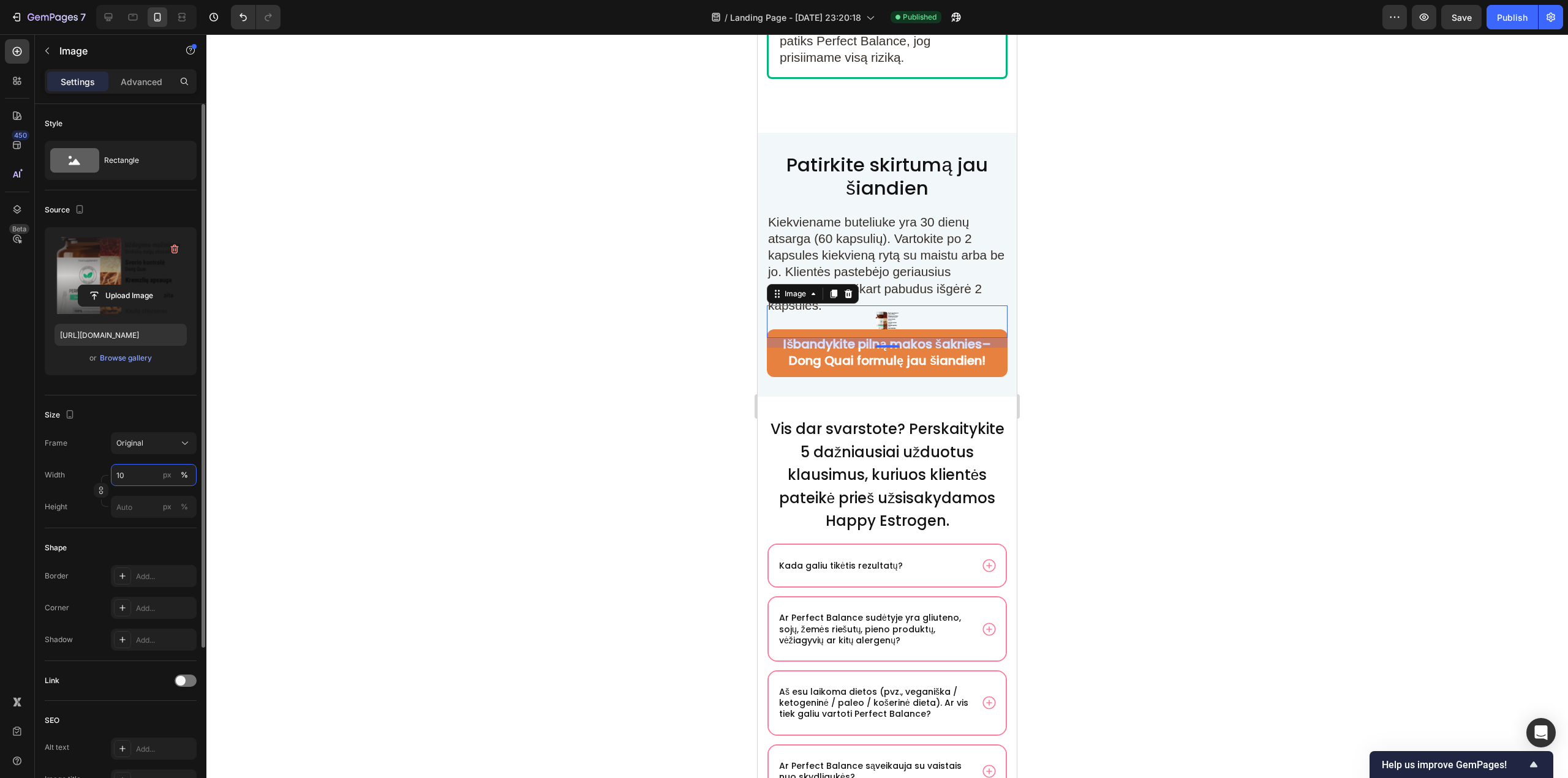
type input "100"
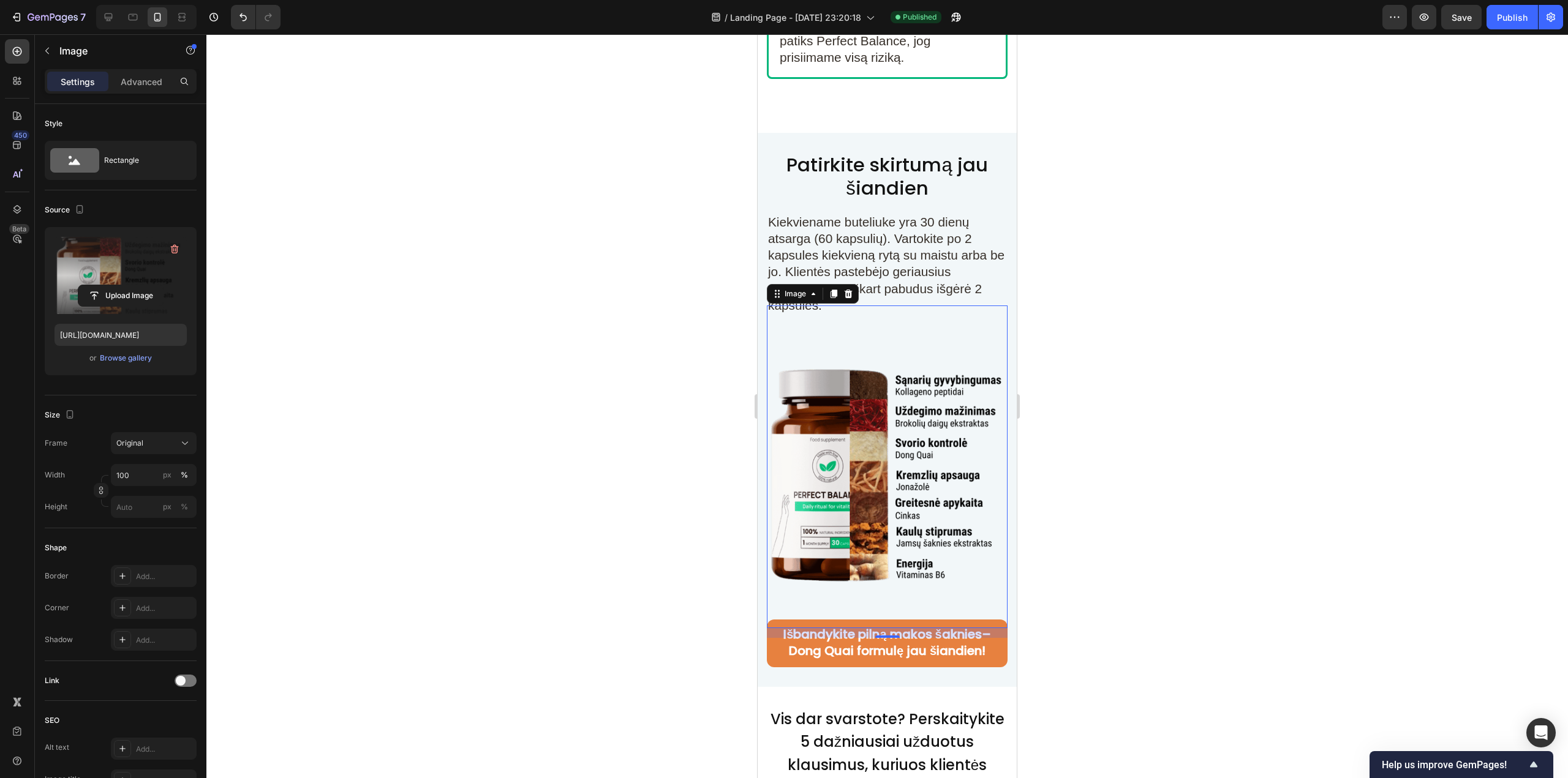
click at [1114, 416] on div at bounding box center [886, 406] width 1361 height 744
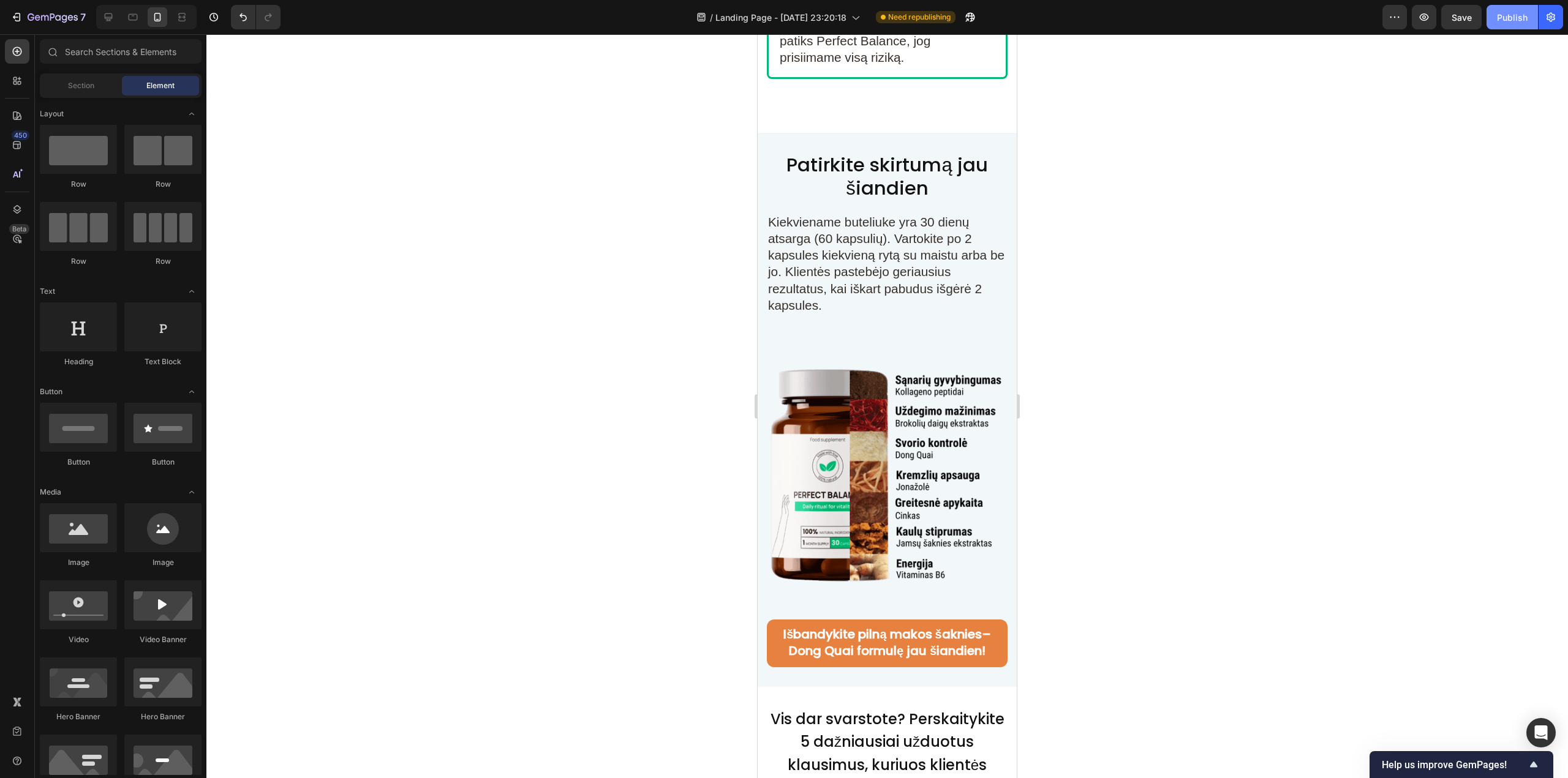
click at [1503, 21] on div "Publish" at bounding box center [1511, 17] width 31 height 12
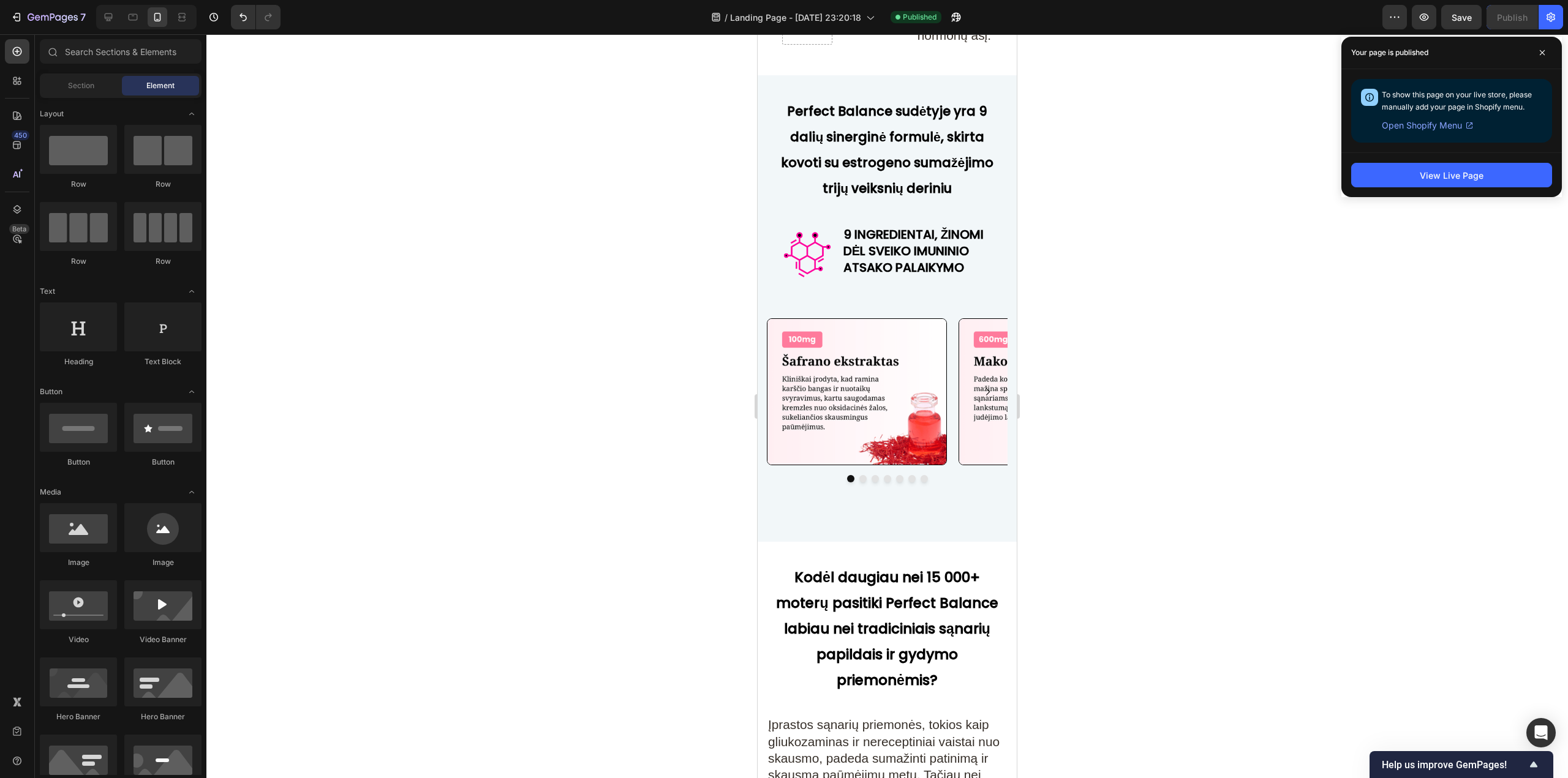
scroll to position [5032, 0]
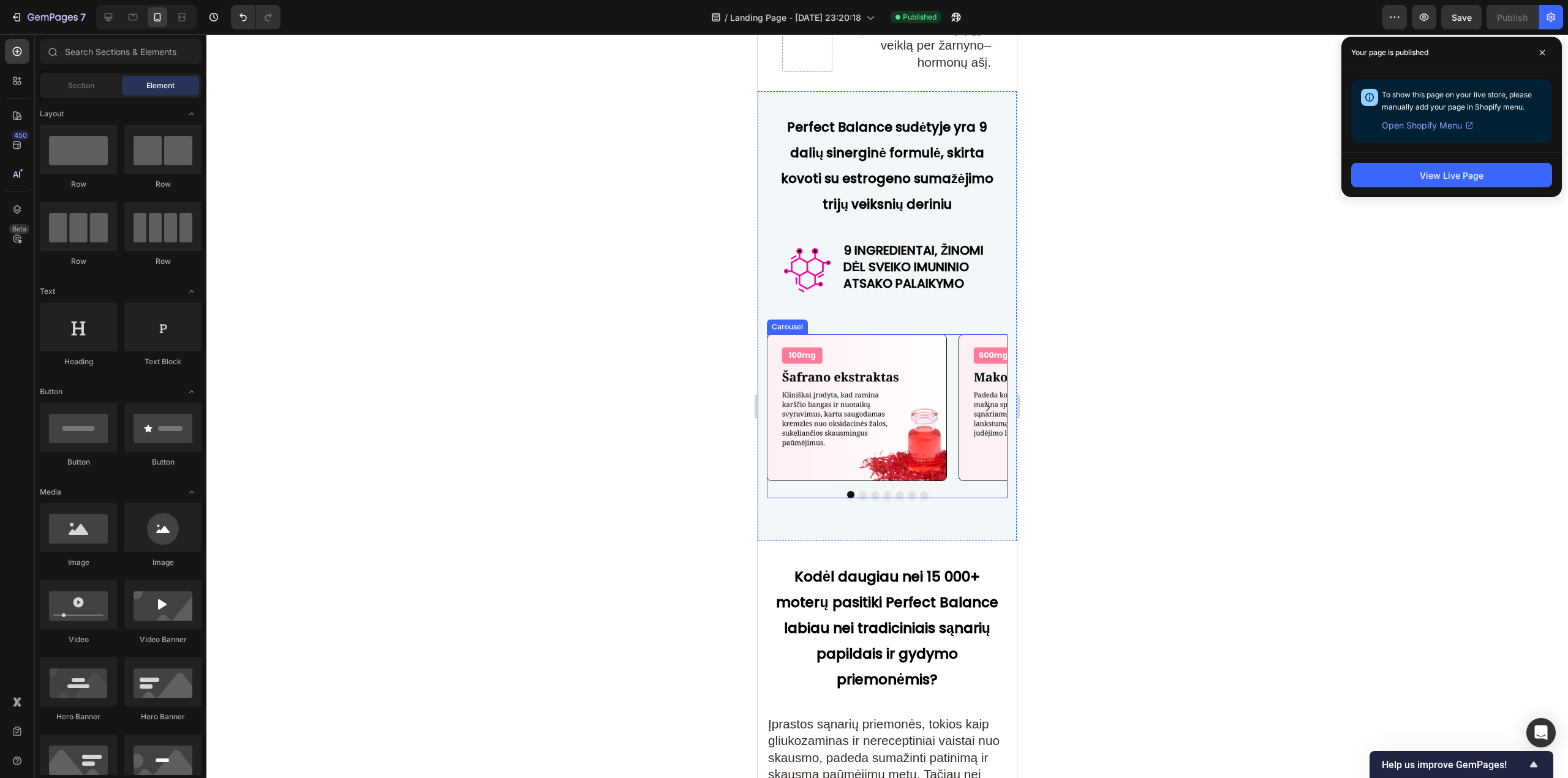
click at [940, 499] on div at bounding box center [886, 495] width 240 height 7
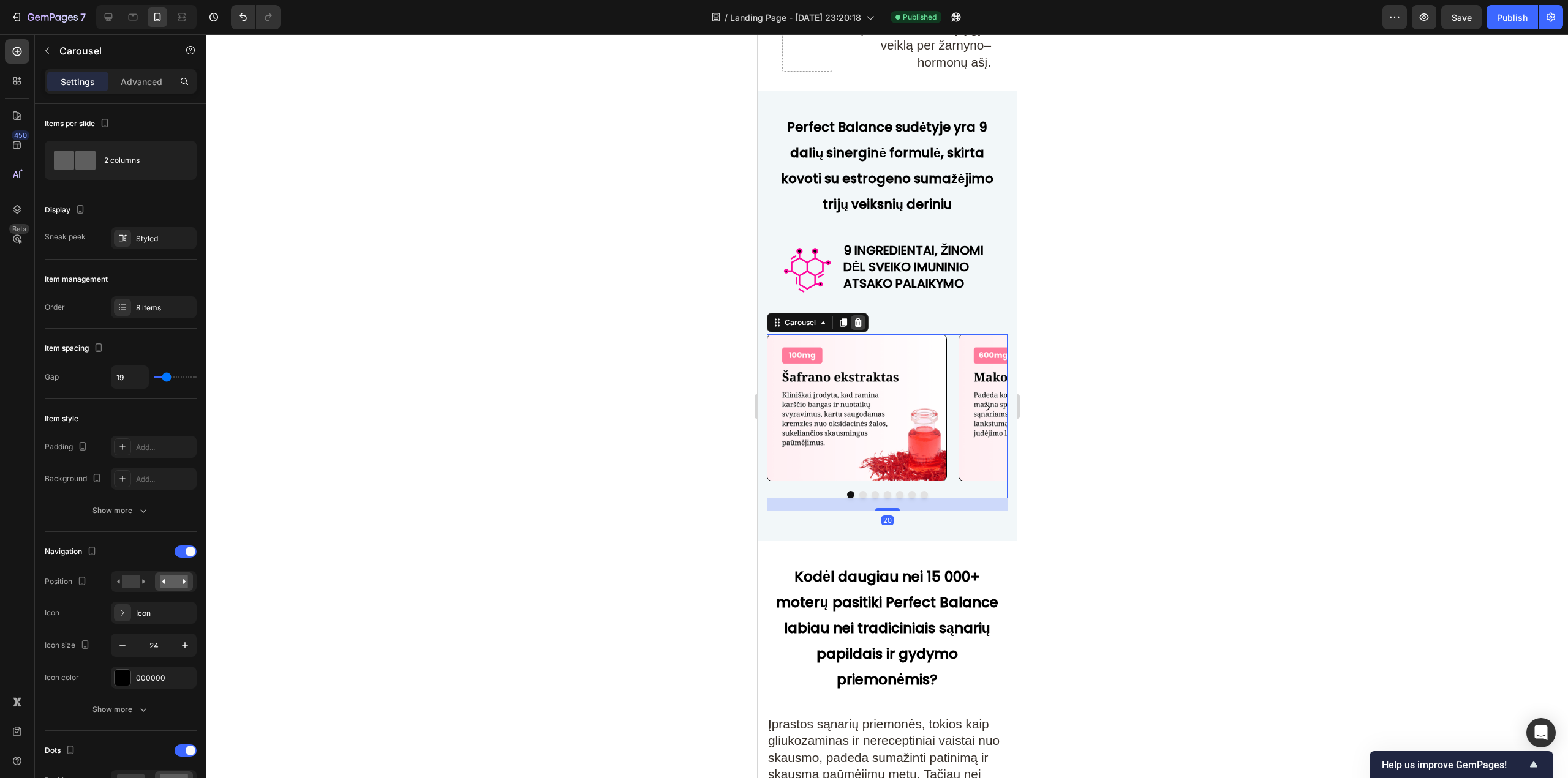
click at [857, 327] on icon at bounding box center [858, 323] width 10 height 10
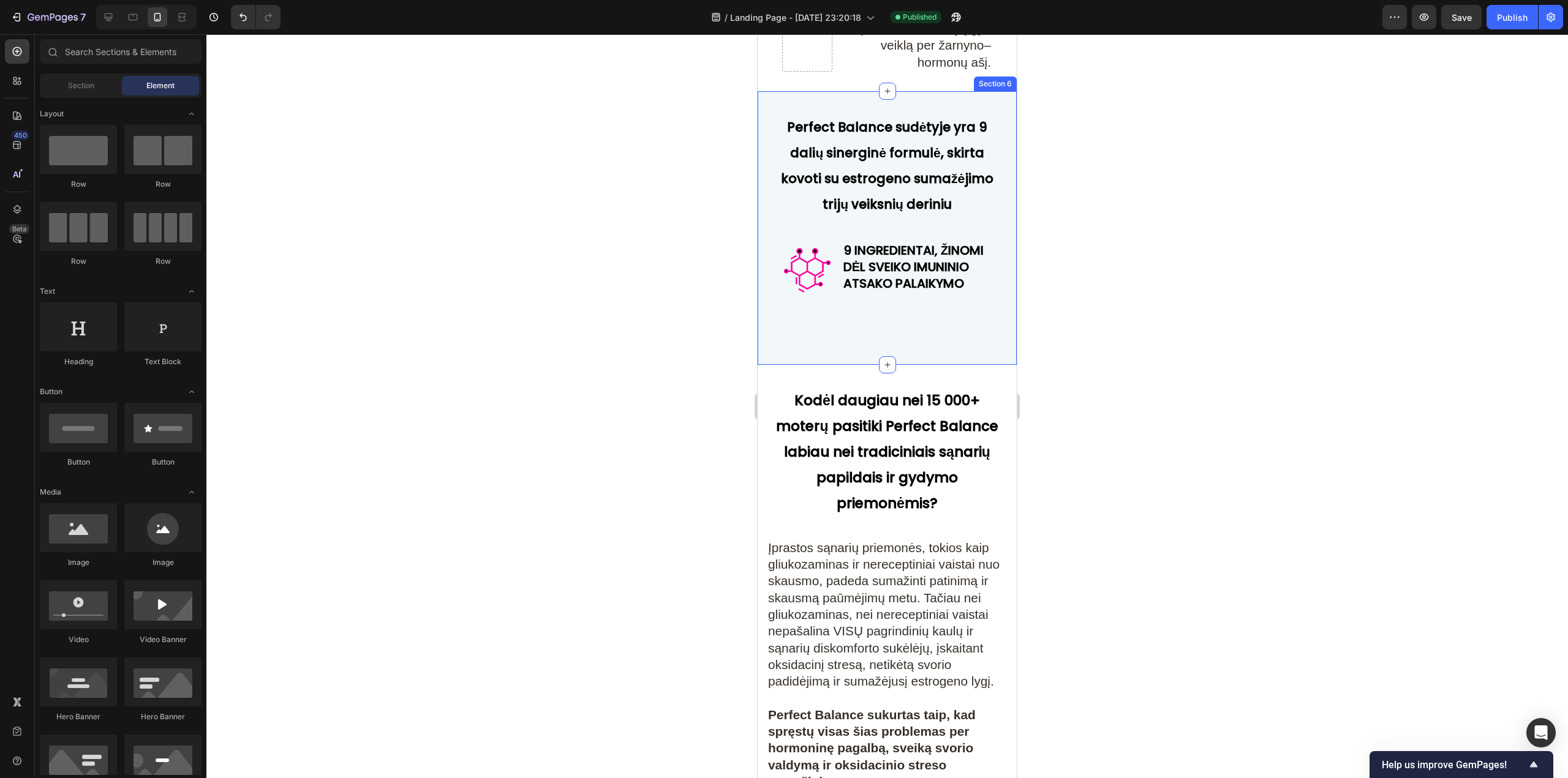
click at [871, 334] on div "Perfect Balance sudėtyje yra 9 dalių sinerginė formulė, skirta kovoti su estrog…" at bounding box center [886, 222] width 240 height 224
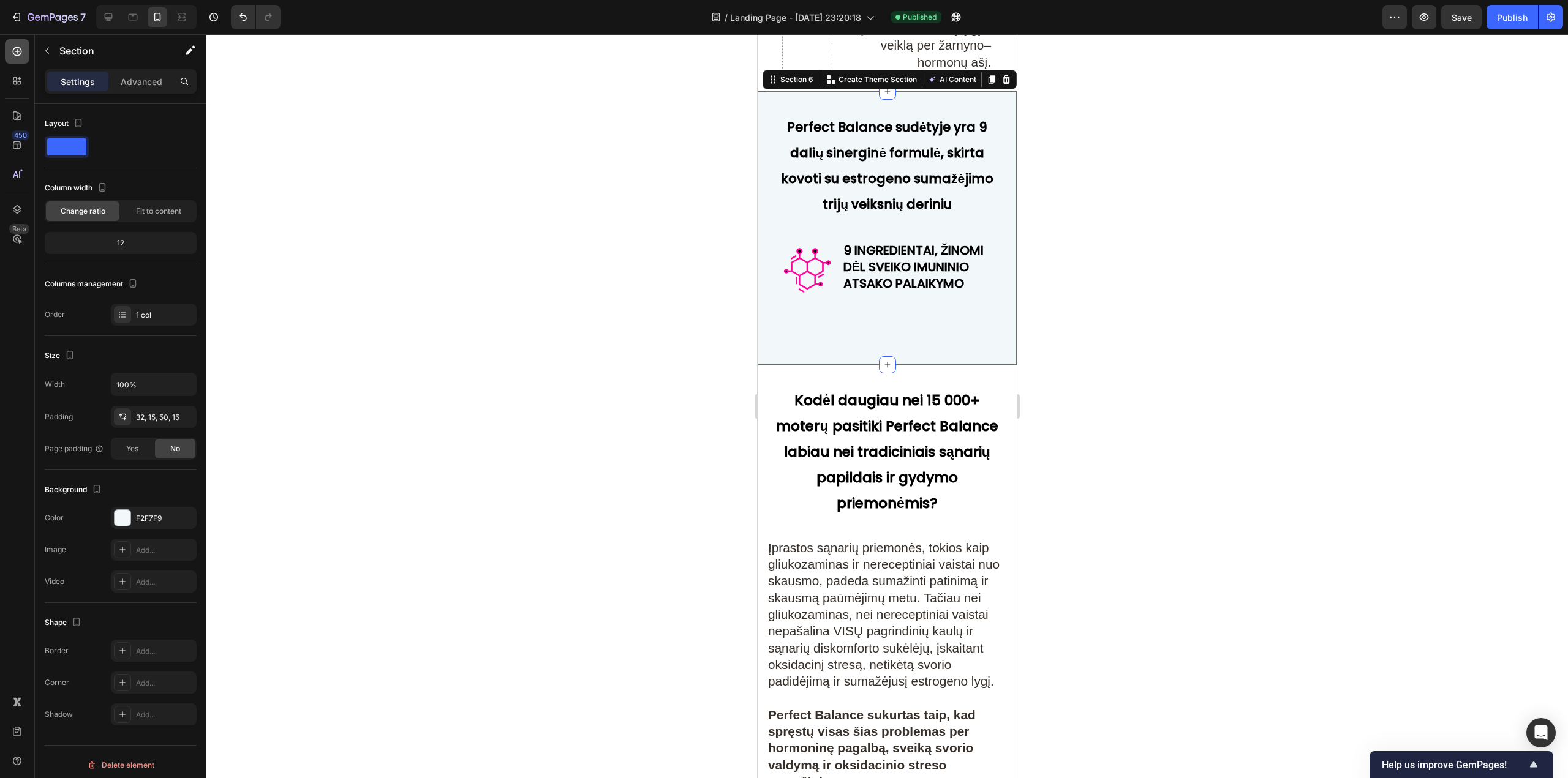
click at [6, 51] on div at bounding box center [17, 51] width 24 height 24
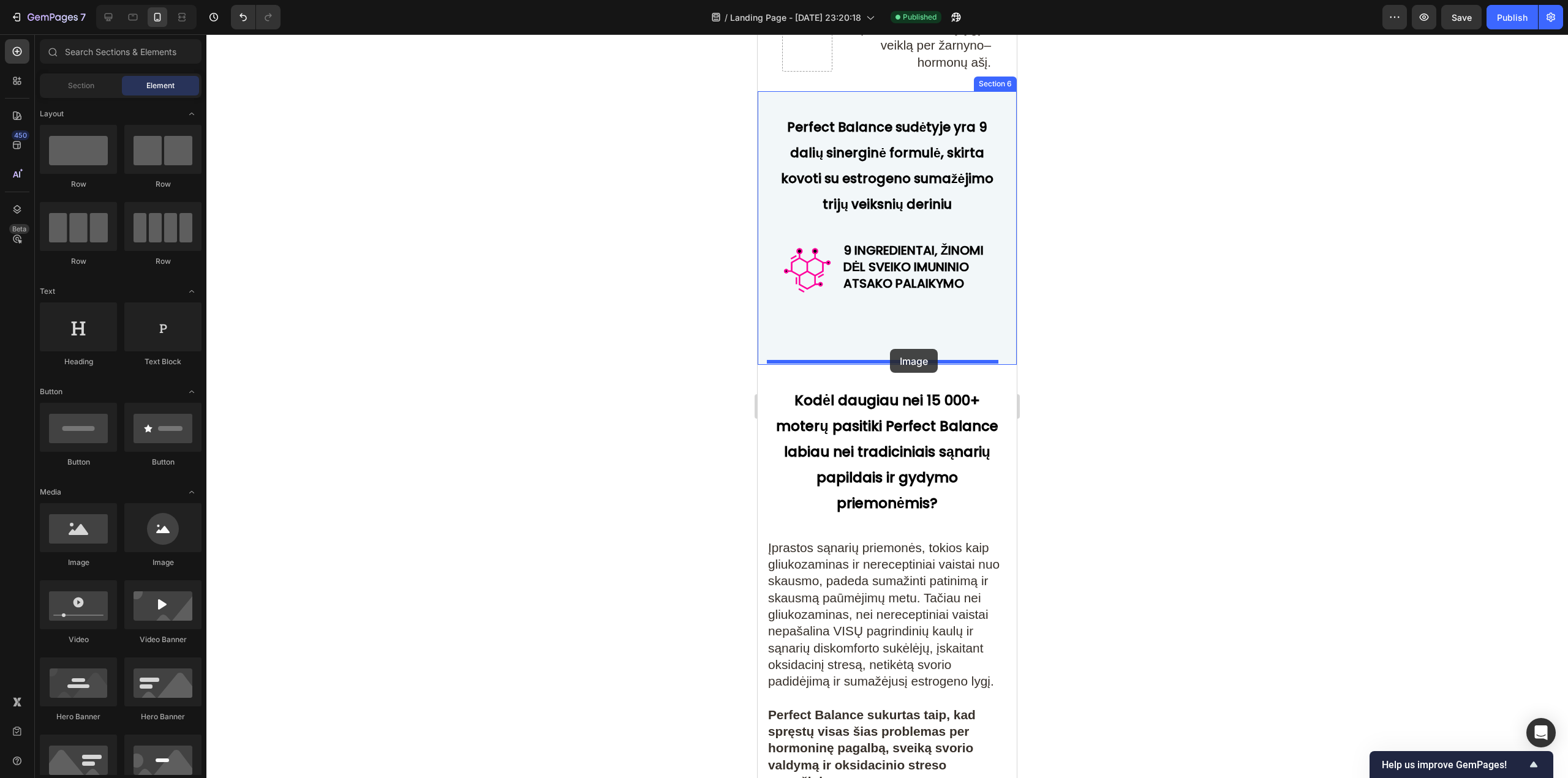
drag, startPoint x: 822, startPoint y: 559, endPoint x: 890, endPoint y: 349, distance: 220.7
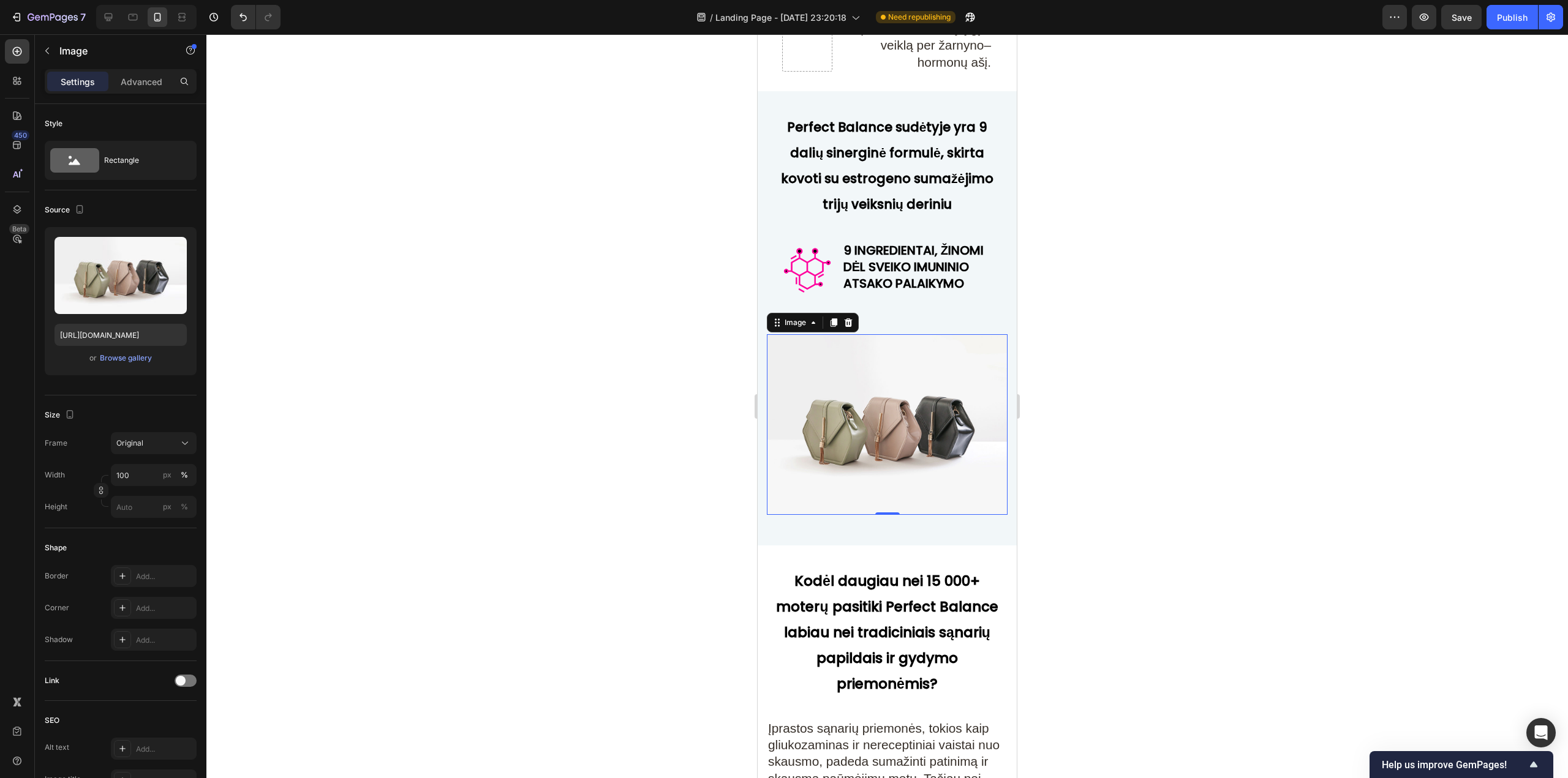
drag, startPoint x: 946, startPoint y: 775, endPoint x: 1610, endPoint y: 323, distance: 803.2
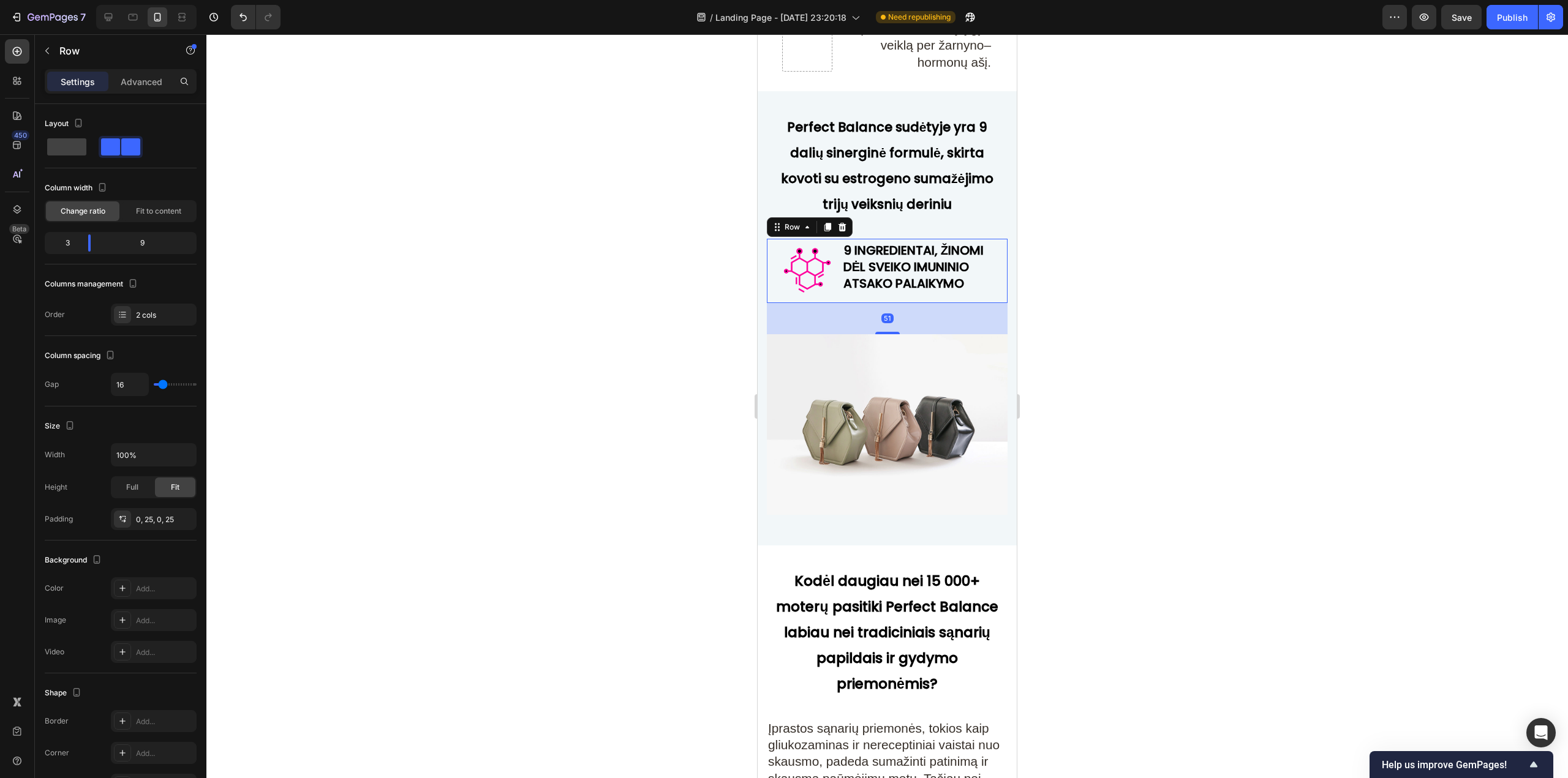
click at [831, 303] on div "Image 9 INGREDIENTAI, ŽINOMI DĖL SVEIKO IMUNINIO ATSAKO PALAIKYMO Heading Row 51" at bounding box center [886, 270] width 240 height 64
click at [841, 232] on icon at bounding box center [842, 227] width 10 height 10
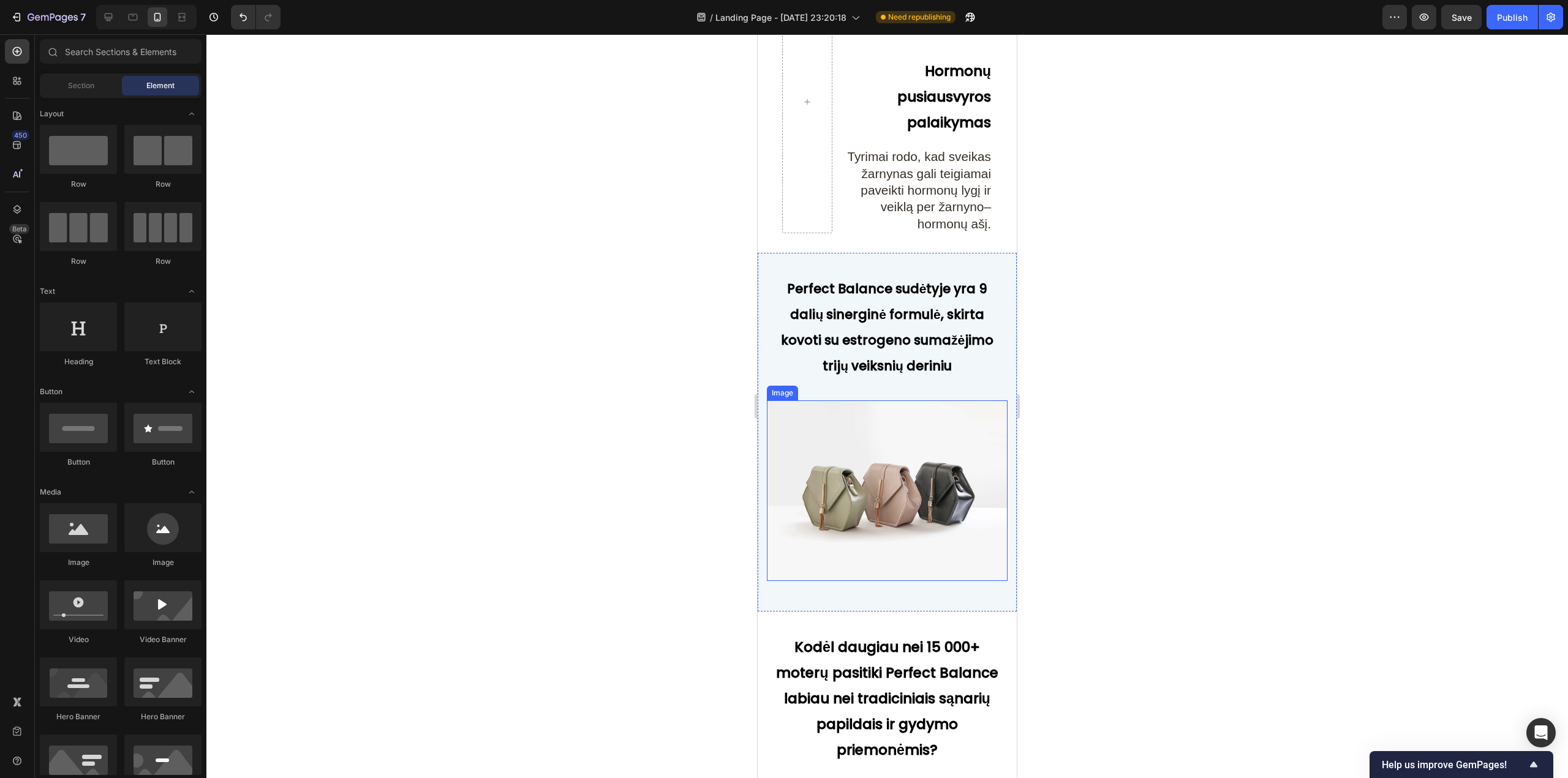
scroll to position [4848, 0]
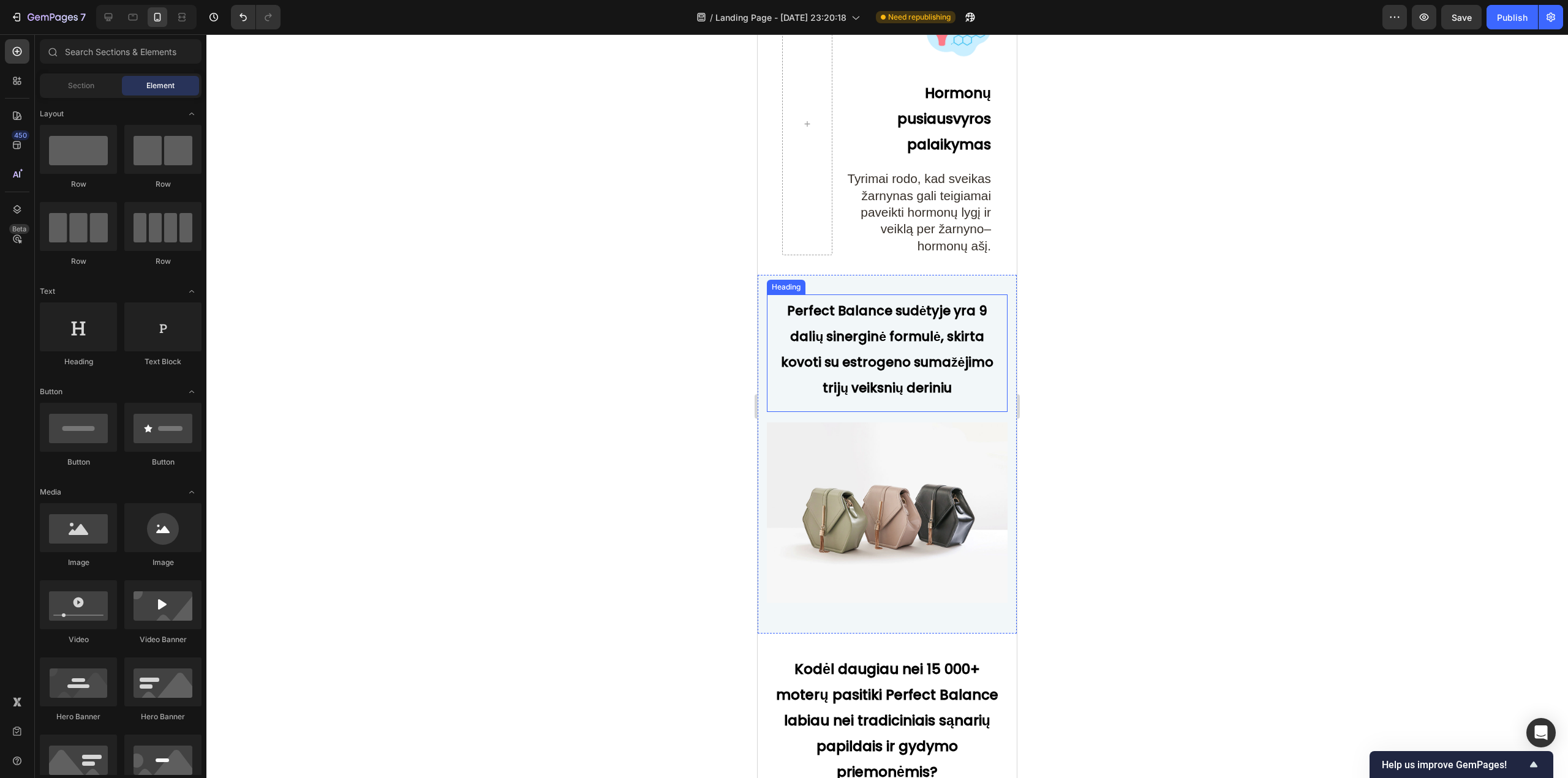
click at [875, 373] on strong "Perfect Balance sudėtyje yra 9 dalių sinerginė formulė, skirta kovoti su estrog…" at bounding box center [887, 349] width 213 height 95
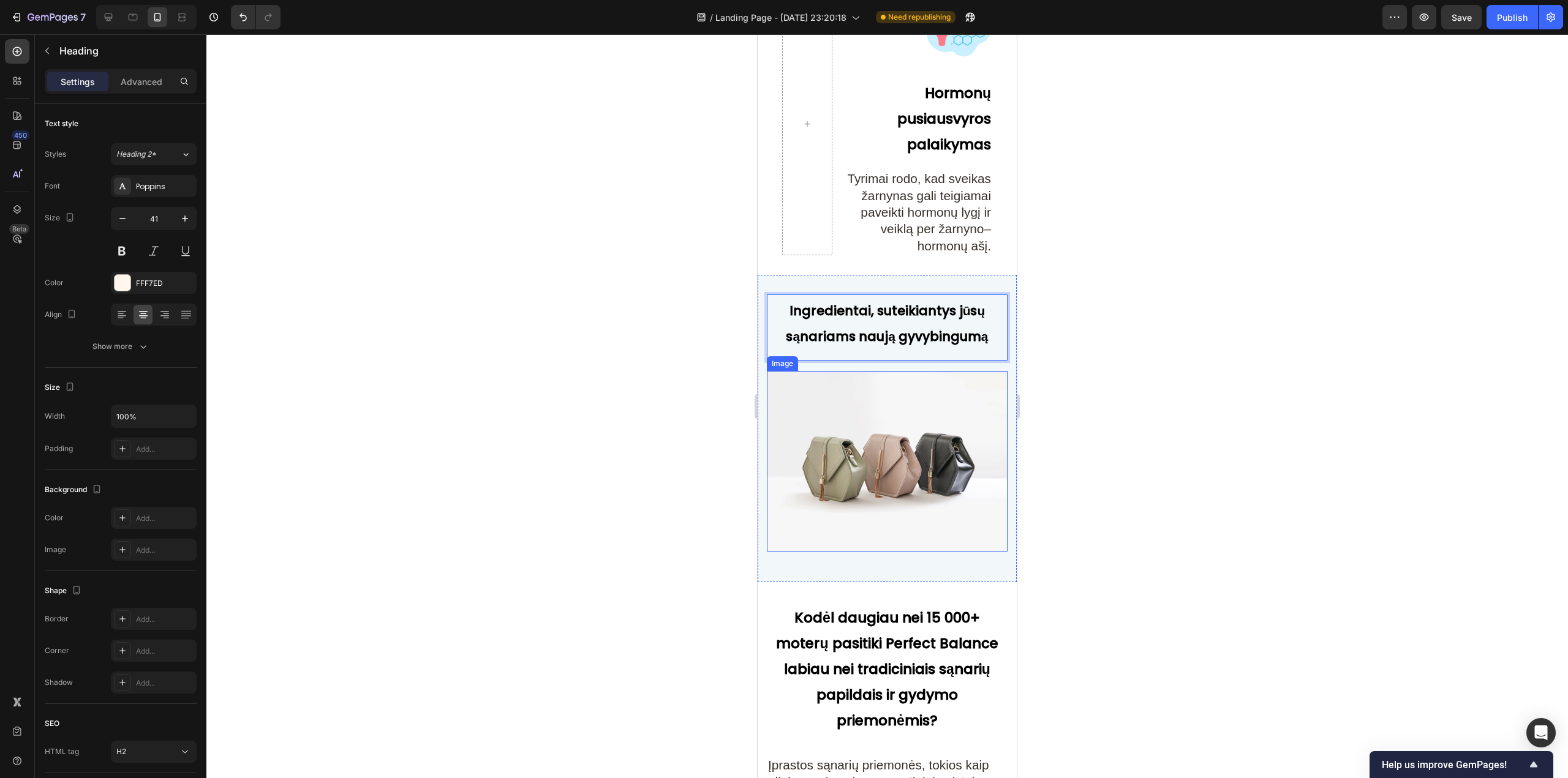
click at [885, 436] on img at bounding box center [886, 460] width 240 height 180
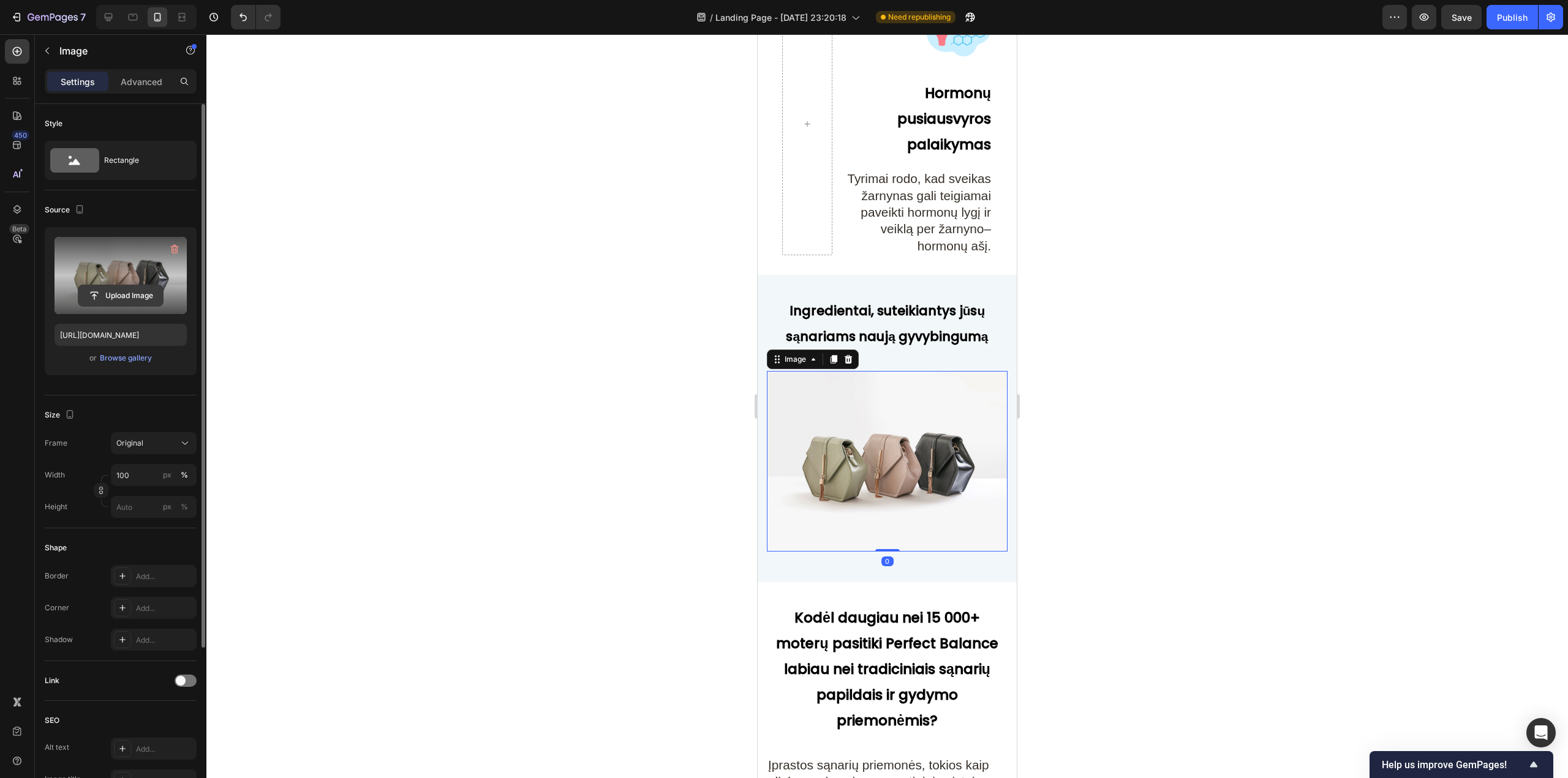
click at [134, 297] on input "file" at bounding box center [121, 295] width 85 height 21
type input "[URL][DOMAIN_NAME]"
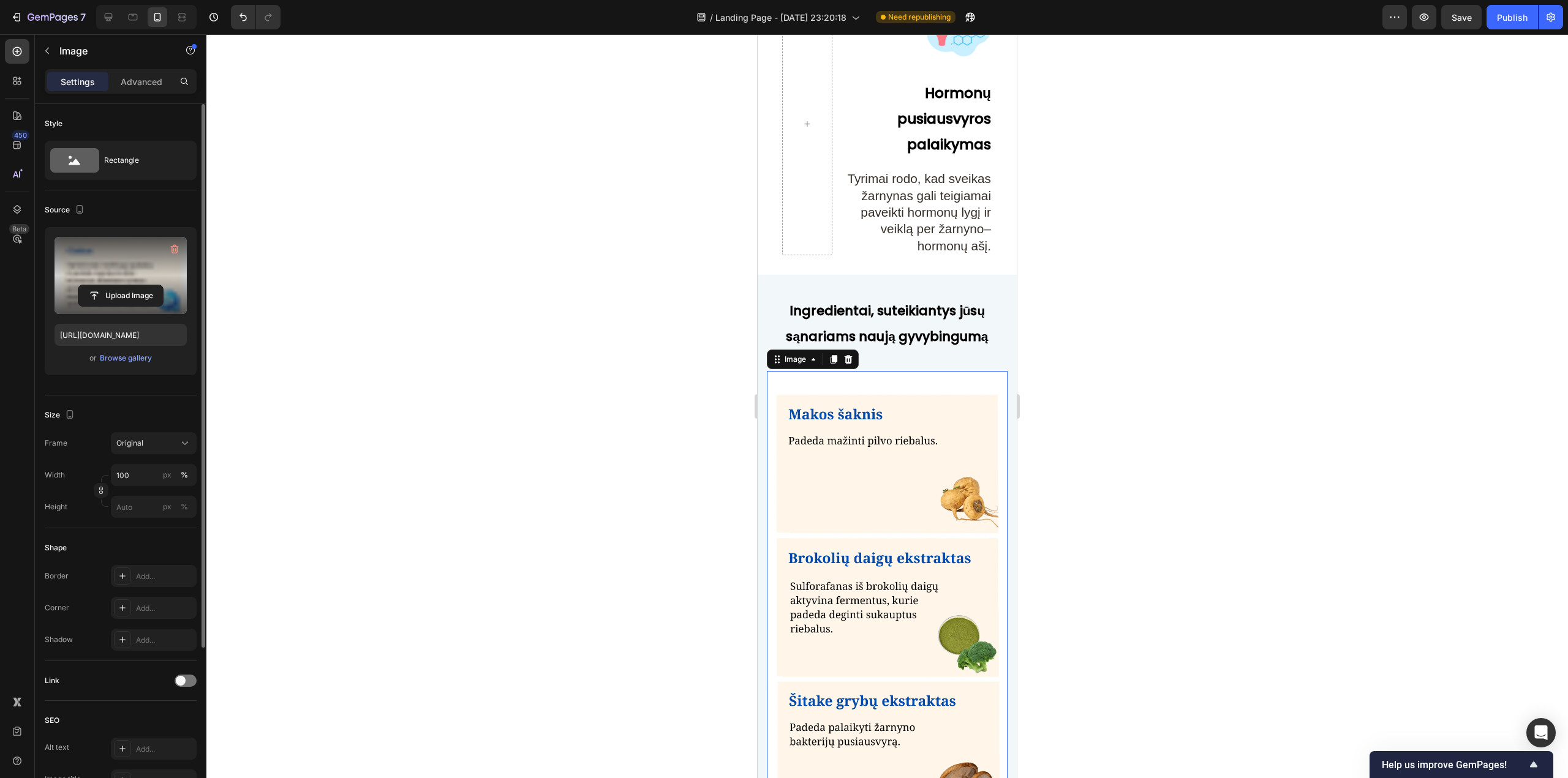
click at [715, 495] on div at bounding box center [886, 406] width 1361 height 744
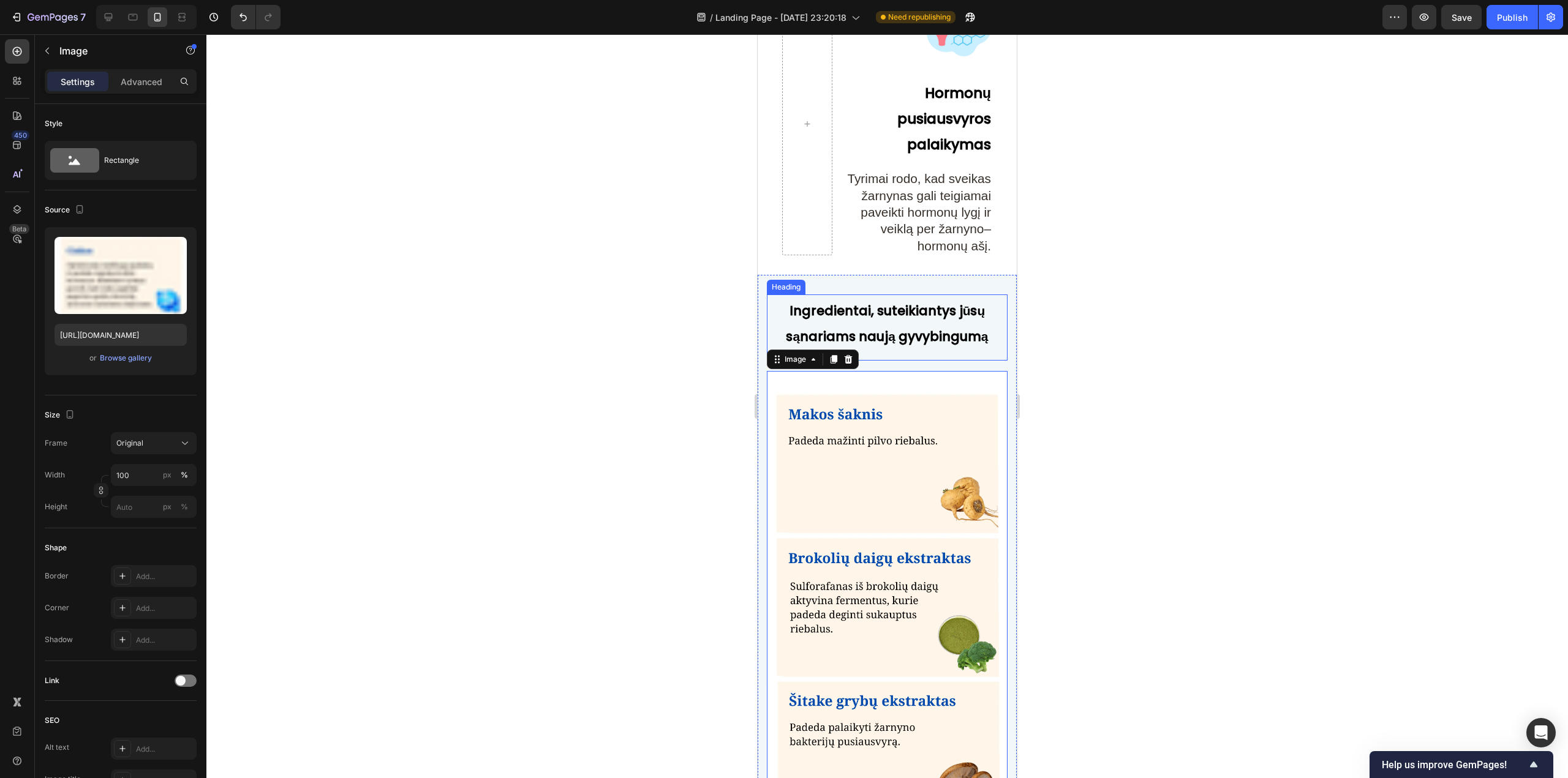
click at [877, 361] on div "⁠⁠⁠⁠⁠⁠⁠ Ingredientai, suteikiantys jūsų sąnariams naują gyvybingumą Heading" at bounding box center [886, 327] width 240 height 66
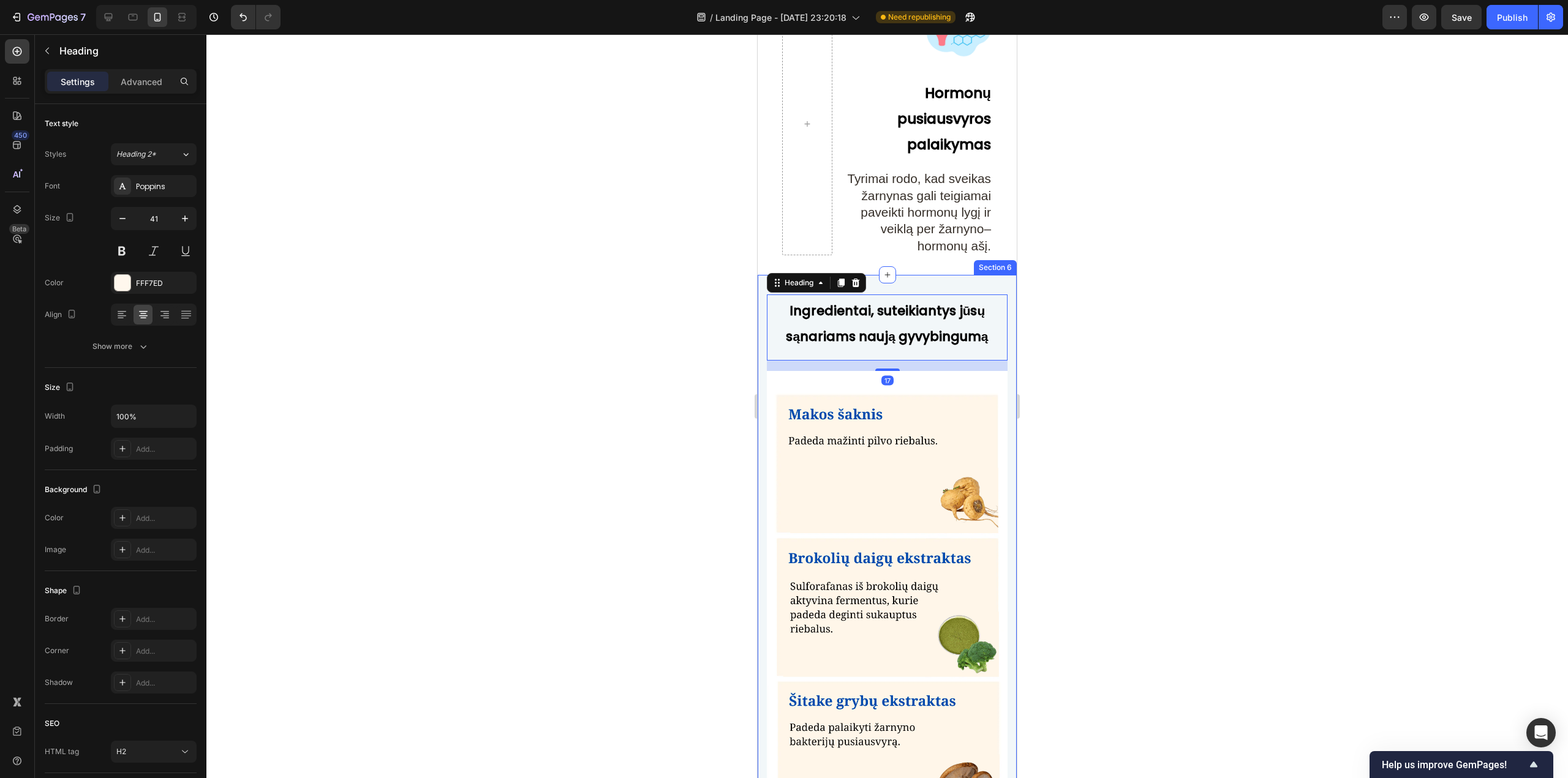
click at [1093, 371] on div at bounding box center [886, 406] width 1361 height 744
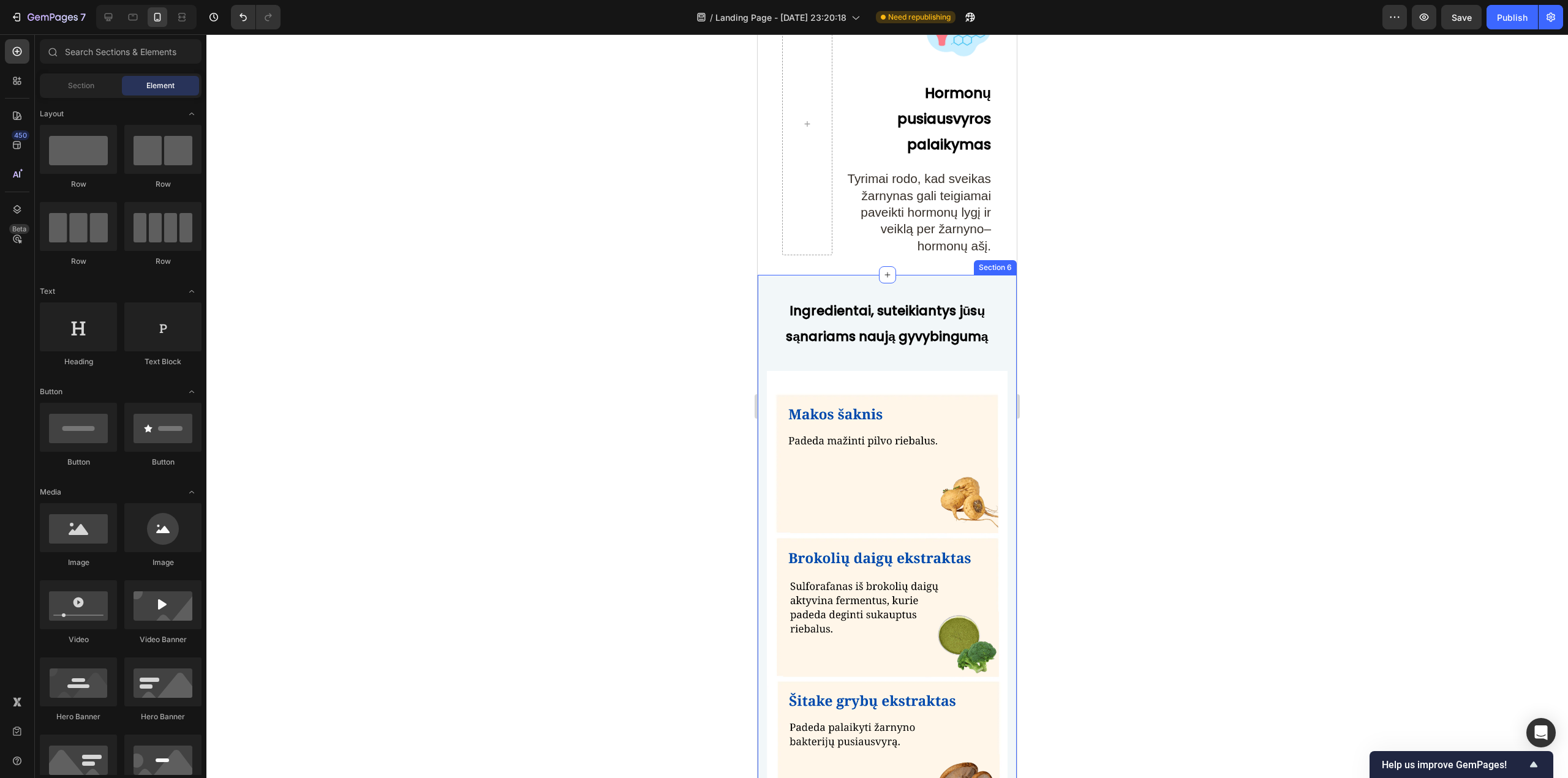
click at [1141, 367] on div at bounding box center [886, 406] width 1361 height 744
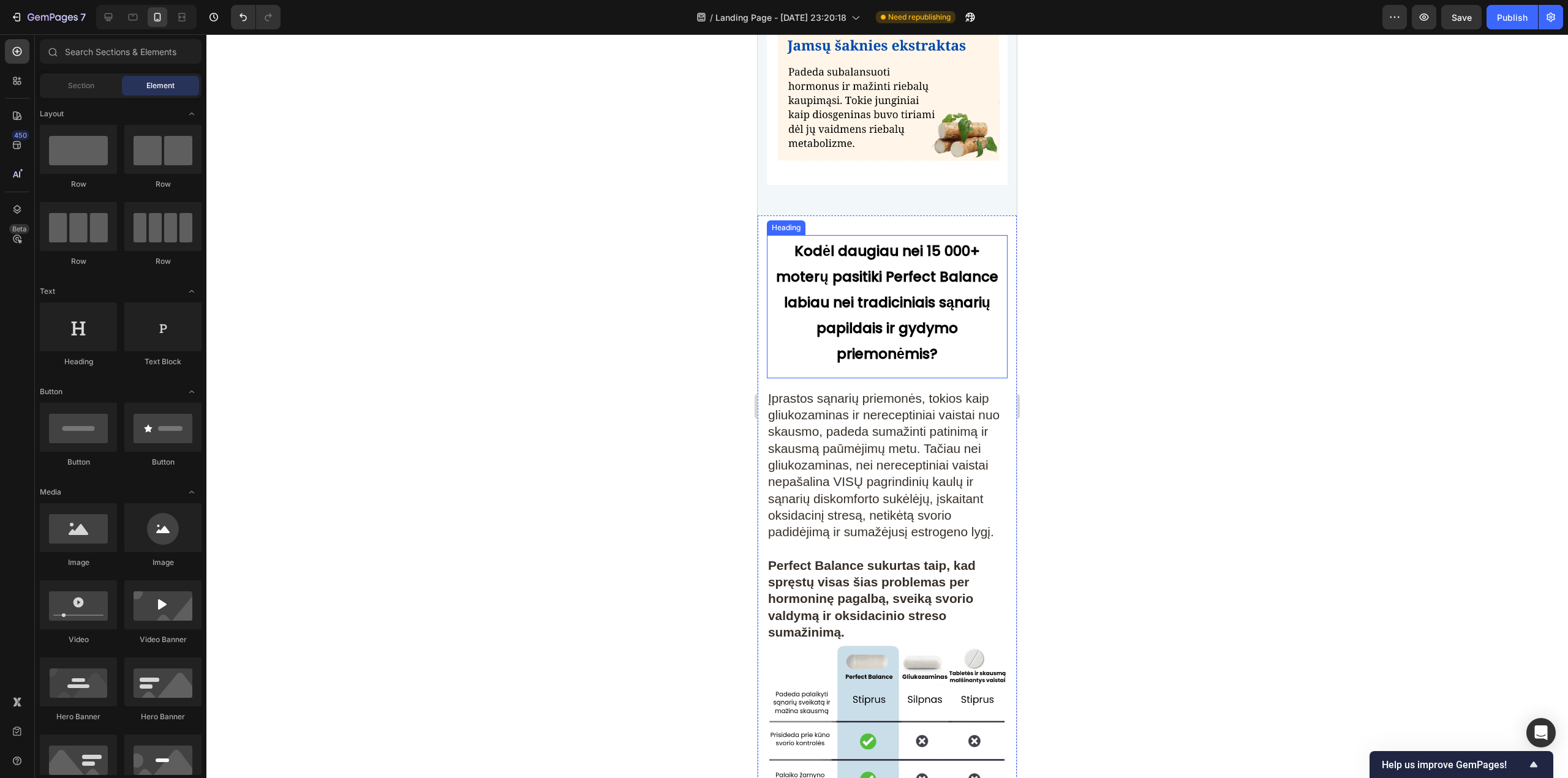
scroll to position [6379, 0]
click at [1507, 18] on div "Publish" at bounding box center [1511, 17] width 31 height 12
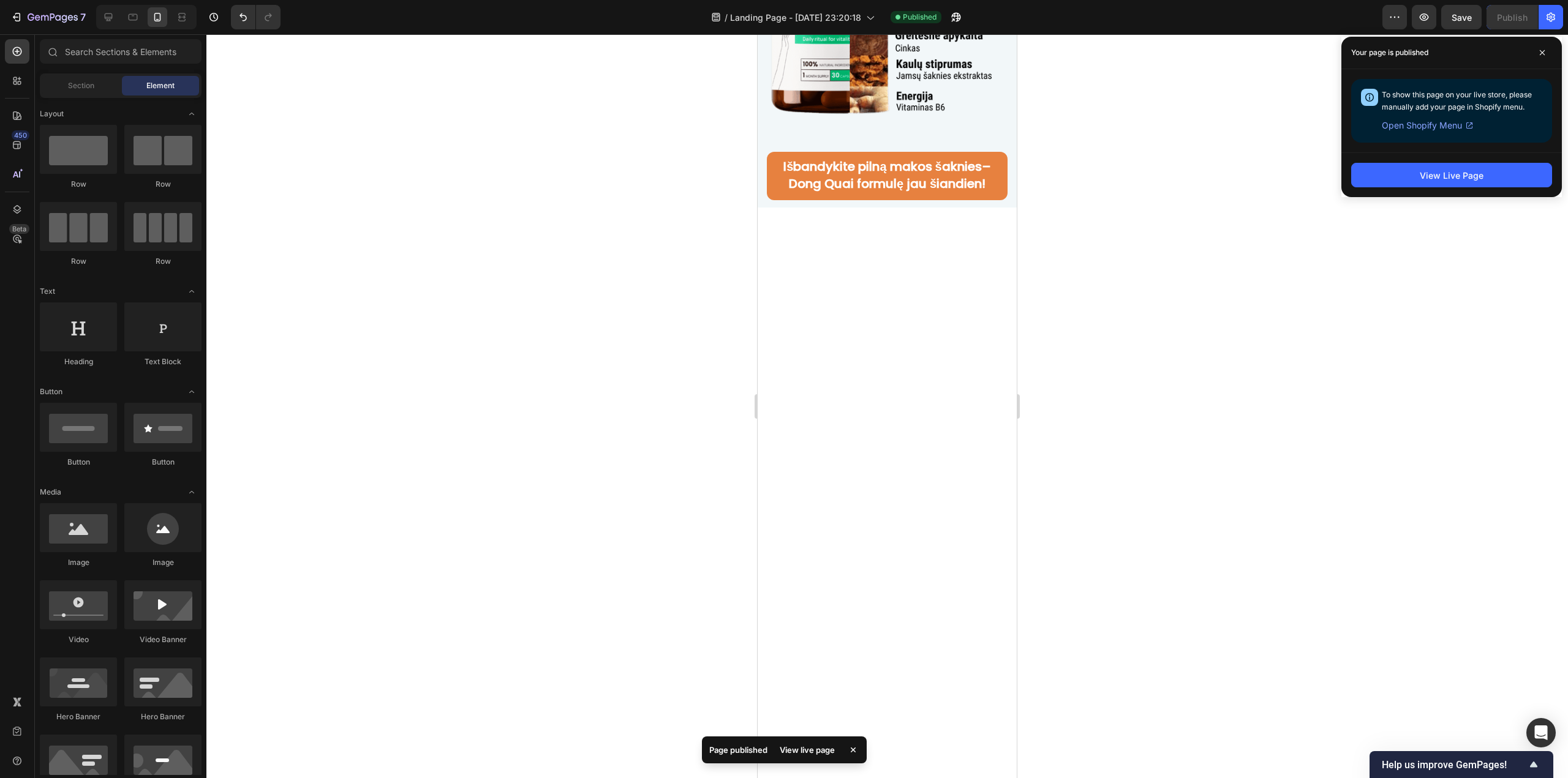
scroll to position [8432, 0]
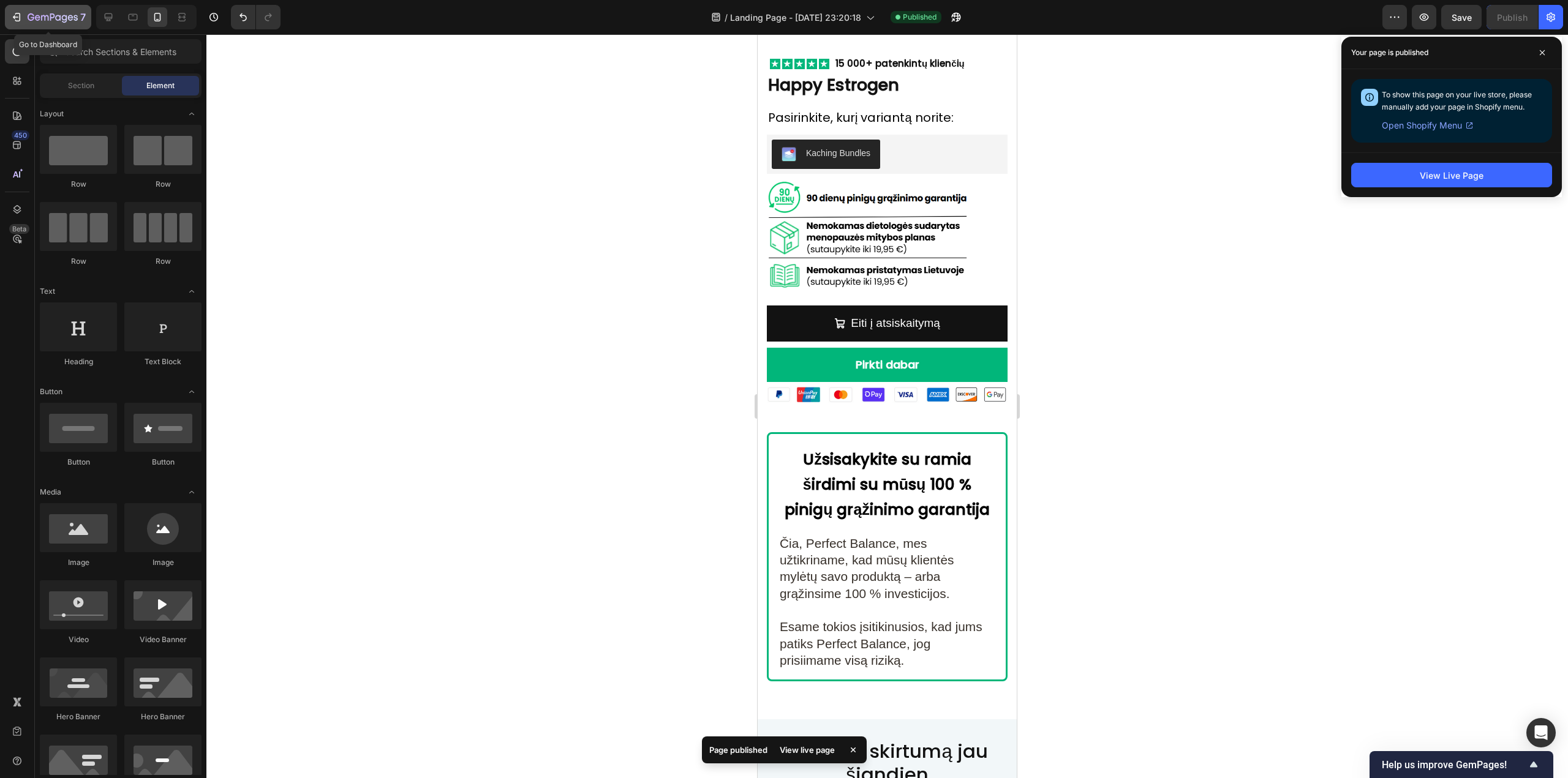
click at [52, 14] on icon "button" at bounding box center [52, 17] width 5 height 7
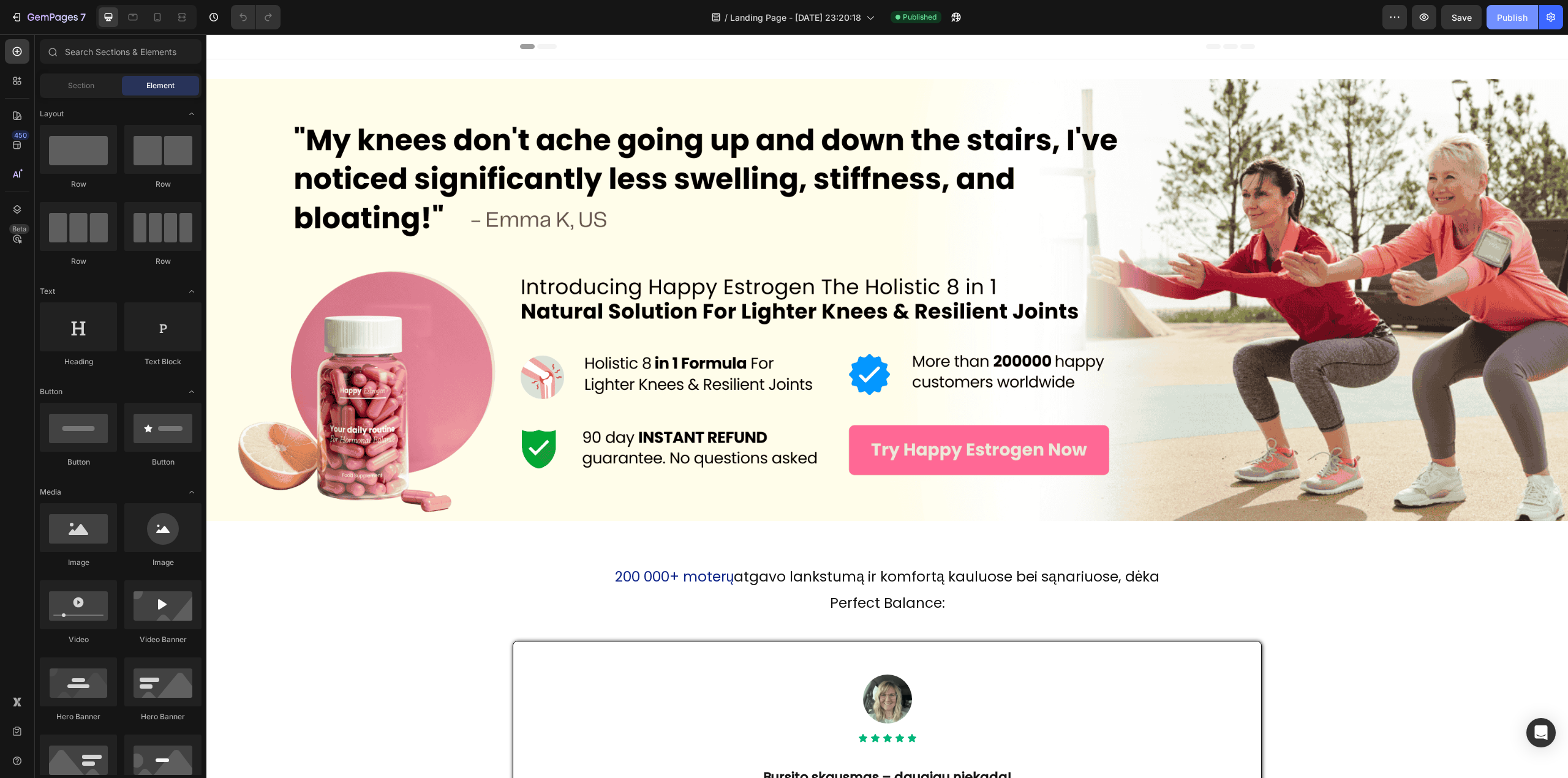
click at [1498, 21] on div "Publish" at bounding box center [1511, 17] width 31 height 12
click at [53, 13] on icon "button" at bounding box center [52, 17] width 50 height 11
click at [150, 17] on div at bounding box center [158, 17] width 20 height 20
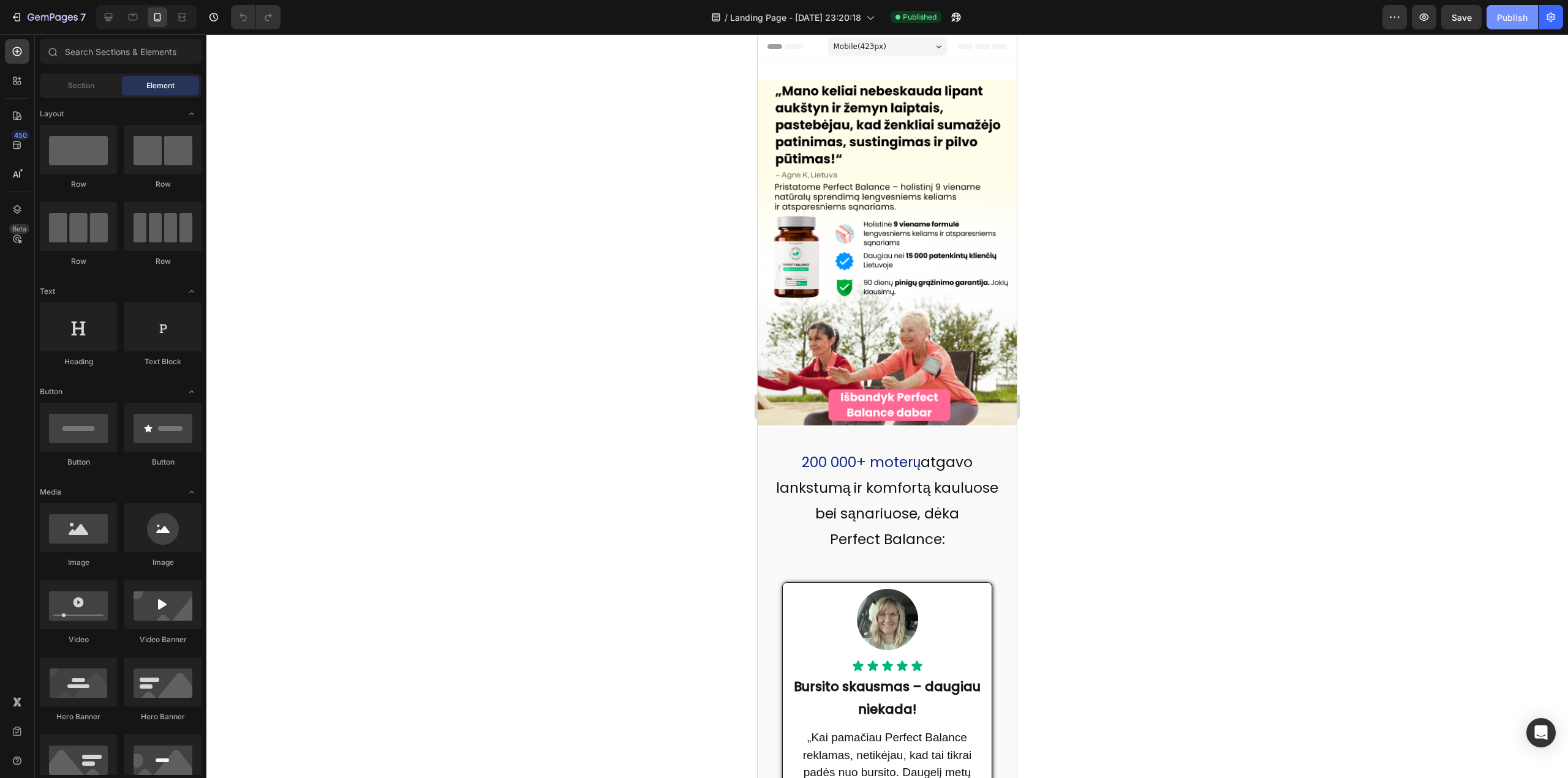
click at [1511, 21] on div "Publish" at bounding box center [1511, 17] width 31 height 12
click at [67, 22] on icon "button" at bounding box center [64, 19] width 6 height 8
